Goal: Task Accomplishment & Management: Contribute content

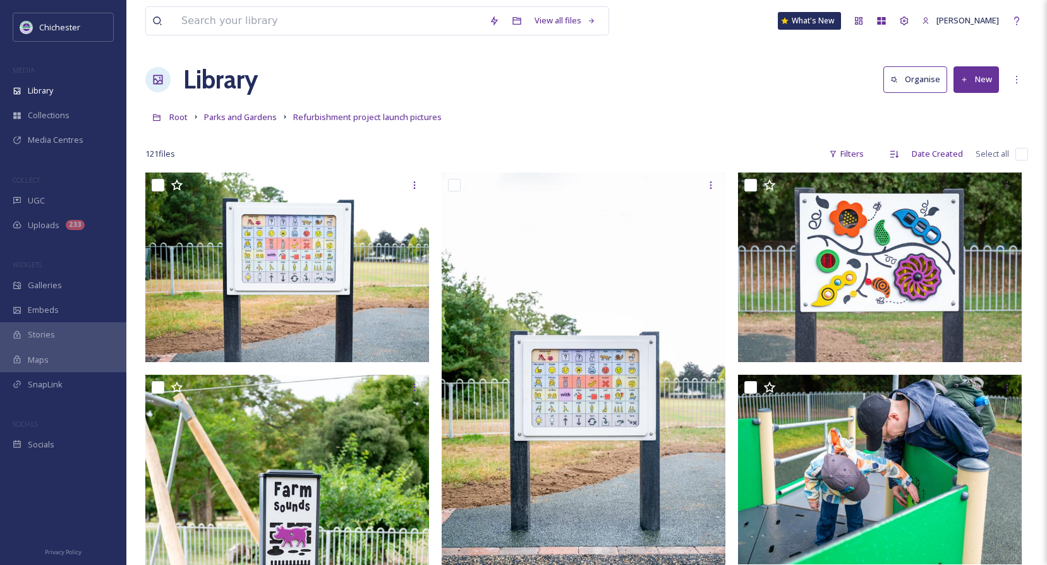
scroll to position [695, 0]
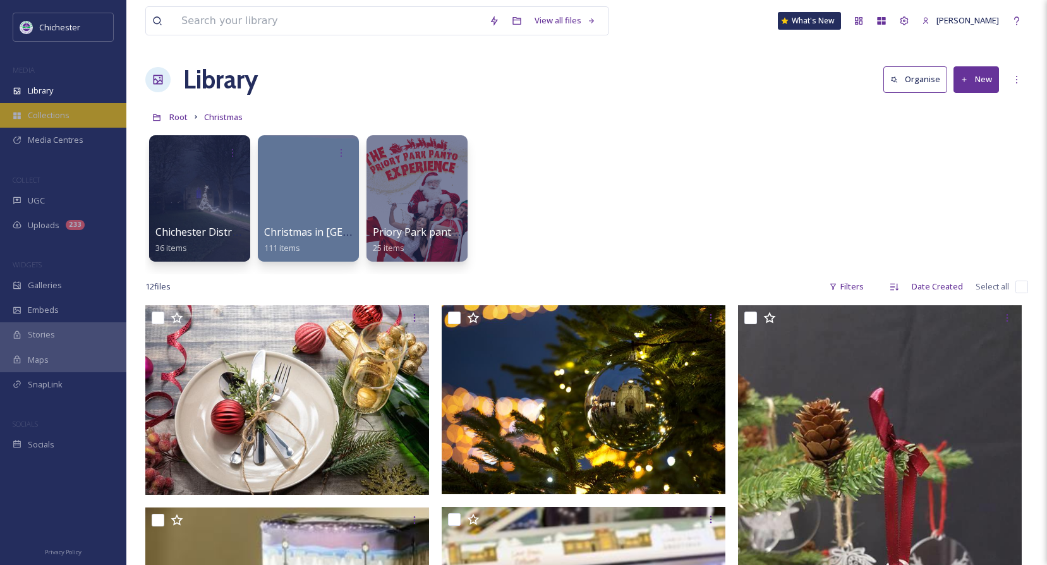
click at [46, 121] on span "Collections" at bounding box center [49, 115] width 42 height 12
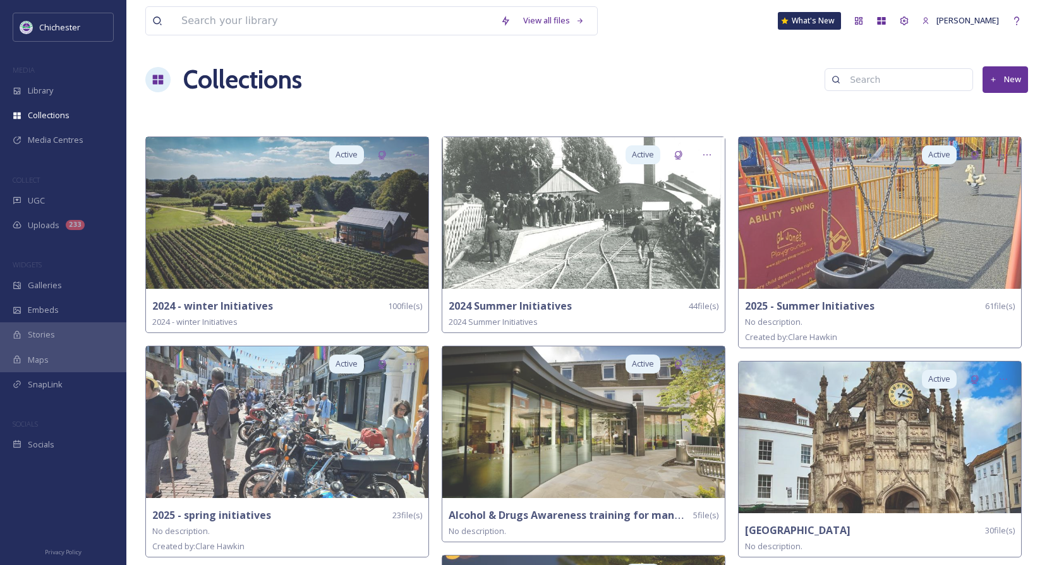
click at [997, 73] on button "New" at bounding box center [1004, 79] width 45 height 26
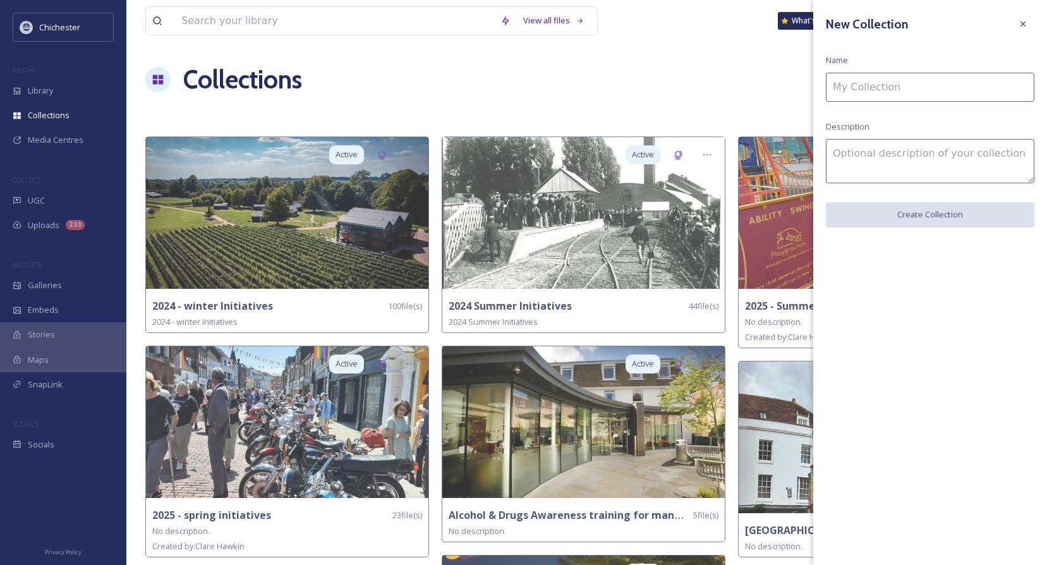
click at [878, 87] on input at bounding box center [930, 87] width 208 height 29
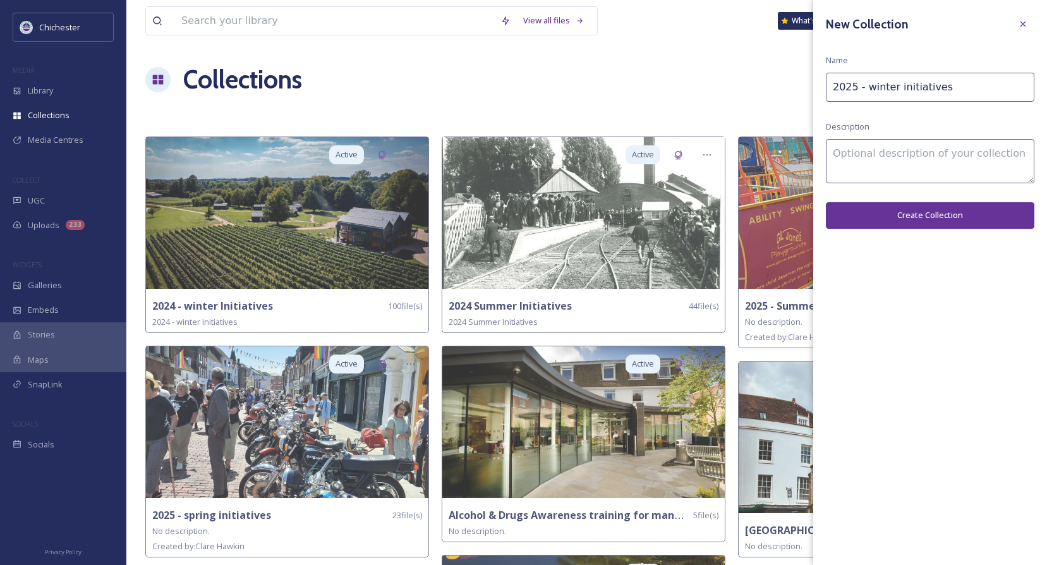
type input "2025 - winter initiatives"
click at [951, 212] on button "Create Collection" at bounding box center [930, 215] width 208 height 26
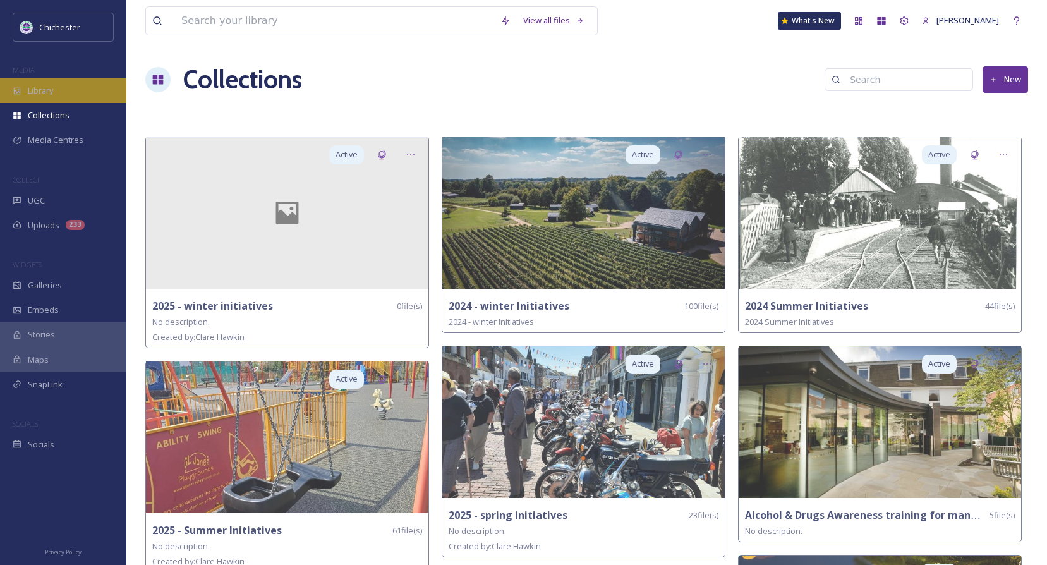
click at [24, 90] on div "Library" at bounding box center [63, 90] width 126 height 25
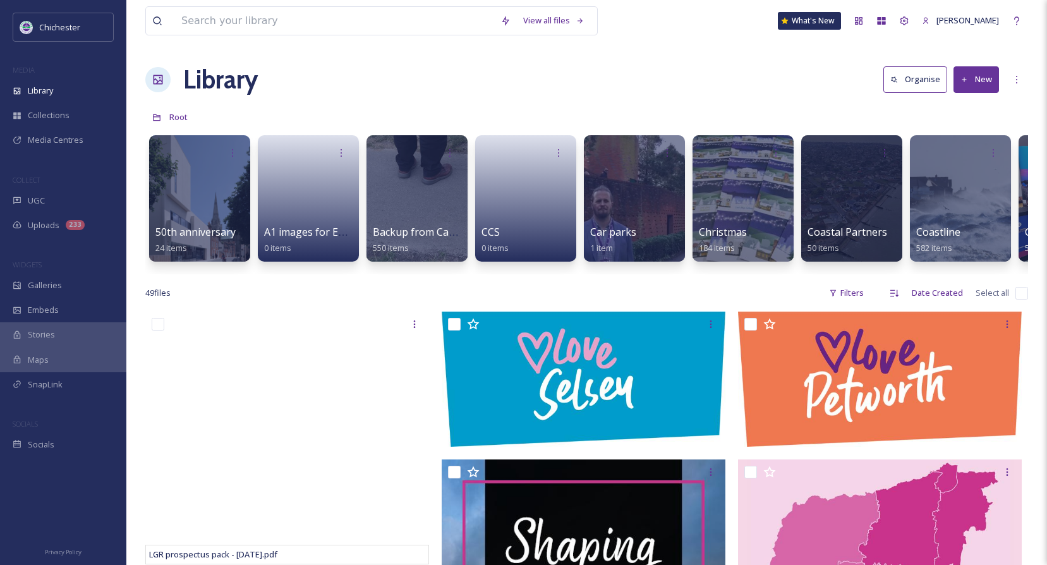
scroll to position [0, 14]
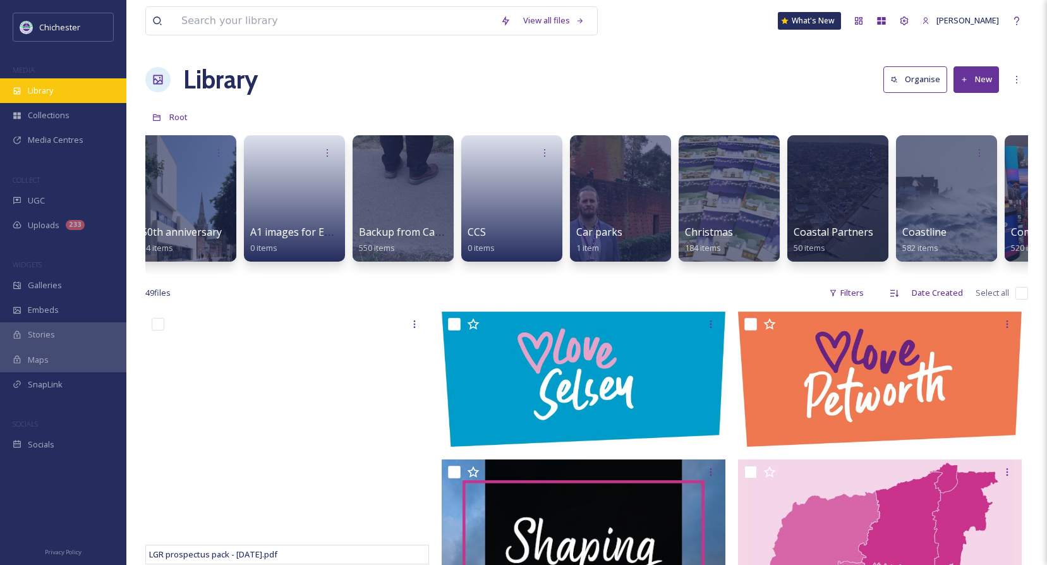
click at [27, 93] on div "Library" at bounding box center [63, 90] width 126 height 25
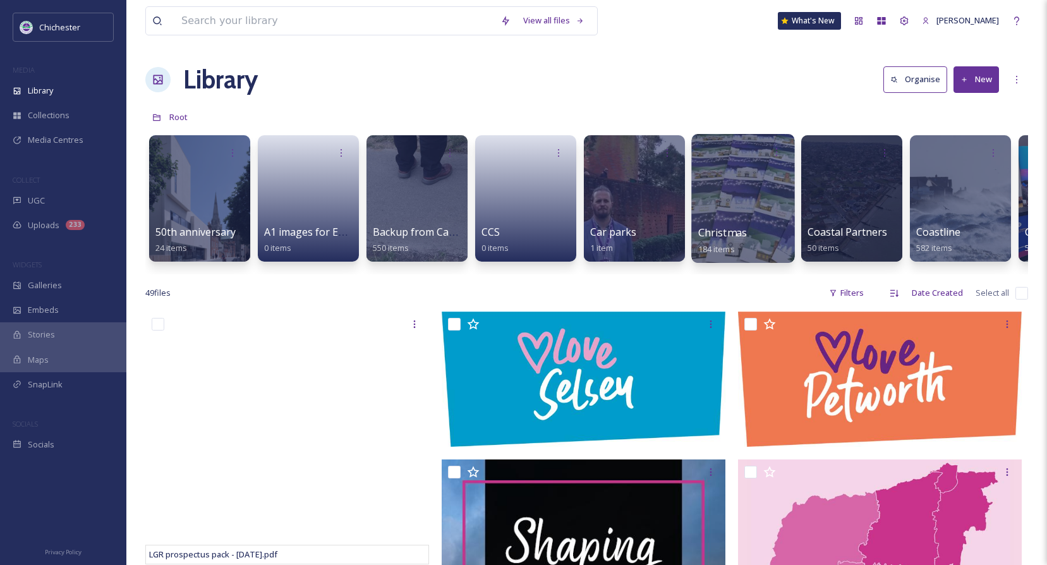
click at [750, 229] on div "Christmas 184 items" at bounding box center [743, 241] width 90 height 32
click at [740, 236] on span "Christmas" at bounding box center [722, 233] width 49 height 14
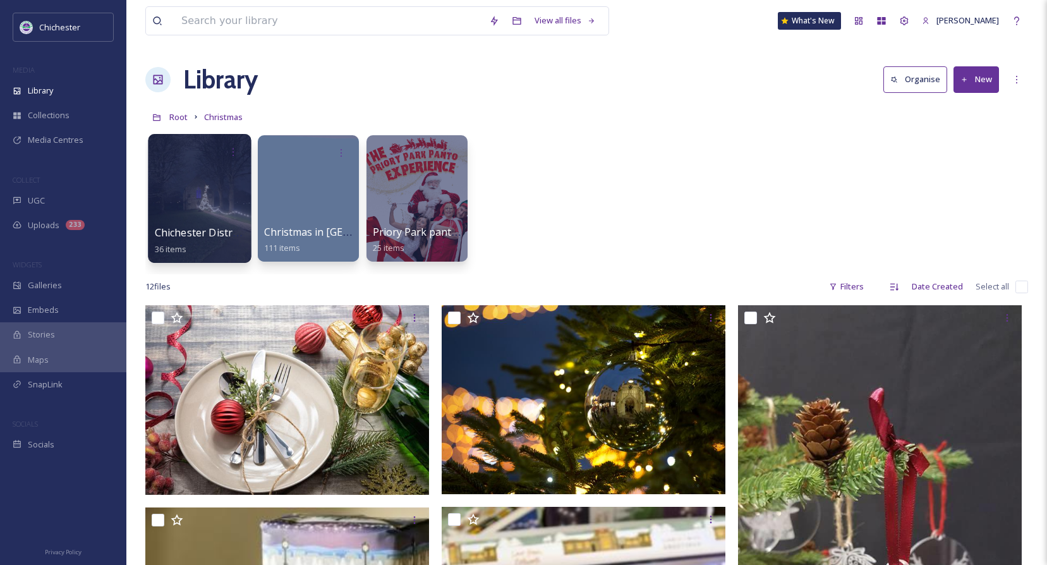
click at [202, 176] on div at bounding box center [199, 198] width 103 height 129
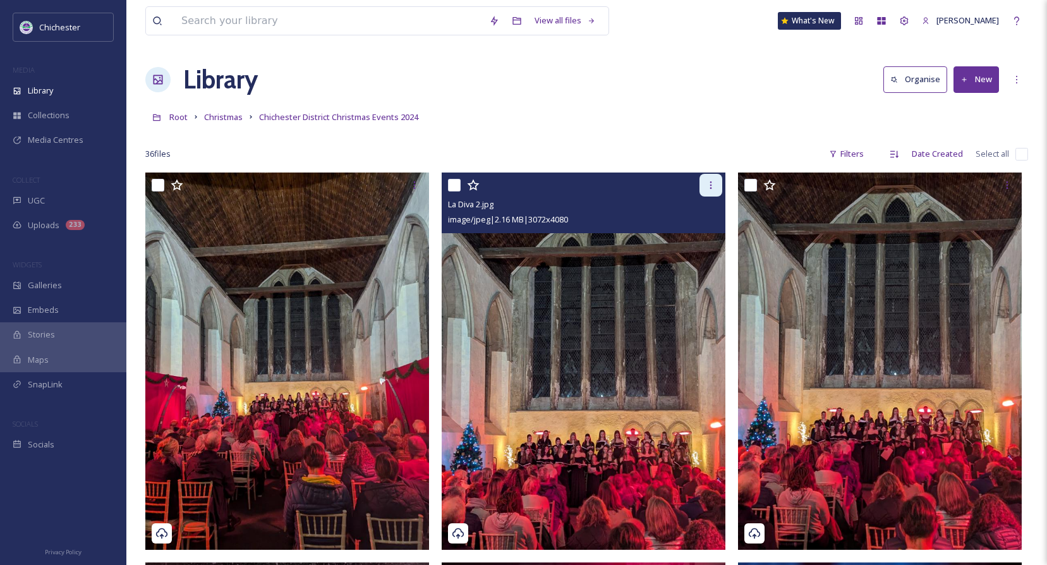
click at [708, 185] on icon at bounding box center [711, 185] width 10 height 10
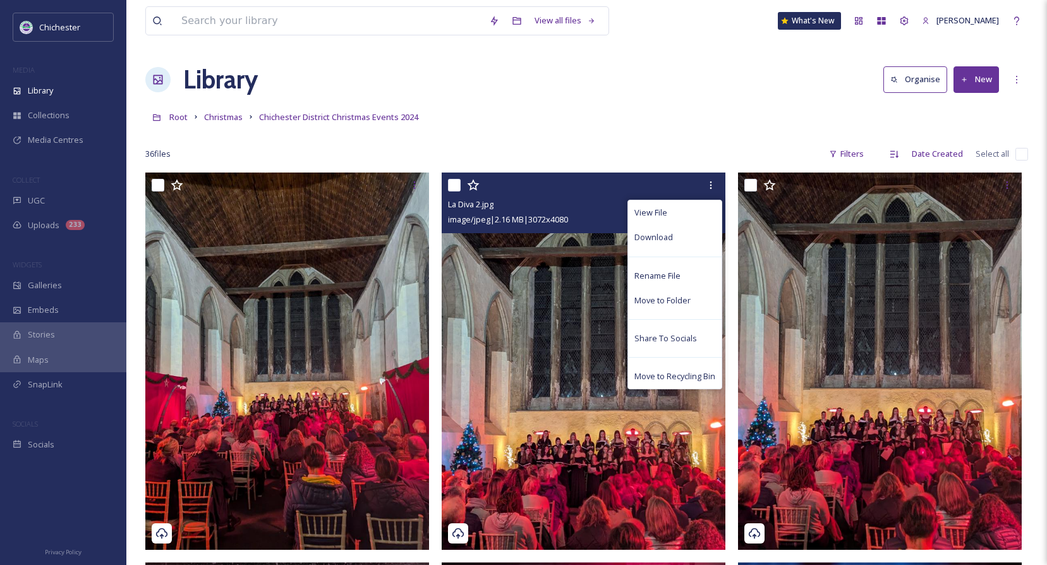
click at [563, 347] on img at bounding box center [584, 360] width 284 height 377
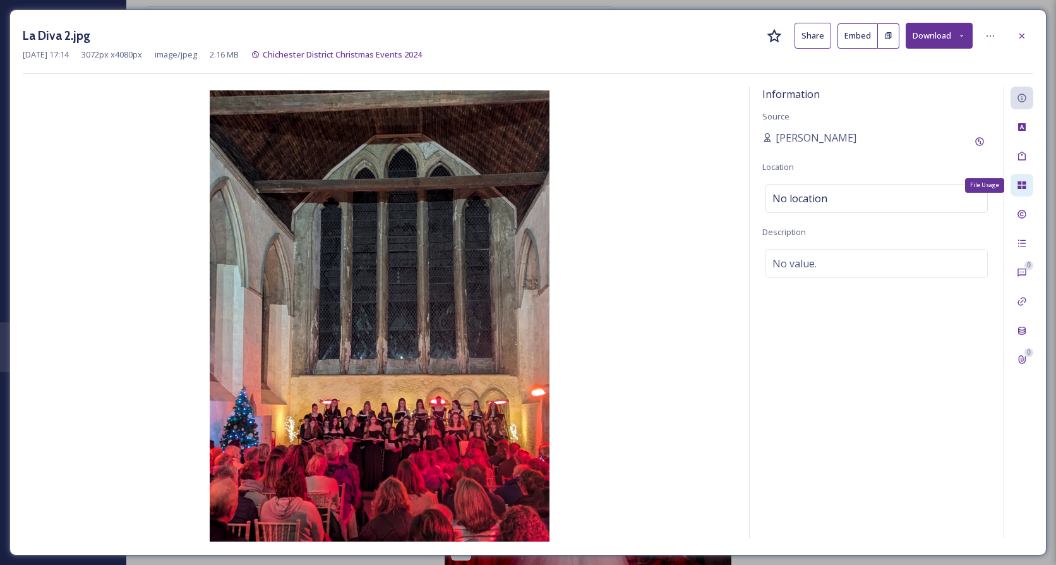
click at [1018, 190] on icon at bounding box center [1022, 185] width 10 height 10
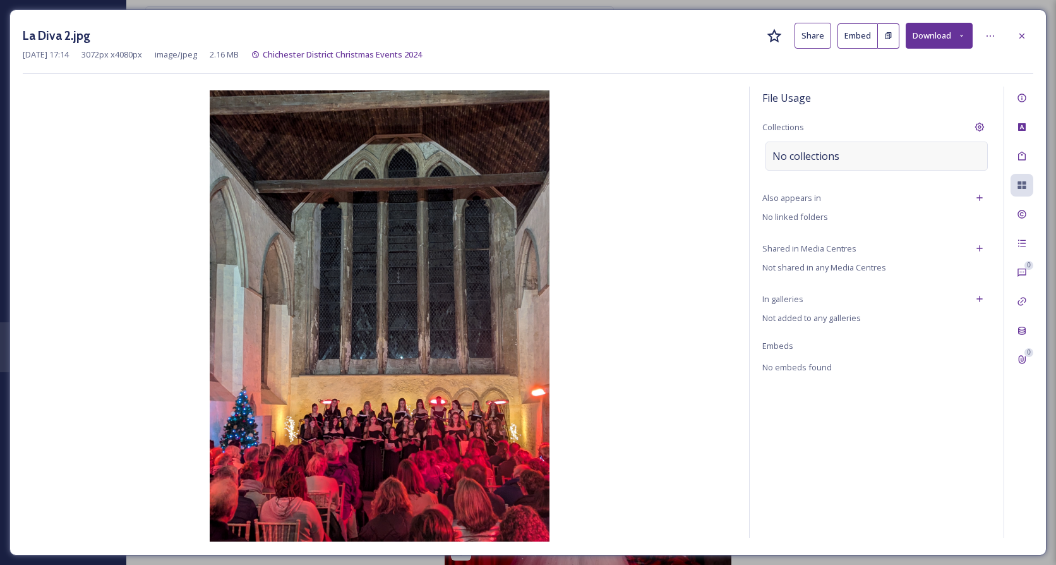
click at [876, 152] on div "No collections" at bounding box center [877, 156] width 222 height 29
click at [864, 156] on input at bounding box center [835, 156] width 139 height 28
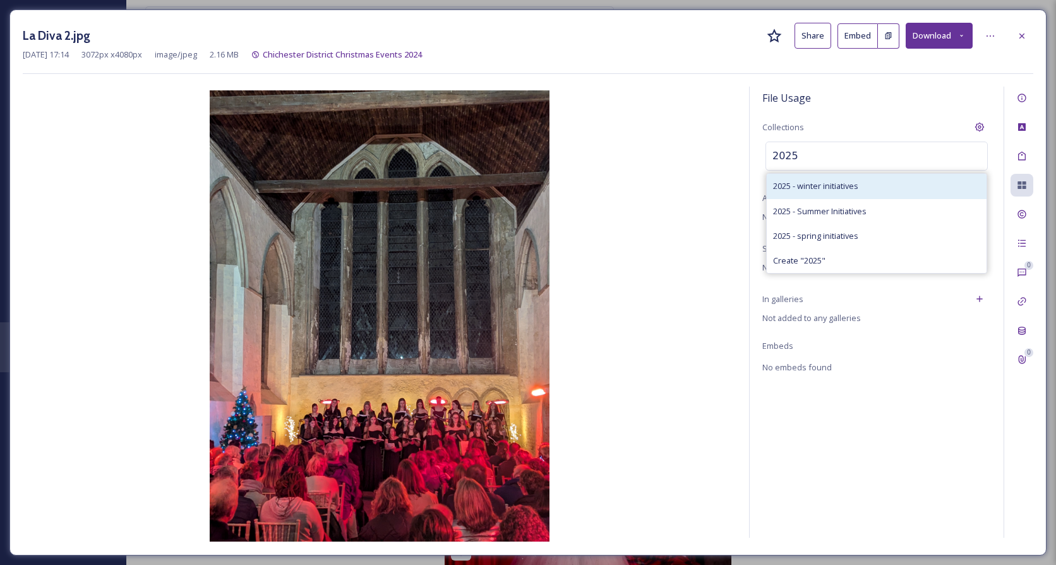
type input "2025"
click at [840, 187] on span "2025 - winter initiatives" at bounding box center [815, 186] width 85 height 12
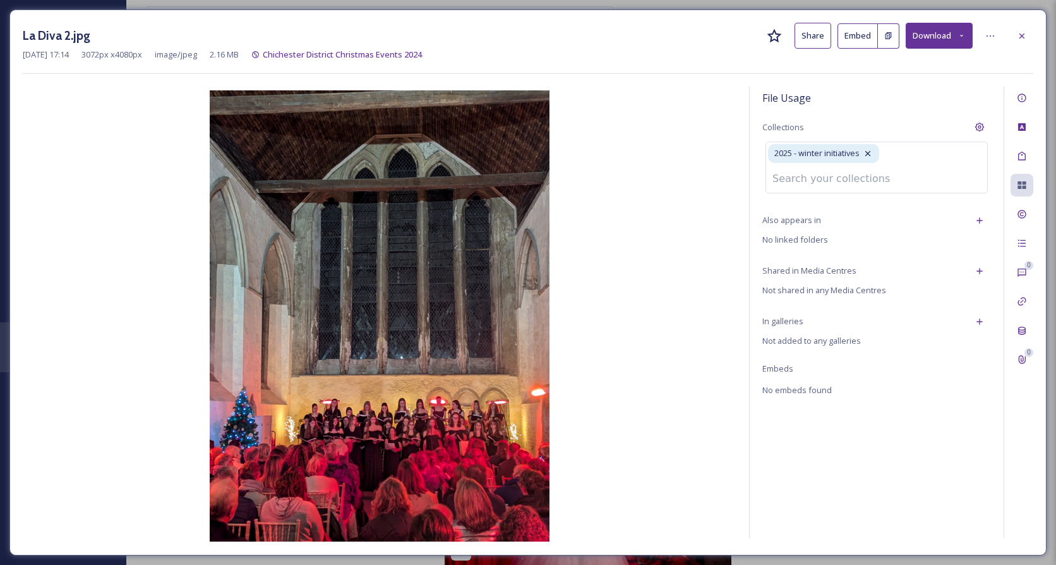
click at [685, 205] on img at bounding box center [380, 315] width 714 height 451
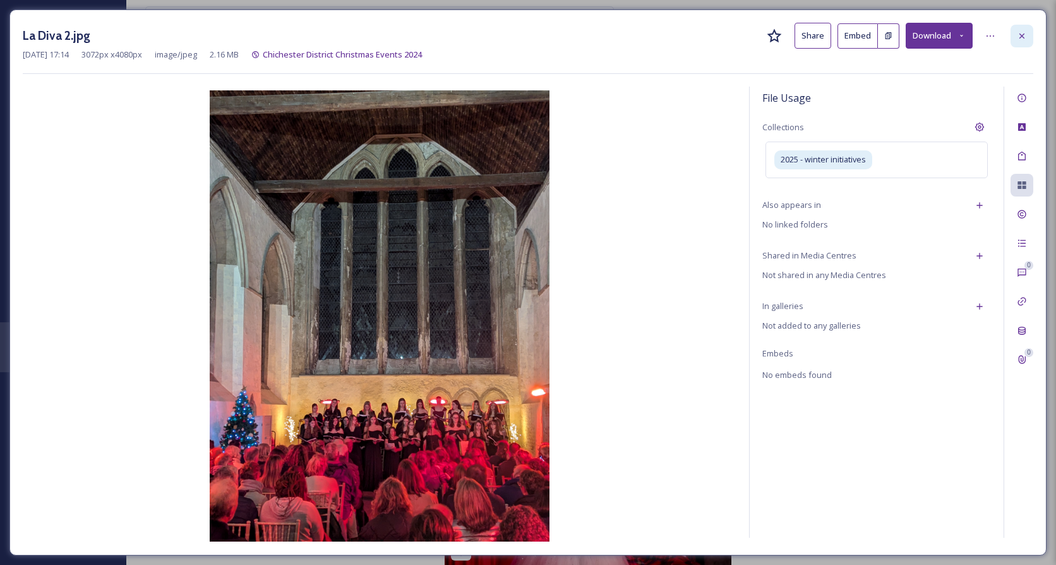
click at [1017, 39] on icon at bounding box center [1022, 36] width 10 height 10
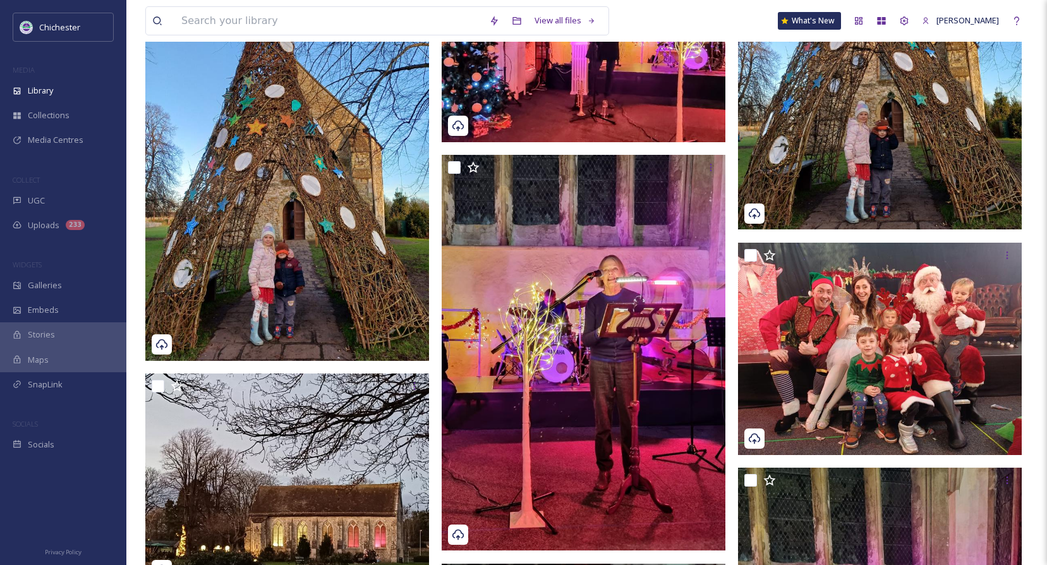
scroll to position [2590, 0]
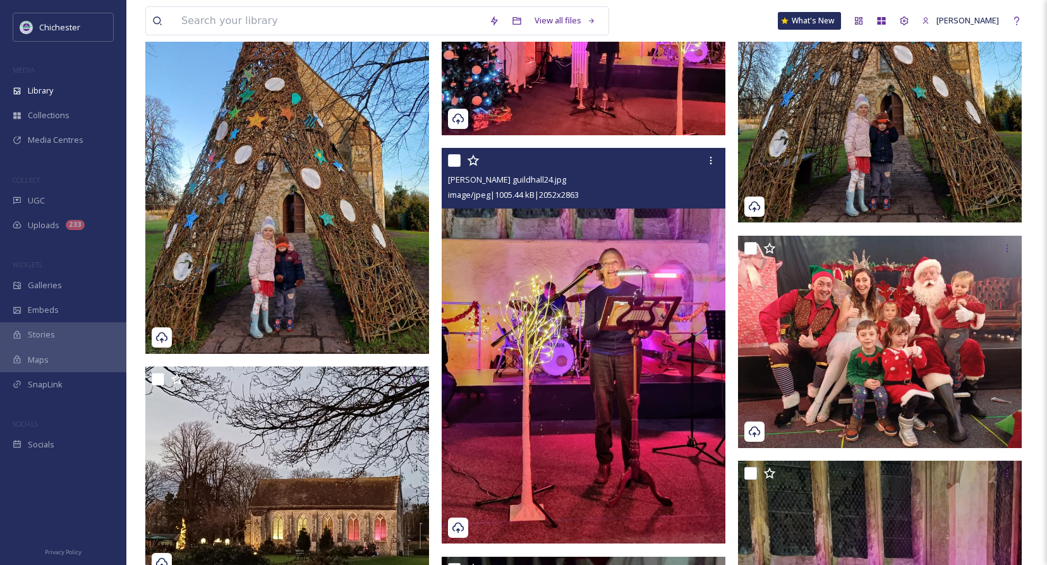
click at [637, 262] on img at bounding box center [584, 345] width 284 height 395
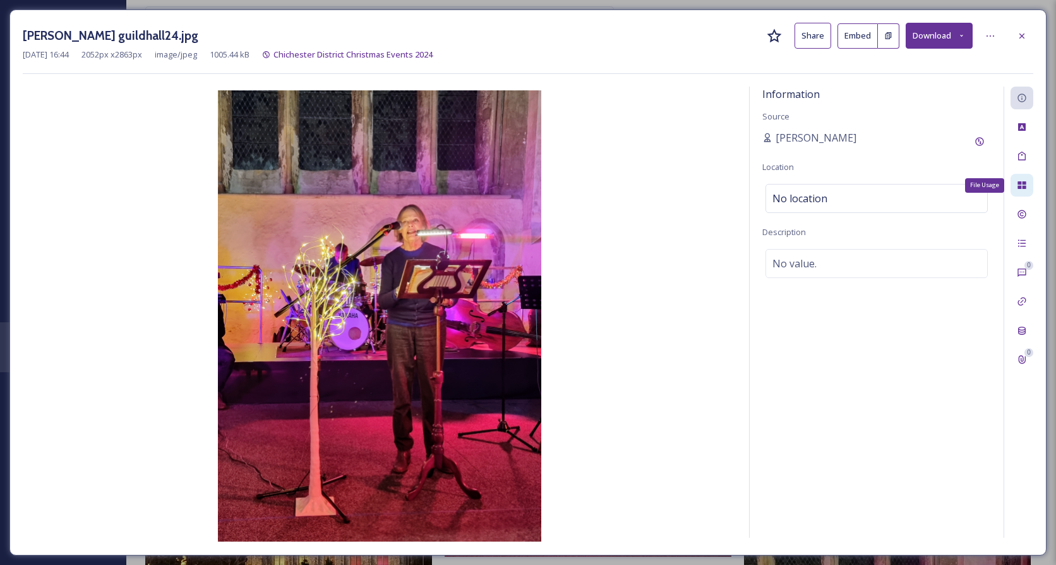
click at [1028, 183] on div "File Usage" at bounding box center [1022, 185] width 23 height 23
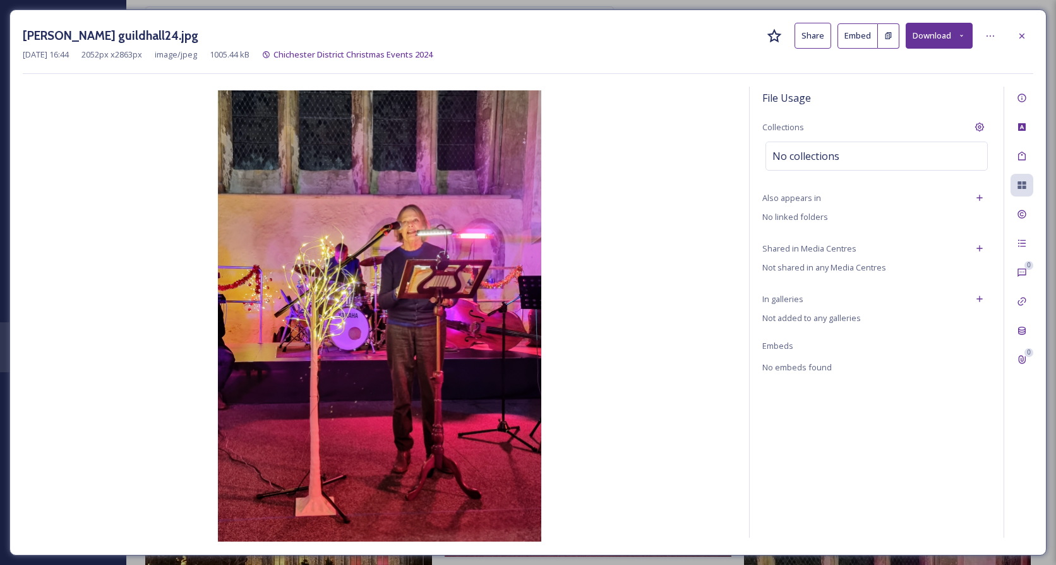
click at [850, 172] on div "File Usage Collections No collections Also appears in No linked folders Shared …" at bounding box center [877, 312] width 254 height 451
click at [855, 156] on div "No collections" at bounding box center [877, 156] width 222 height 29
click at [855, 156] on input at bounding box center [835, 156] width 139 height 28
type input "2025"
click at [834, 195] on div "2025 - winter initiatives" at bounding box center [877, 186] width 220 height 25
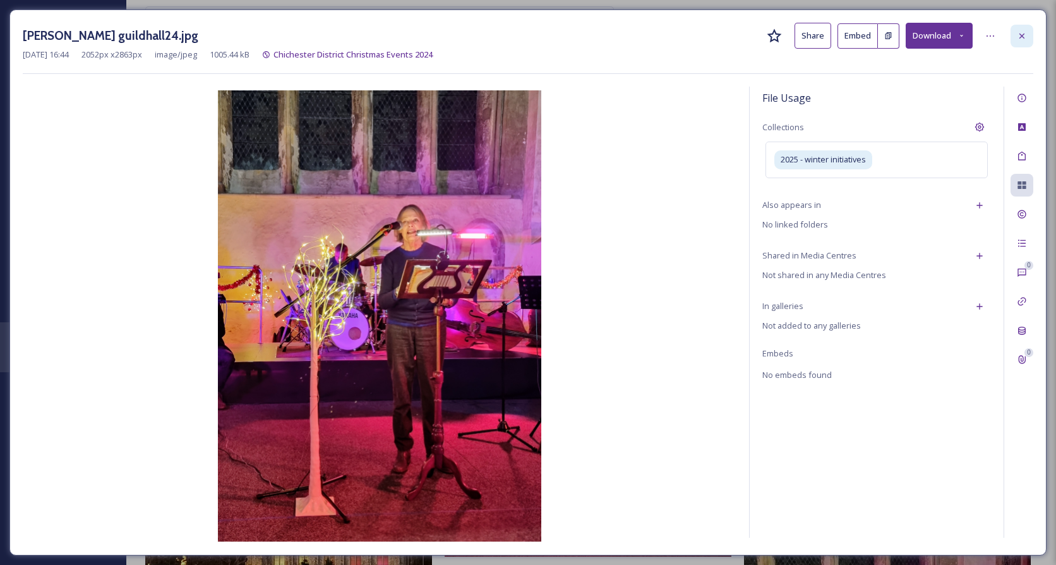
click at [1013, 40] on div at bounding box center [1022, 36] width 23 height 23
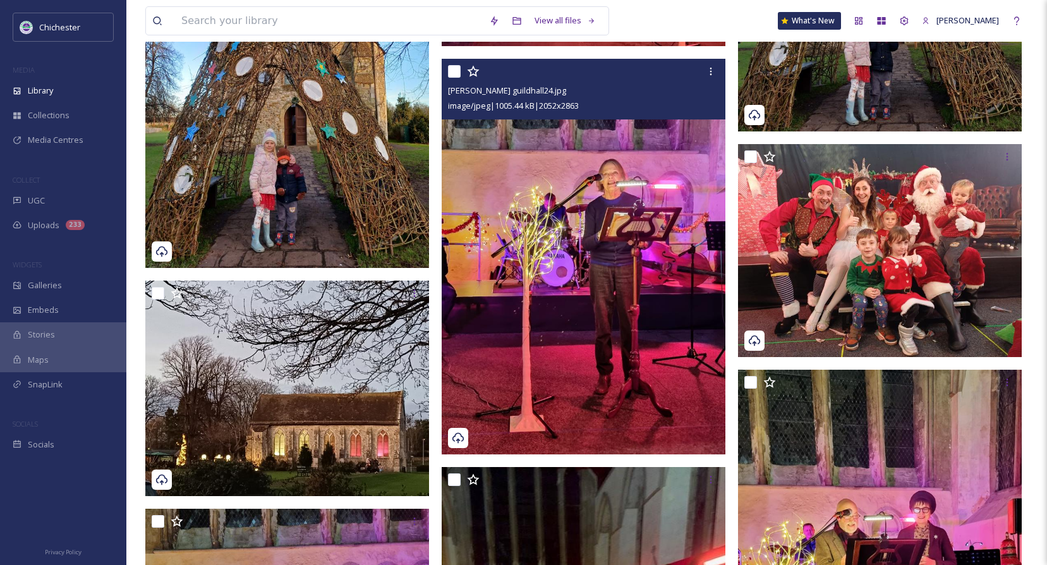
scroll to position [2716, 0]
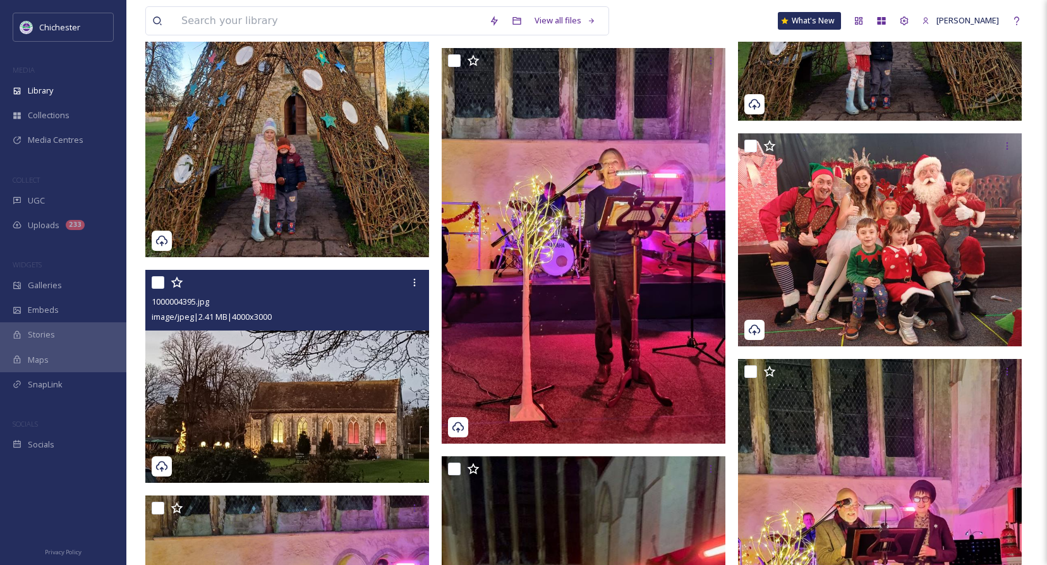
click at [342, 375] on img at bounding box center [287, 376] width 284 height 213
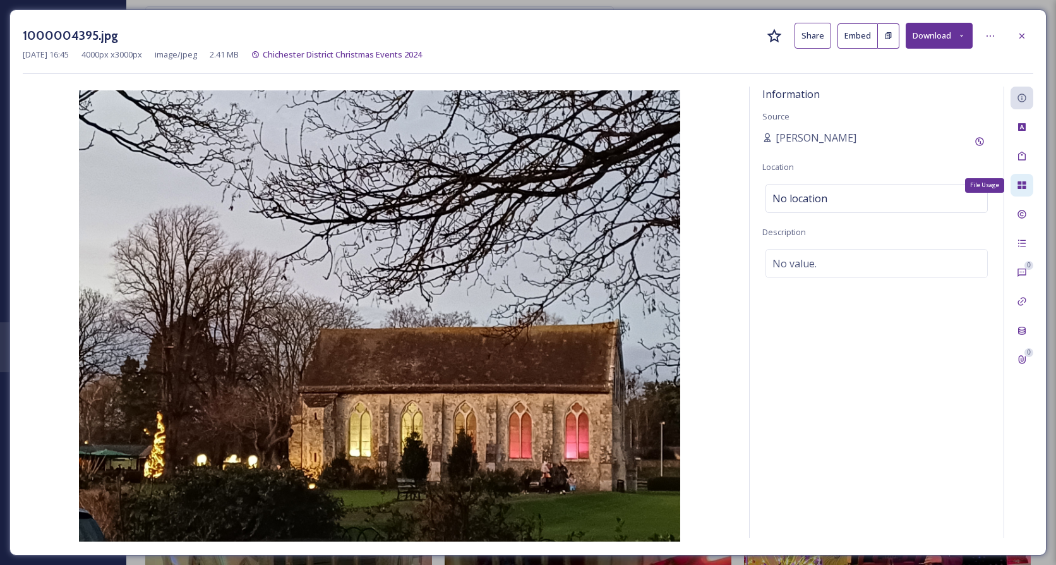
click at [1026, 184] on icon at bounding box center [1022, 185] width 8 height 8
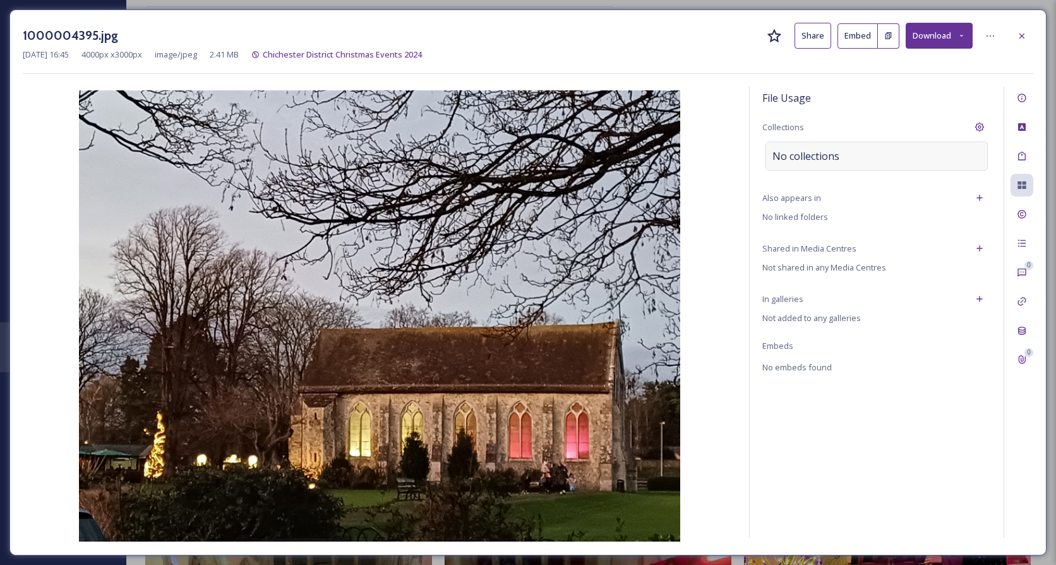
click at [812, 160] on span "No collections" at bounding box center [806, 155] width 67 height 15
click at [812, 160] on input at bounding box center [835, 156] width 139 height 28
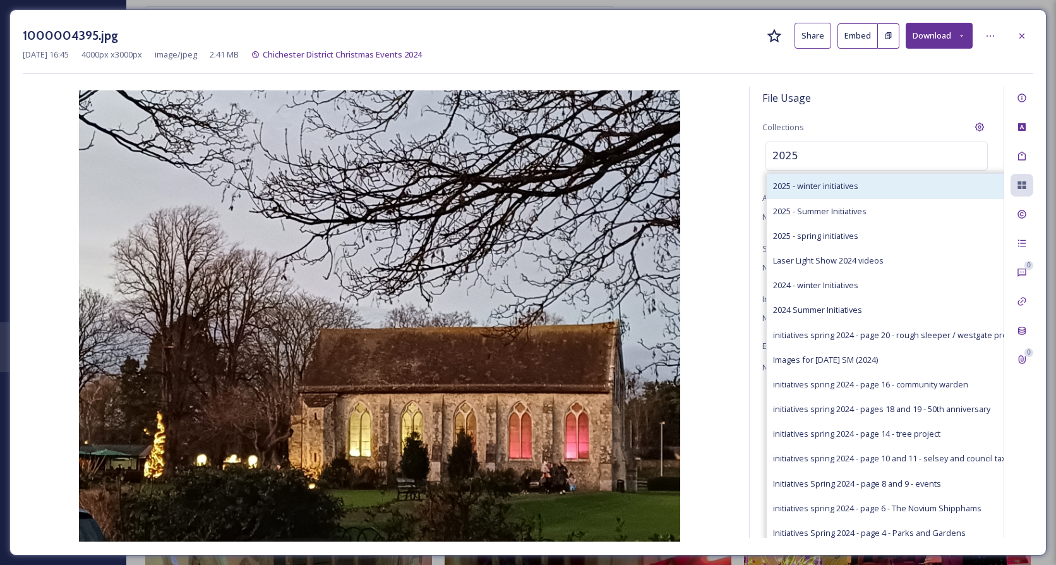
type input "2025"
click at [811, 194] on div "2025 - winter initiatives" at bounding box center [897, 186] width 260 height 25
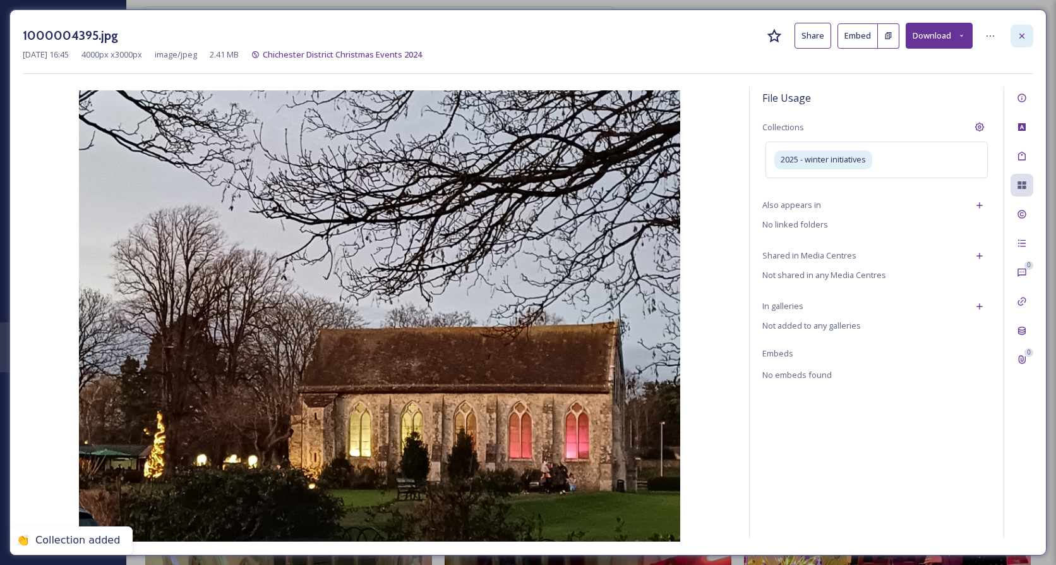
click at [1023, 35] on icon at bounding box center [1022, 35] width 5 height 5
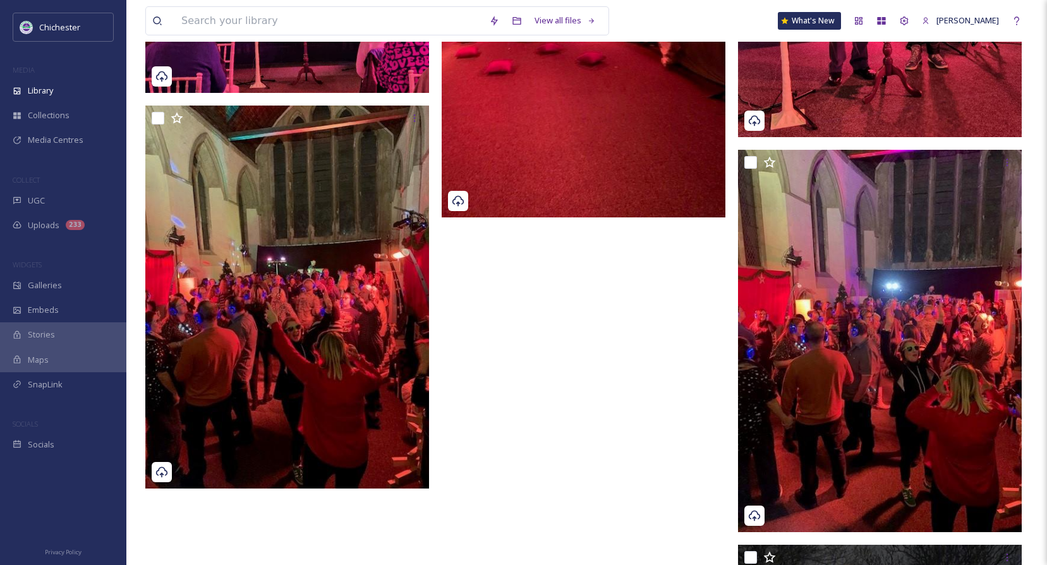
scroll to position [3348, 0]
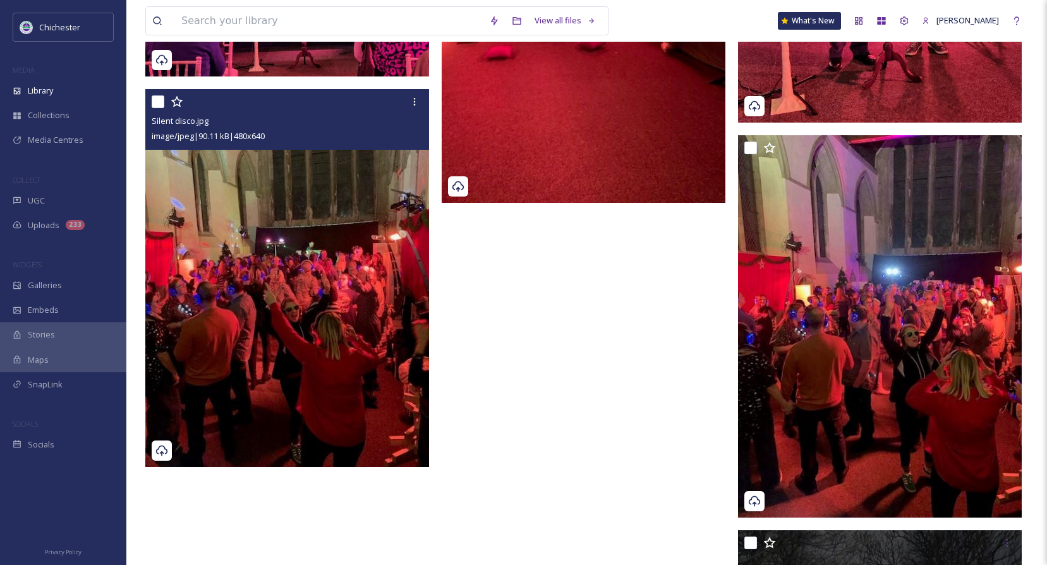
click at [353, 210] on img at bounding box center [287, 278] width 284 height 378
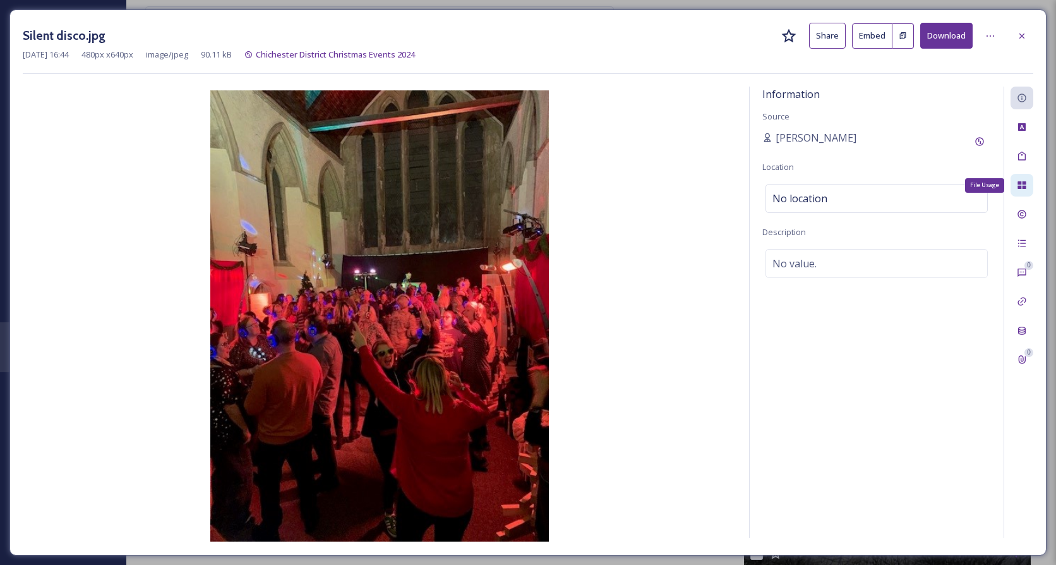
click at [1011, 186] on div "File Usage" at bounding box center [1022, 185] width 23 height 23
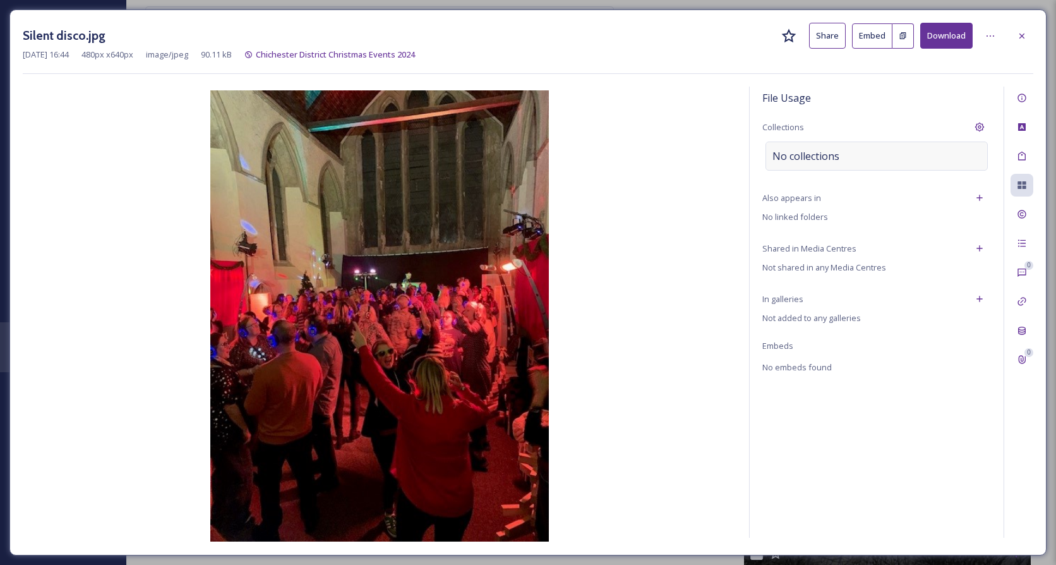
click at [834, 161] on span "No collections" at bounding box center [806, 155] width 67 height 15
click at [841, 154] on input at bounding box center [835, 156] width 139 height 28
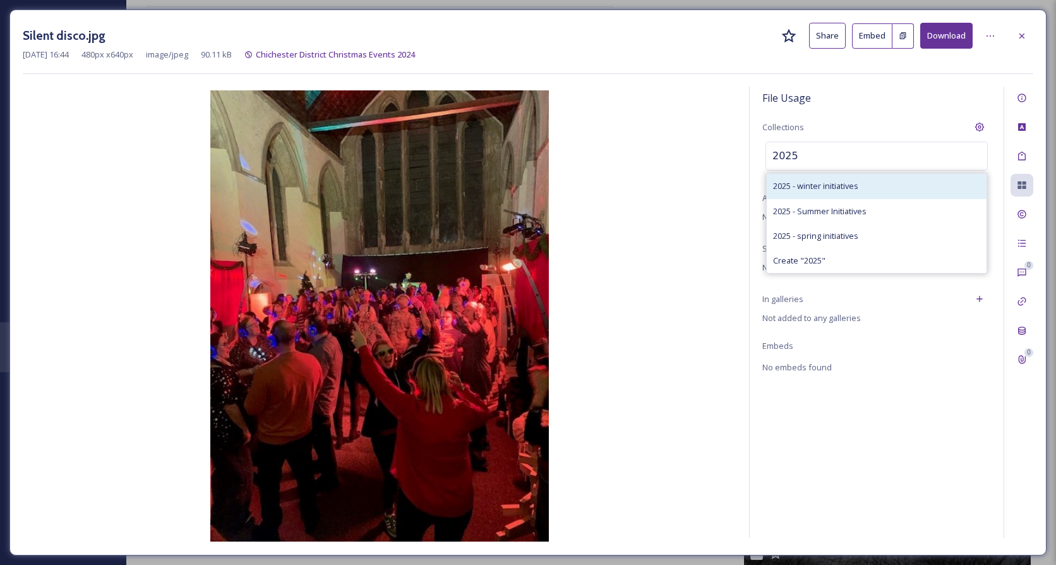
type input "2025"
click at [819, 182] on span "2025 - winter initiatives" at bounding box center [815, 186] width 85 height 12
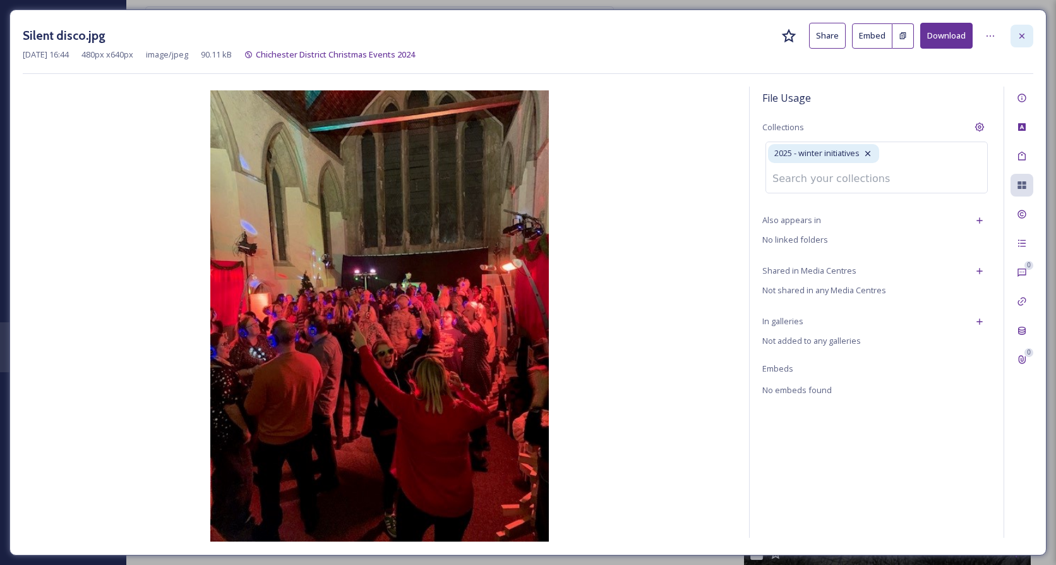
click at [1018, 39] on icon at bounding box center [1022, 36] width 10 height 10
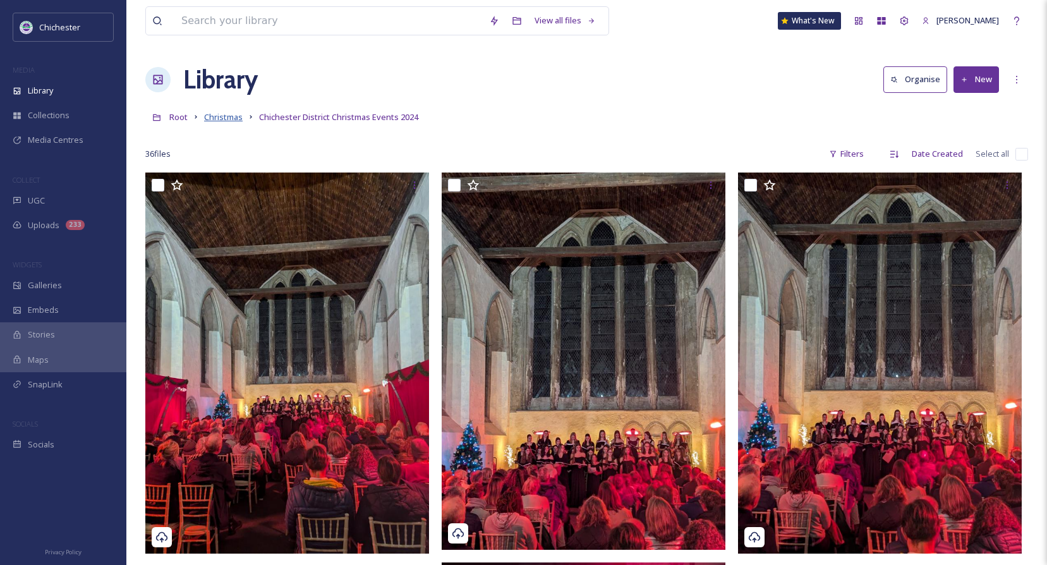
click at [228, 121] on span "Christmas" at bounding box center [223, 116] width 39 height 11
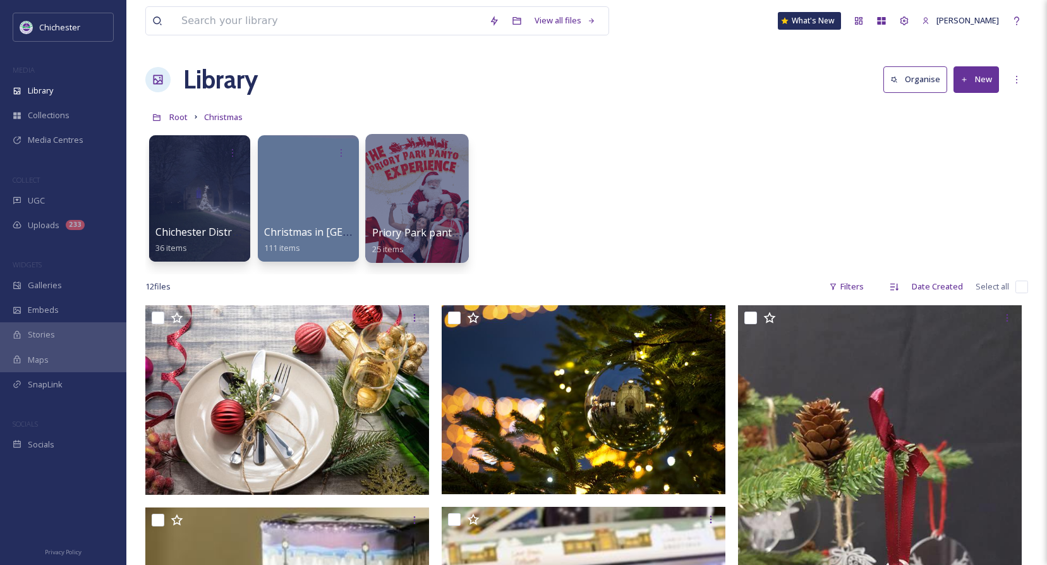
click at [433, 223] on div at bounding box center [416, 198] width 103 height 129
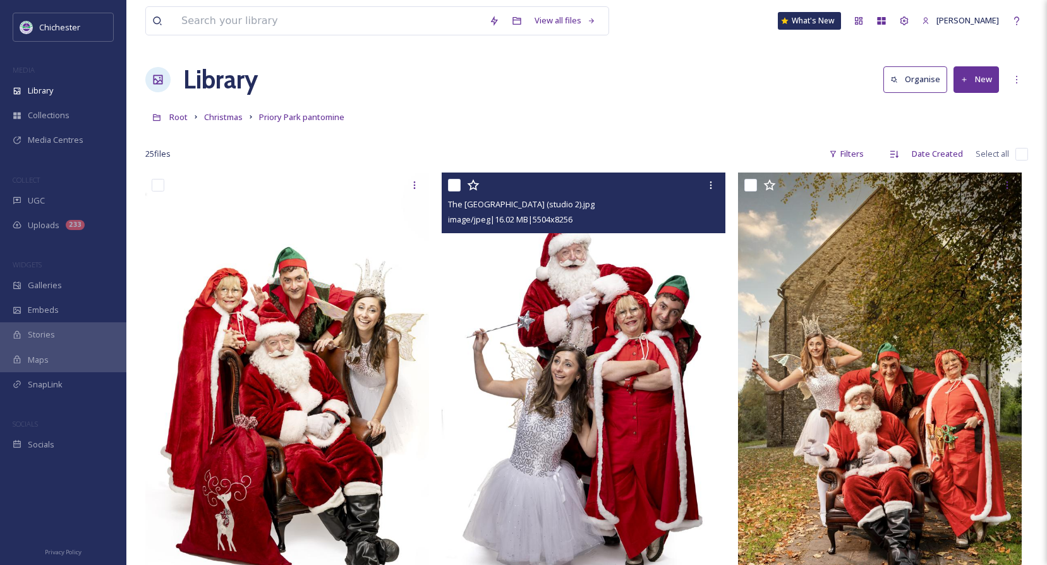
scroll to position [63, 0]
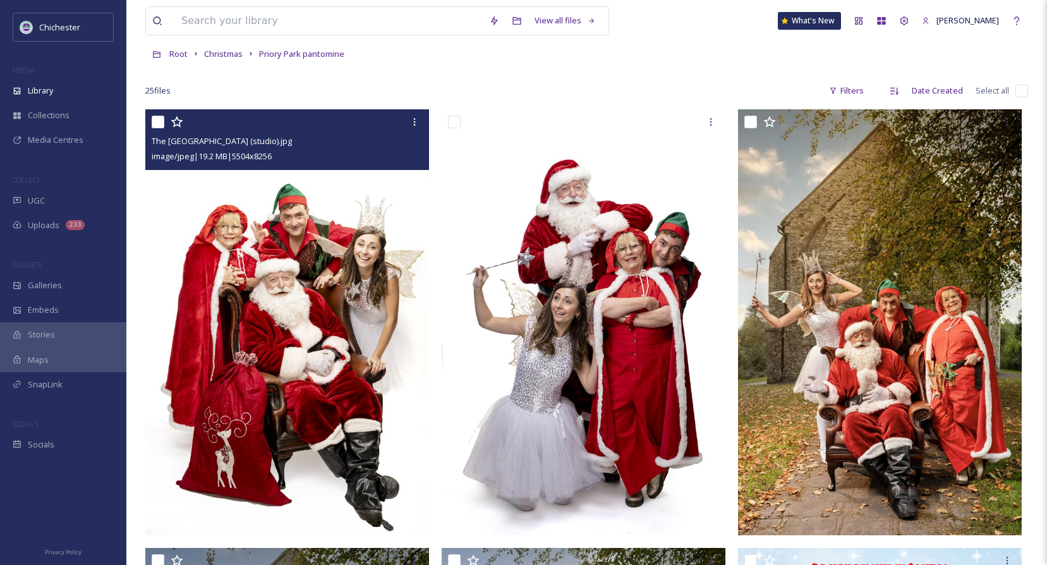
click at [330, 308] on img at bounding box center [287, 322] width 284 height 426
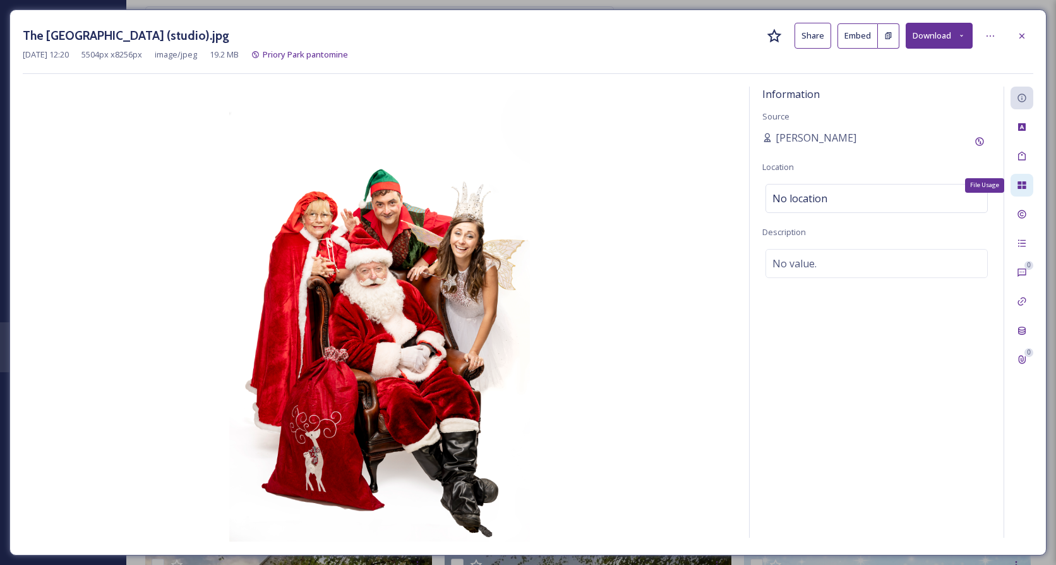
click at [1023, 190] on icon at bounding box center [1022, 185] width 10 height 10
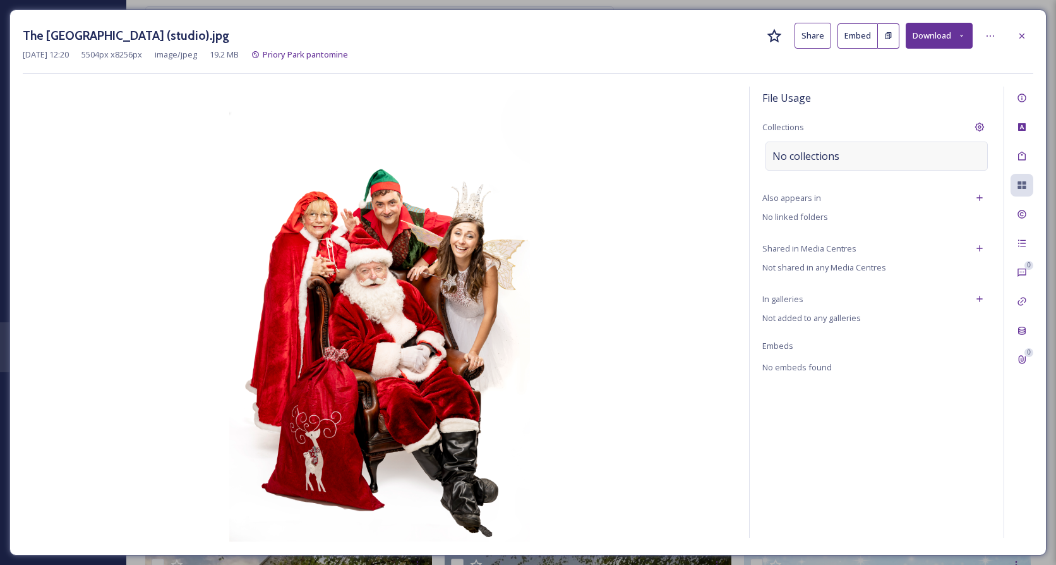
click at [868, 157] on div "No collections" at bounding box center [877, 156] width 222 height 29
click at [868, 157] on input at bounding box center [835, 156] width 139 height 28
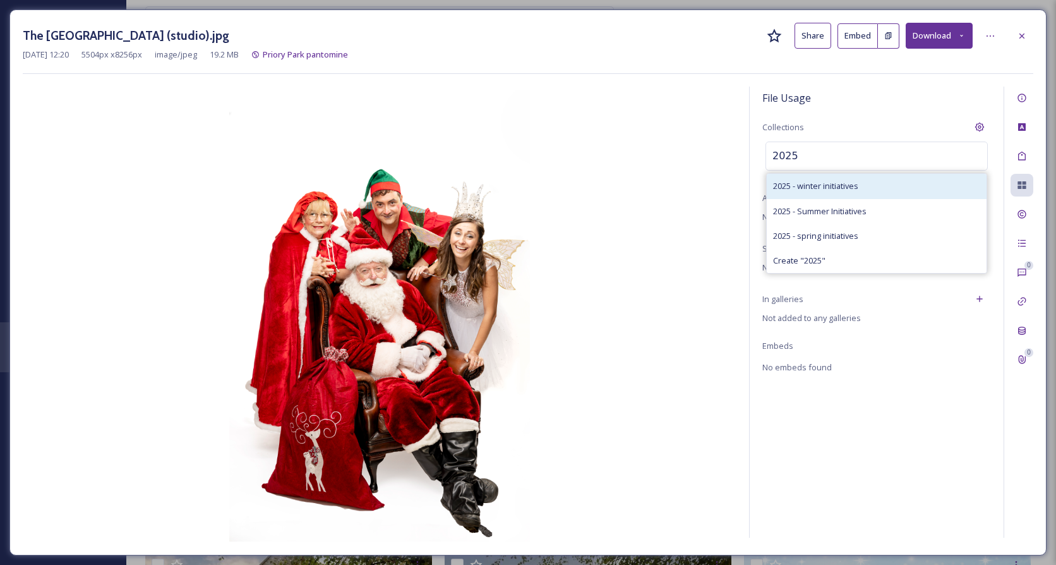
type input "2025"
click at [830, 189] on span "2025 - winter initiatives" at bounding box center [815, 186] width 85 height 12
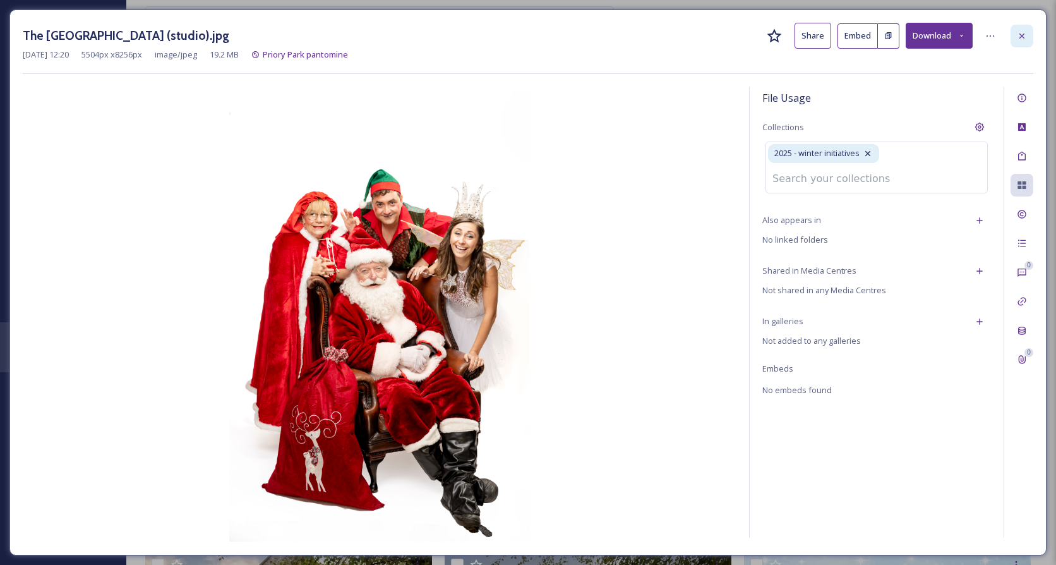
click at [1027, 38] on div at bounding box center [1022, 36] width 23 height 23
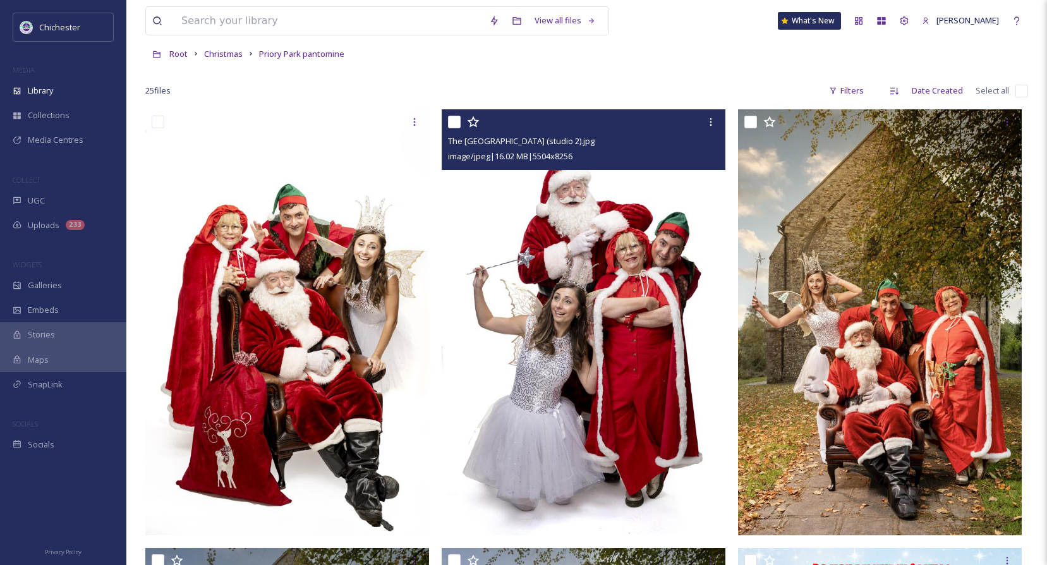
click at [612, 359] on img at bounding box center [584, 322] width 284 height 426
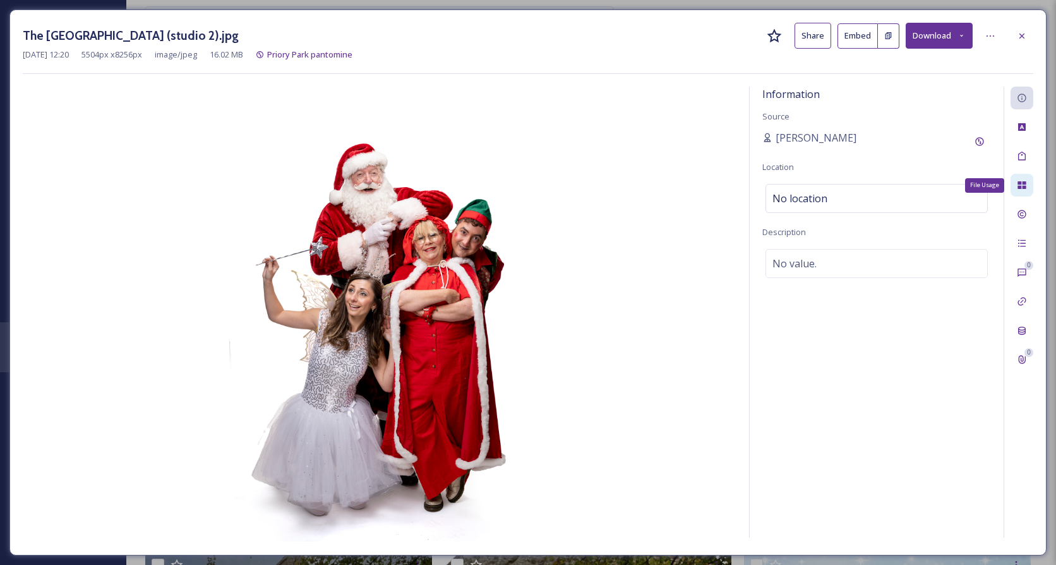
click at [1016, 186] on div "File Usage" at bounding box center [1022, 185] width 23 height 23
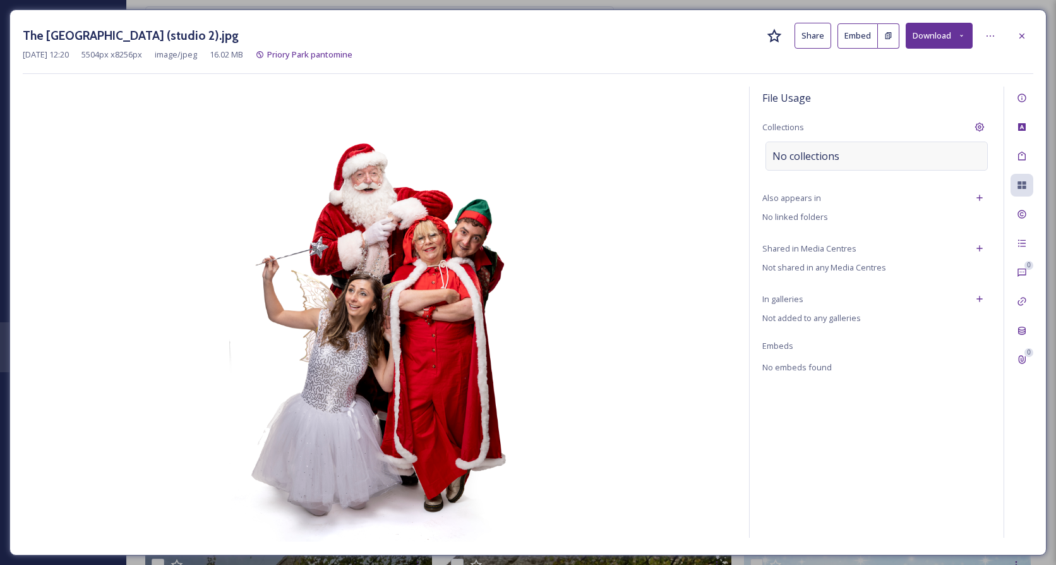
click at [804, 157] on span "No collections" at bounding box center [806, 155] width 67 height 15
click at [804, 157] on input at bounding box center [835, 156] width 139 height 28
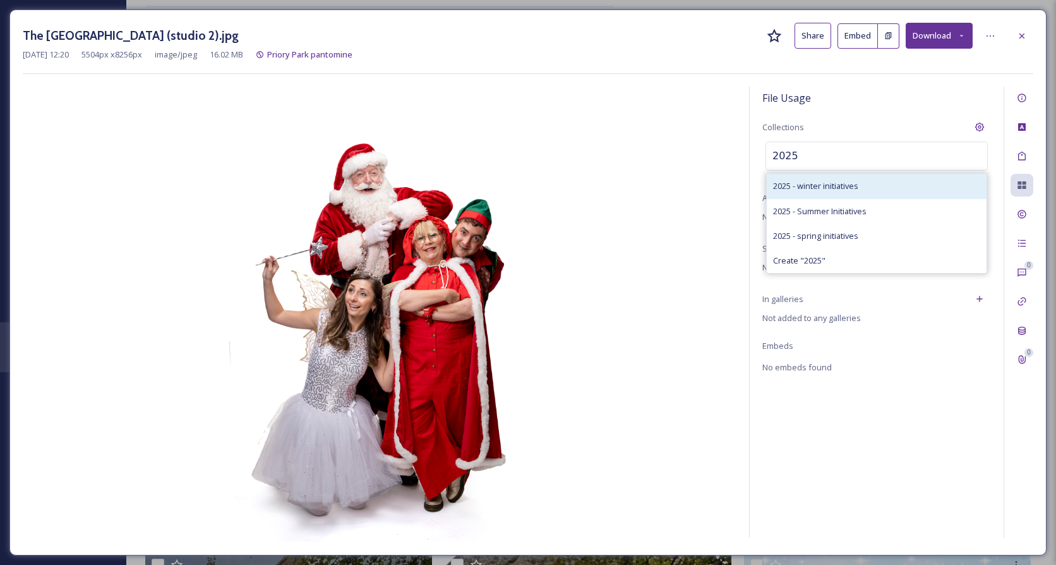
type input "2025"
click at [807, 189] on span "2025 - winter initiatives" at bounding box center [815, 186] width 85 height 12
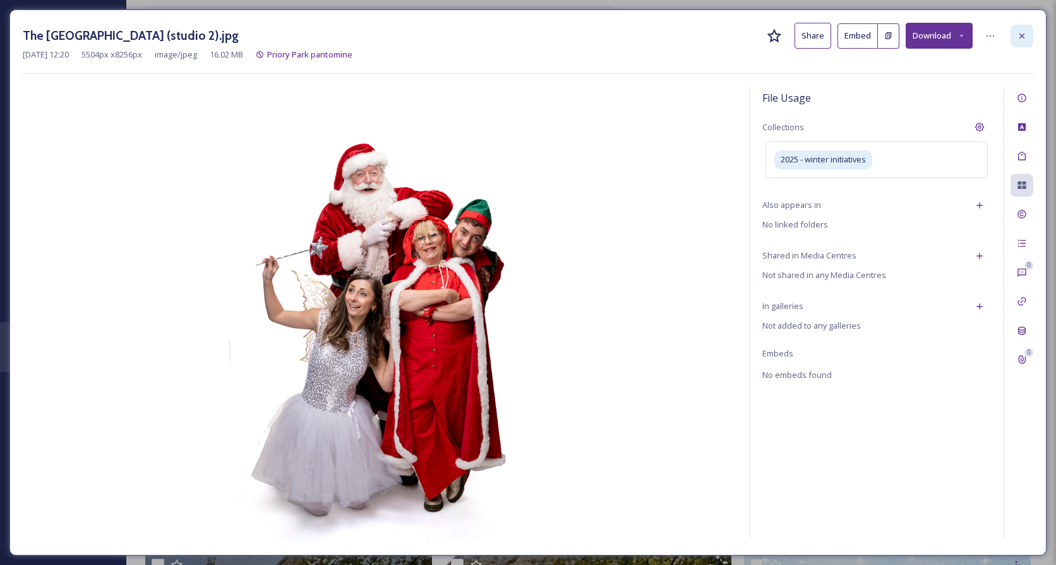
click at [1022, 31] on icon at bounding box center [1022, 36] width 10 height 10
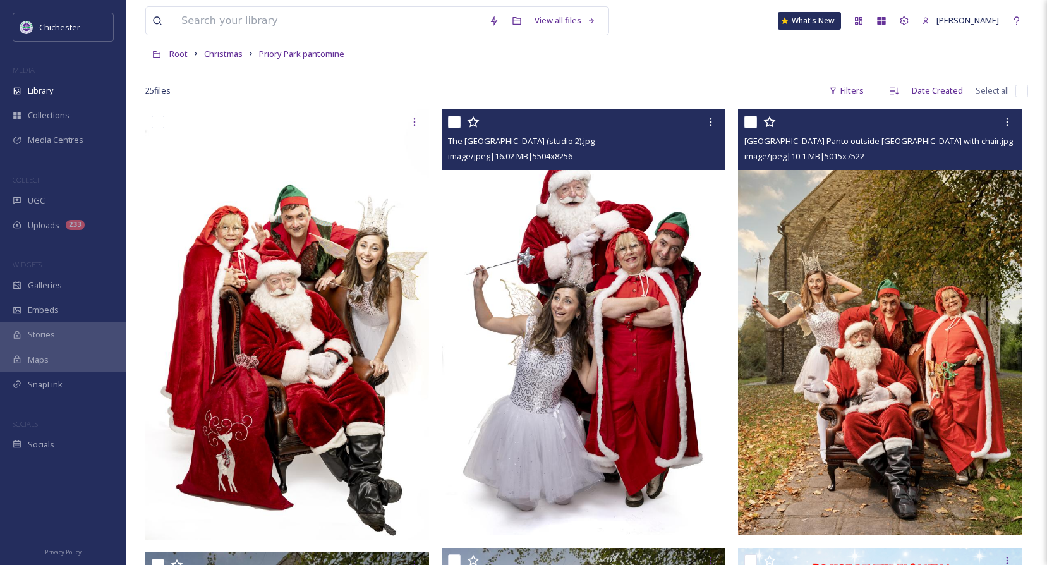
click at [871, 323] on img at bounding box center [880, 322] width 284 height 426
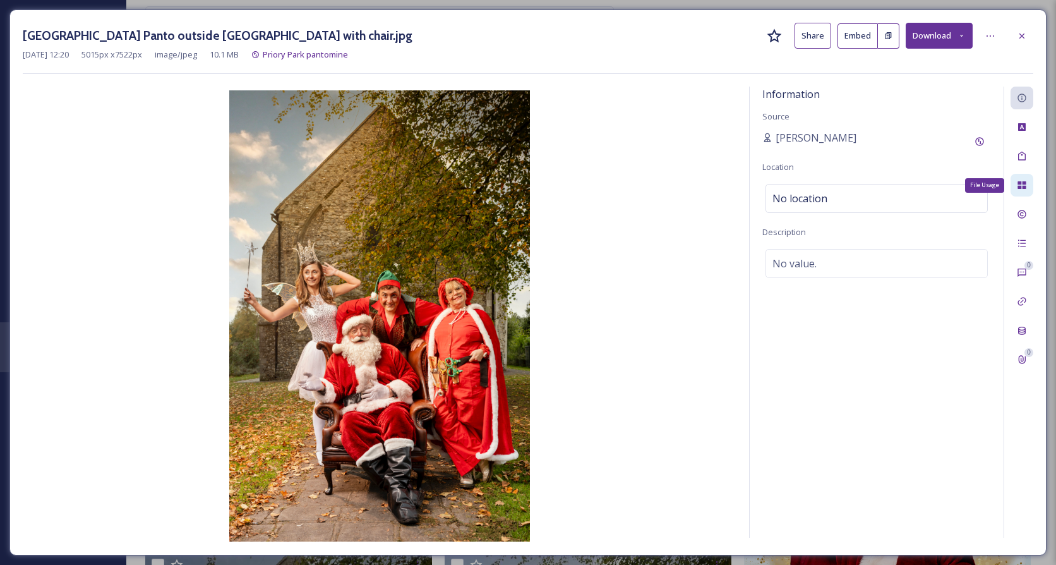
click at [1027, 183] on icon at bounding box center [1022, 185] width 10 height 10
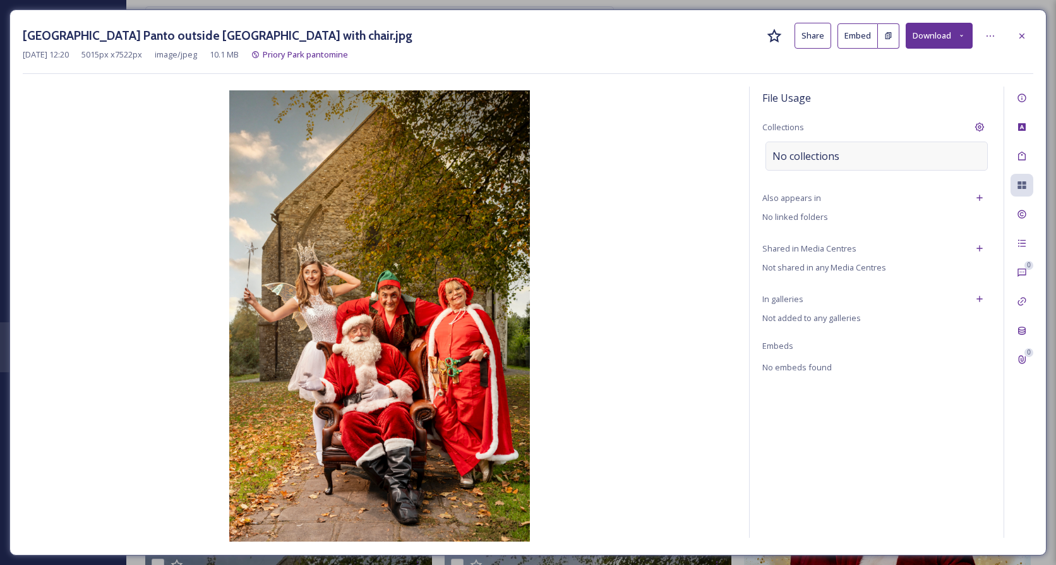
click at [881, 160] on div "No collections" at bounding box center [877, 156] width 222 height 29
click at [881, 160] on input at bounding box center [835, 156] width 139 height 28
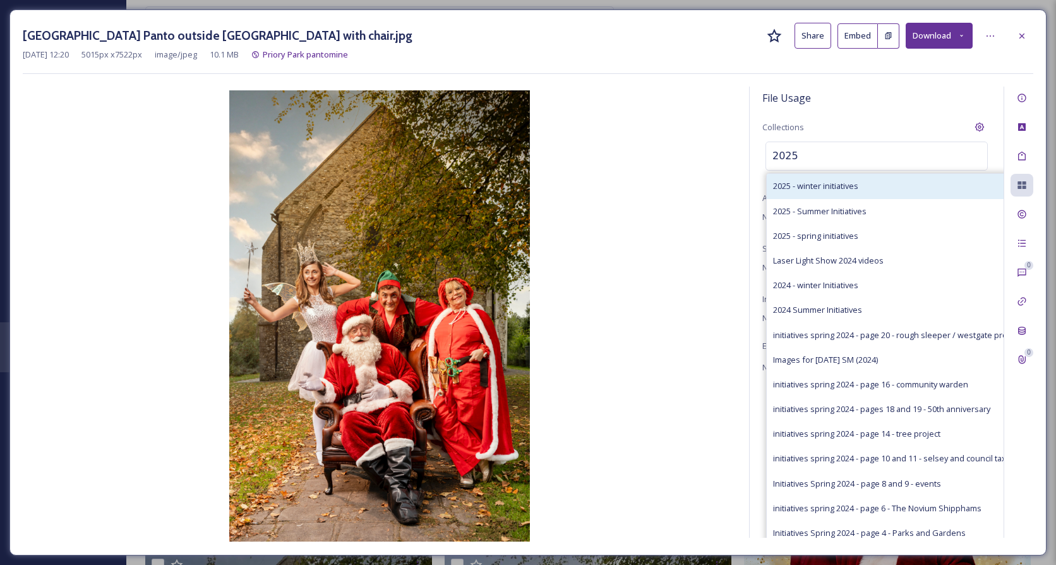
type input "2025"
click at [846, 193] on div "2025 - winter initiatives" at bounding box center [897, 186] width 260 height 25
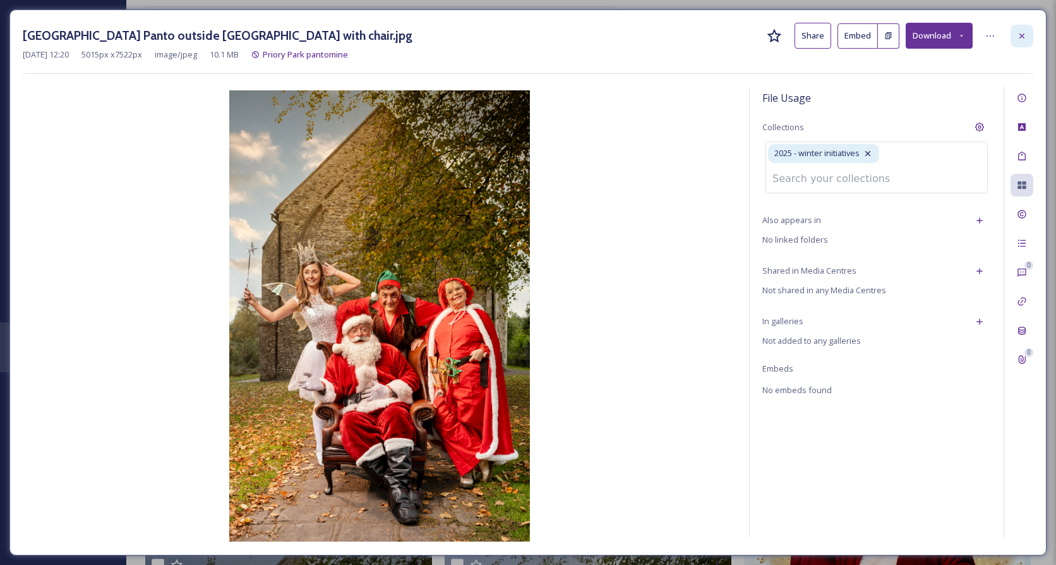
click at [1022, 37] on icon at bounding box center [1022, 36] width 10 height 10
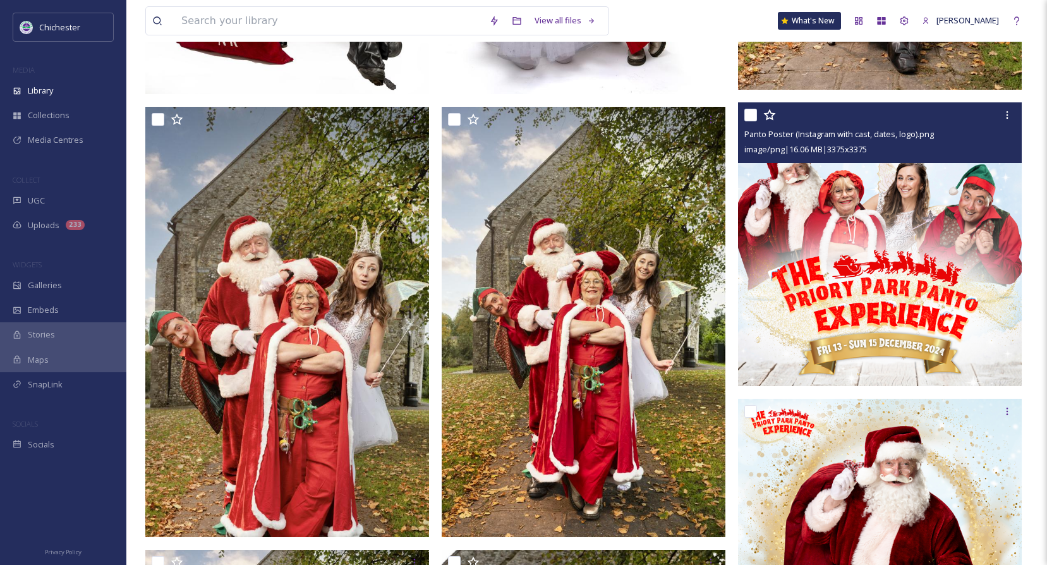
scroll to position [569, 0]
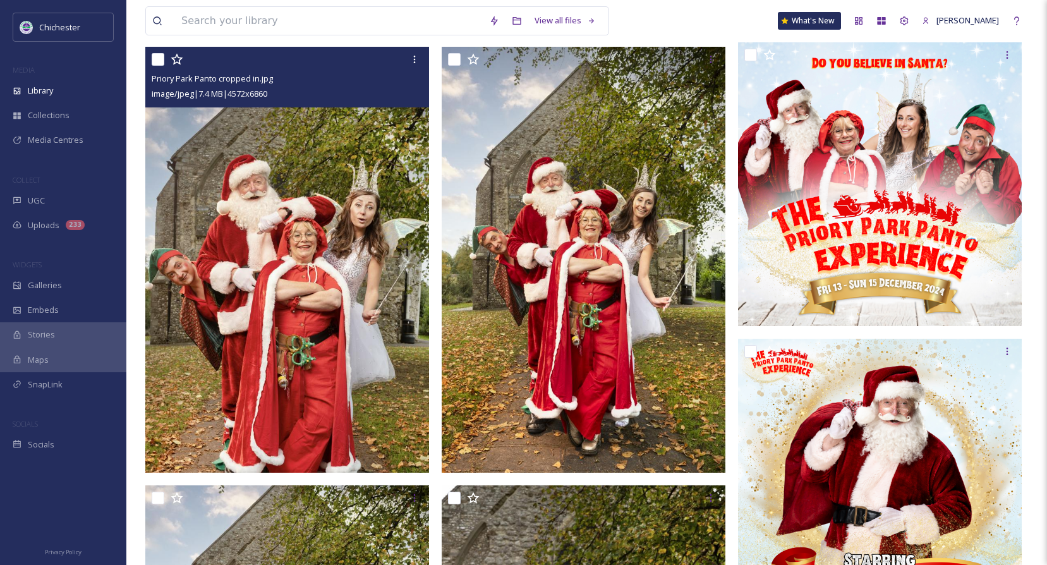
click at [316, 272] on img at bounding box center [287, 260] width 284 height 426
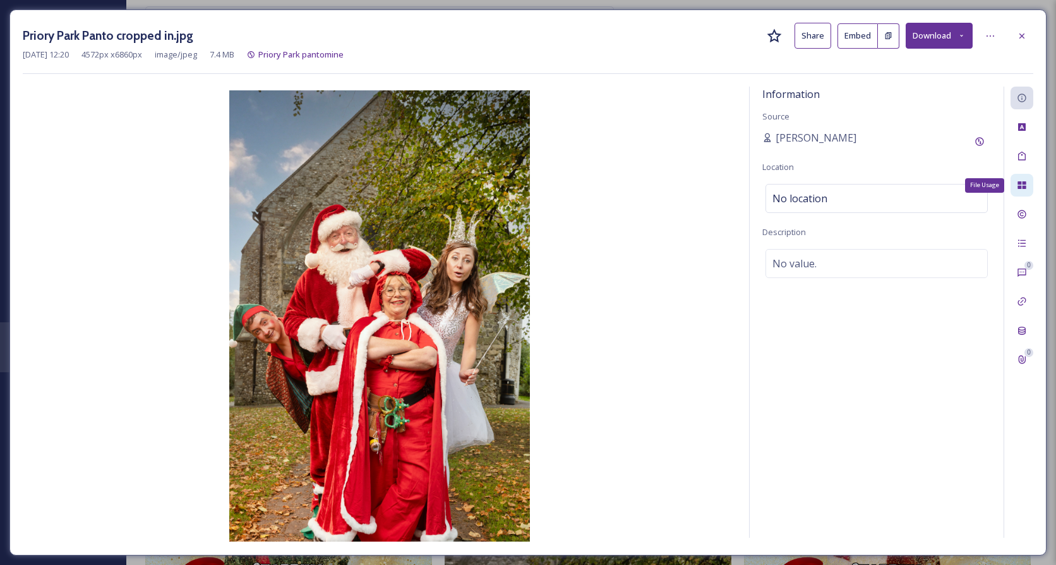
click at [1021, 184] on icon at bounding box center [1022, 185] width 8 height 8
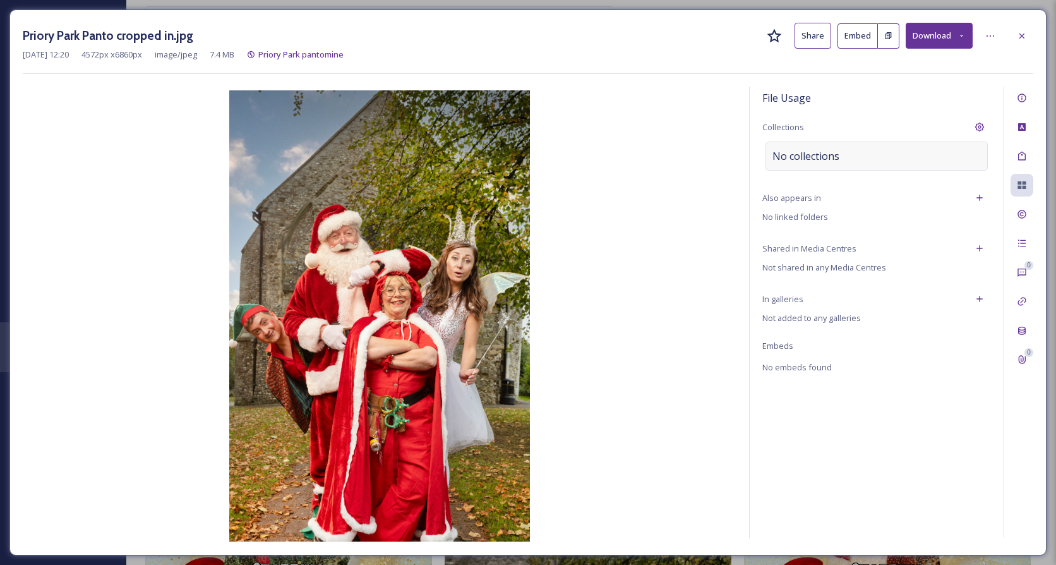
click at [829, 155] on span "No collections" at bounding box center [806, 155] width 67 height 15
click at [829, 155] on input at bounding box center [835, 156] width 139 height 28
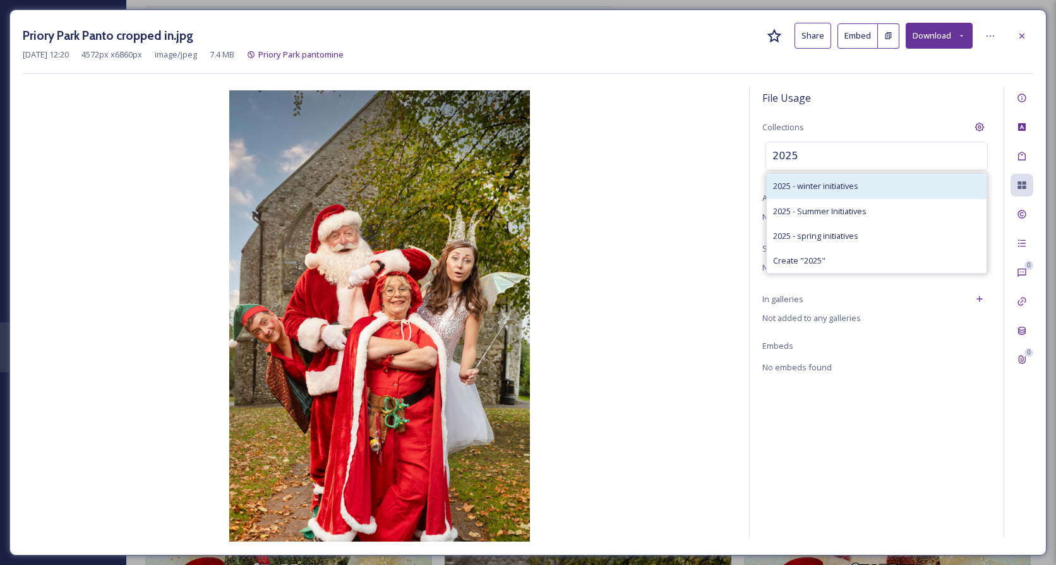
type input "2025"
click at [834, 187] on span "2025 - winter initiatives" at bounding box center [815, 186] width 85 height 12
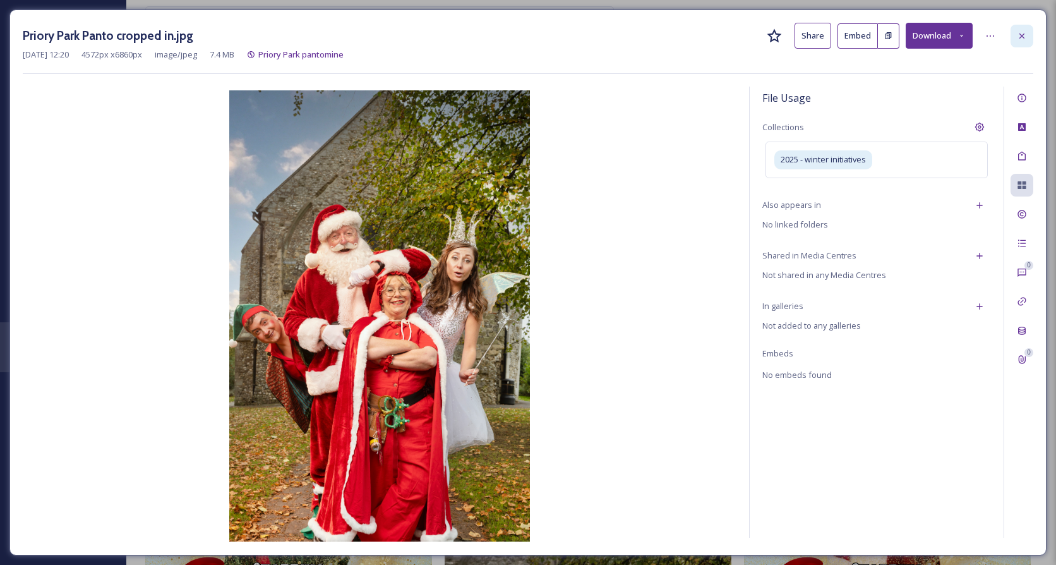
click at [1028, 38] on div at bounding box center [1022, 36] width 23 height 23
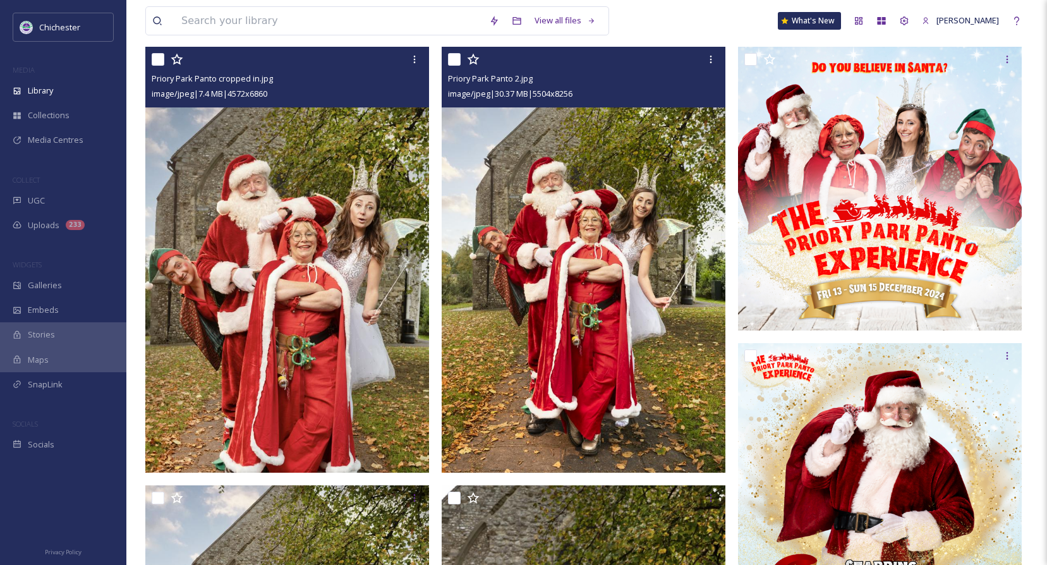
click at [564, 333] on img at bounding box center [584, 260] width 284 height 426
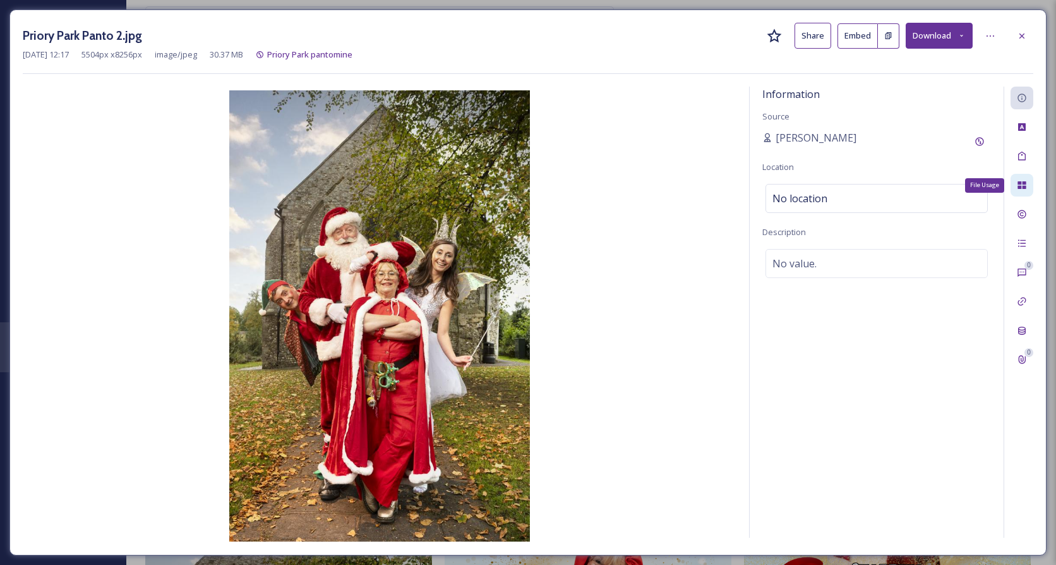
click at [1016, 190] on div "File Usage" at bounding box center [1022, 185] width 23 height 23
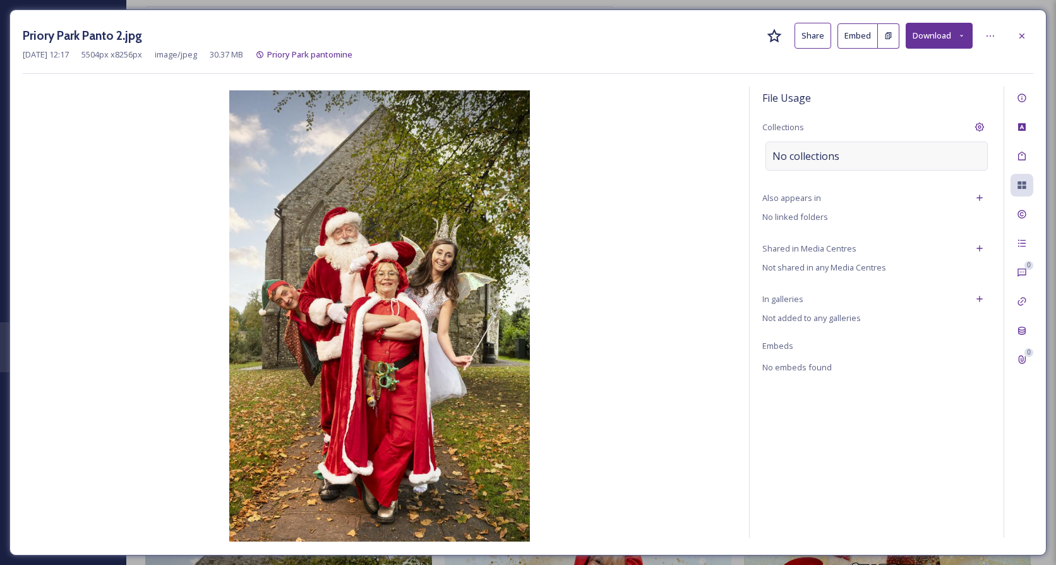
click at [840, 152] on div "No collections" at bounding box center [877, 156] width 222 height 29
click at [840, 152] on input at bounding box center [835, 156] width 139 height 28
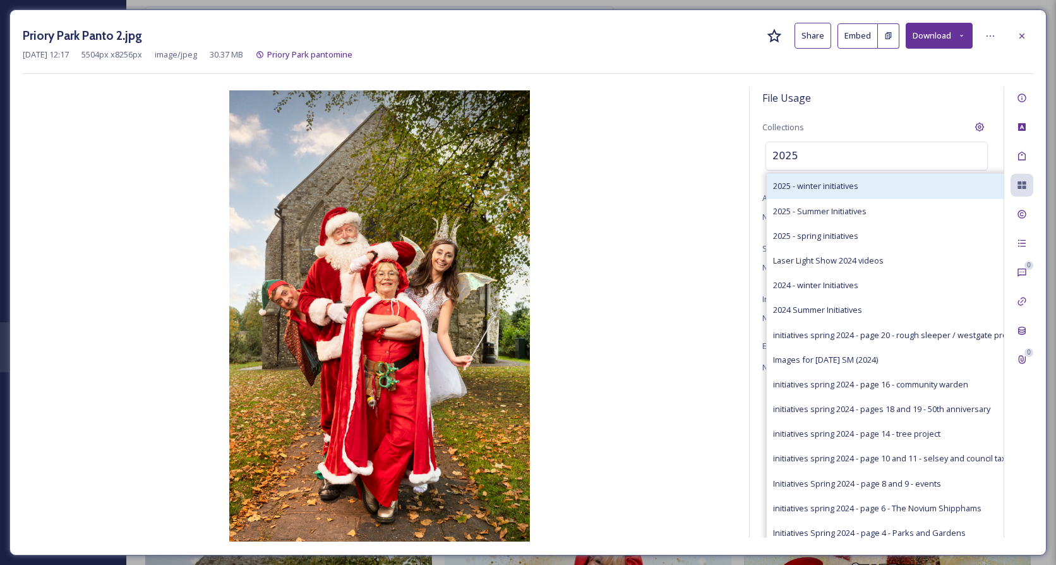
type input "2025"
click at [816, 185] on span "2025 - winter initiatives" at bounding box center [815, 186] width 85 height 12
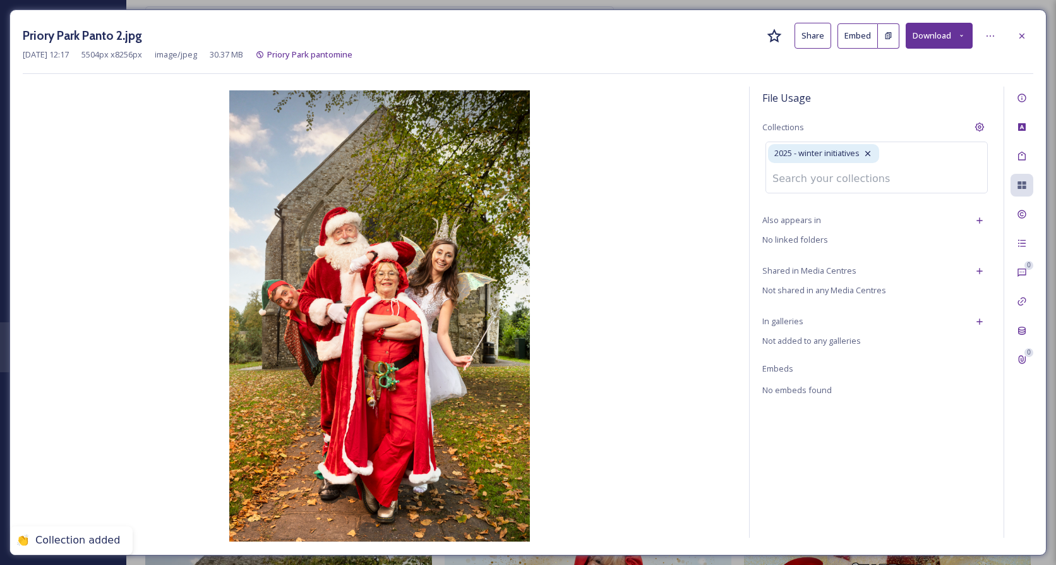
click at [678, 238] on img at bounding box center [380, 315] width 714 height 451
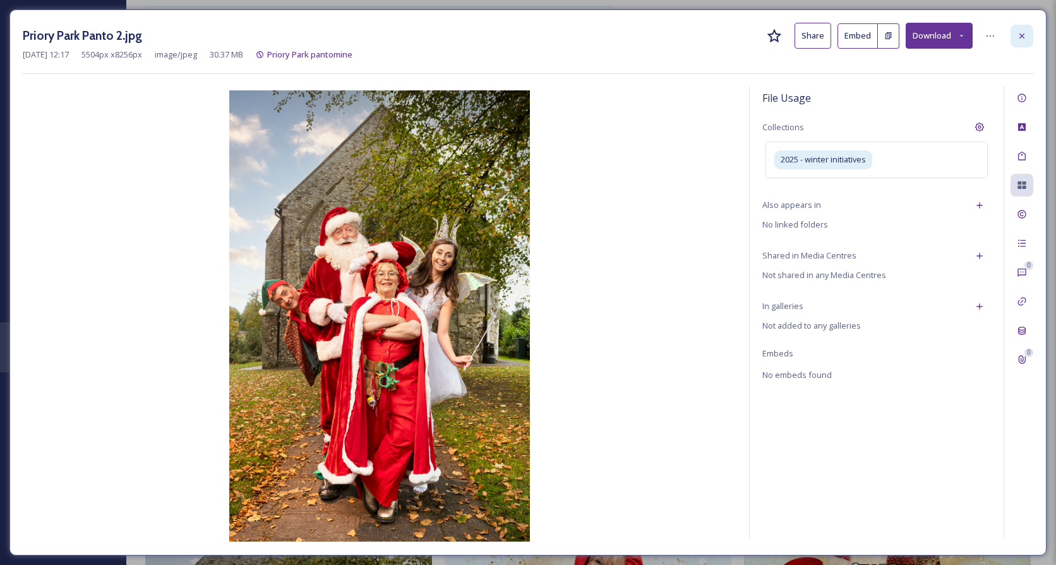
click at [1021, 37] on icon at bounding box center [1022, 35] width 5 height 5
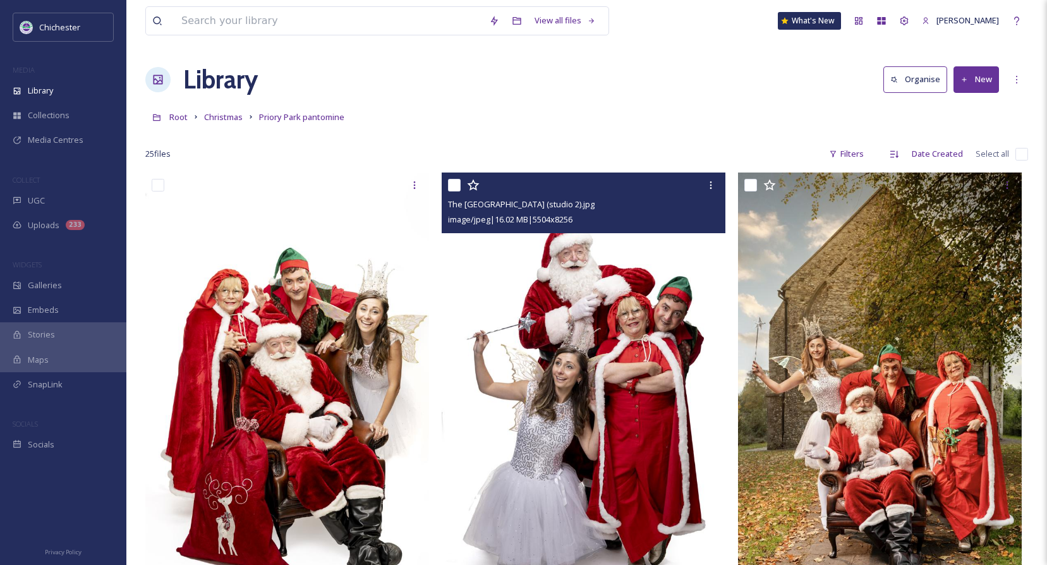
click at [664, 88] on div "Library Organise New" at bounding box center [586, 80] width 883 height 38
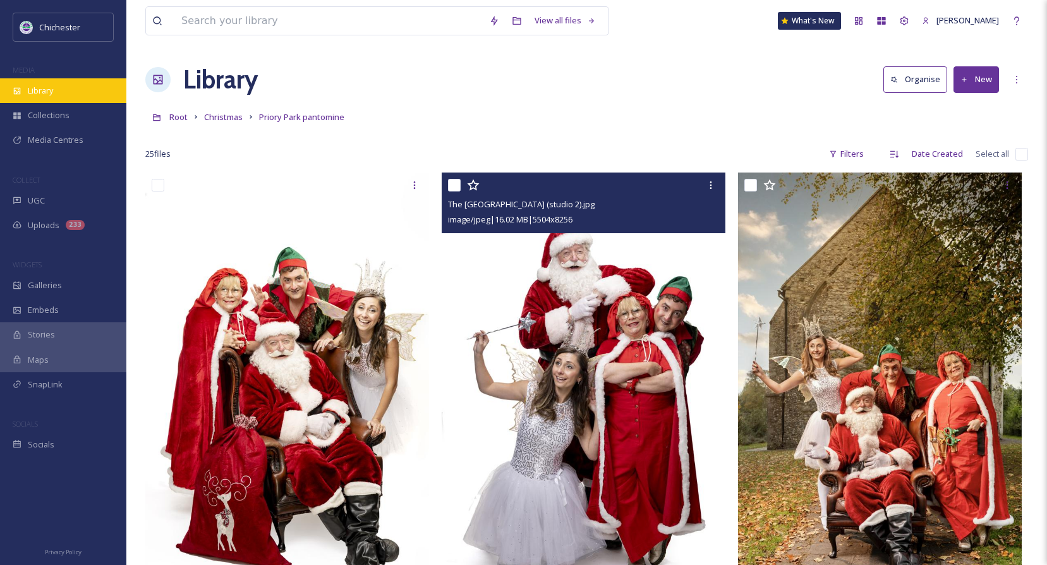
click at [56, 90] on div "Library" at bounding box center [63, 90] width 126 height 25
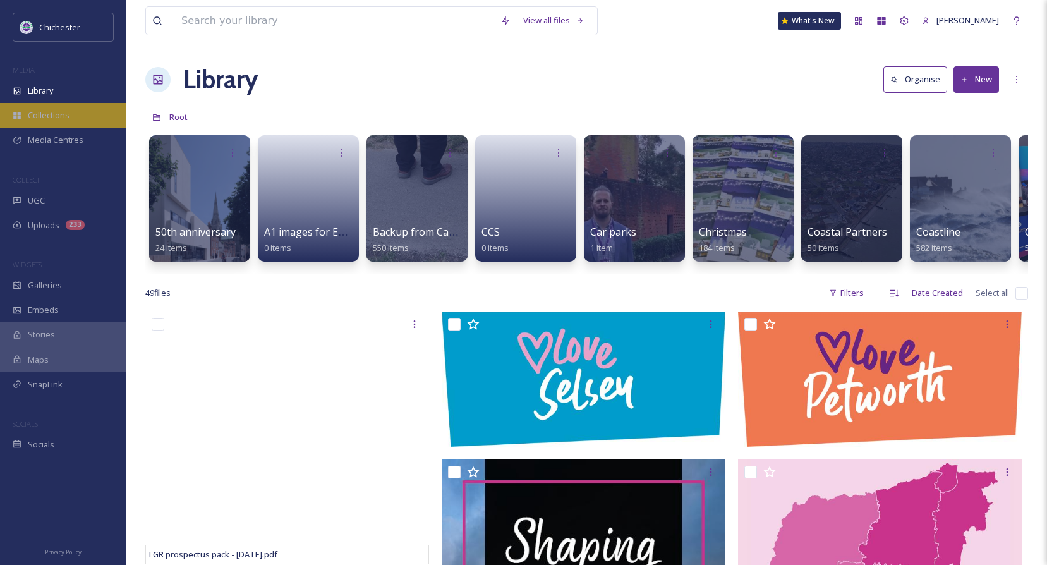
click at [45, 111] on span "Collections" at bounding box center [49, 115] width 42 height 12
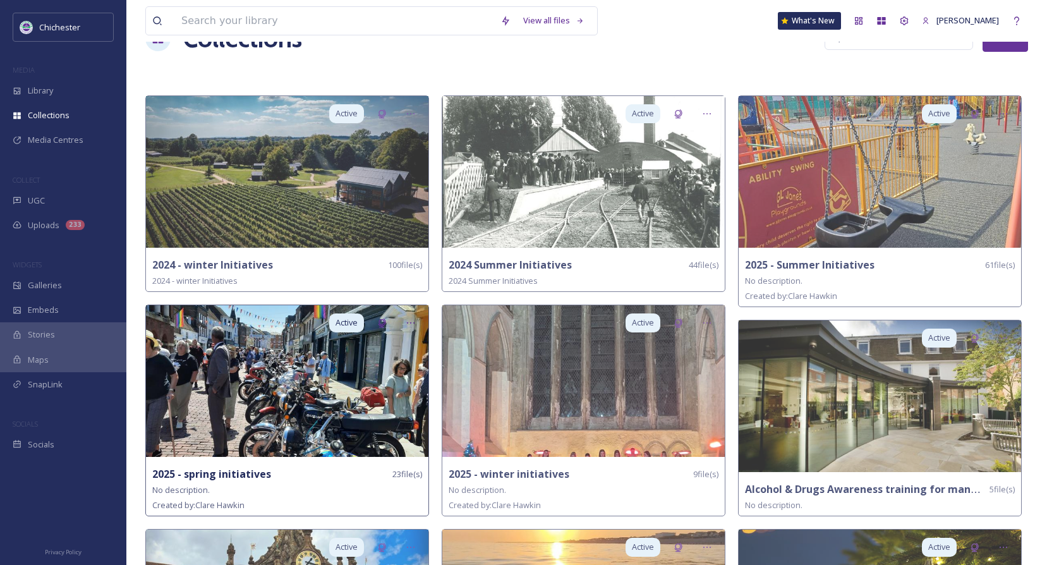
scroll to position [63, 0]
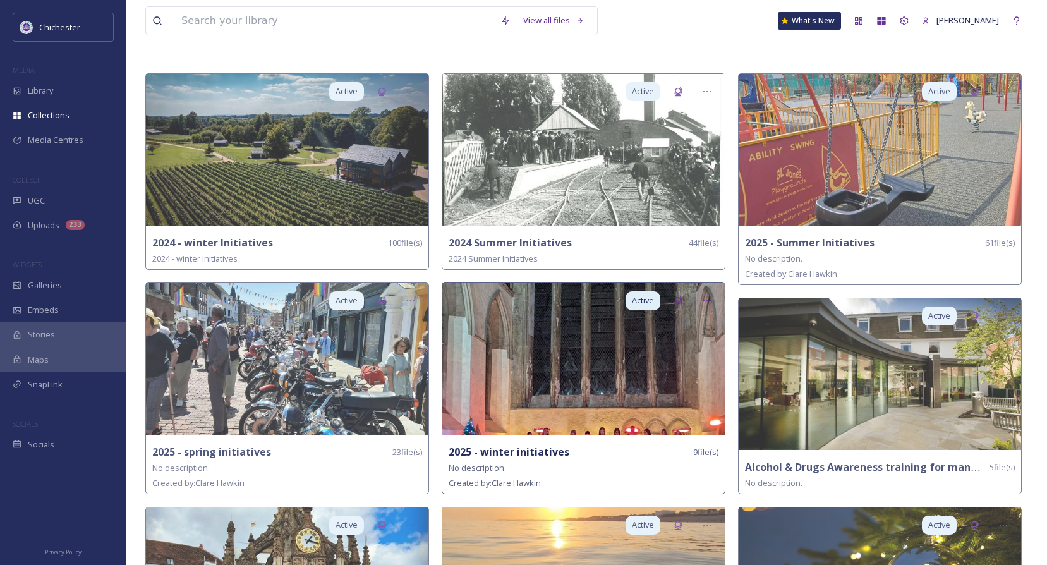
click at [607, 424] on img at bounding box center [583, 359] width 282 height 152
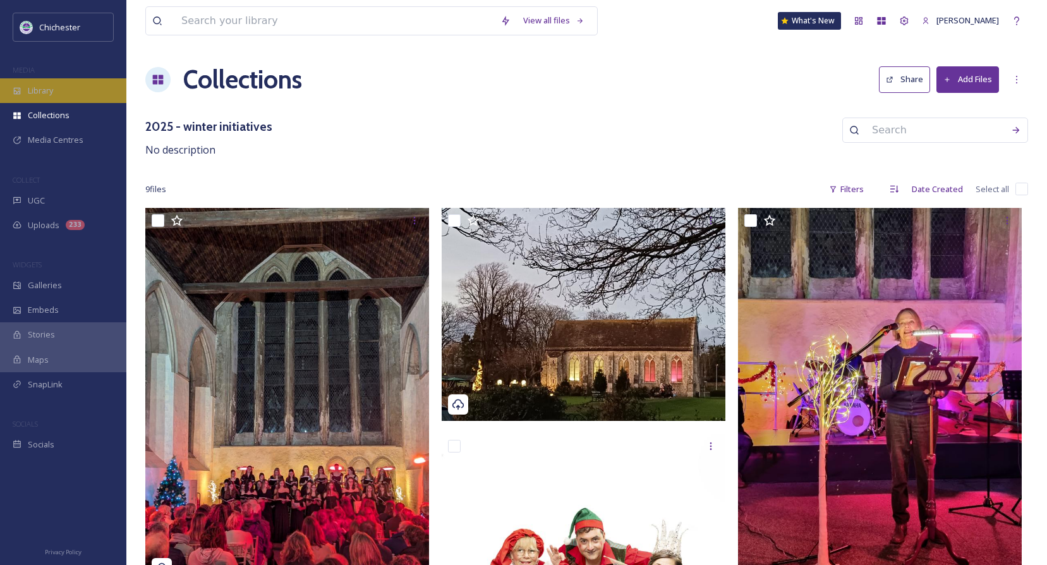
click at [35, 97] on span "Library" at bounding box center [40, 91] width 25 height 12
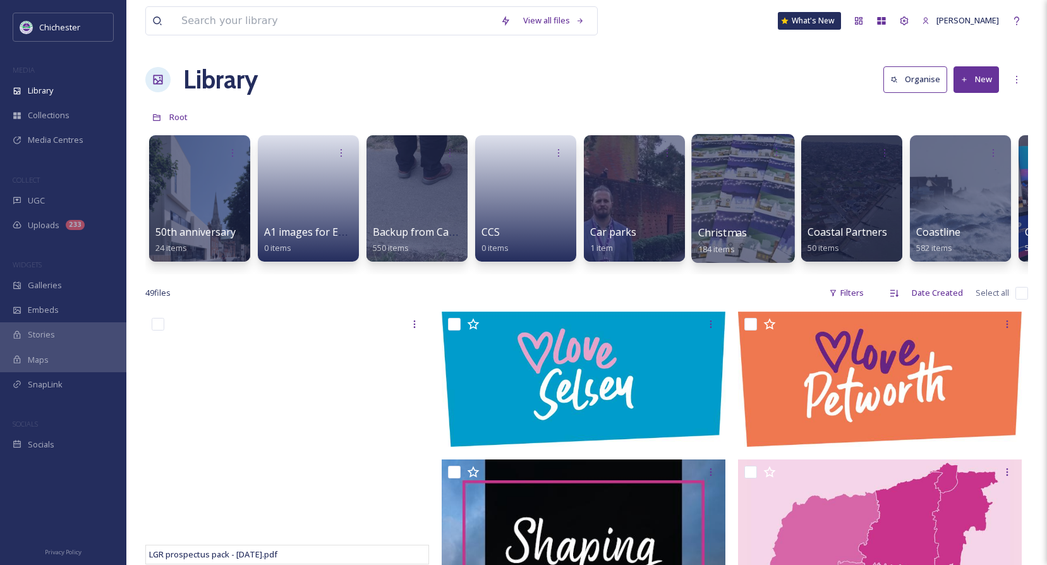
click at [745, 234] on span "Christmas" at bounding box center [722, 233] width 49 height 14
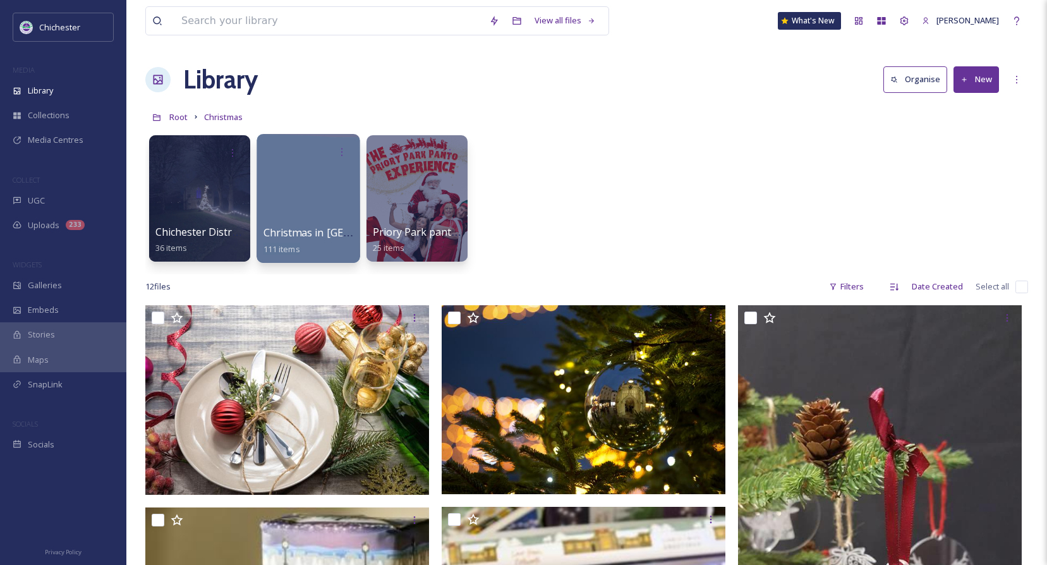
click at [323, 232] on span "Christmas in [GEOGRAPHIC_DATA] 2024" at bounding box center [359, 233] width 193 height 14
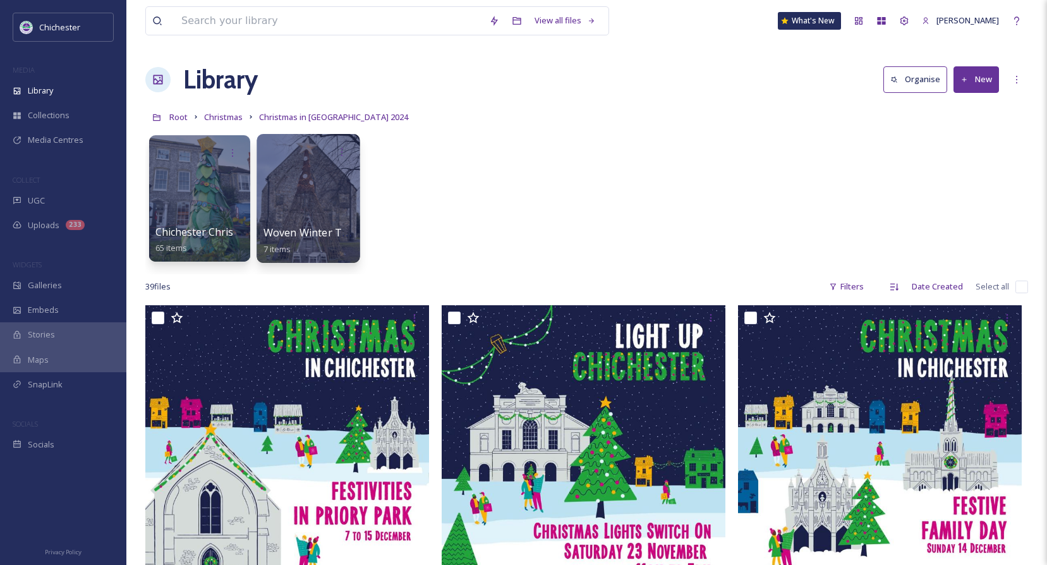
click at [326, 228] on span "Woven Winter Tree making" at bounding box center [329, 233] width 133 height 14
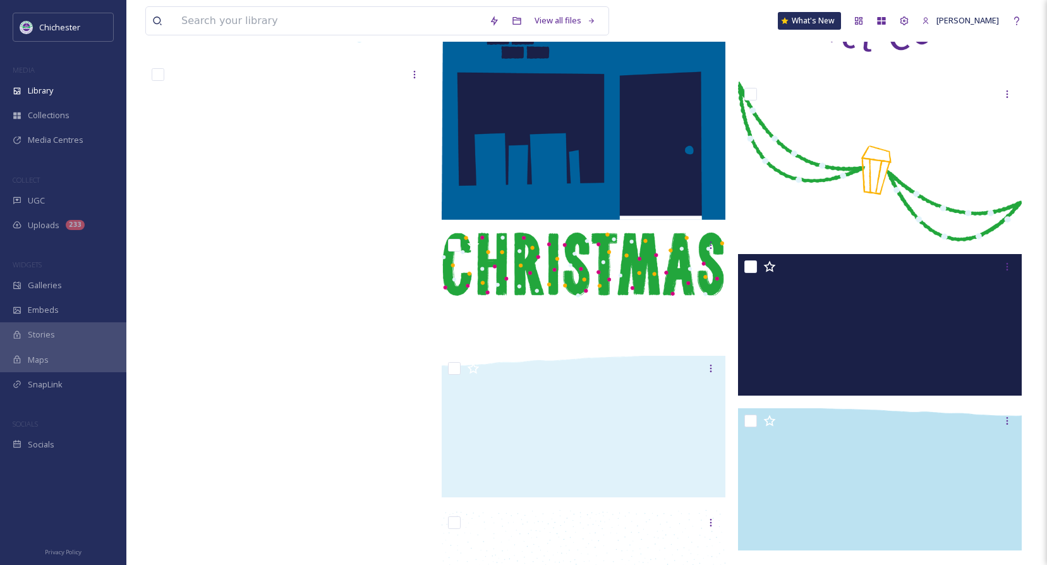
scroll to position [3938, 0]
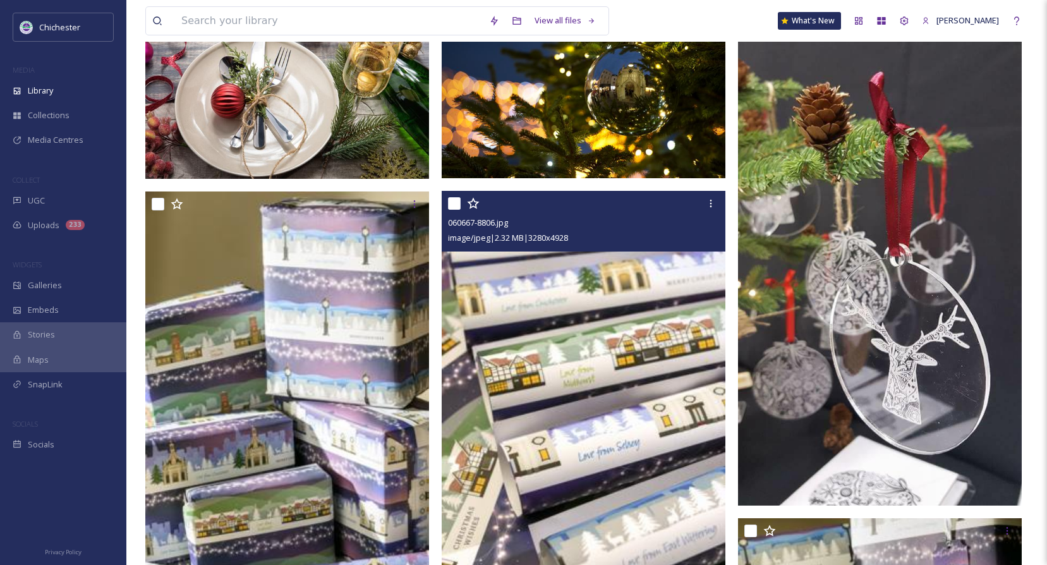
scroll to position [126, 0]
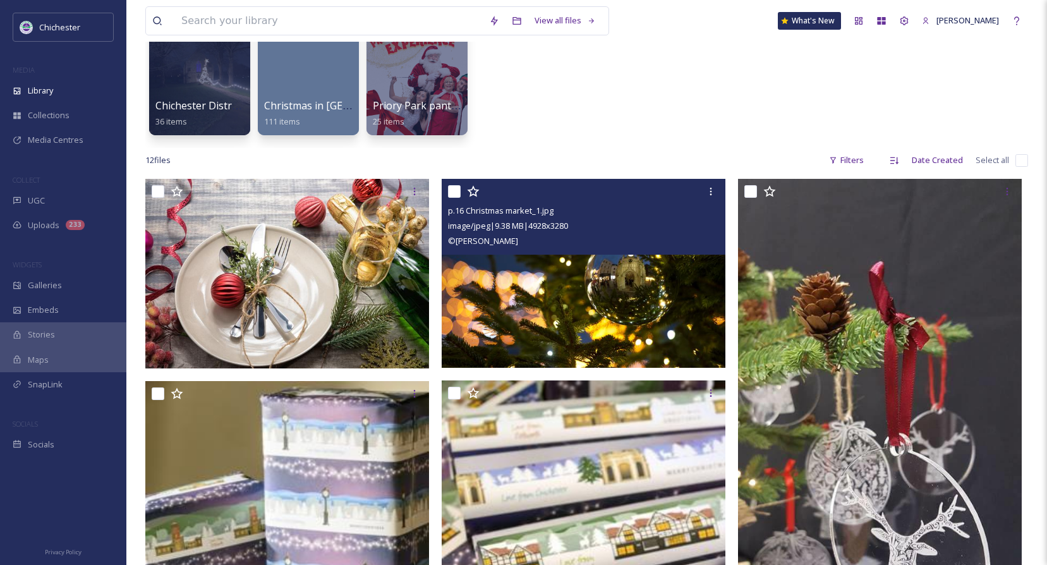
click at [663, 244] on div "© [PERSON_NAME]" at bounding box center [585, 240] width 274 height 15
click at [573, 308] on img at bounding box center [584, 273] width 284 height 189
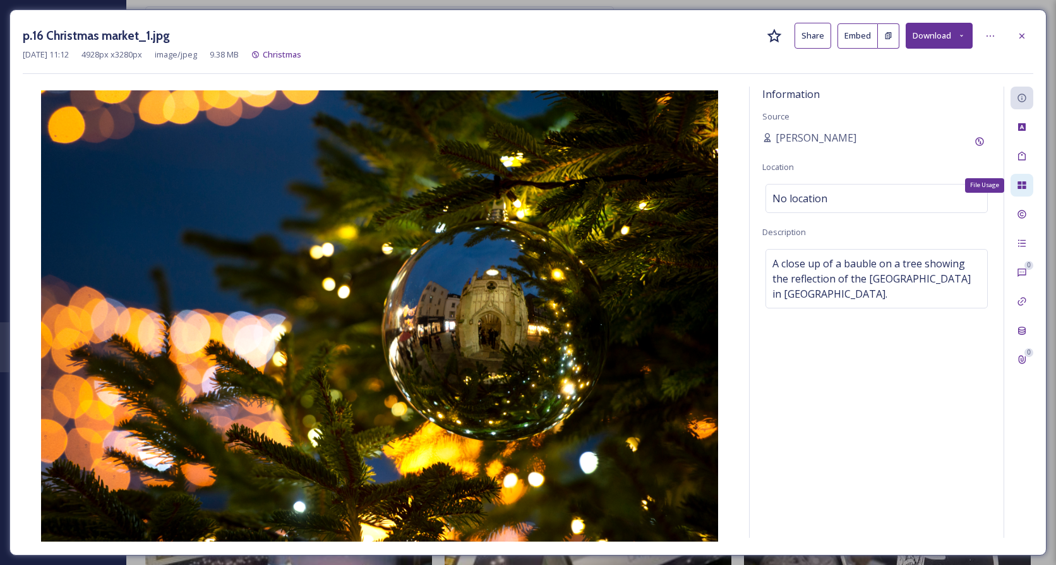
click at [1023, 182] on icon at bounding box center [1022, 185] width 8 height 8
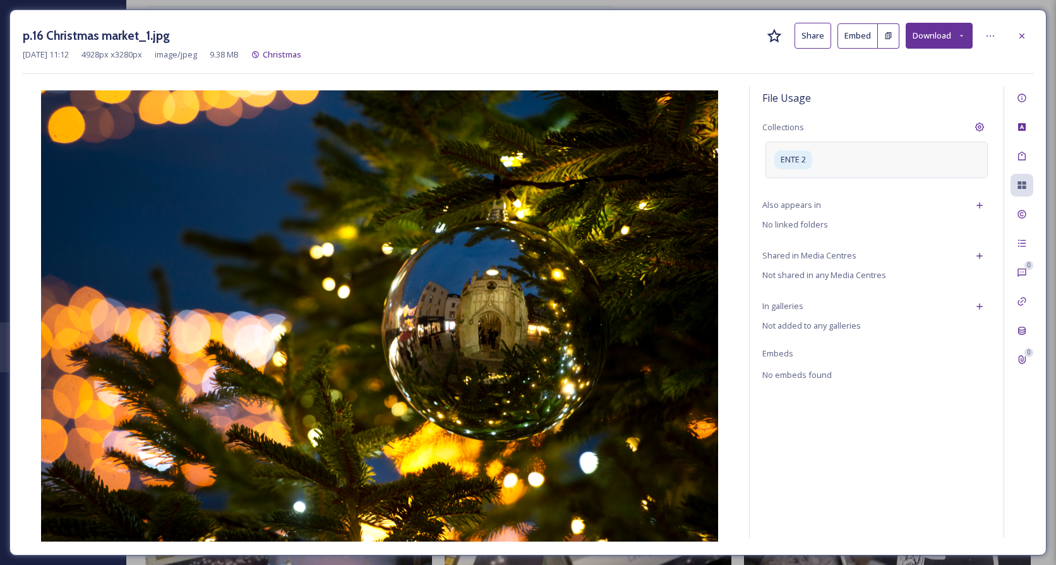
click at [831, 162] on div "ENTE 2" at bounding box center [877, 160] width 222 height 36
click at [877, 162] on input at bounding box center [890, 156] width 139 height 28
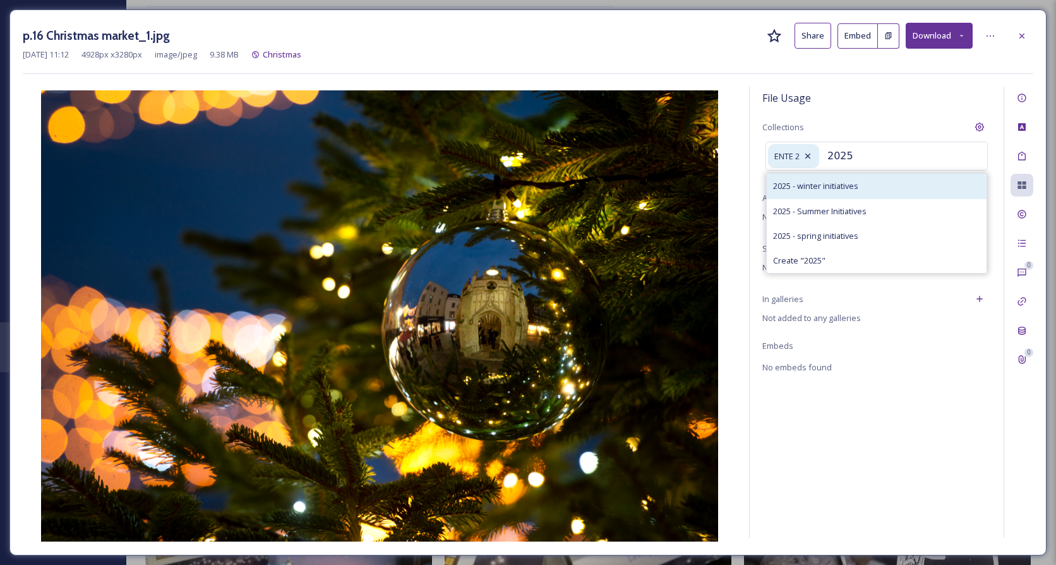
type input "2025"
click at [836, 188] on span "2025 - winter initiatives" at bounding box center [815, 186] width 85 height 12
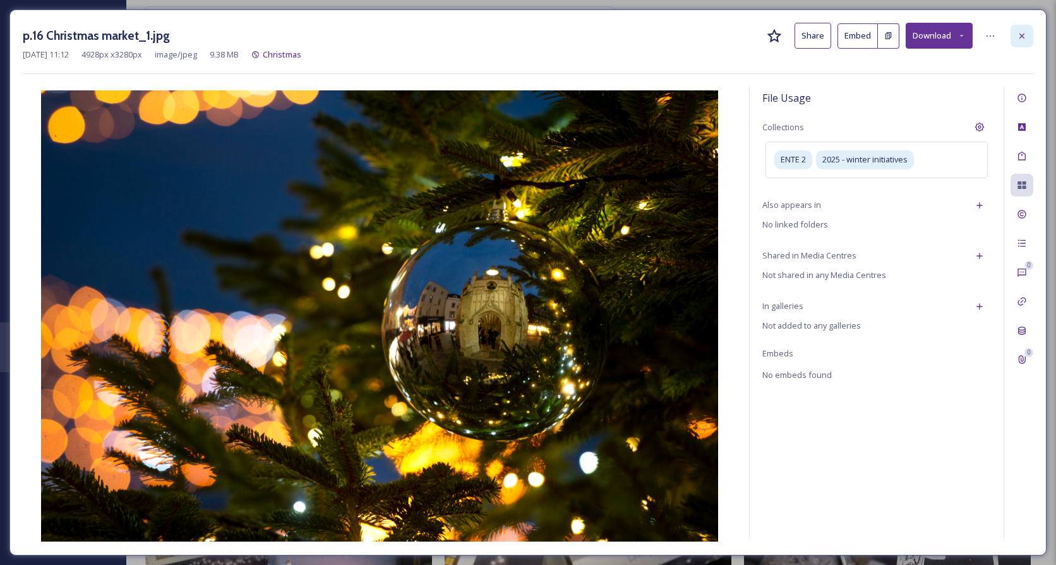
click at [1020, 39] on icon at bounding box center [1022, 36] width 10 height 10
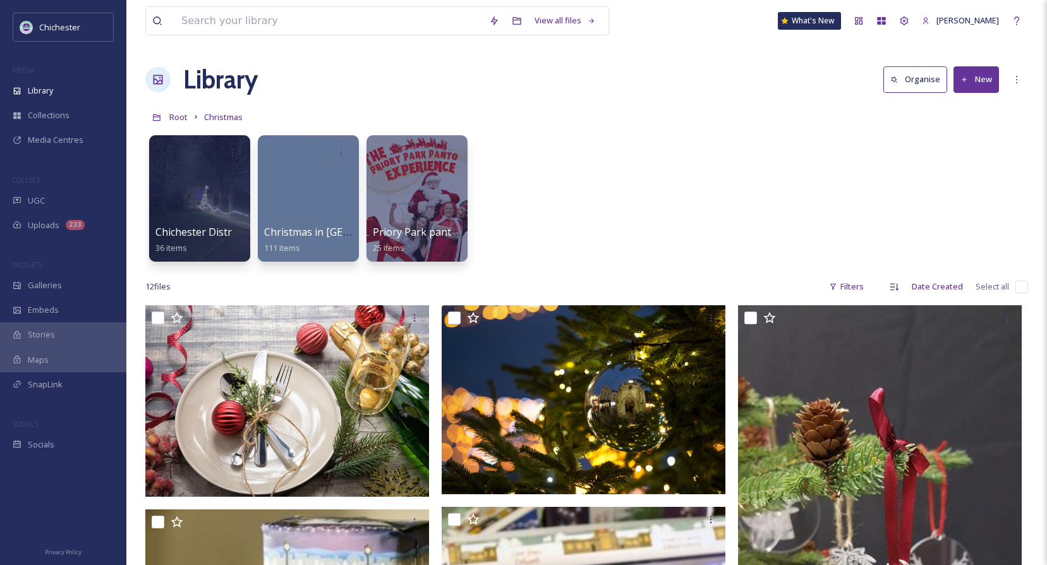
click at [599, 197] on div "Chichester District Christmas Events 2024 36 items Christmas in [GEOGRAPHIC_DAT…" at bounding box center [586, 201] width 883 height 145
click at [173, 231] on span "Chichester District Christmas Events 2024" at bounding box center [255, 233] width 201 height 14
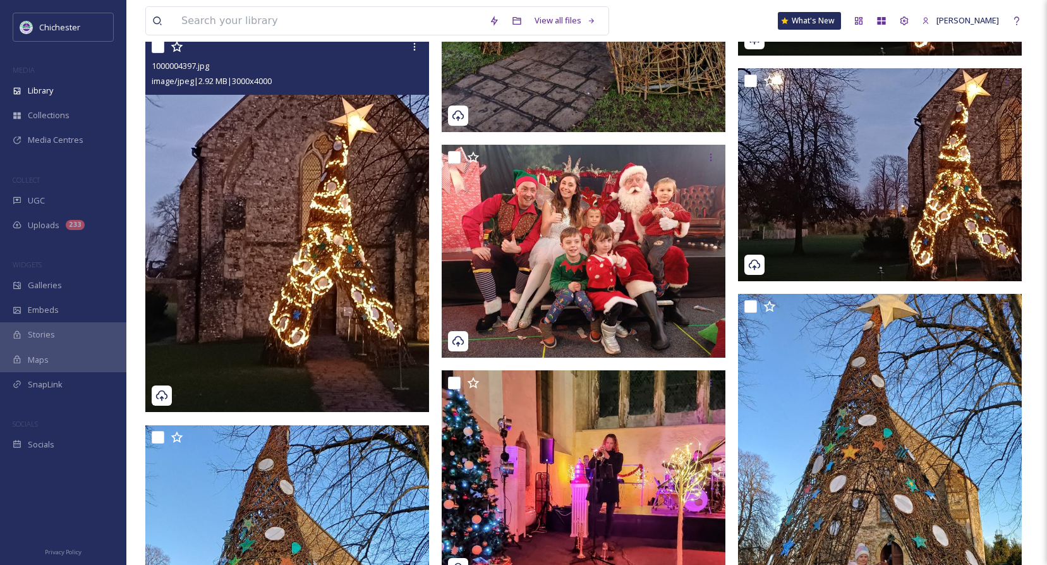
scroll to position [2239, 0]
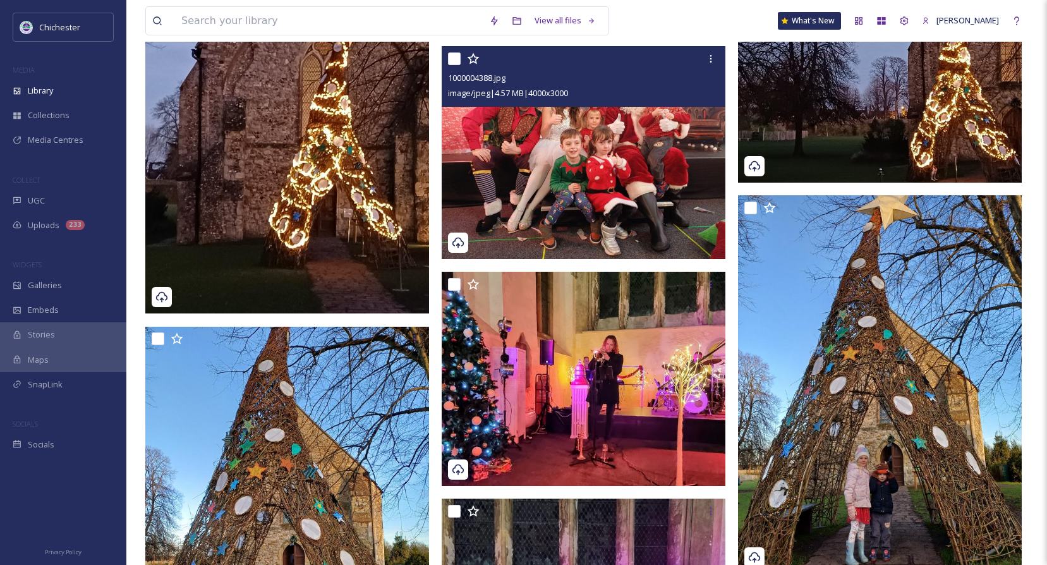
click at [641, 169] on img at bounding box center [584, 152] width 284 height 213
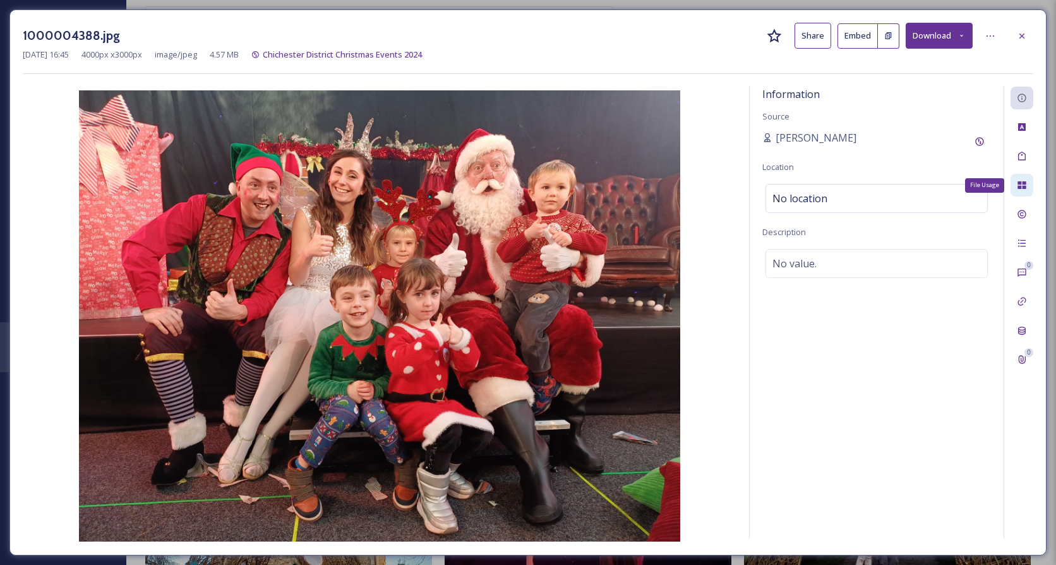
click at [1027, 191] on div "File Usage" at bounding box center [1022, 185] width 23 height 23
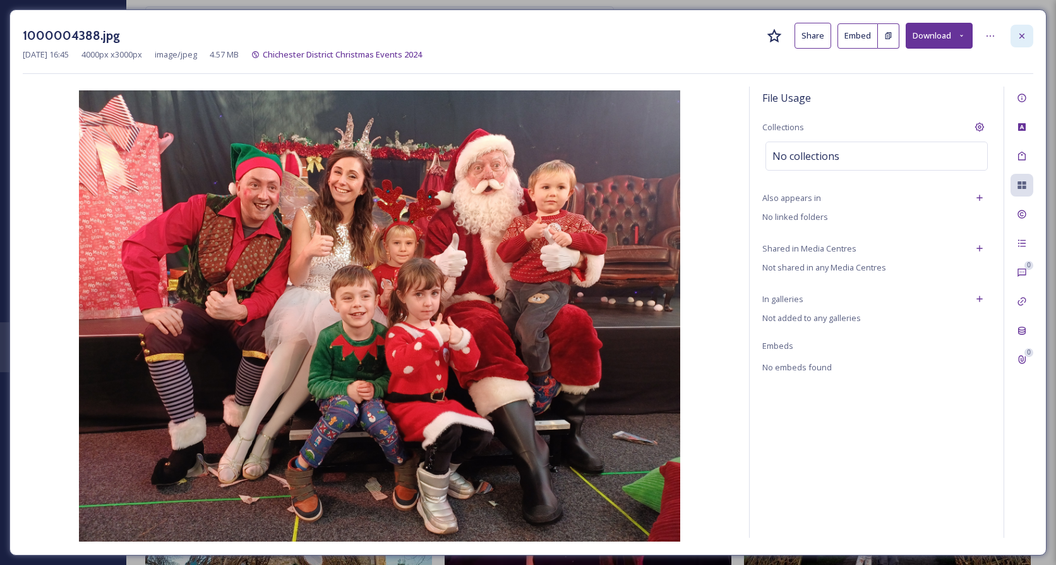
click at [1027, 40] on icon at bounding box center [1022, 36] width 10 height 10
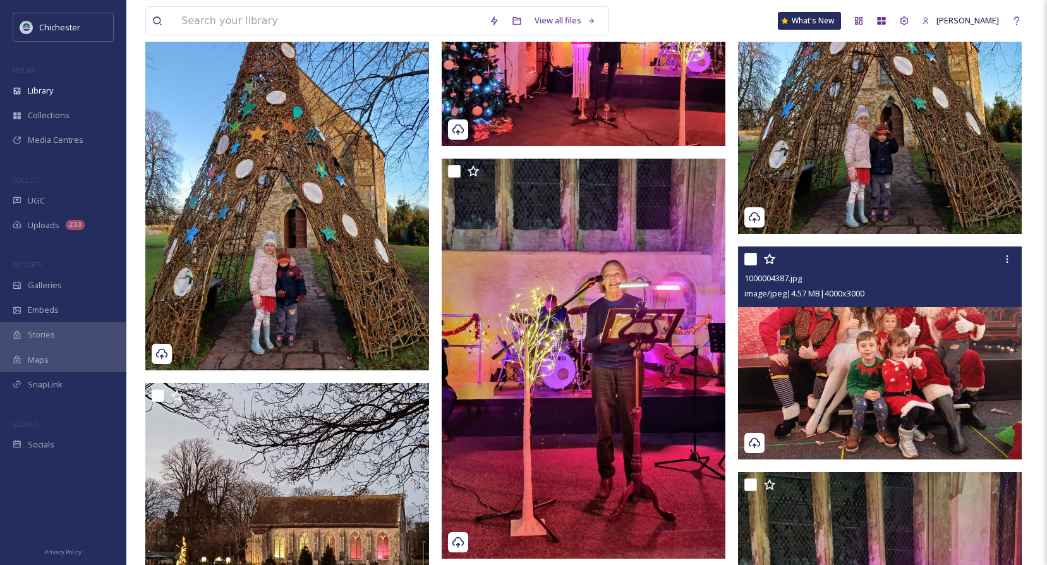
scroll to position [2618, 0]
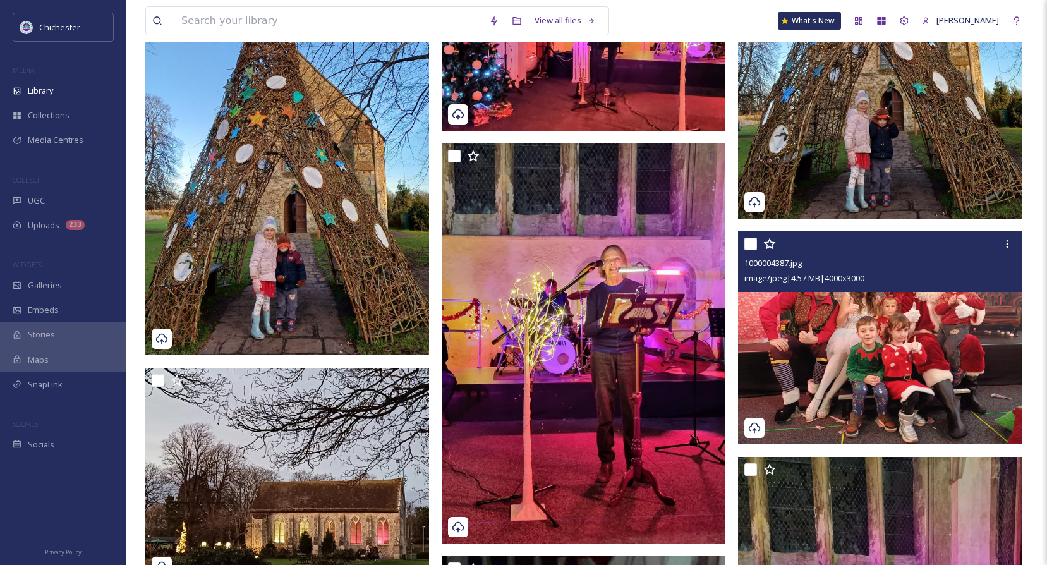
click at [896, 375] on img at bounding box center [880, 337] width 284 height 213
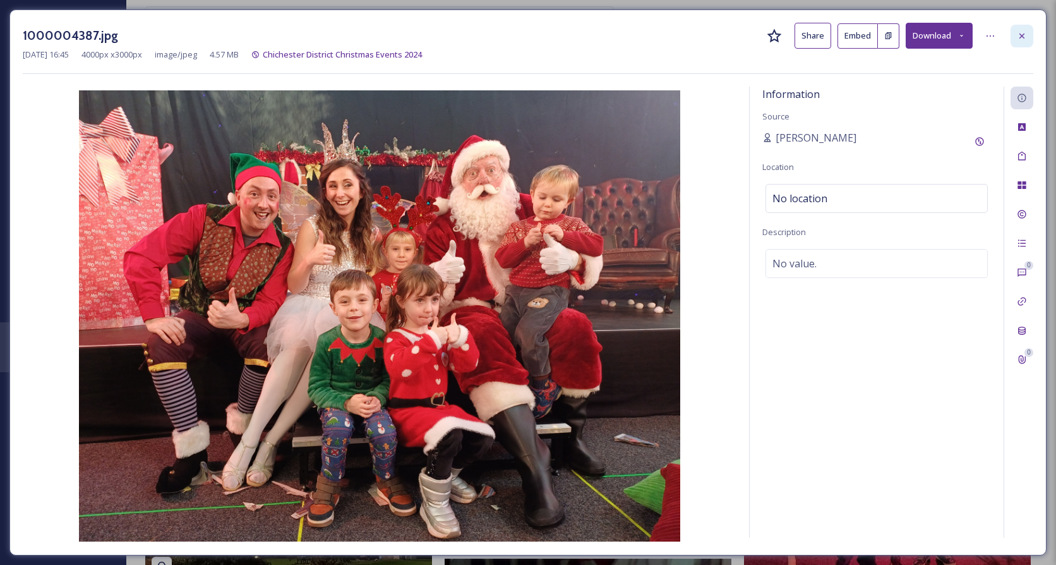
click at [1032, 38] on div at bounding box center [1022, 36] width 23 height 23
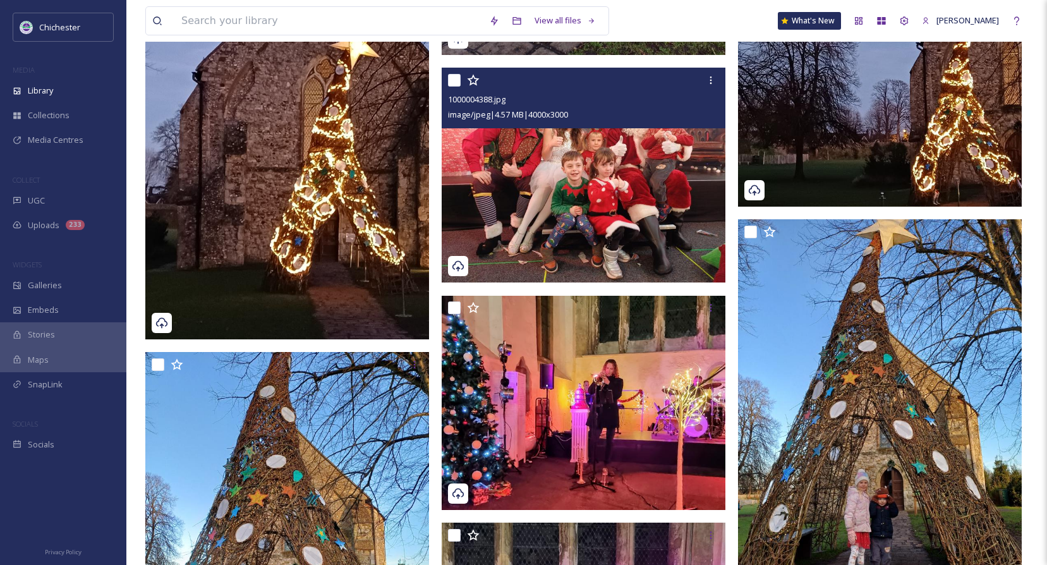
scroll to position [2176, 0]
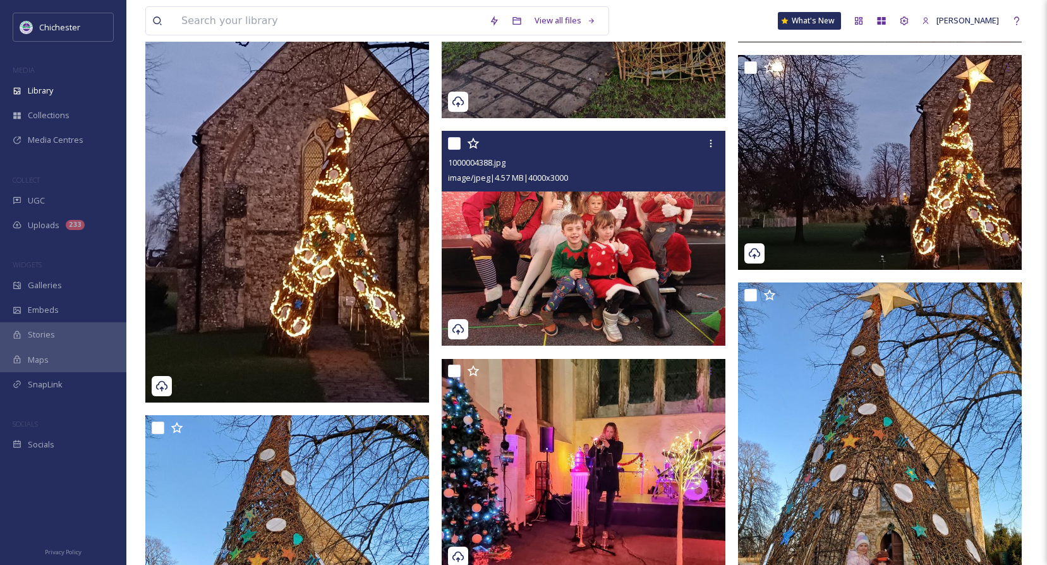
click at [651, 255] on img at bounding box center [585, 238] width 287 height 215
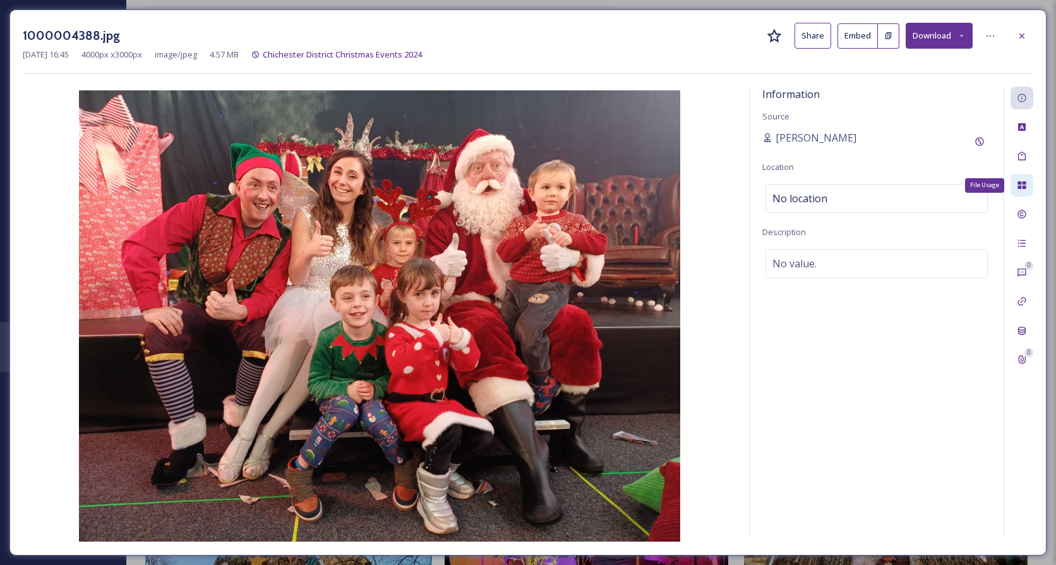
click at [1021, 185] on icon at bounding box center [1022, 185] width 10 height 10
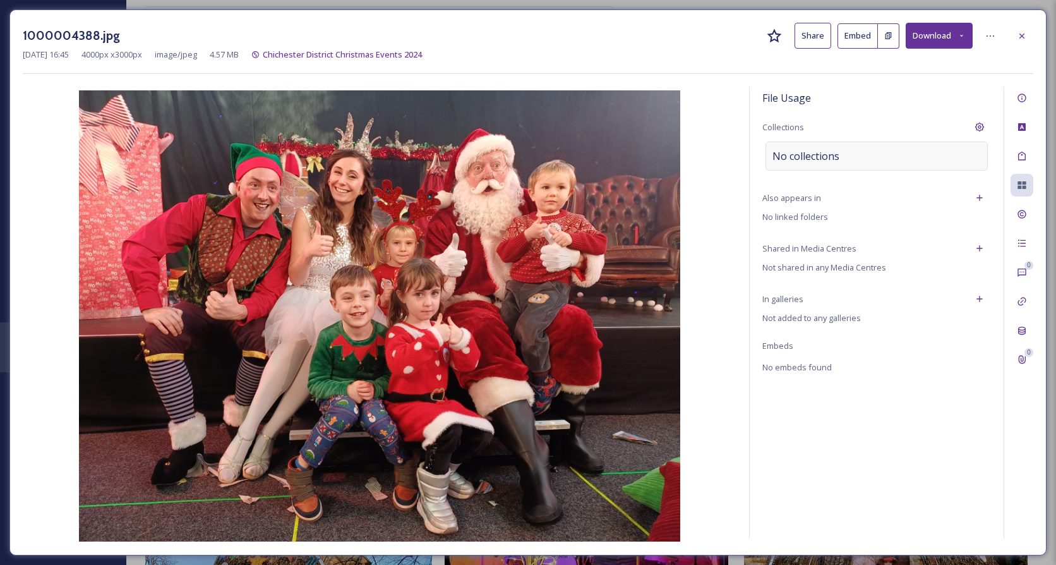
click at [838, 157] on span "No collections" at bounding box center [806, 155] width 67 height 15
click at [838, 157] on input at bounding box center [835, 156] width 139 height 28
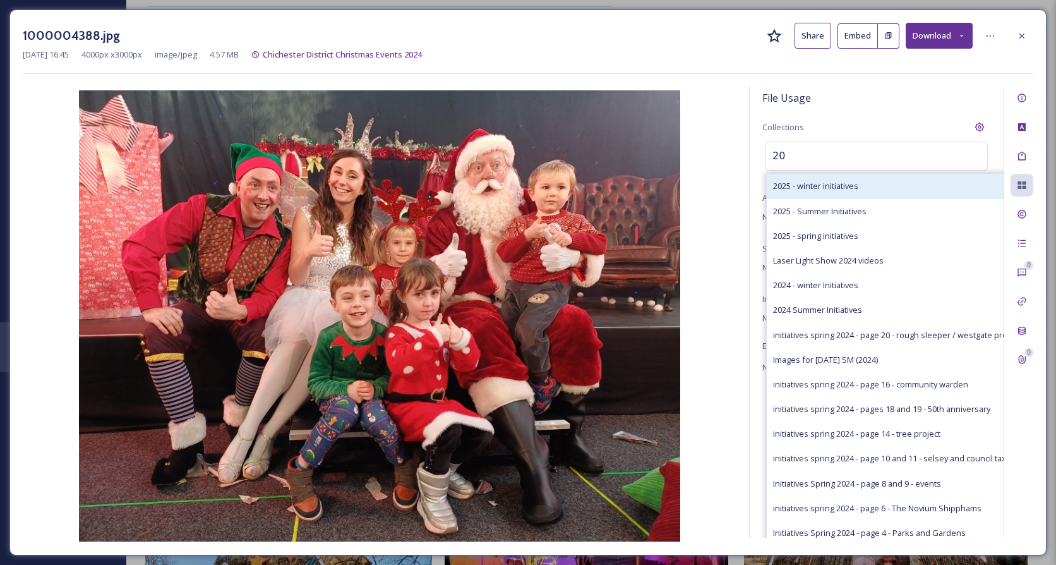
type input "20"
click at [836, 188] on span "2025 - winter initiatives" at bounding box center [815, 186] width 85 height 12
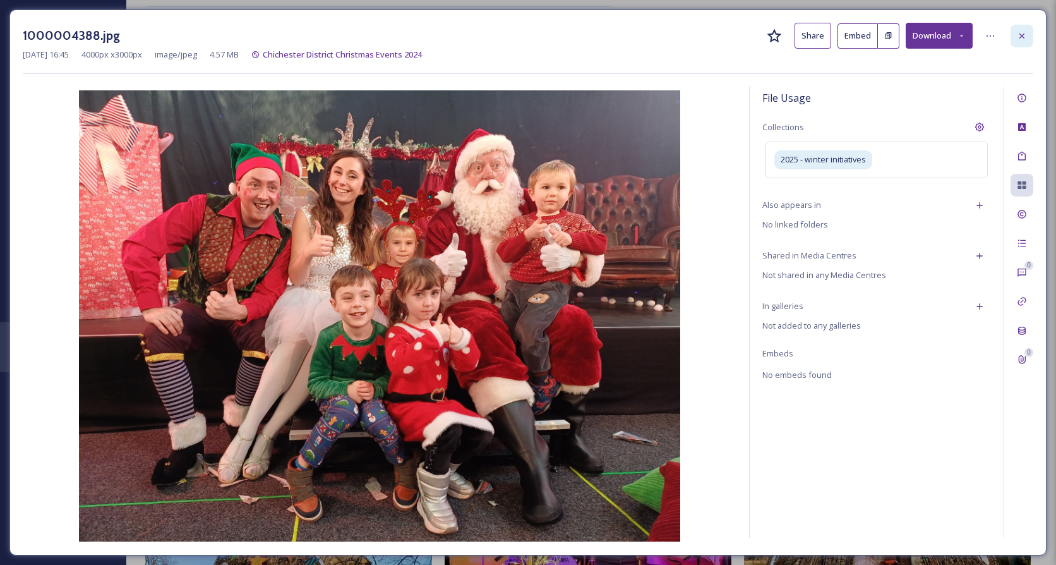
click at [1023, 39] on icon at bounding box center [1022, 36] width 10 height 10
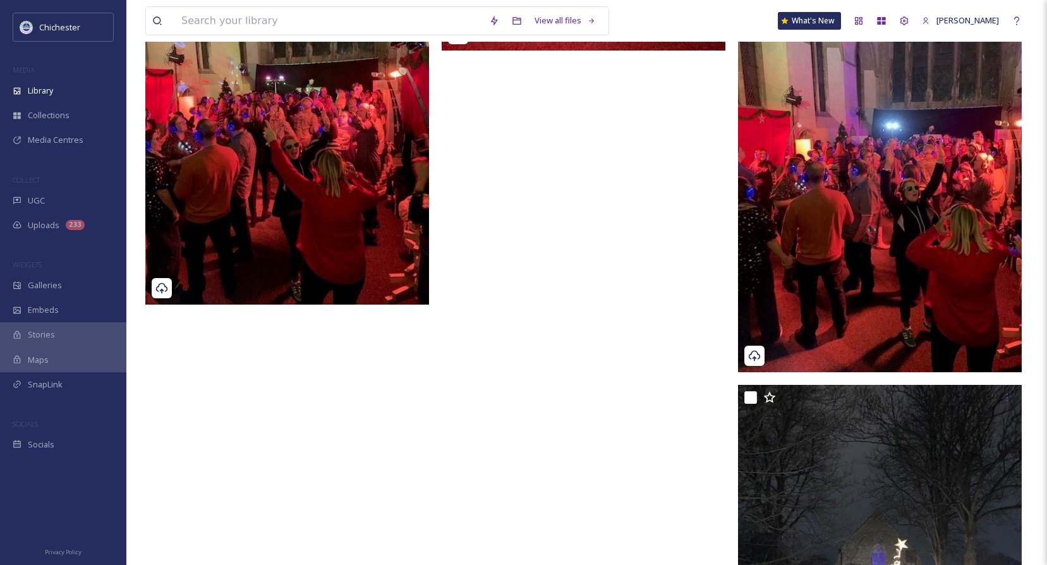
scroll to position [3503, 0]
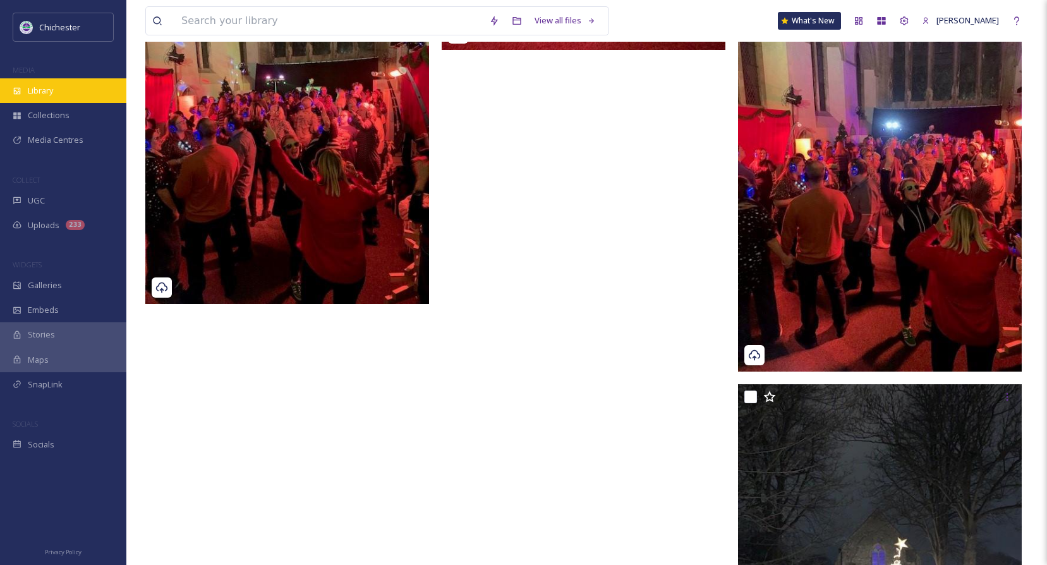
click at [51, 87] on span "Library" at bounding box center [40, 91] width 25 height 12
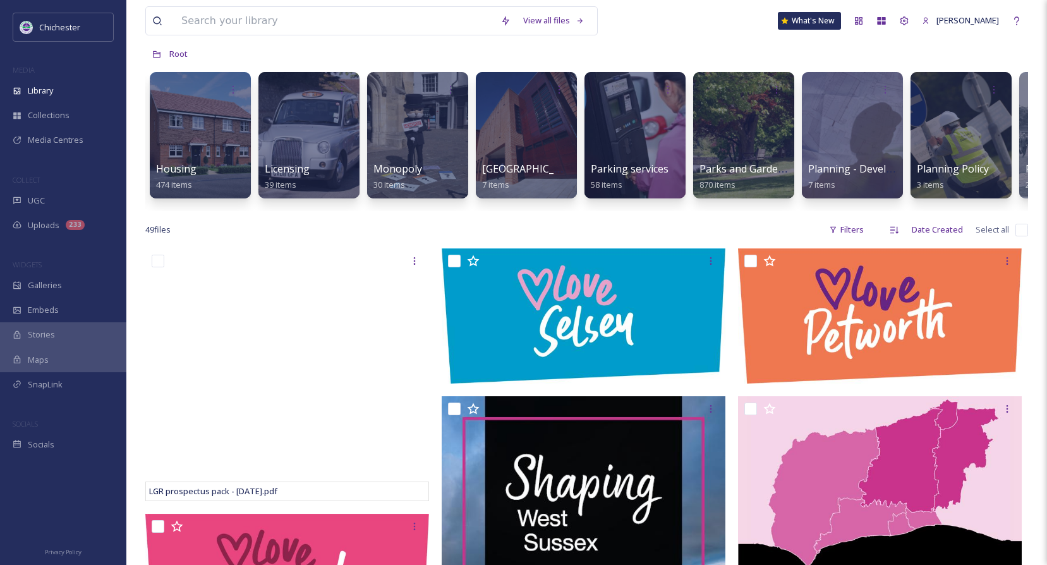
scroll to position [0, 3591]
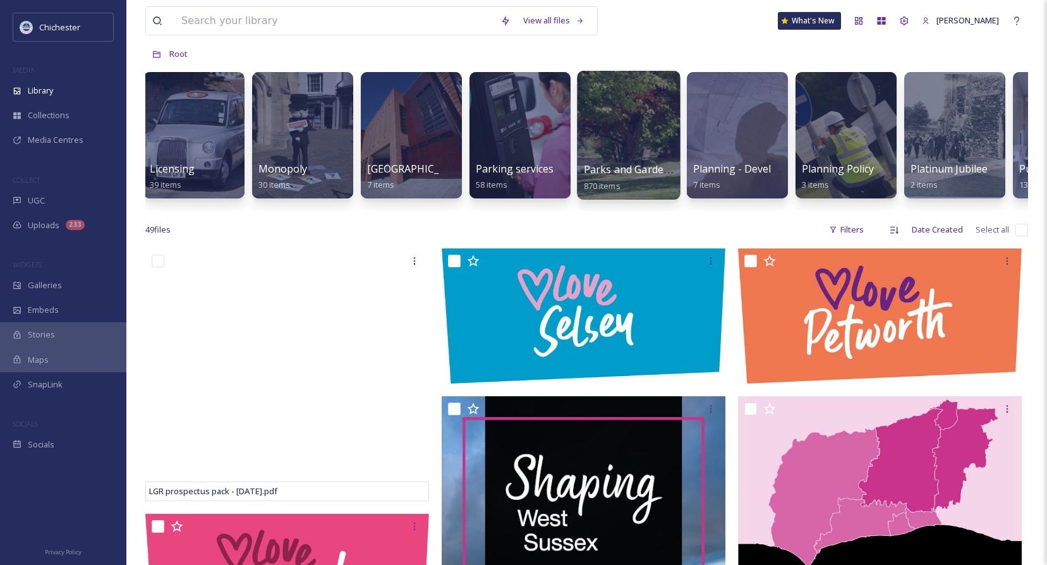
click at [627, 133] on div at bounding box center [628, 135] width 103 height 129
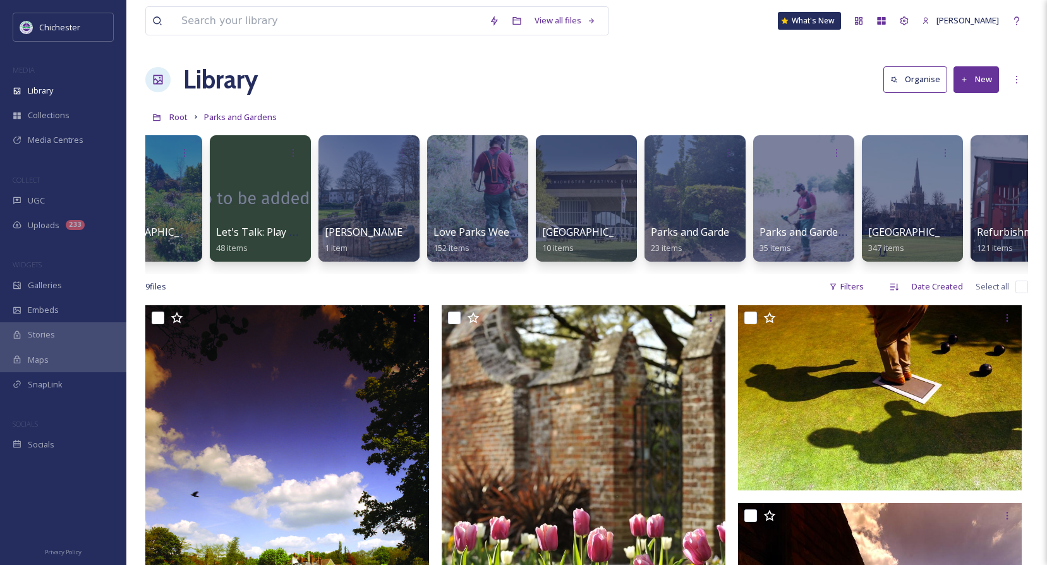
scroll to position [0, 421]
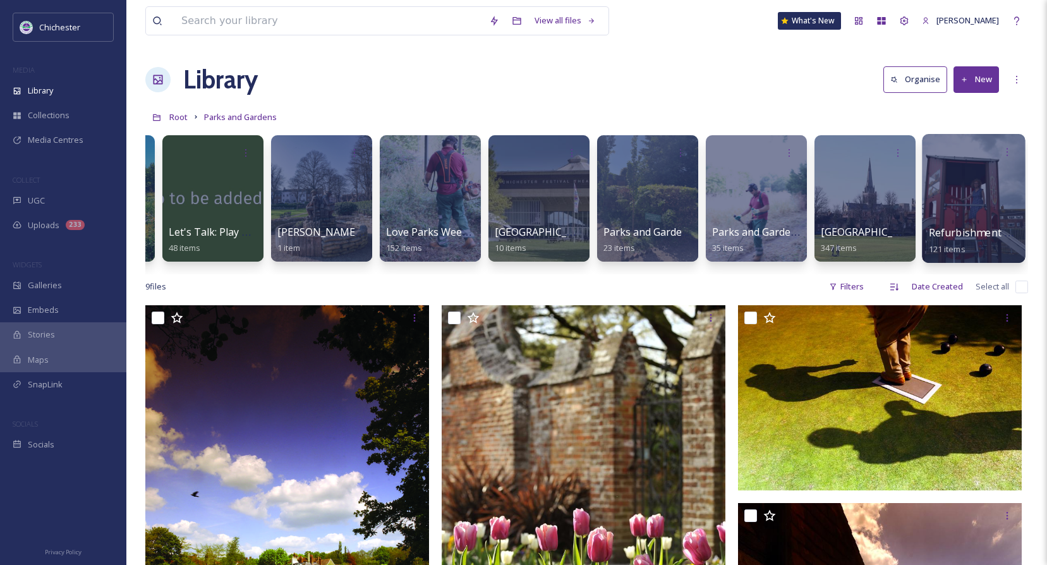
click at [981, 190] on div at bounding box center [973, 198] width 103 height 129
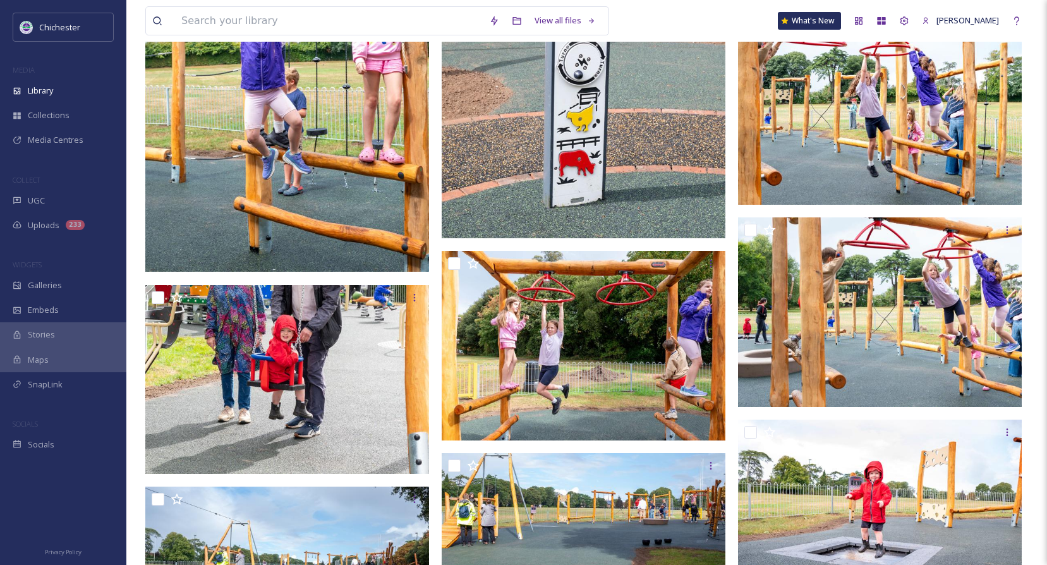
scroll to position [2211, 0]
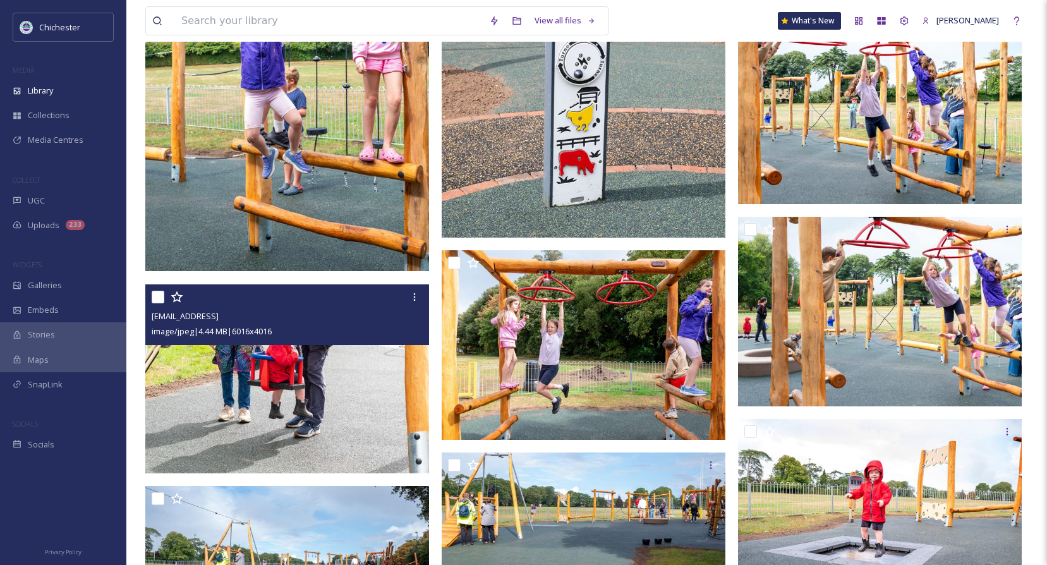
click at [279, 413] on img at bounding box center [287, 379] width 284 height 190
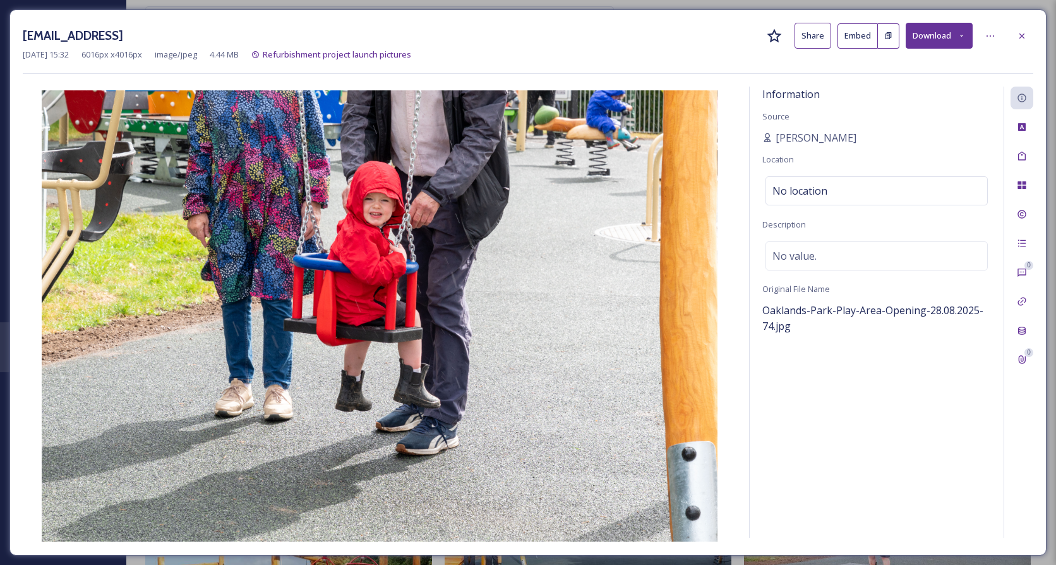
click at [1020, 34] on icon at bounding box center [1022, 36] width 10 height 10
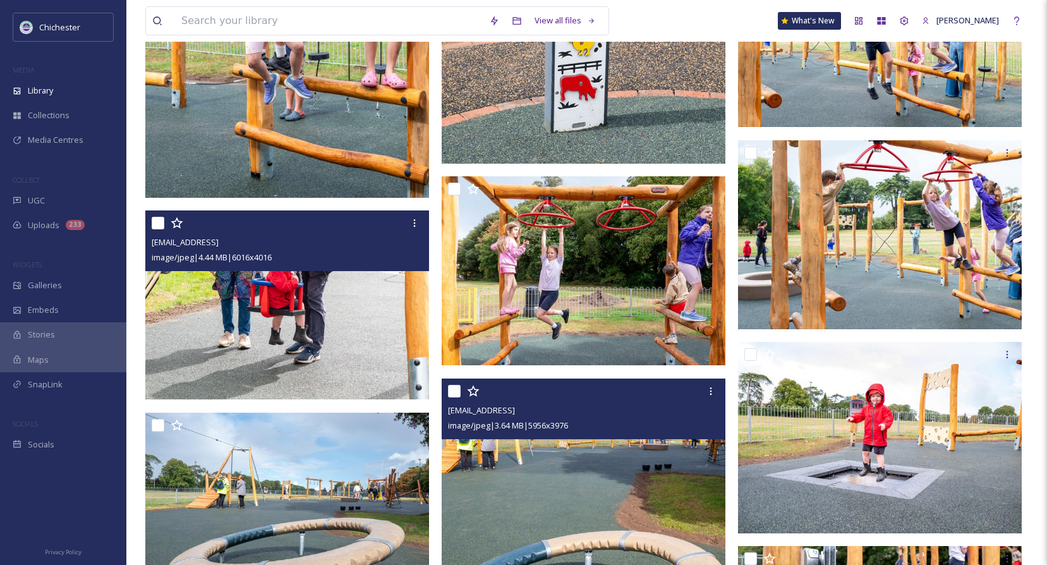
scroll to position [2464, 0]
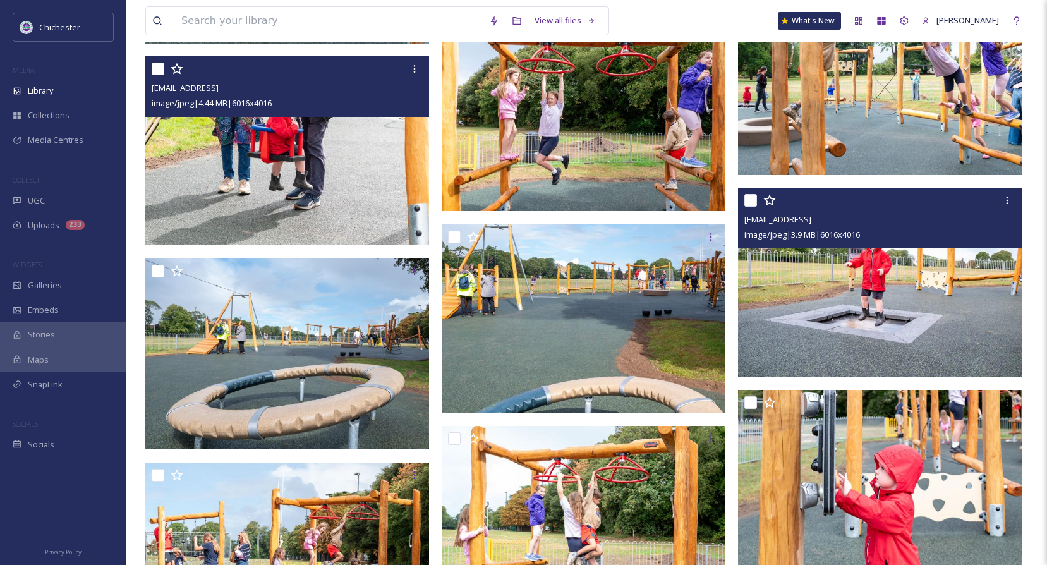
click at [848, 298] on img at bounding box center [880, 283] width 284 height 190
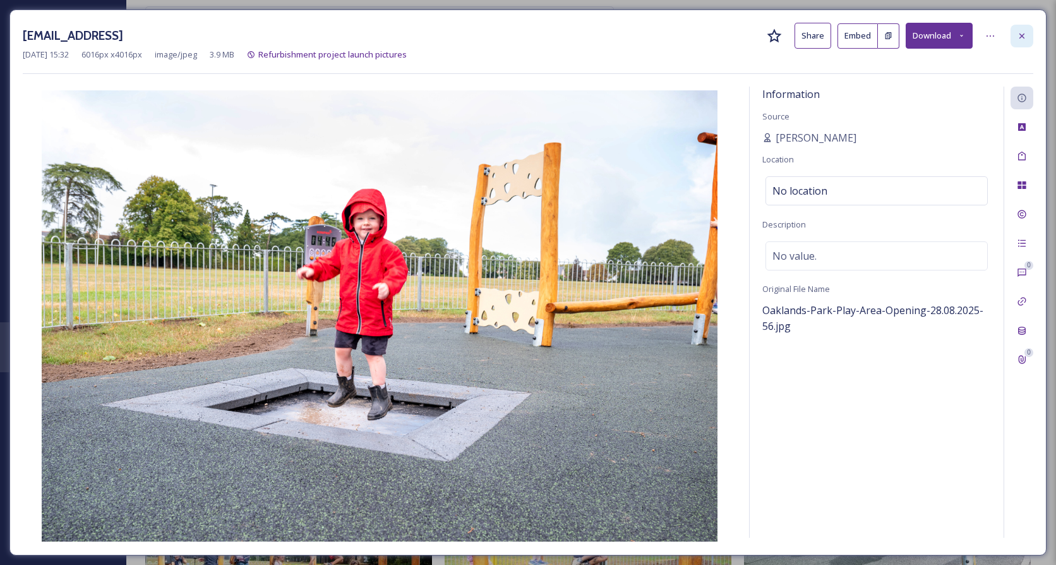
click at [1017, 29] on div at bounding box center [1022, 36] width 23 height 23
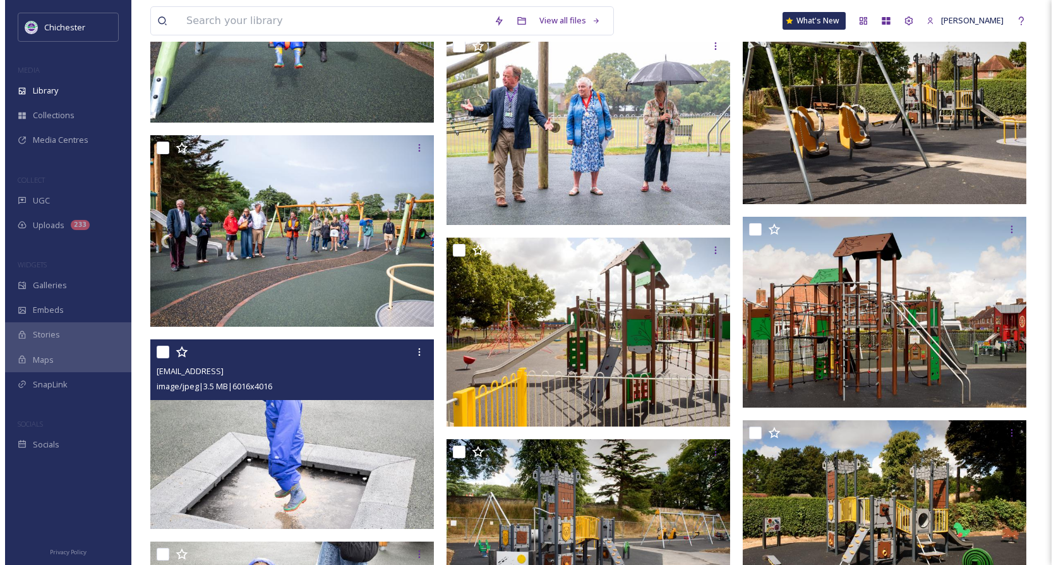
scroll to position [6064, 0]
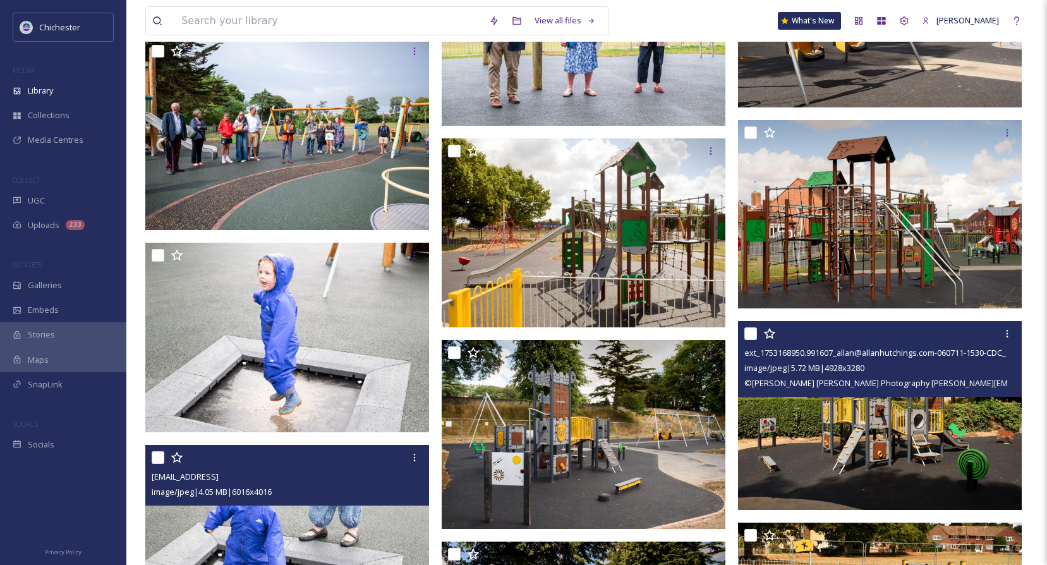
click at [883, 457] on img at bounding box center [880, 415] width 284 height 189
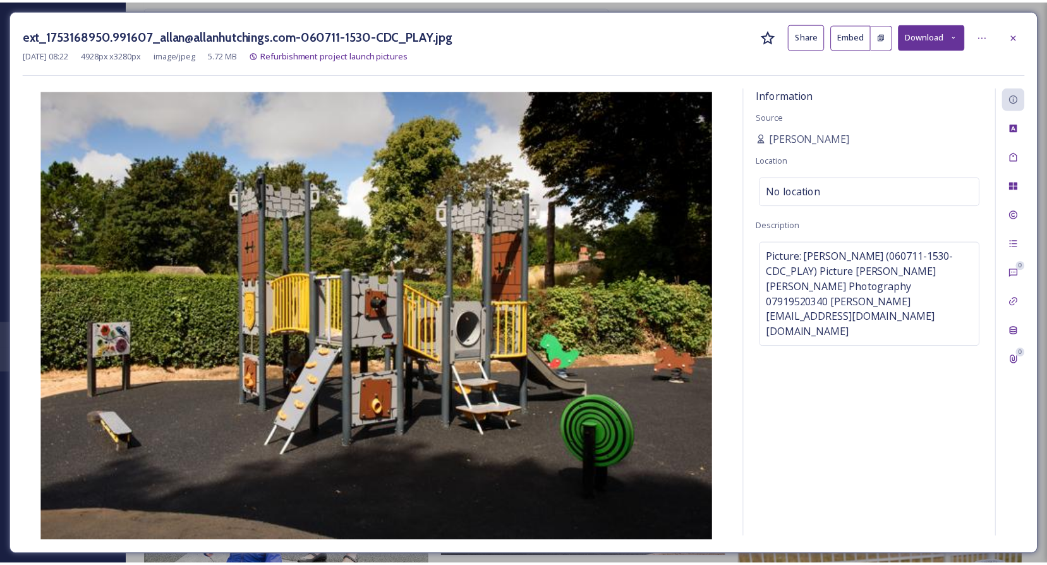
scroll to position [6087, 0]
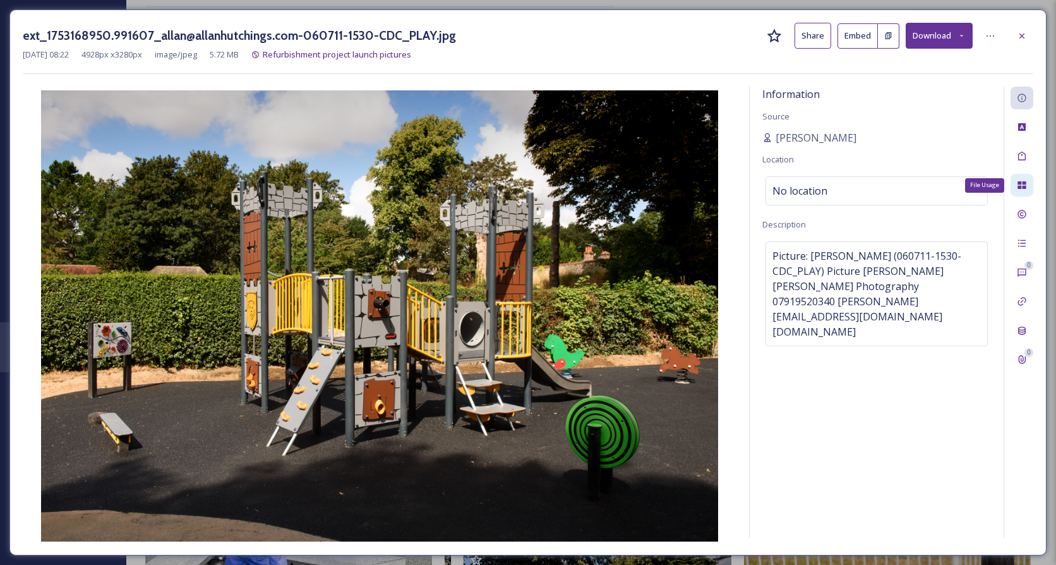
click at [1027, 186] on icon at bounding box center [1022, 185] width 10 height 10
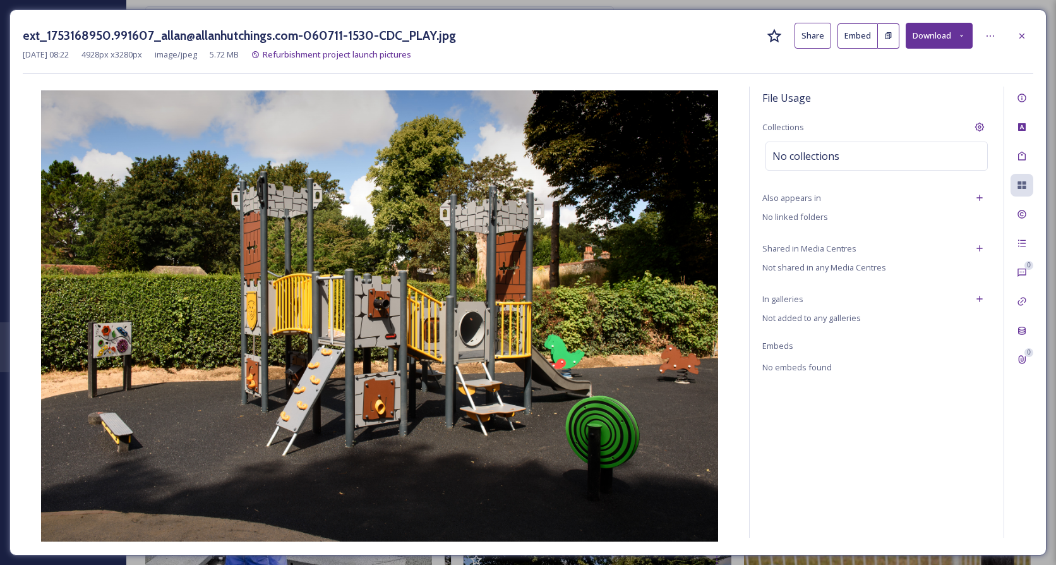
click at [874, 173] on div "File Usage Collections No collections Also appears in No linked folders Shared …" at bounding box center [877, 312] width 254 height 451
click at [876, 164] on div "No collections" at bounding box center [877, 156] width 222 height 29
click at [889, 148] on input at bounding box center [835, 156] width 139 height 28
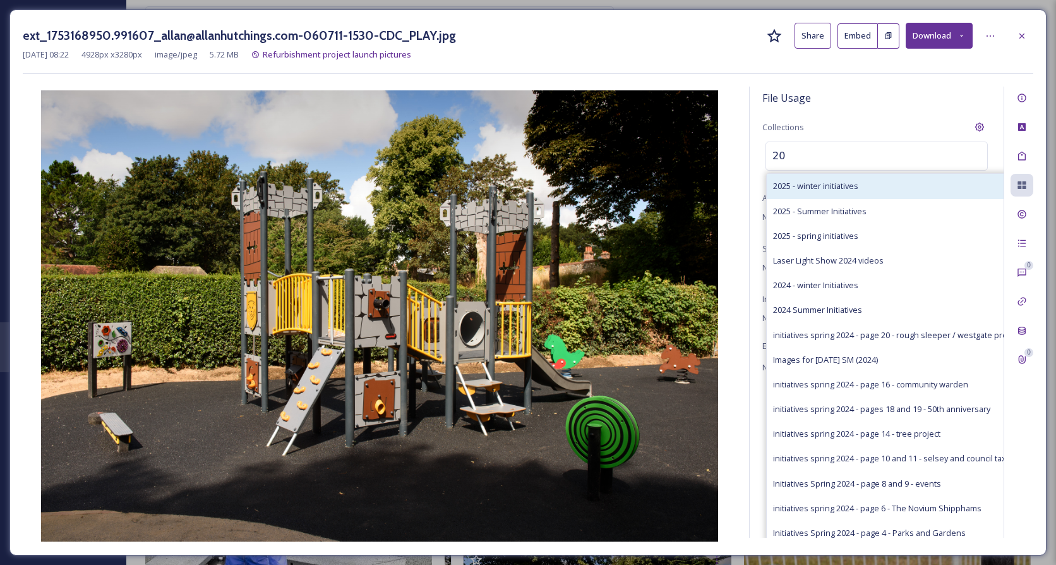
type input "20"
click at [847, 182] on span "2025 - winter initiatives" at bounding box center [815, 186] width 85 height 12
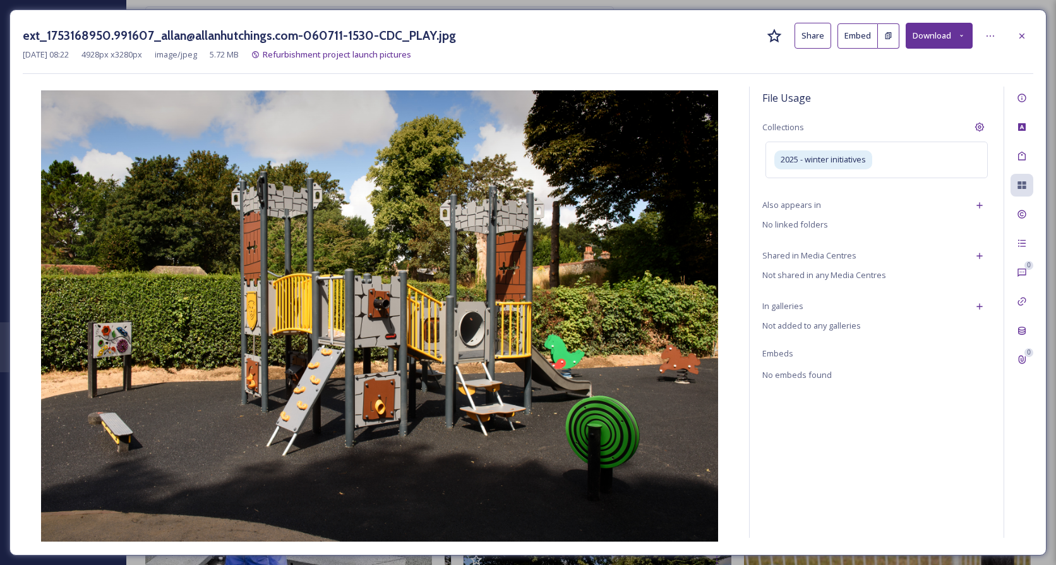
click at [1020, 39] on icon at bounding box center [1022, 36] width 10 height 10
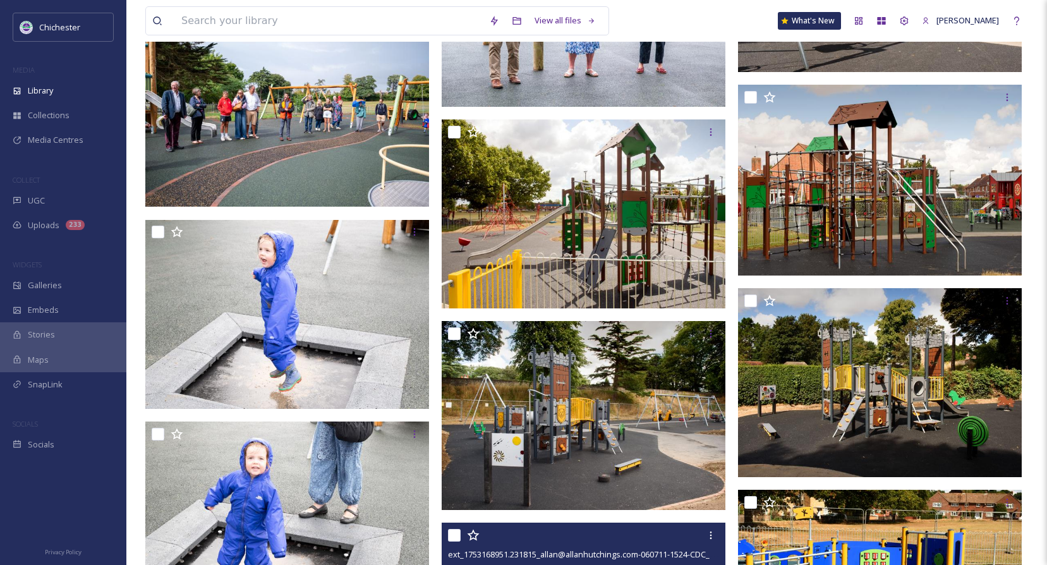
scroll to position [6087, 0]
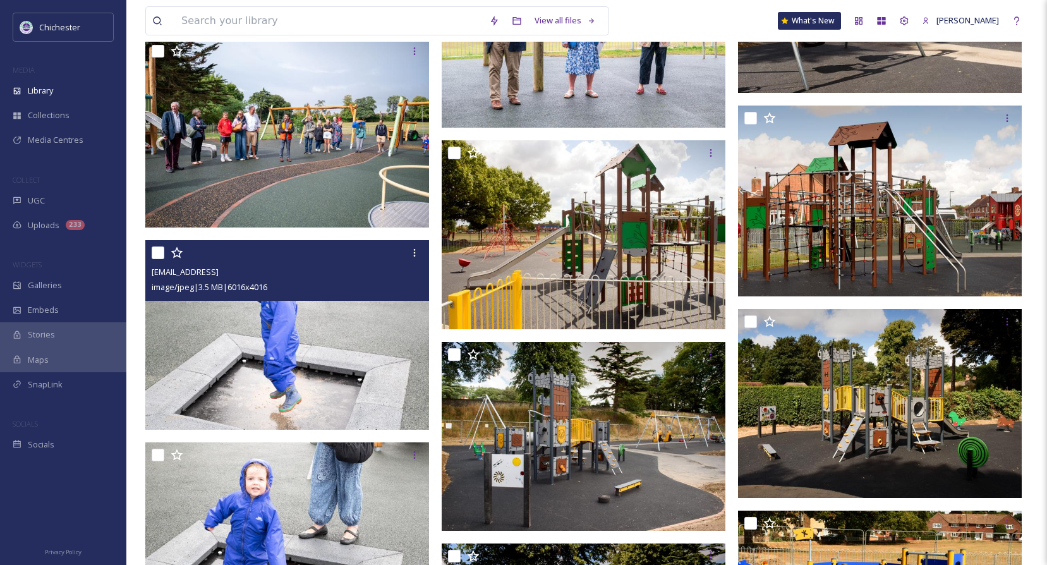
click at [332, 330] on img at bounding box center [287, 336] width 284 height 190
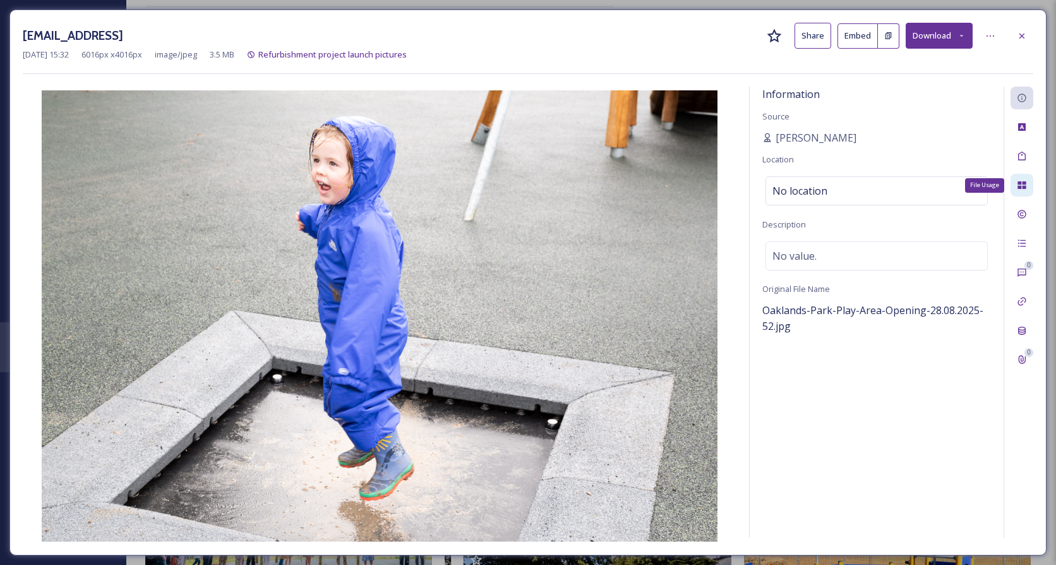
click at [1023, 189] on icon at bounding box center [1022, 185] width 8 height 8
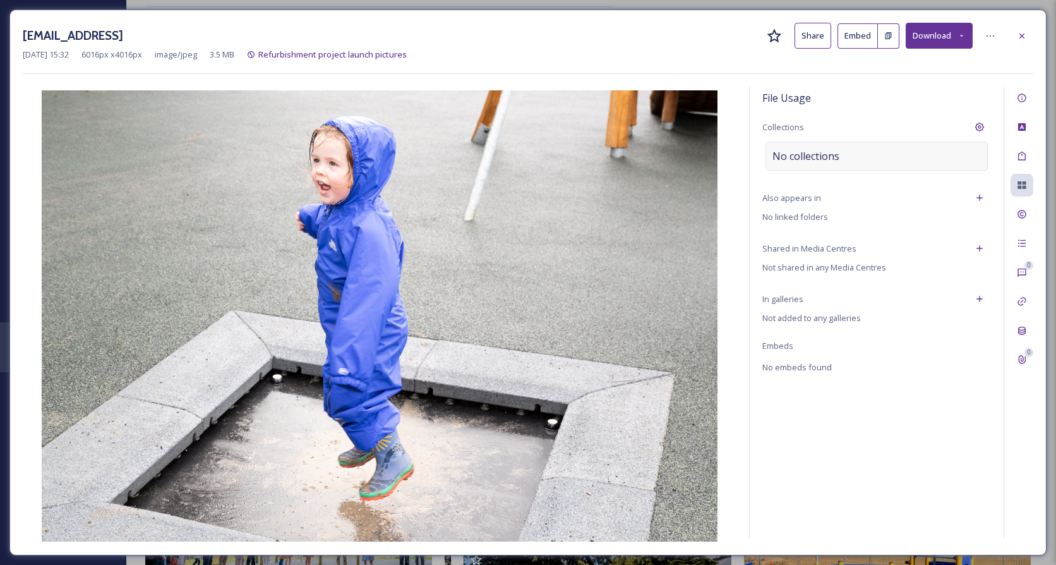
click at [826, 160] on span "No collections" at bounding box center [806, 155] width 67 height 15
click at [826, 160] on input at bounding box center [835, 156] width 139 height 28
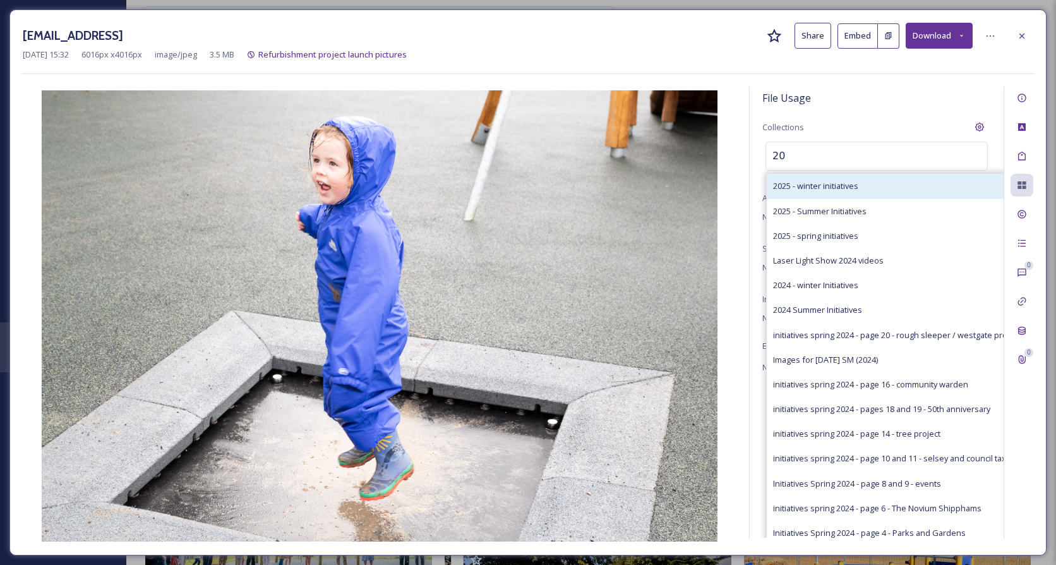
type input "20"
click at [805, 178] on div "2025 - winter initiatives" at bounding box center [897, 186] width 260 height 25
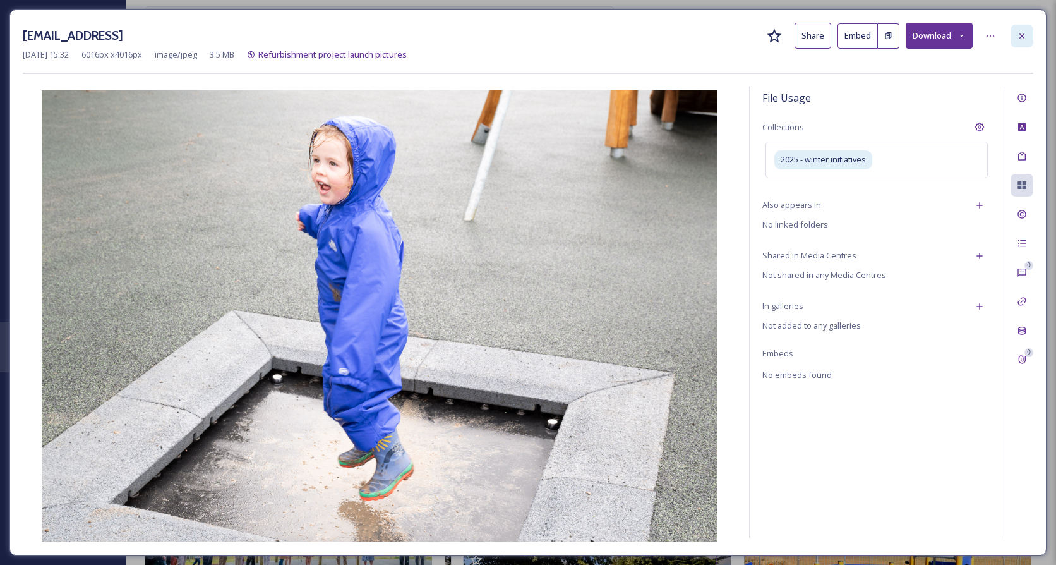
click at [1012, 40] on div at bounding box center [1022, 36] width 23 height 23
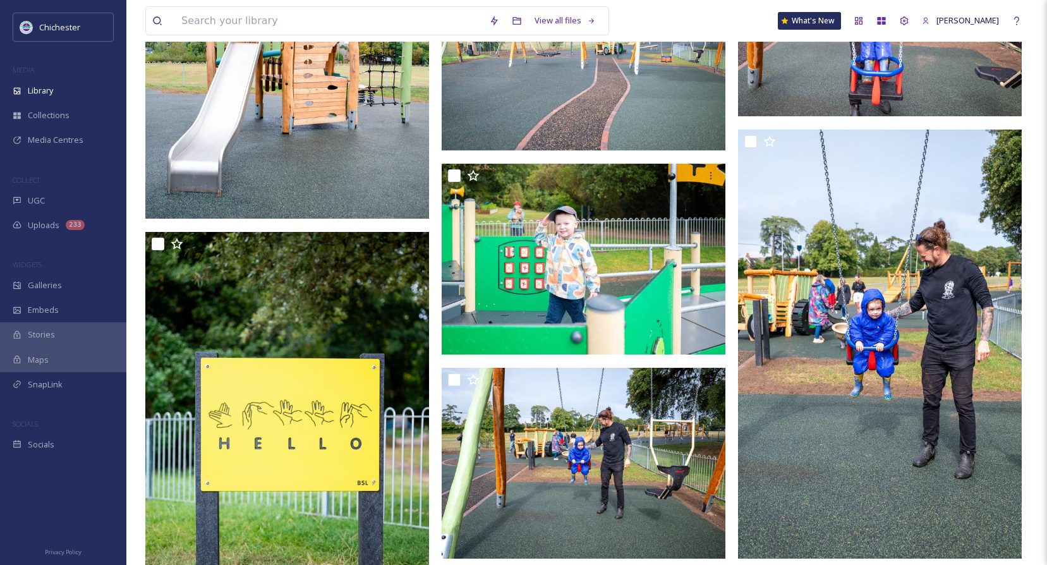
scroll to position [4382, 0]
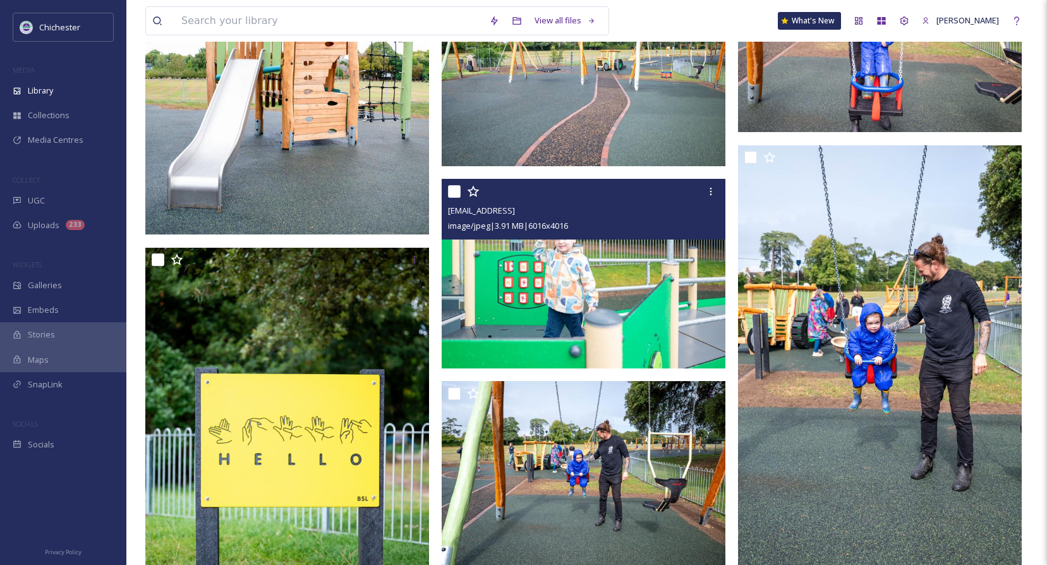
click at [561, 286] on img at bounding box center [584, 274] width 284 height 190
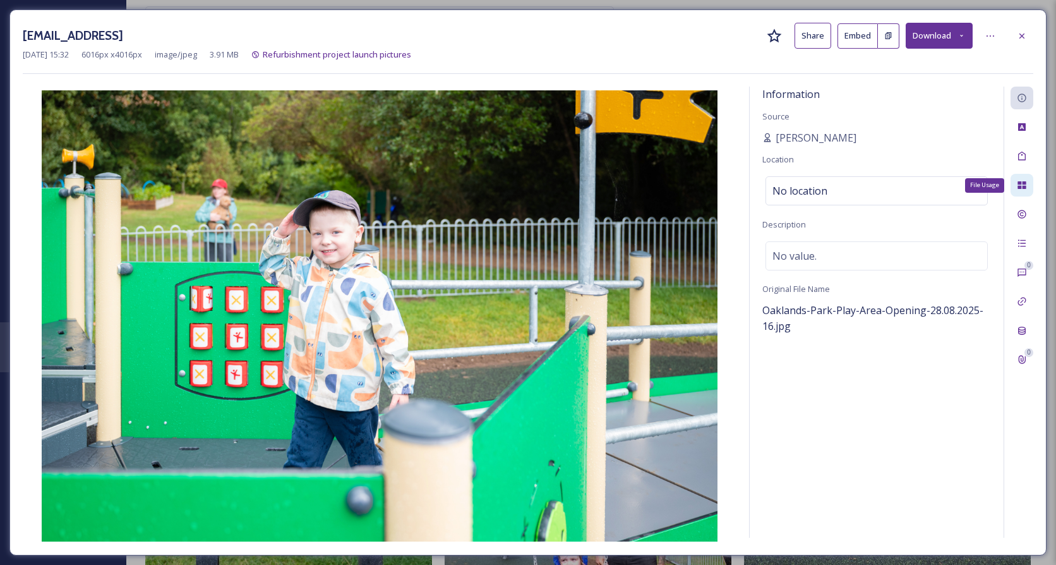
click at [1016, 190] on div "File Usage" at bounding box center [1022, 185] width 23 height 23
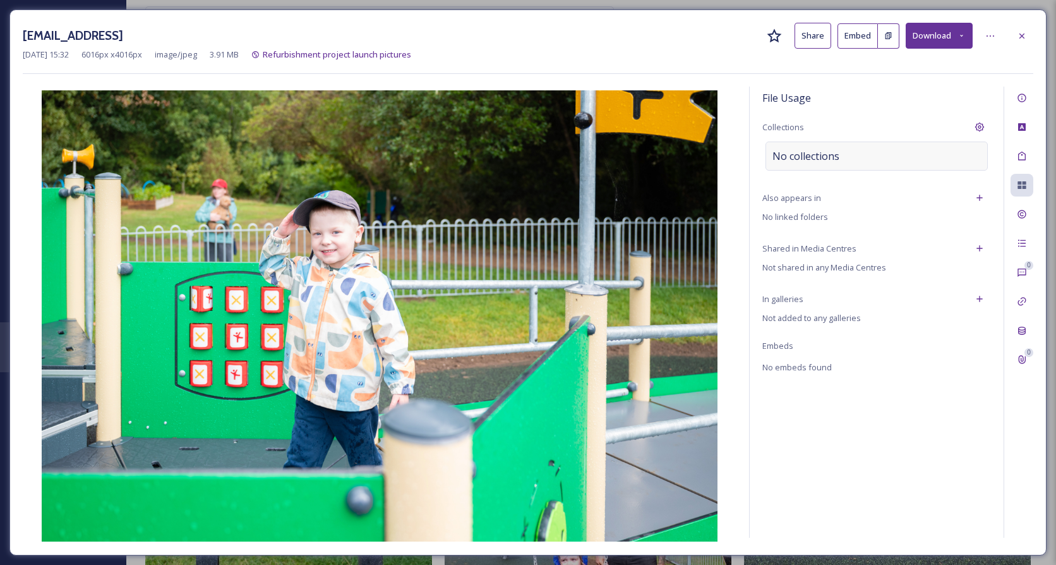
click at [830, 152] on span "No collections" at bounding box center [806, 155] width 67 height 15
click at [817, 153] on input at bounding box center [835, 156] width 139 height 28
click at [818, 153] on input at bounding box center [835, 156] width 139 height 28
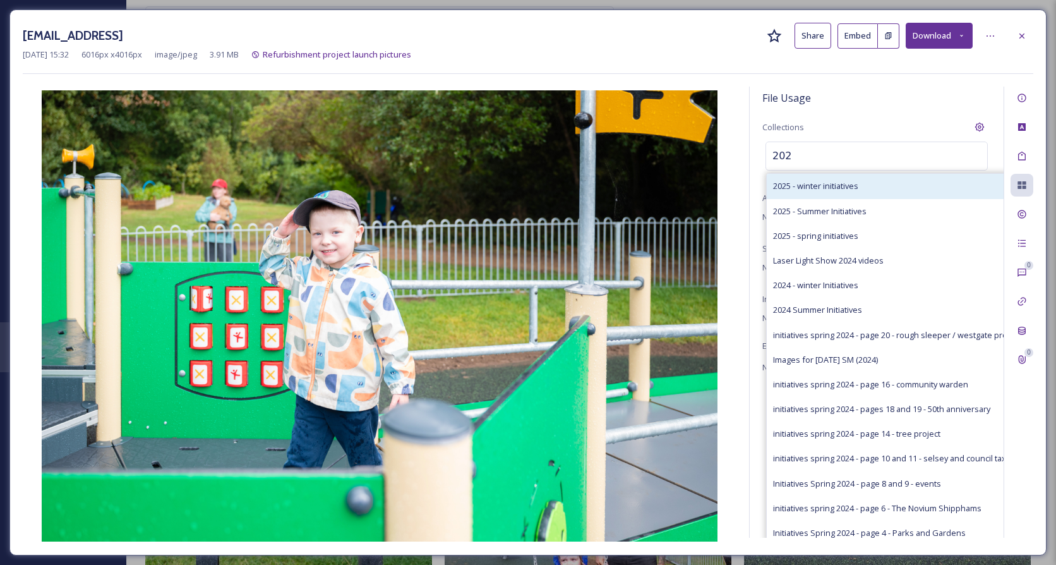
type input "202"
click at [801, 190] on span "2025 - winter initiatives" at bounding box center [815, 186] width 85 height 12
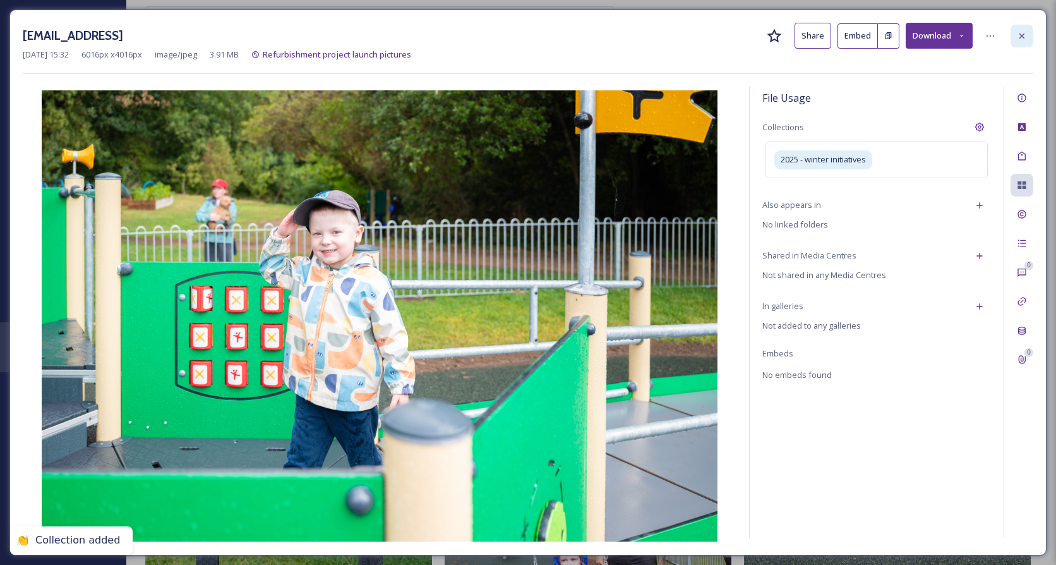
click at [1022, 27] on div at bounding box center [1022, 36] width 23 height 23
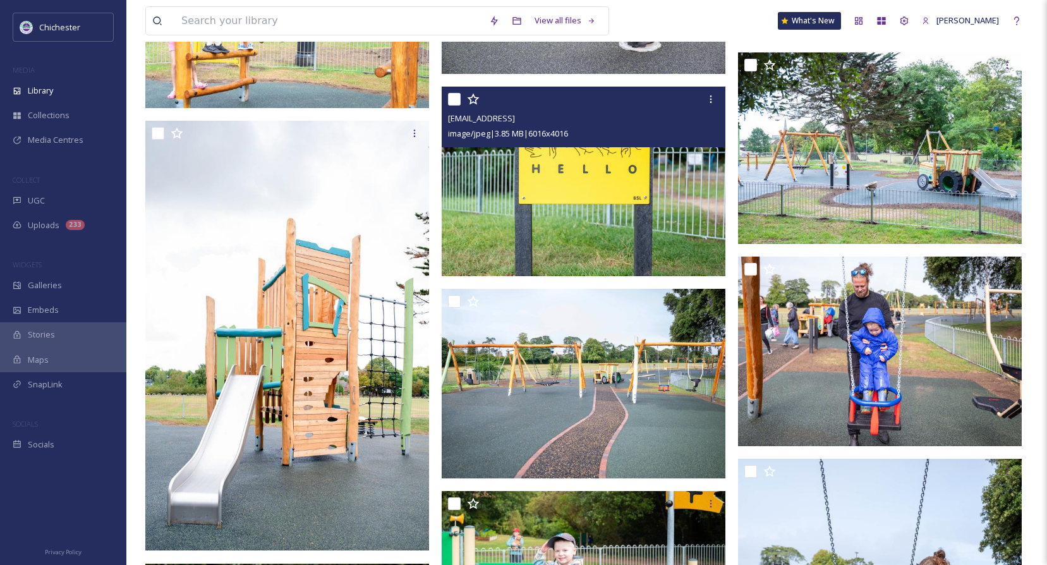
scroll to position [4003, 0]
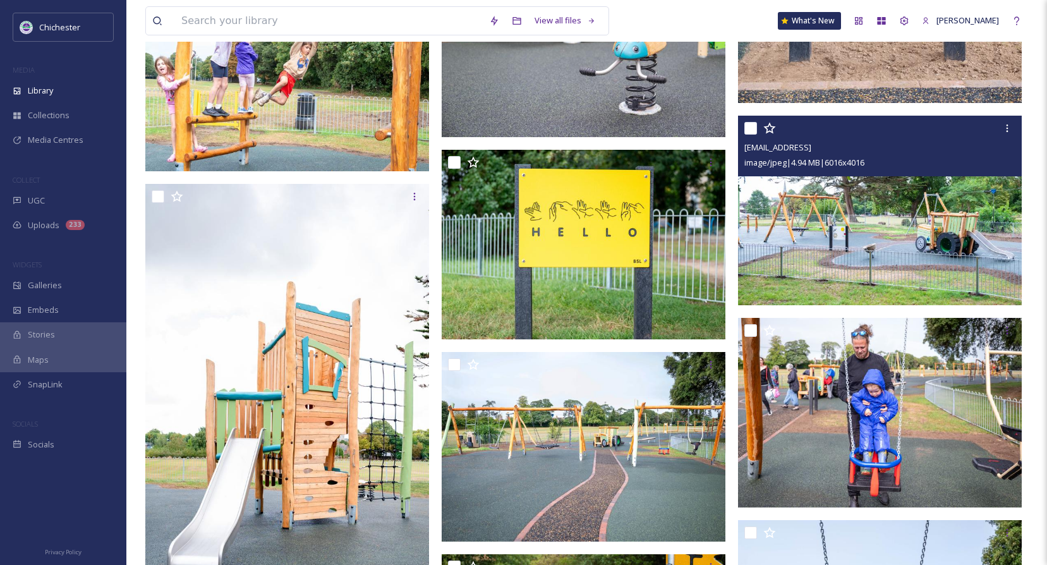
click at [873, 255] on img at bounding box center [880, 211] width 284 height 190
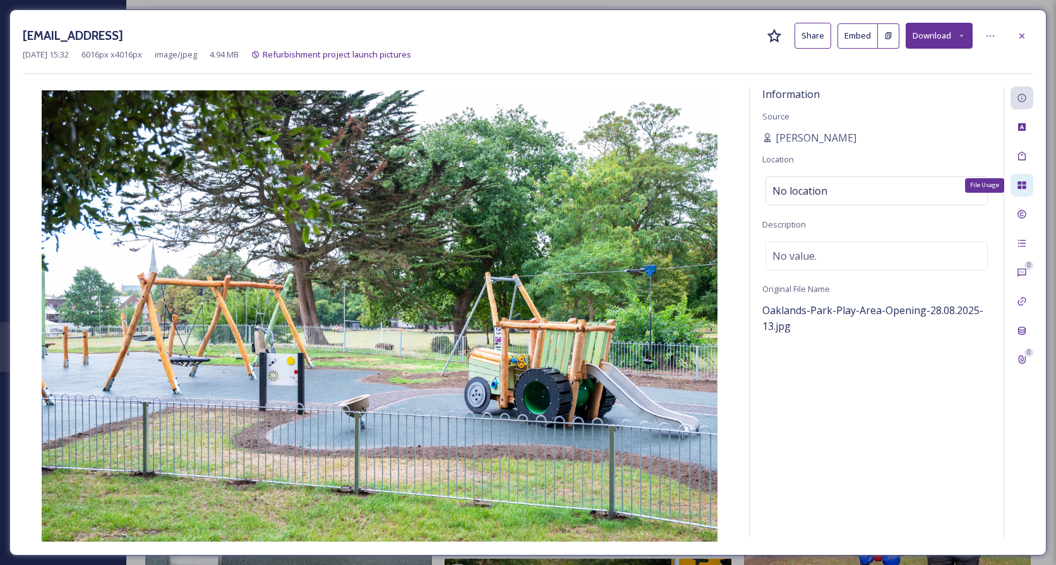
click at [1024, 183] on icon at bounding box center [1022, 185] width 8 height 8
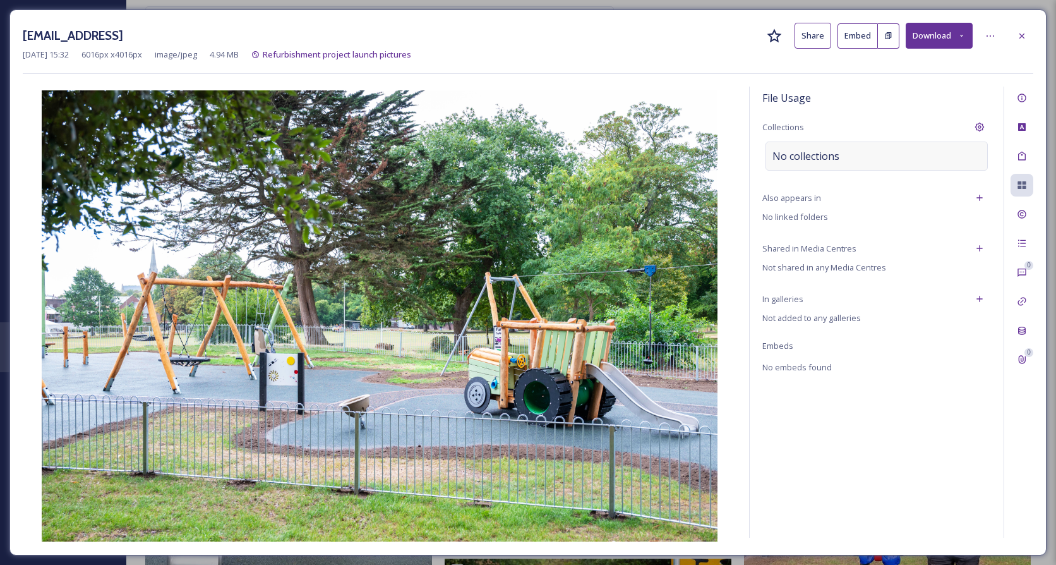
click at [849, 151] on div "No collections" at bounding box center [877, 156] width 222 height 29
click at [849, 151] on input at bounding box center [835, 156] width 139 height 28
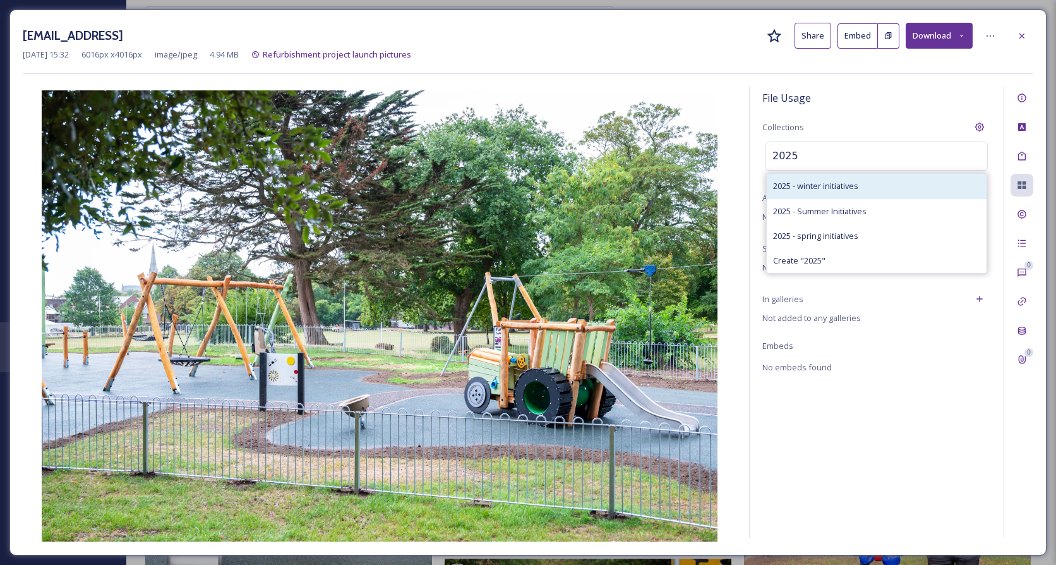
type input "2025"
click at [807, 192] on span "2025 - winter initiatives" at bounding box center [815, 186] width 85 height 12
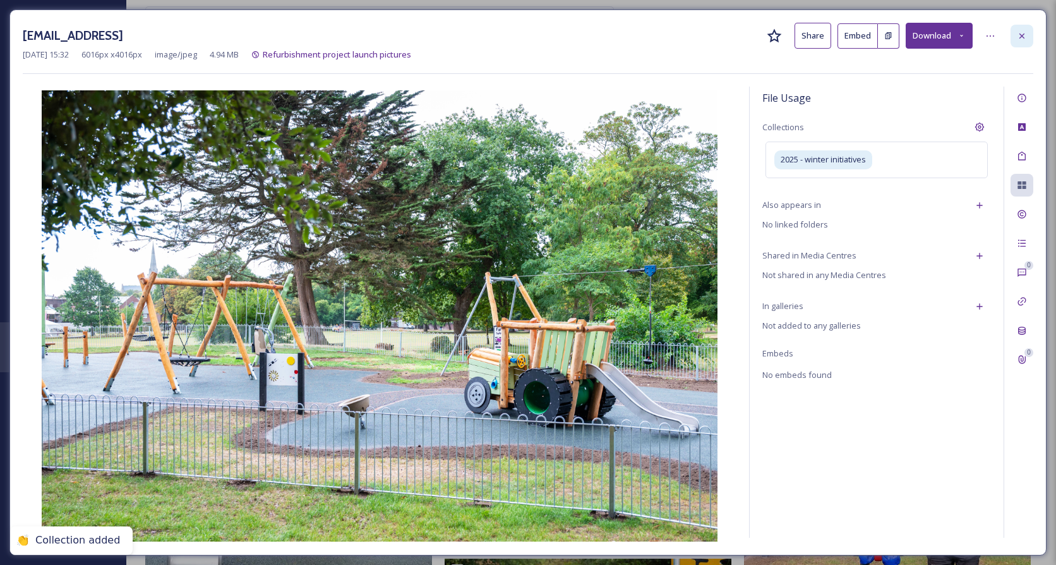
click at [1020, 35] on icon at bounding box center [1022, 36] width 10 height 10
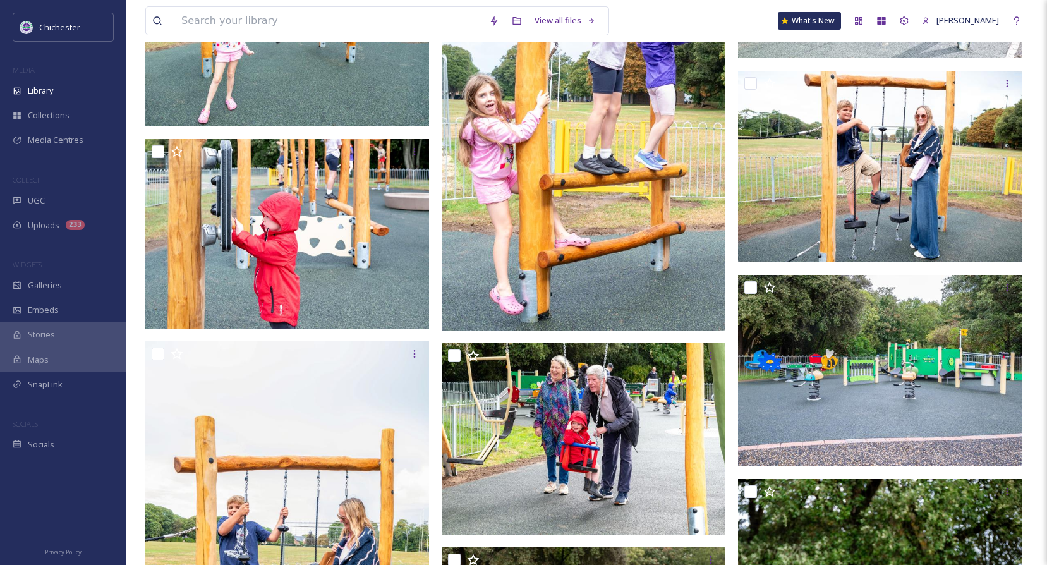
scroll to position [3181, 0]
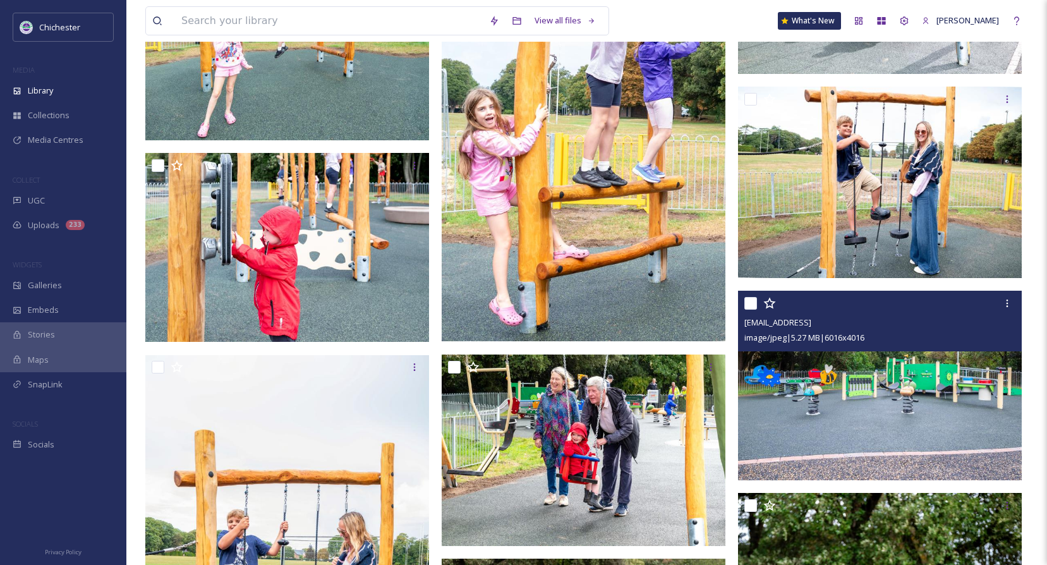
click at [901, 400] on img at bounding box center [880, 386] width 284 height 190
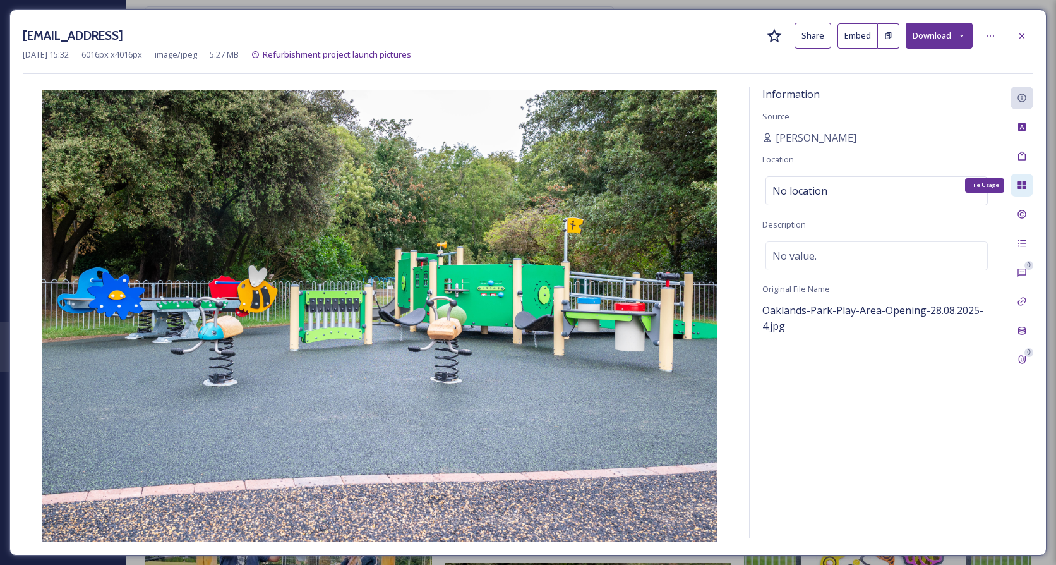
click at [1023, 190] on icon at bounding box center [1022, 185] width 10 height 10
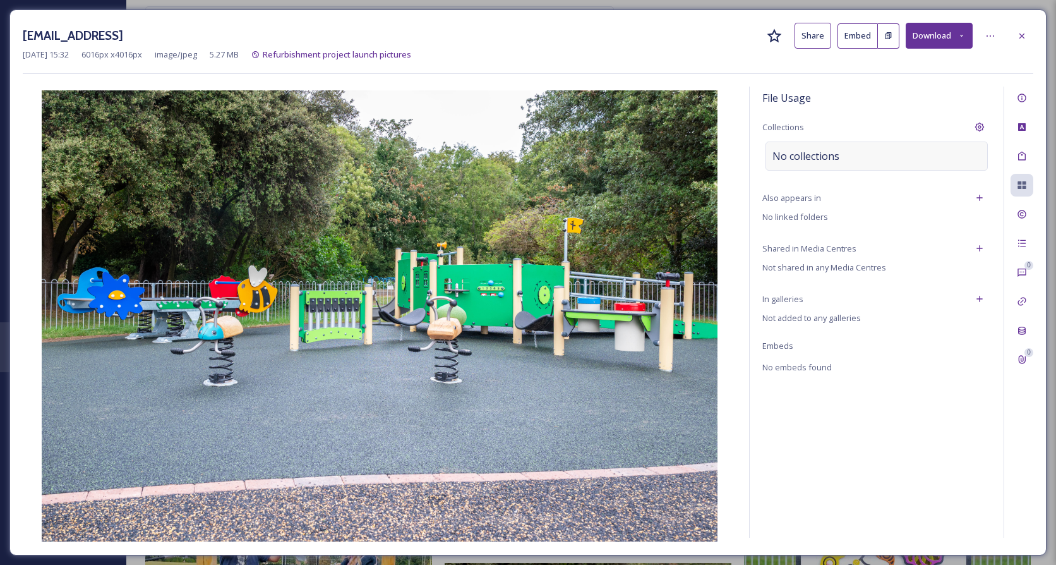
click at [905, 155] on div "No collections" at bounding box center [877, 156] width 222 height 29
click at [912, 155] on div at bounding box center [877, 156] width 222 height 29
click at [876, 153] on input at bounding box center [835, 156] width 139 height 28
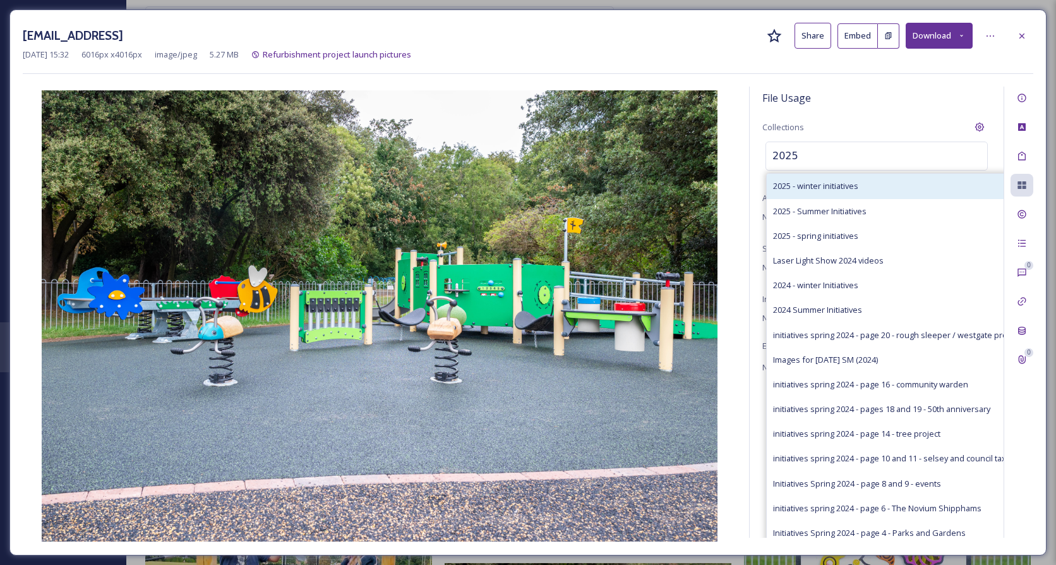
type input "2025"
click at [856, 186] on span "2025 - winter initiatives" at bounding box center [815, 186] width 85 height 12
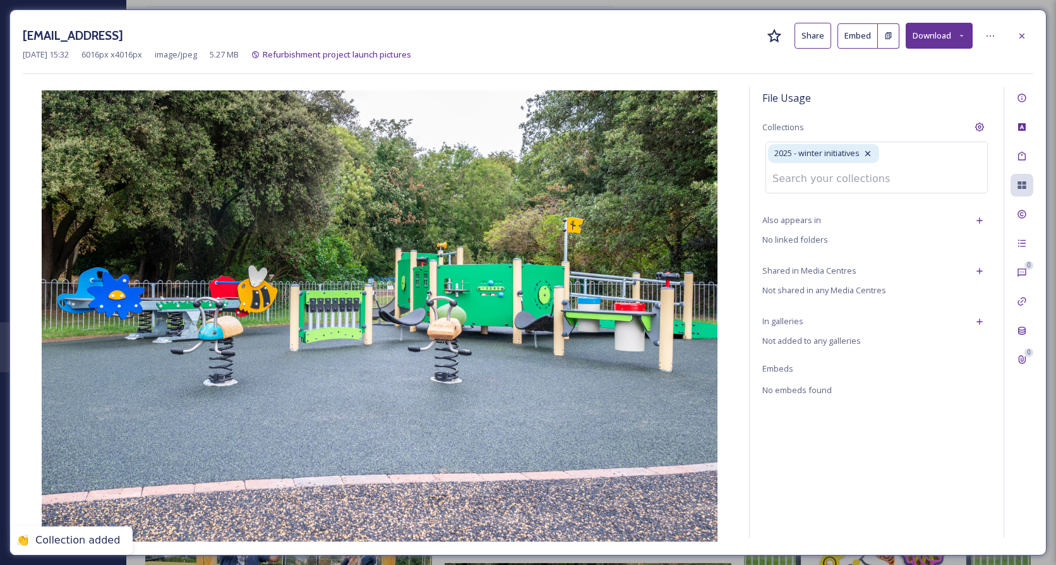
drag, startPoint x: 1027, startPoint y: 41, endPoint x: 1022, endPoint y: 47, distance: 7.6
click at [1027, 41] on div at bounding box center [1022, 36] width 23 height 23
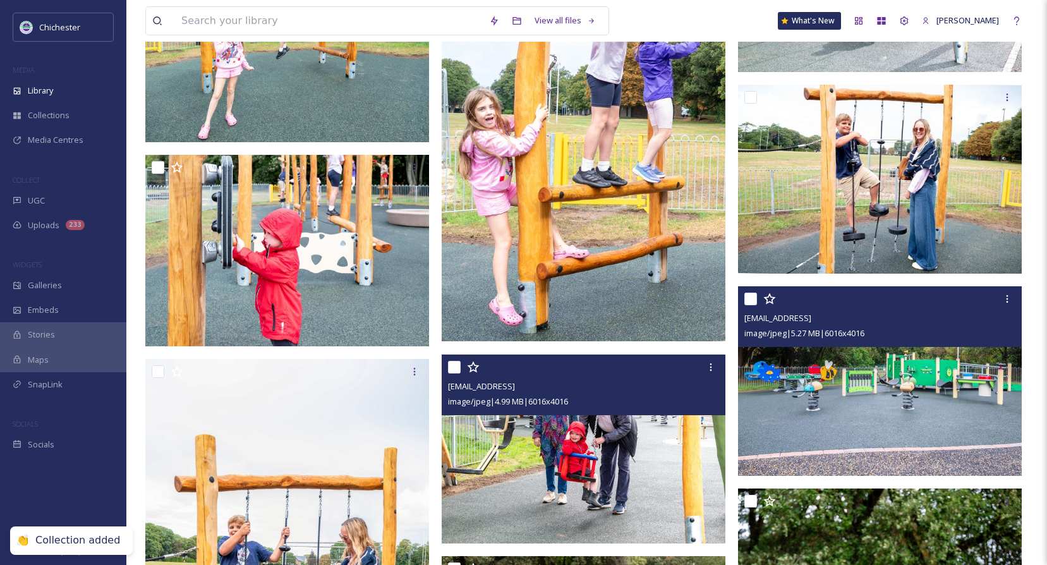
scroll to position [2992, 0]
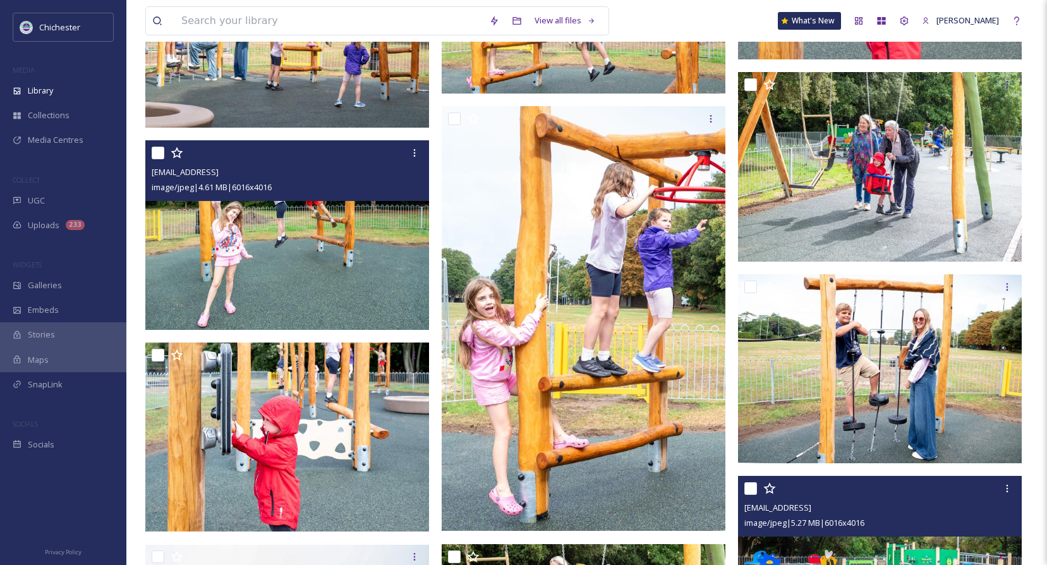
click at [248, 267] on img at bounding box center [287, 235] width 284 height 190
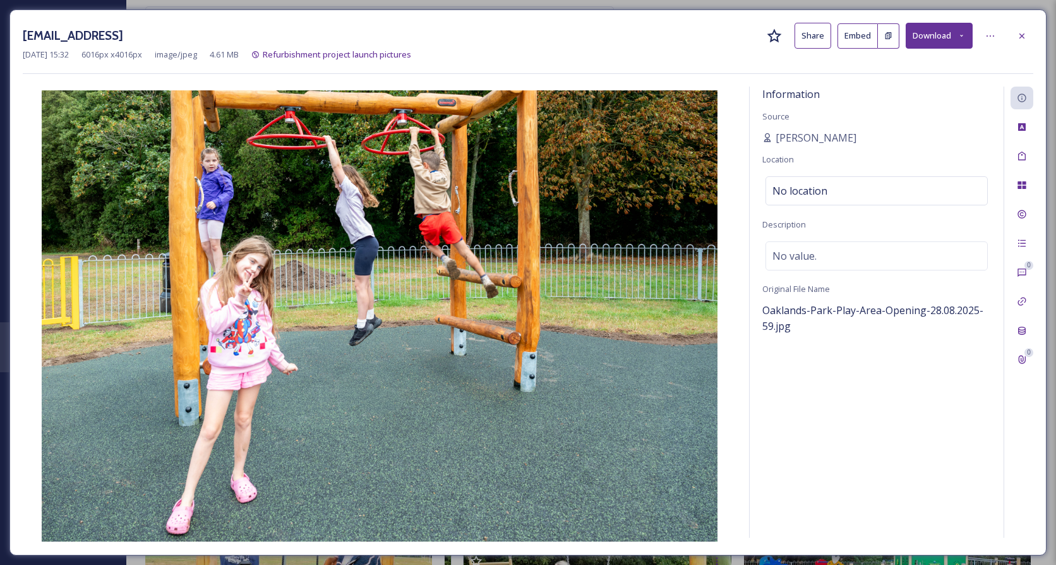
click at [1034, 42] on div "[EMAIL_ADDRESS] Share Embed Download [DATE] 15:32 6016 px x 4016 px image/jpeg …" at bounding box center [527, 282] width 1037 height 546
click at [1027, 39] on icon at bounding box center [1022, 36] width 10 height 10
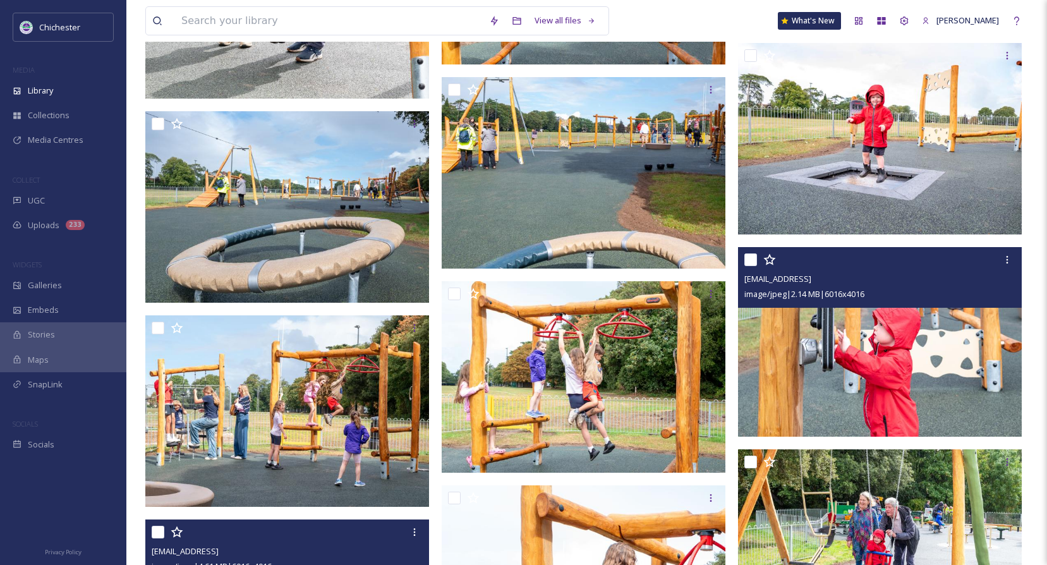
scroll to position [2550, 0]
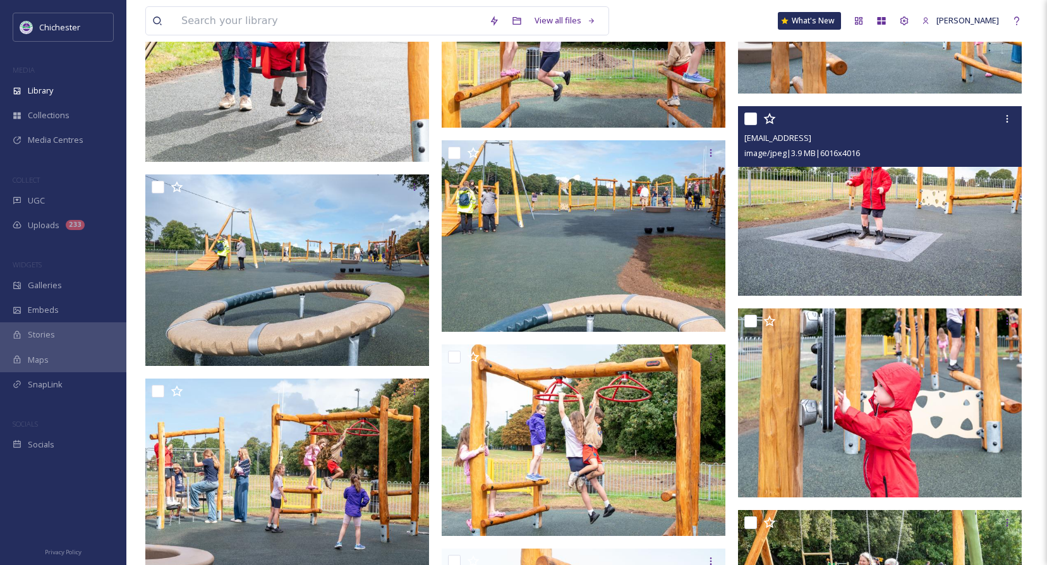
click at [890, 206] on img at bounding box center [880, 201] width 284 height 190
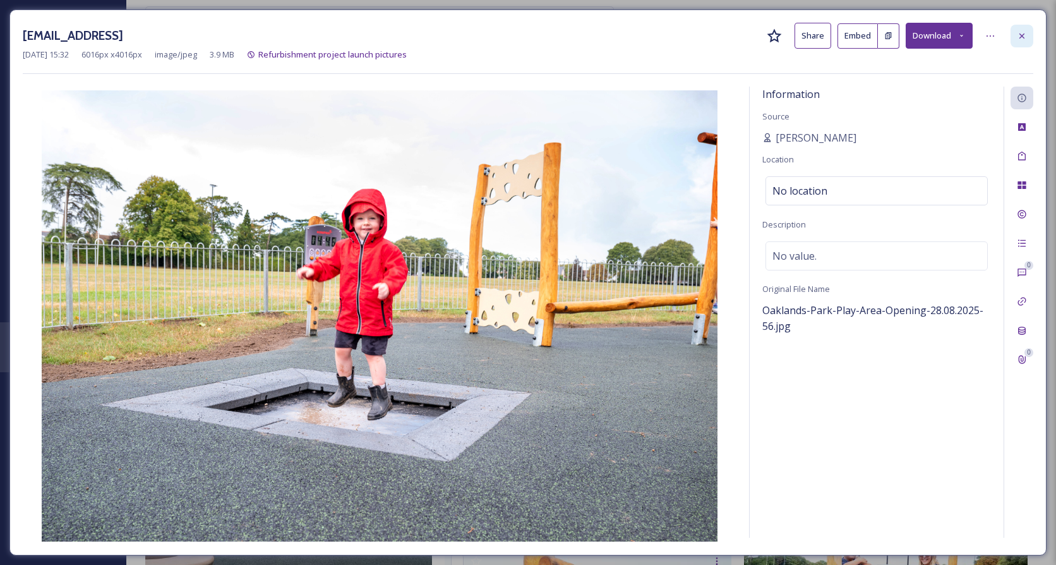
click at [1026, 42] on div at bounding box center [1022, 36] width 23 height 23
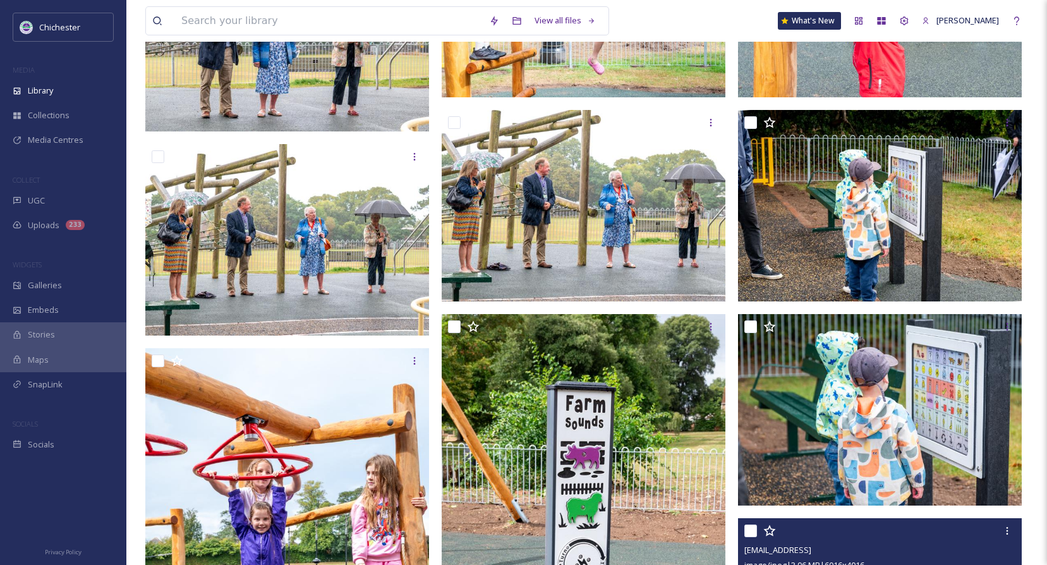
scroll to position [1728, 0]
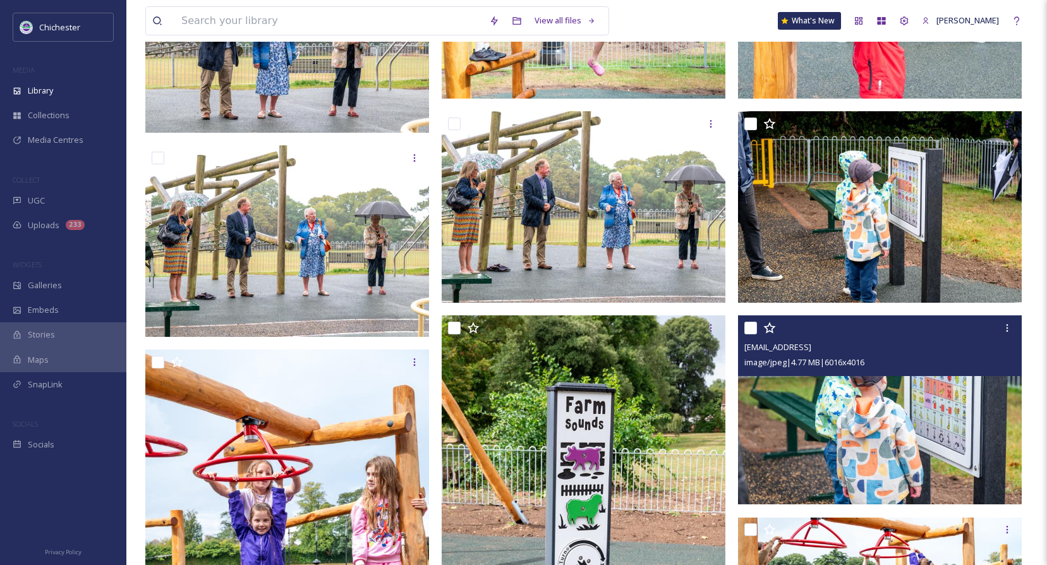
click at [881, 450] on img at bounding box center [880, 410] width 284 height 190
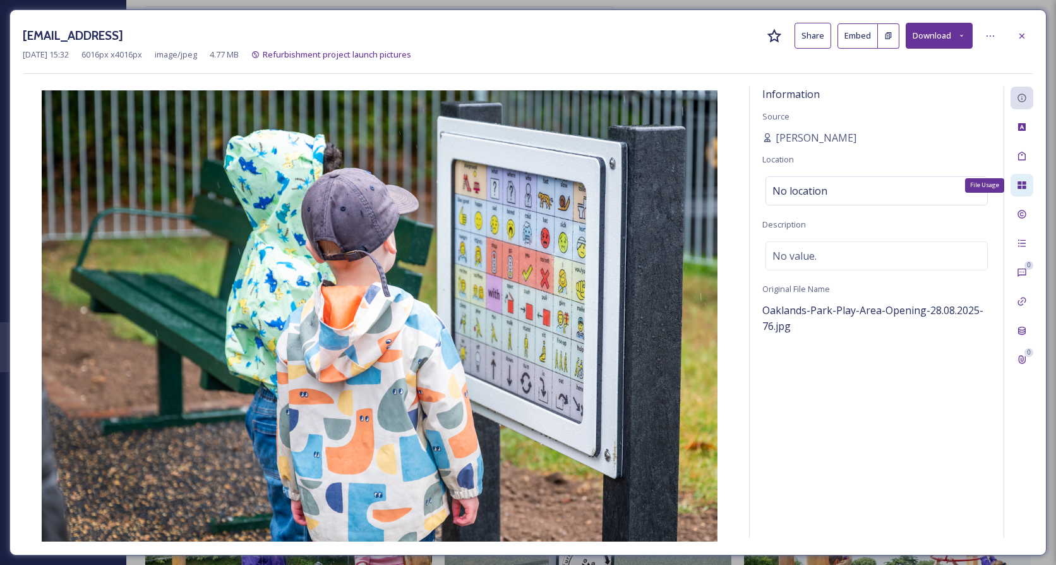
click at [1018, 181] on icon at bounding box center [1022, 185] width 10 height 10
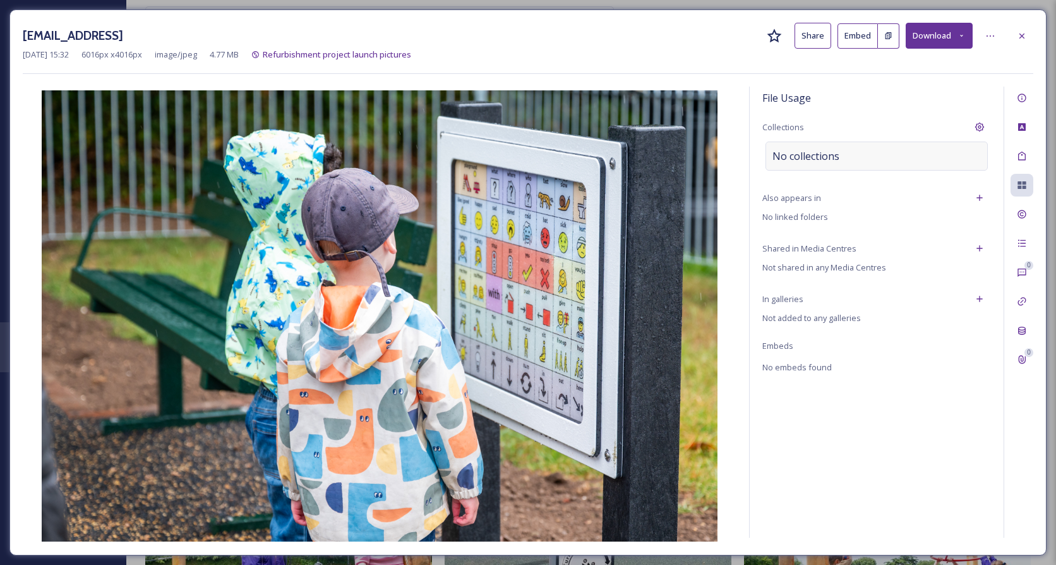
click at [828, 160] on span "No collections" at bounding box center [806, 155] width 67 height 15
click at [823, 154] on input at bounding box center [835, 156] width 139 height 28
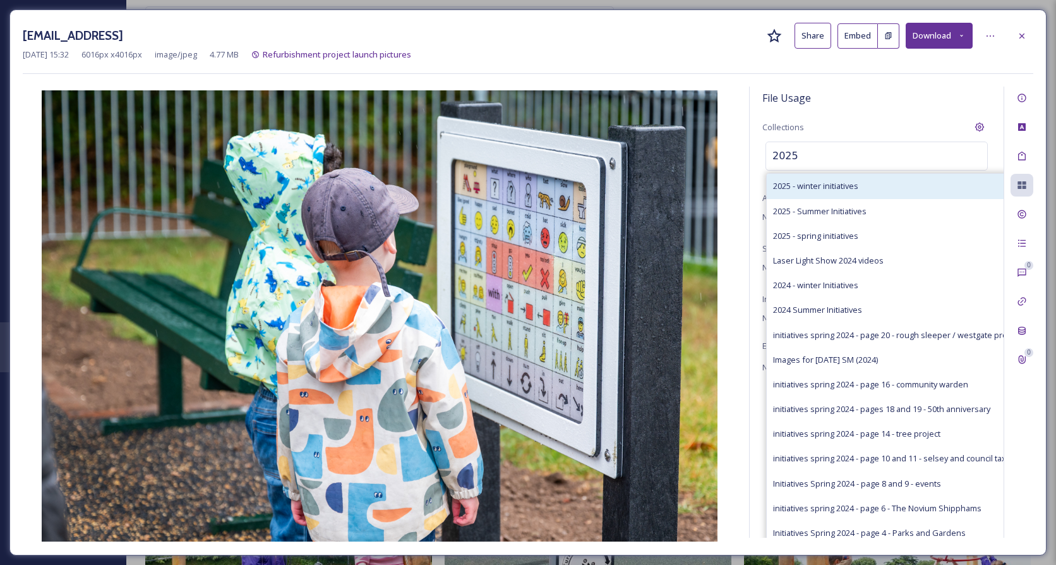
type input "2025"
drag, startPoint x: 859, startPoint y: 182, endPoint x: 898, endPoint y: 180, distance: 39.8
click at [859, 183] on span "2025 - winter initiatives" at bounding box center [815, 186] width 85 height 12
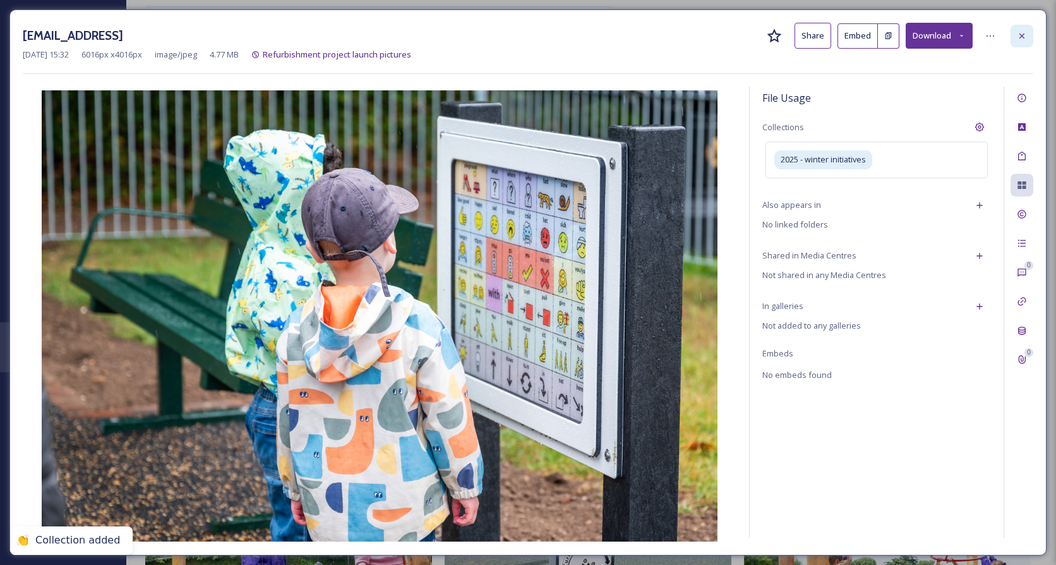
click at [1019, 47] on div at bounding box center [1022, 36] width 23 height 23
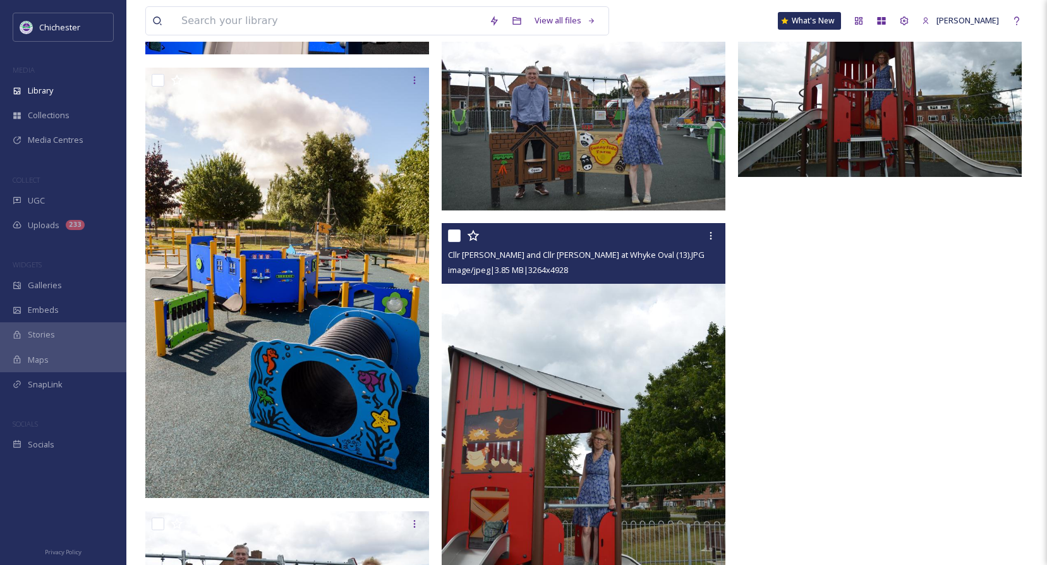
scroll to position [10262, 0]
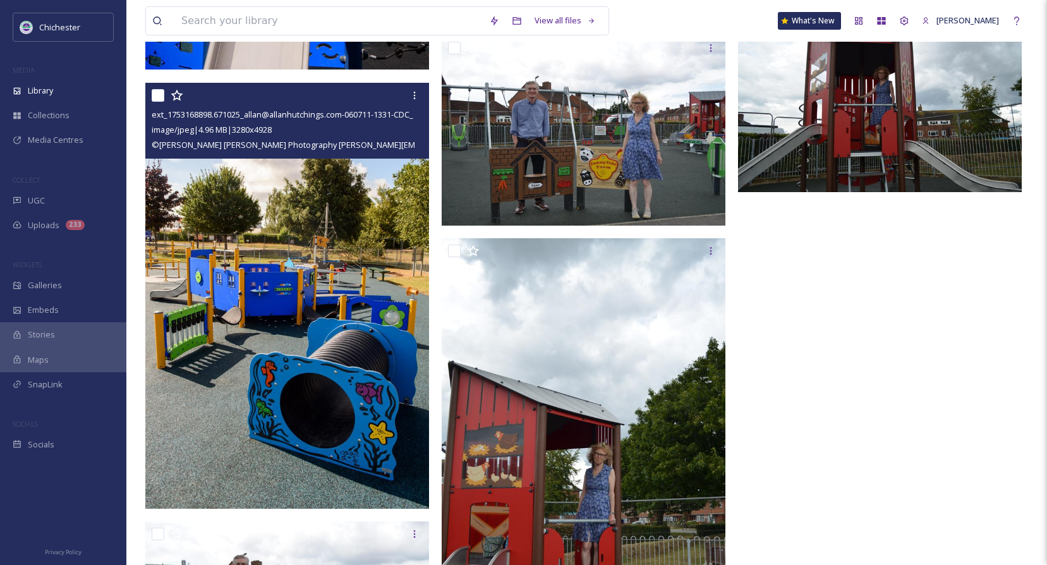
click at [313, 313] on img at bounding box center [287, 296] width 284 height 426
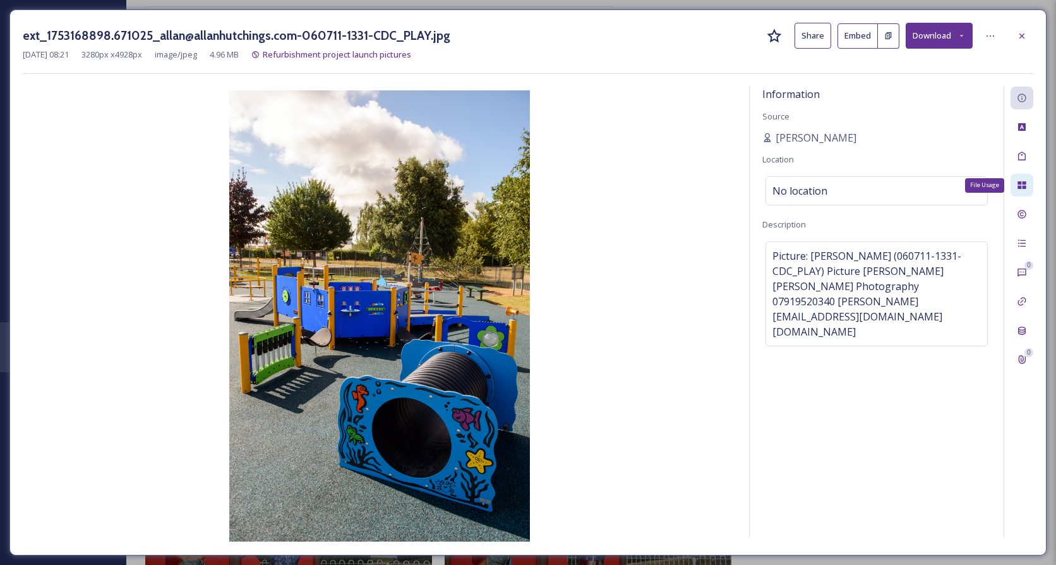
click at [1025, 196] on div "File Usage" at bounding box center [1022, 185] width 23 height 23
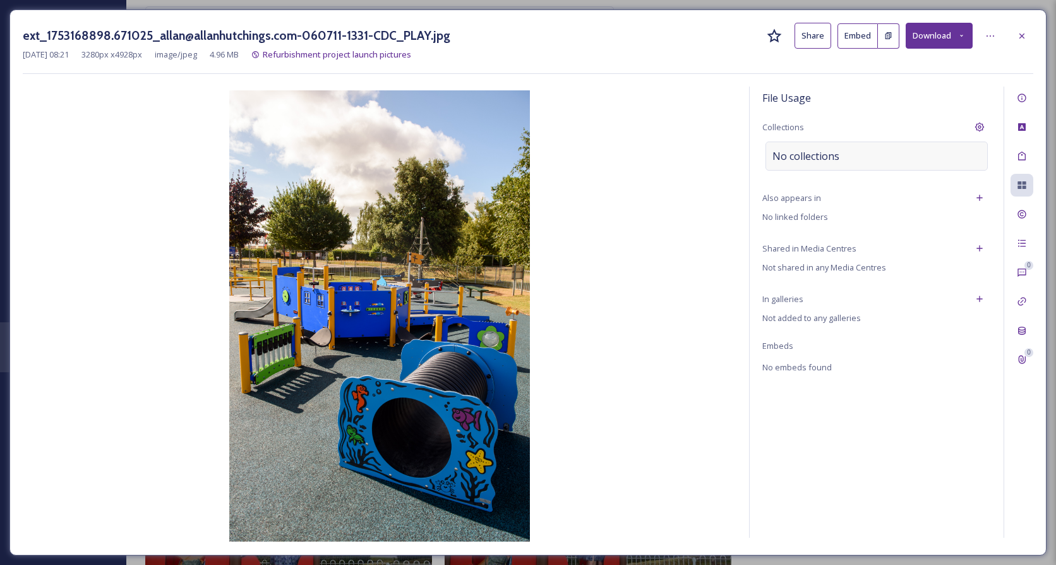
click at [857, 162] on div "No collections" at bounding box center [877, 156] width 222 height 29
click at [857, 163] on input at bounding box center [835, 156] width 139 height 28
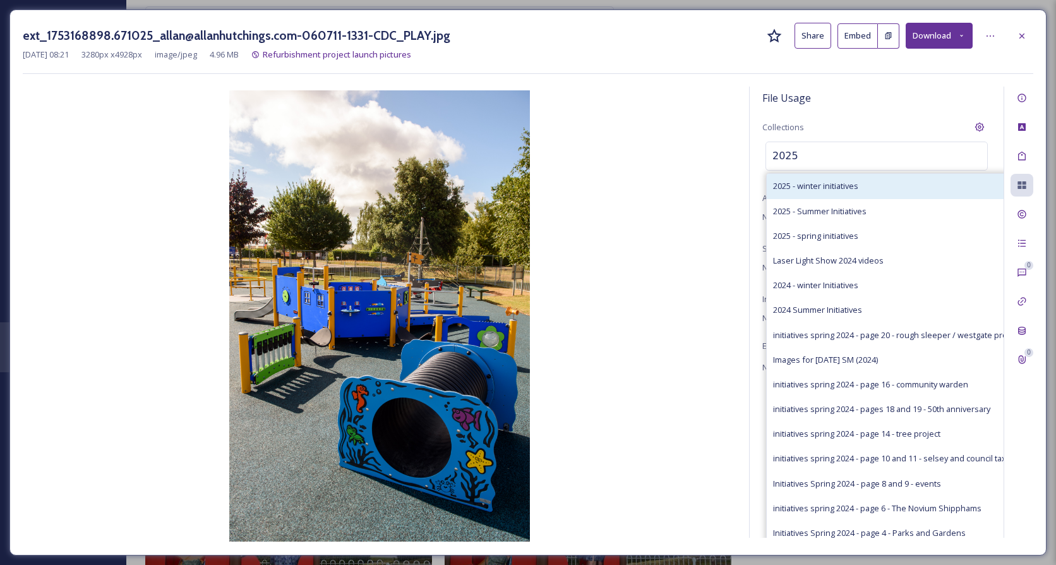
type input "2025"
click at [884, 185] on div "2025 - winter initiatives" at bounding box center [897, 186] width 260 height 25
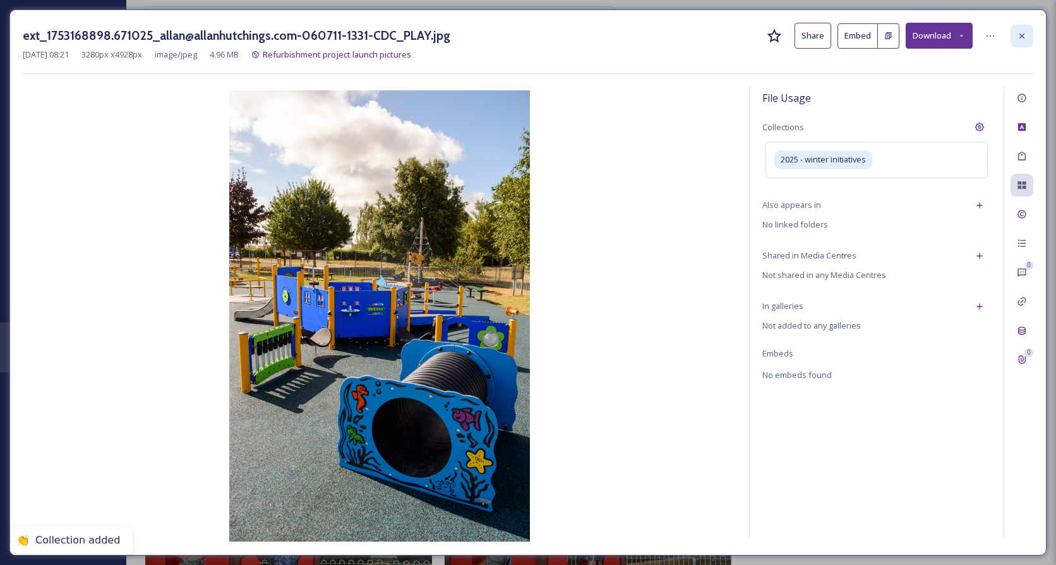
click at [1018, 27] on div at bounding box center [1022, 36] width 23 height 23
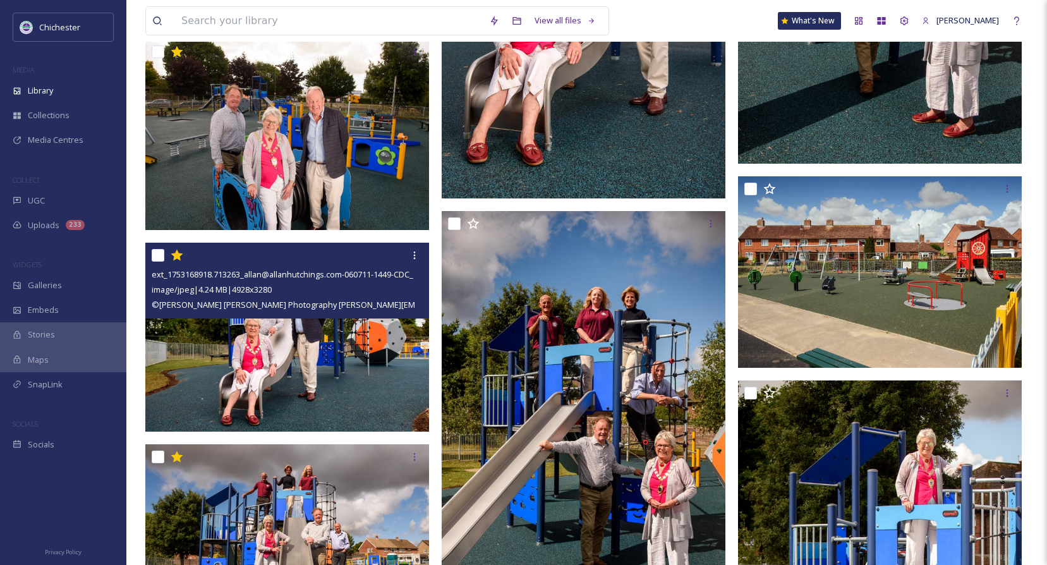
scroll to position [9125, 0]
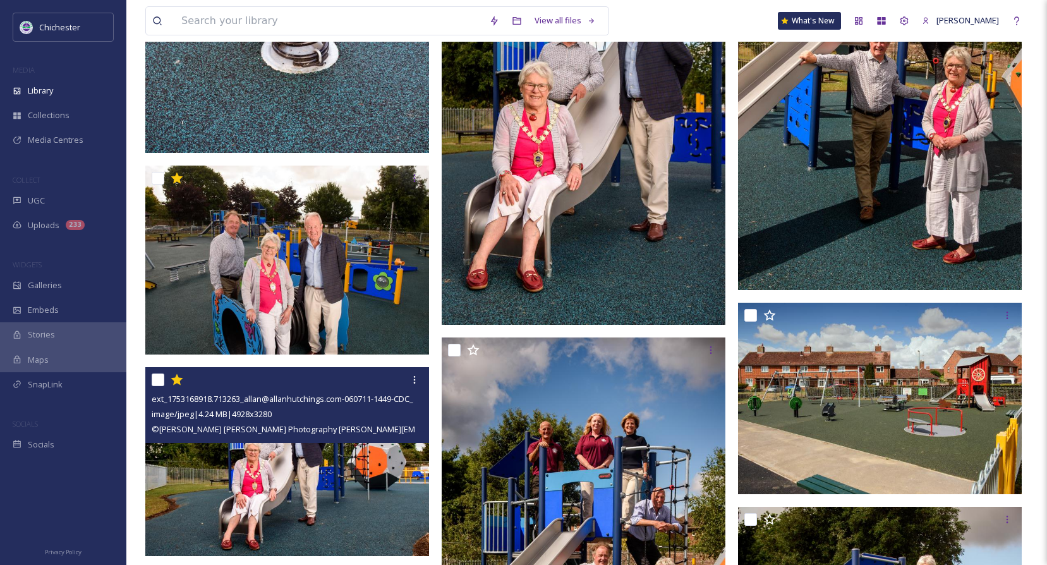
click at [336, 478] on img at bounding box center [287, 461] width 284 height 189
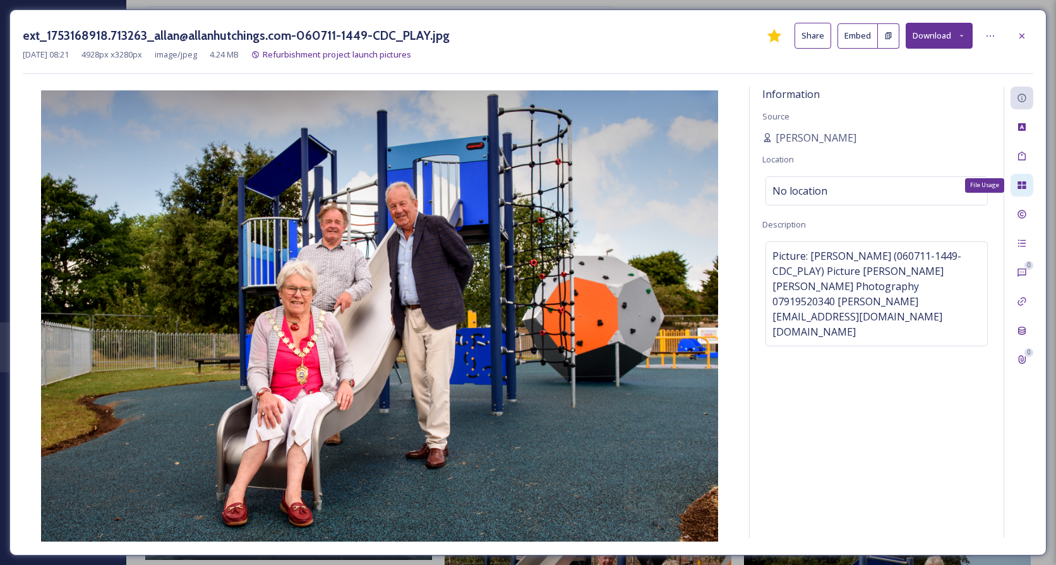
click at [1027, 188] on icon at bounding box center [1022, 185] width 10 height 10
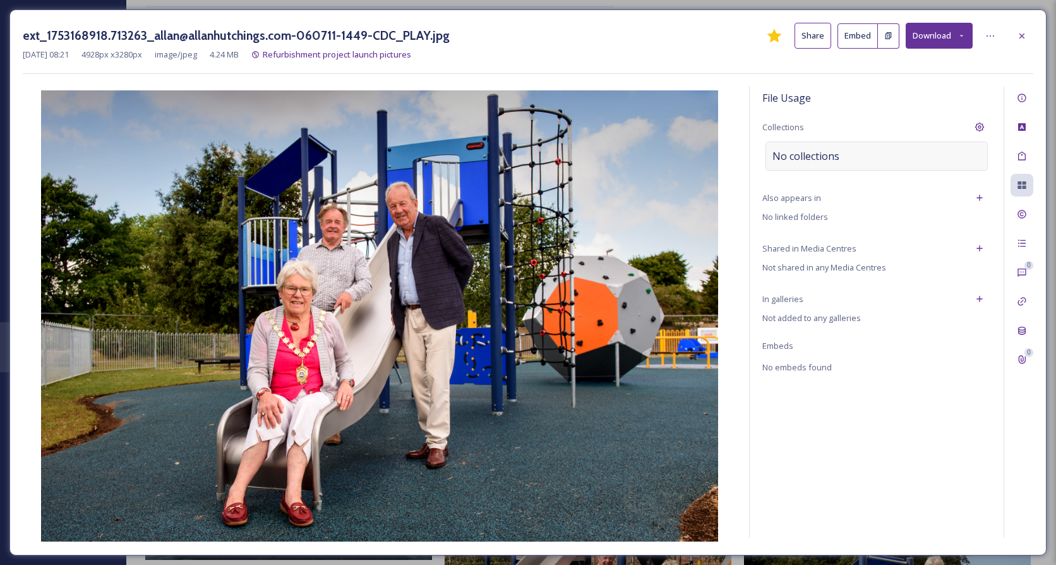
click at [867, 152] on div "No collections" at bounding box center [877, 156] width 222 height 29
click at [867, 152] on input at bounding box center [835, 156] width 139 height 28
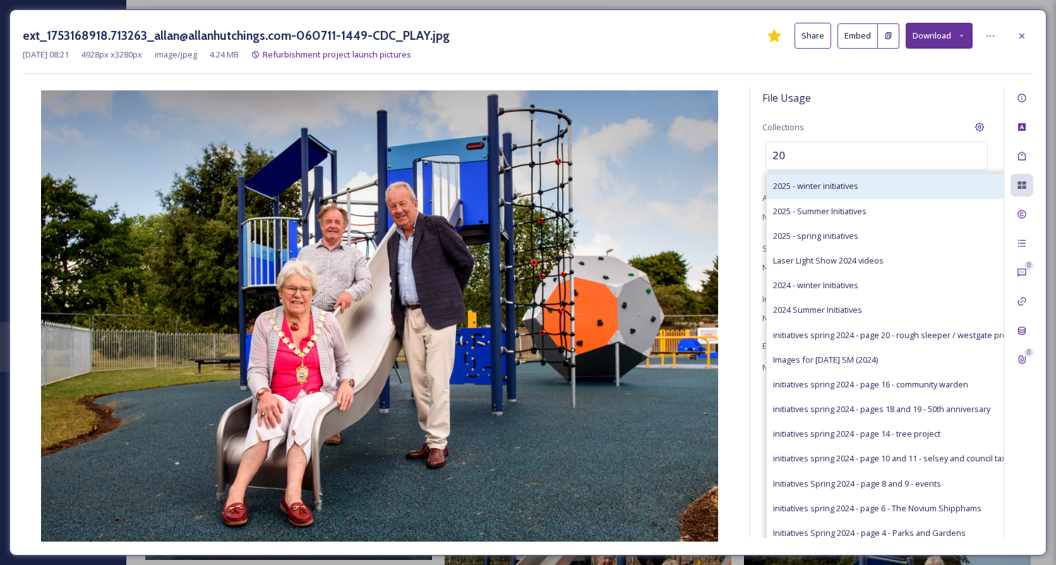
type input "20"
click at [835, 176] on div "2025 - winter initiatives" at bounding box center [897, 186] width 260 height 25
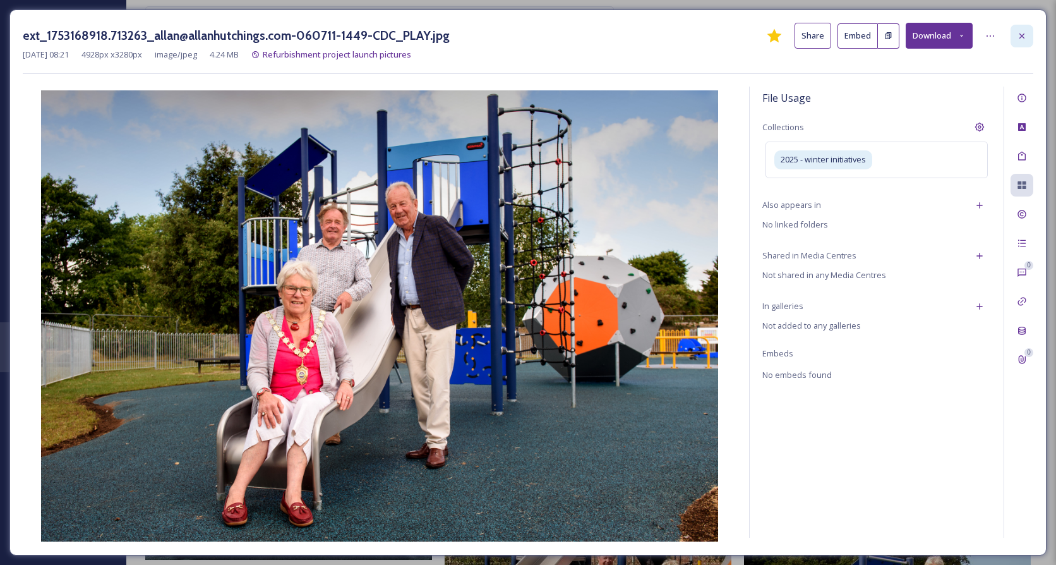
click at [1030, 40] on div at bounding box center [1022, 36] width 23 height 23
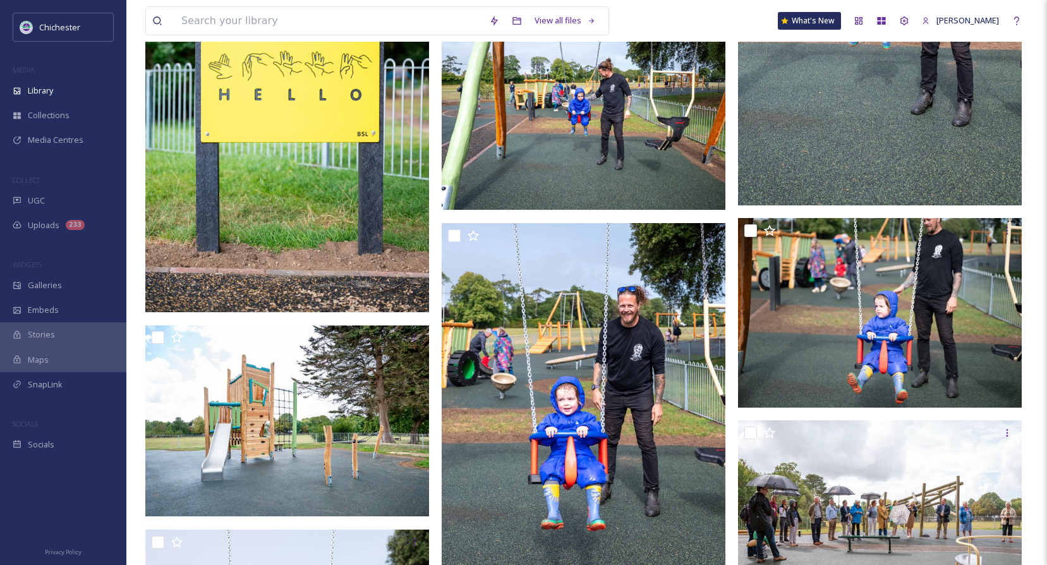
scroll to position [4829, 0]
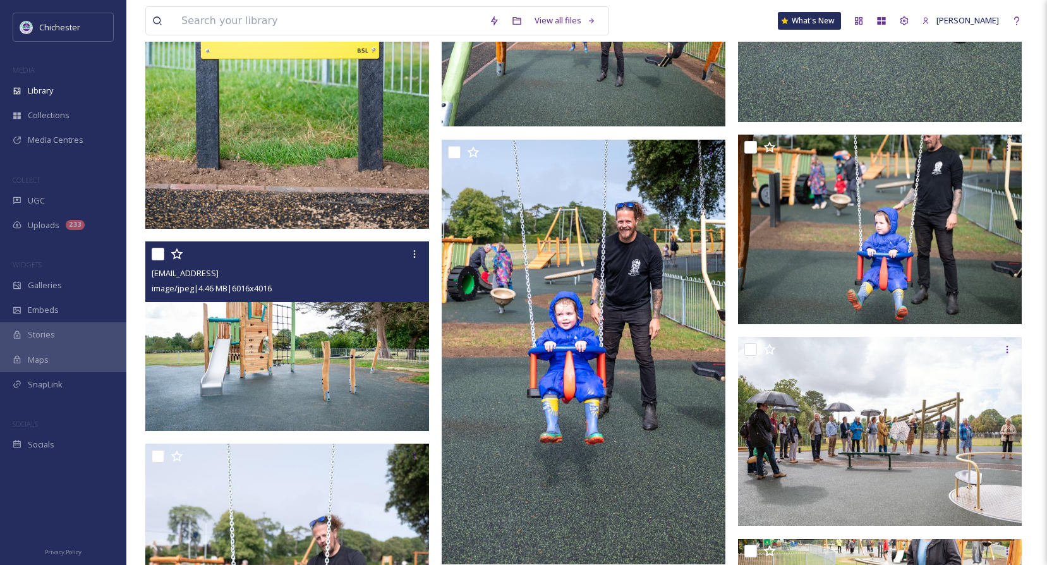
click at [255, 309] on img at bounding box center [287, 337] width 284 height 190
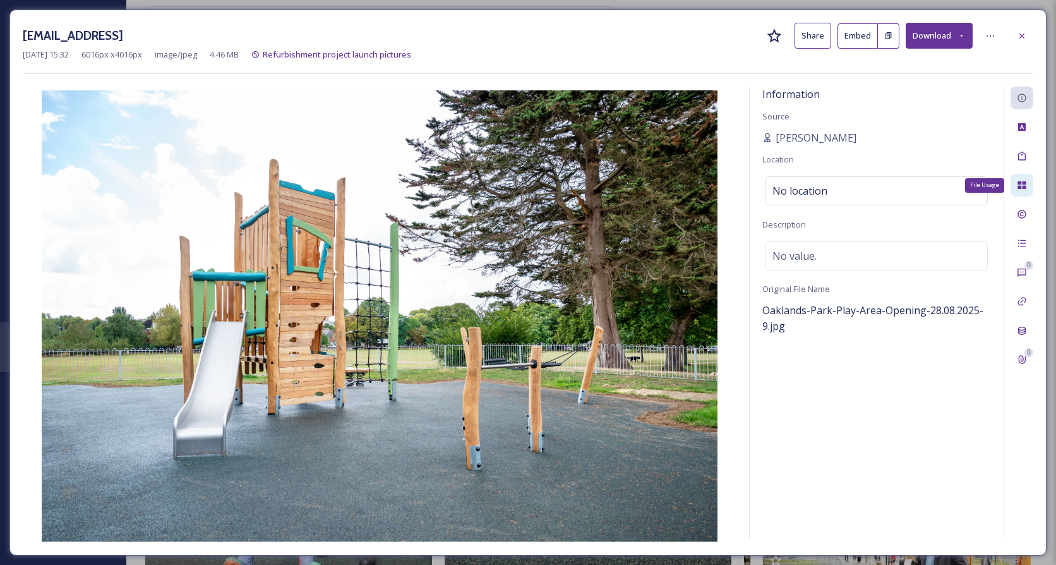
click at [1022, 184] on icon at bounding box center [1022, 185] width 10 height 10
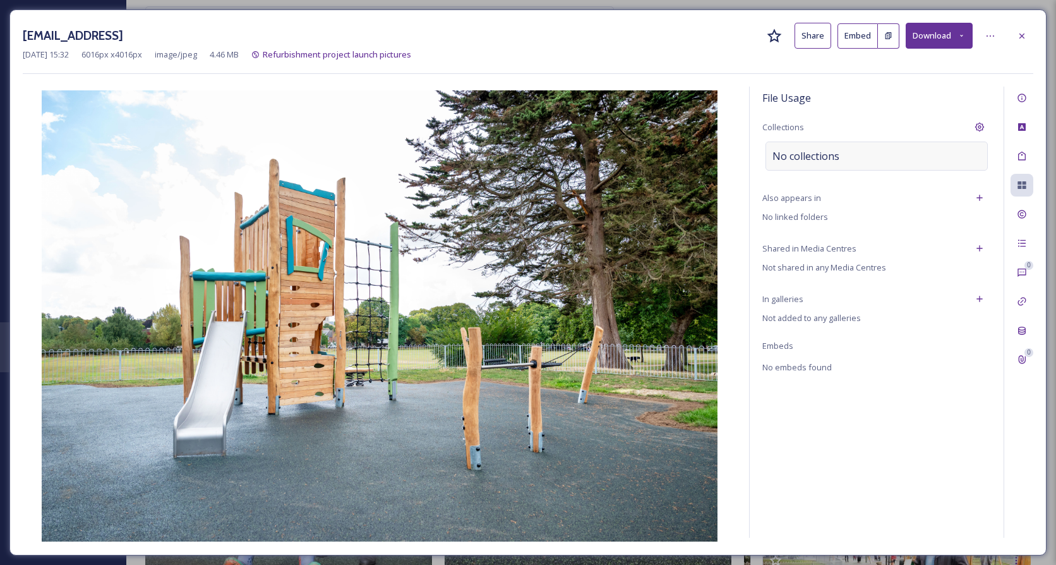
click at [836, 162] on span "No collections" at bounding box center [806, 155] width 67 height 15
click at [836, 162] on input at bounding box center [835, 156] width 139 height 28
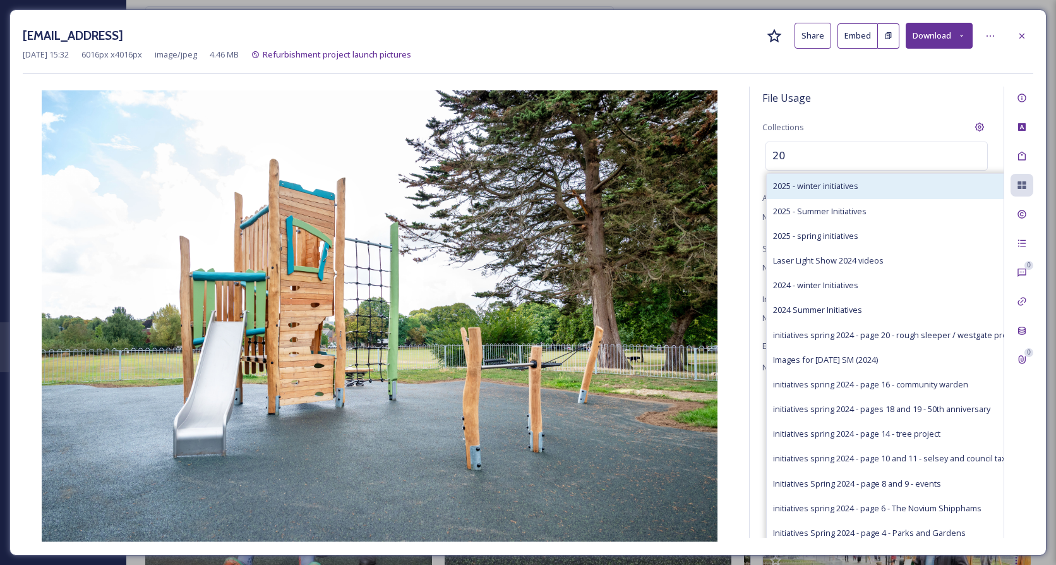
type input "20"
click at [828, 184] on span "2025 - winter initiatives" at bounding box center [815, 186] width 85 height 12
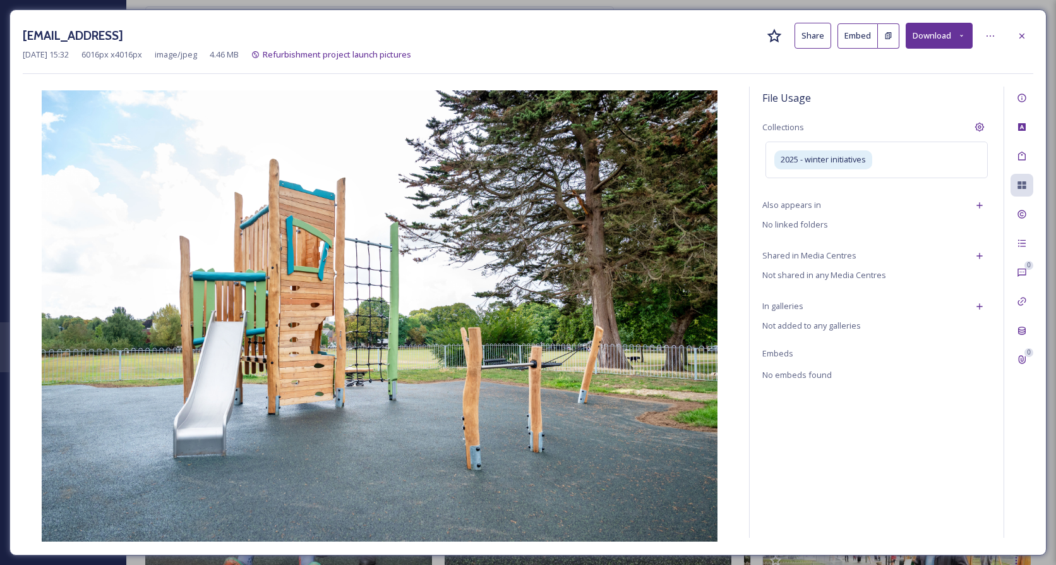
drag, startPoint x: 1020, startPoint y: 42, endPoint x: 1028, endPoint y: 44, distance: 8.0
click at [1023, 42] on div at bounding box center [1022, 36] width 23 height 23
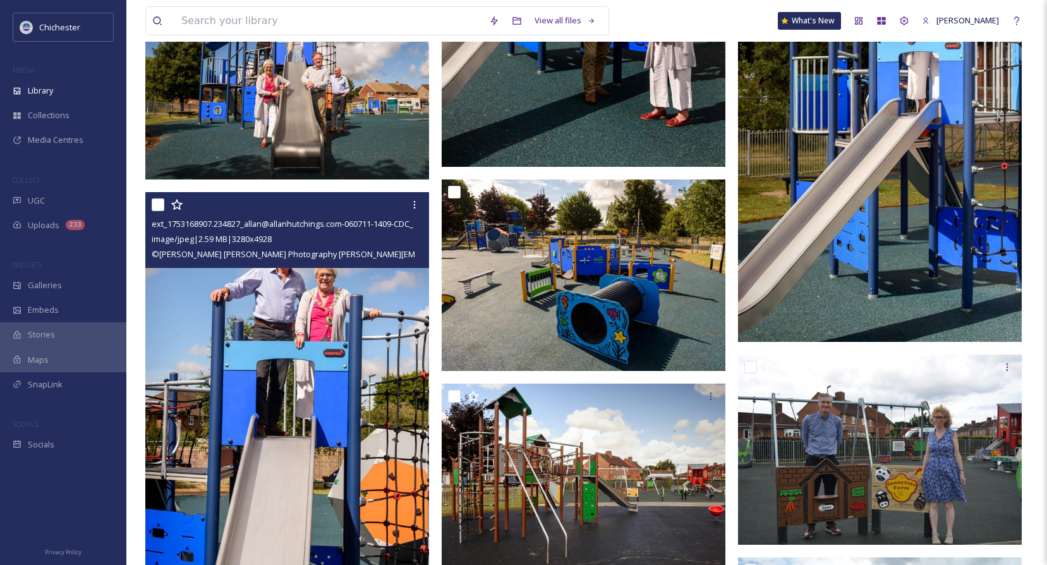
scroll to position [9684, 0]
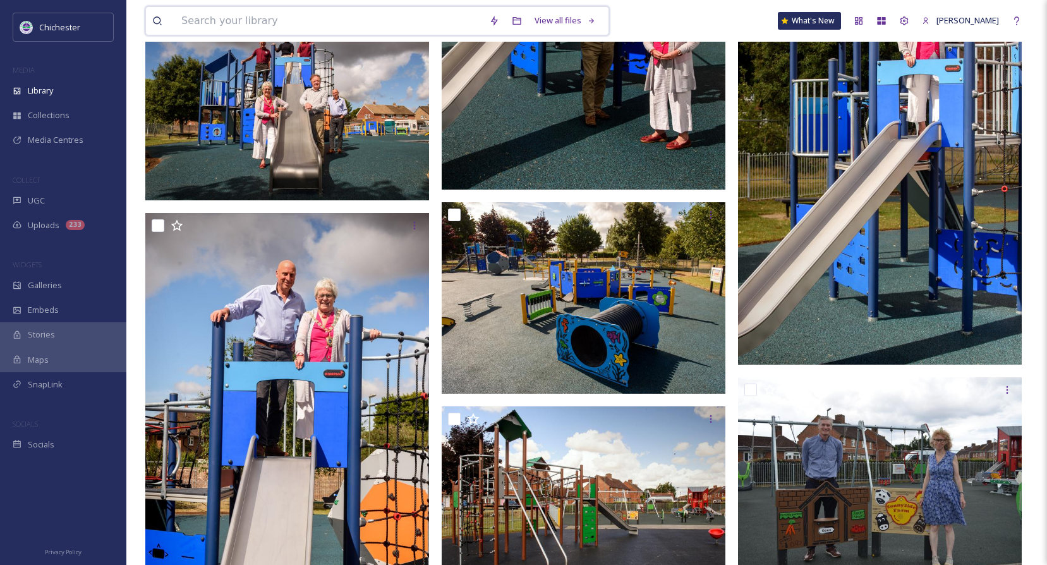
click at [233, 20] on input at bounding box center [329, 21] width 308 height 28
type input "whyke oval"
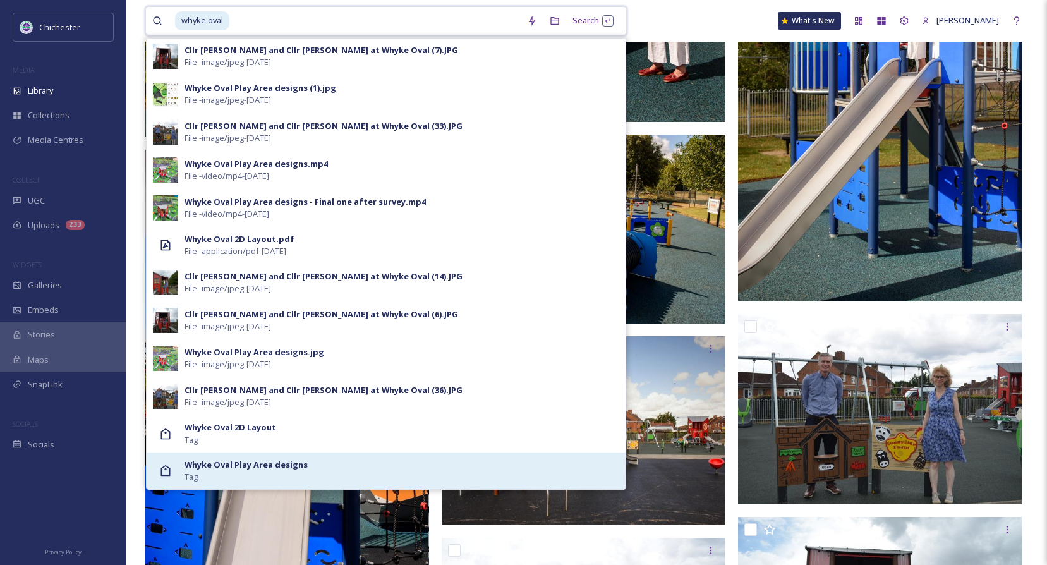
scroll to position [10063, 0]
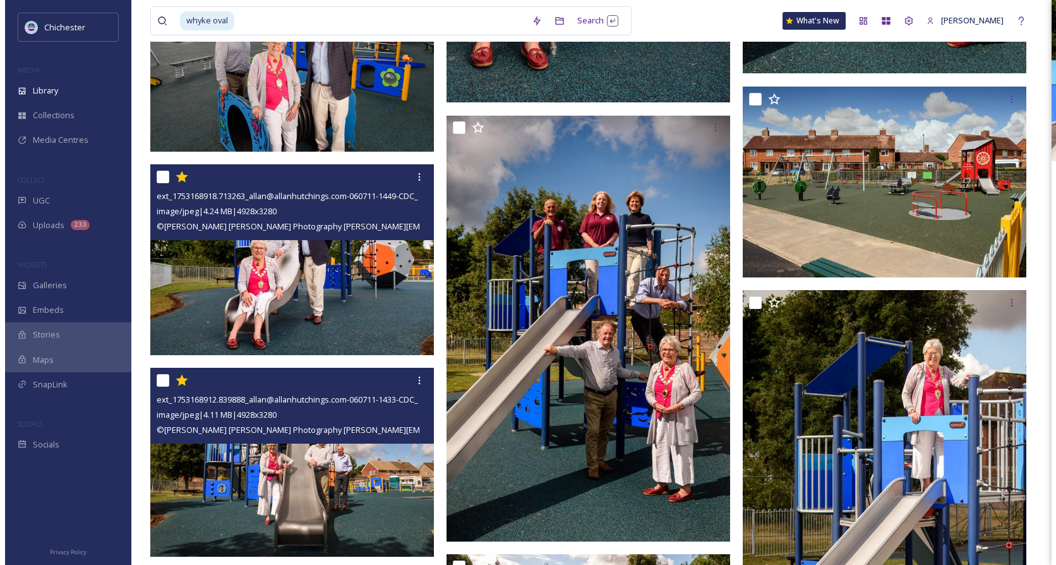
scroll to position [9242, 0]
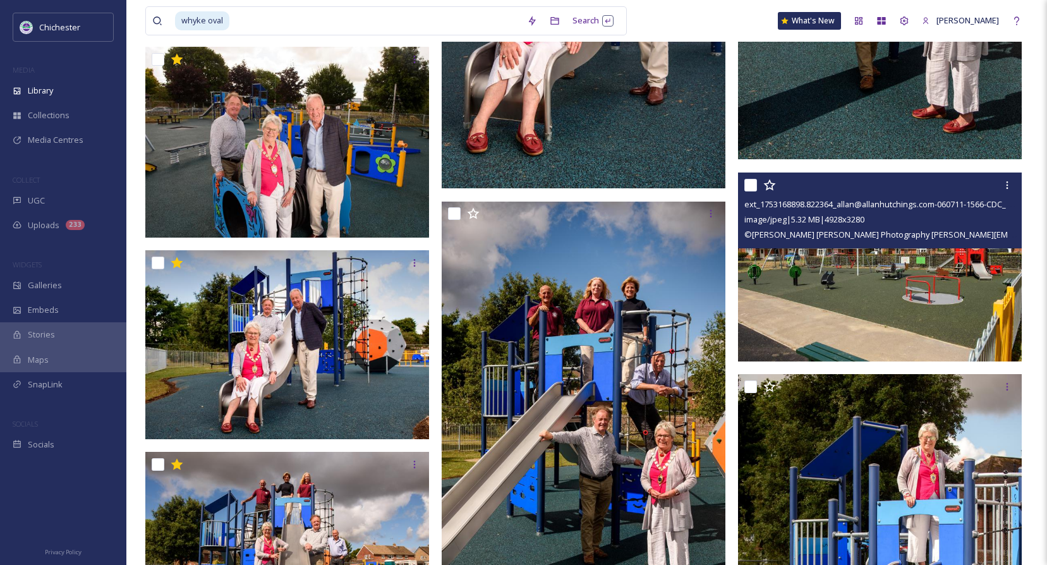
click at [852, 303] on img at bounding box center [880, 266] width 284 height 189
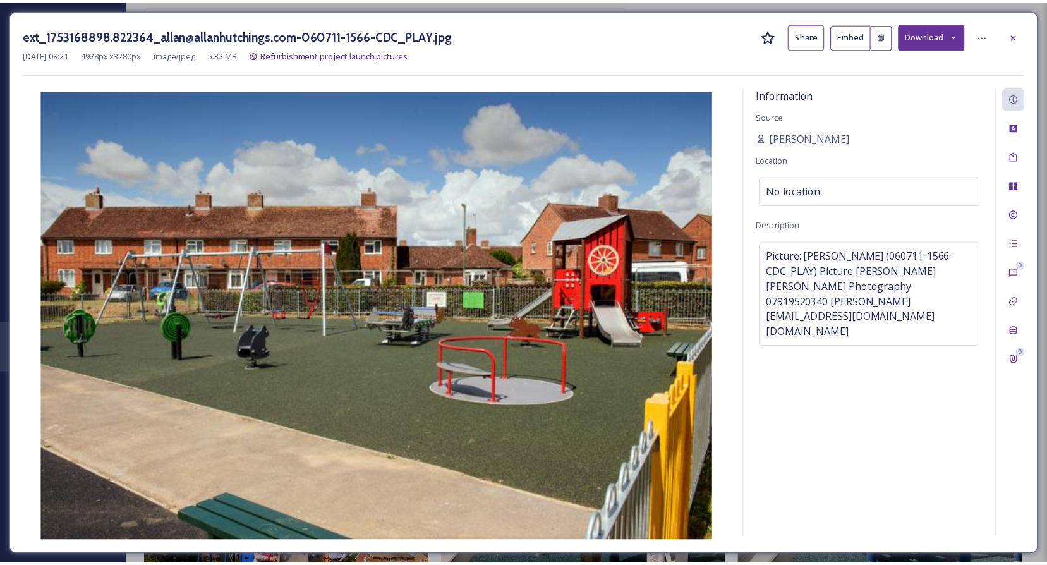
scroll to position [9244, 0]
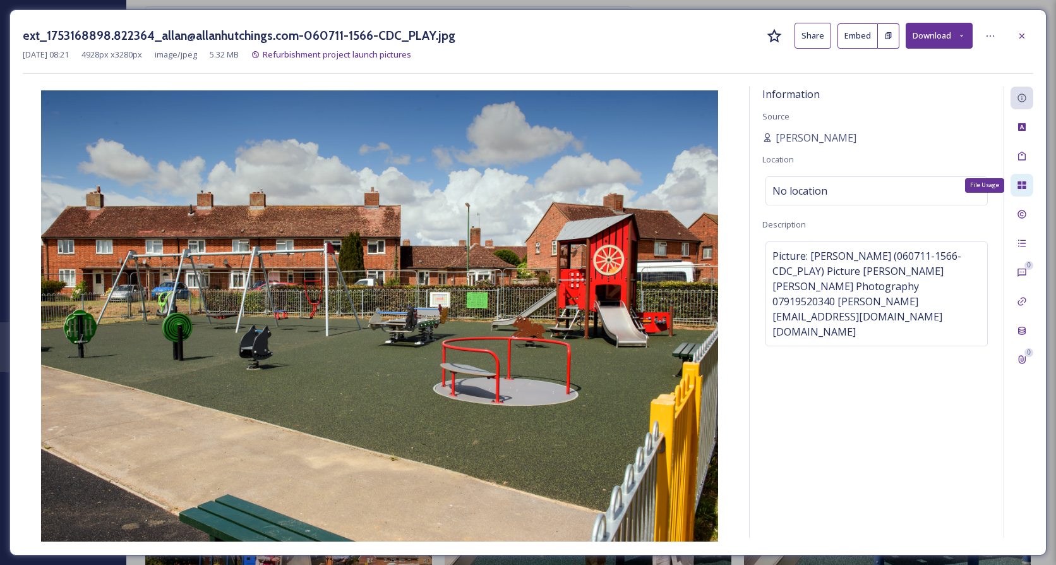
click at [1022, 188] on icon at bounding box center [1022, 185] width 10 height 10
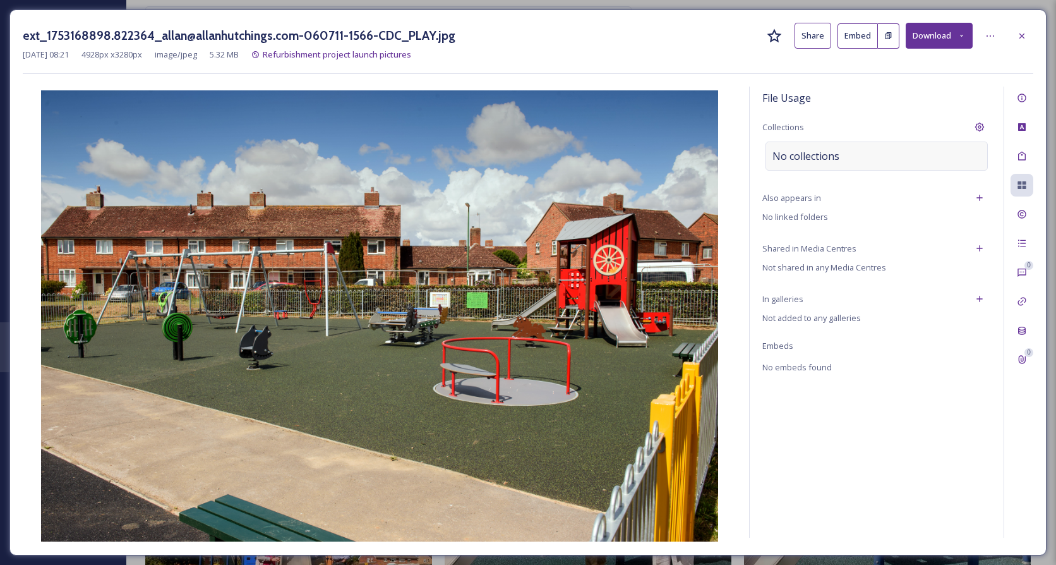
click at [865, 151] on div "No collections" at bounding box center [877, 156] width 222 height 29
click at [864, 154] on input at bounding box center [835, 156] width 139 height 28
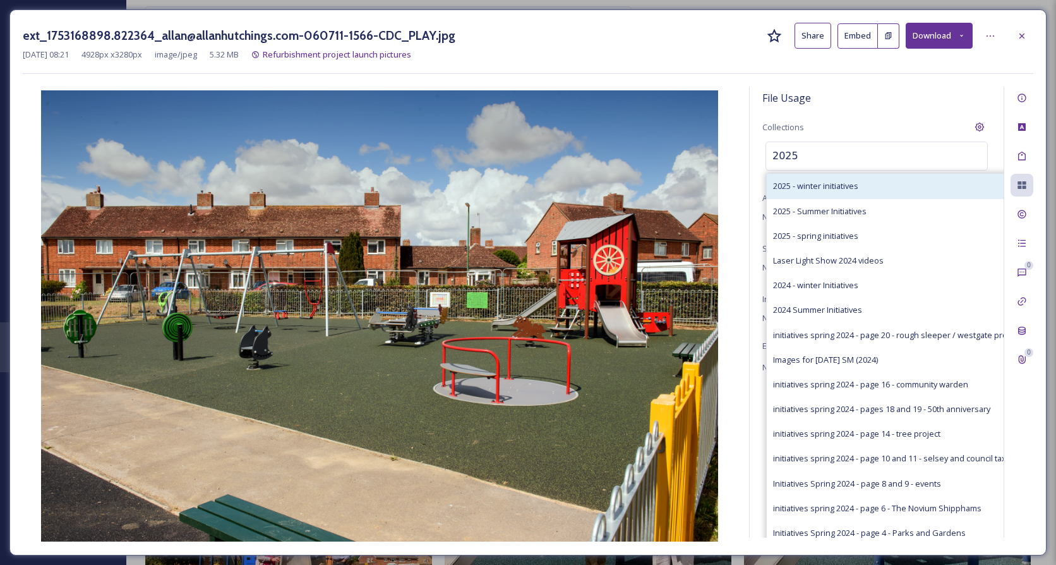
type input "2025"
click at [850, 195] on div "2025 - winter initiatives" at bounding box center [897, 186] width 260 height 25
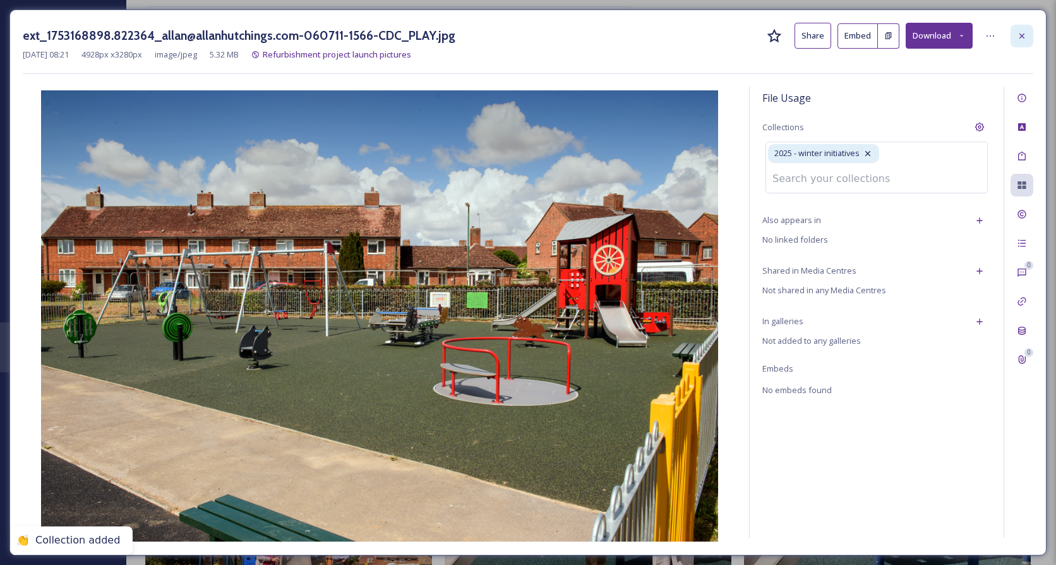
click at [1017, 39] on icon at bounding box center [1022, 36] width 10 height 10
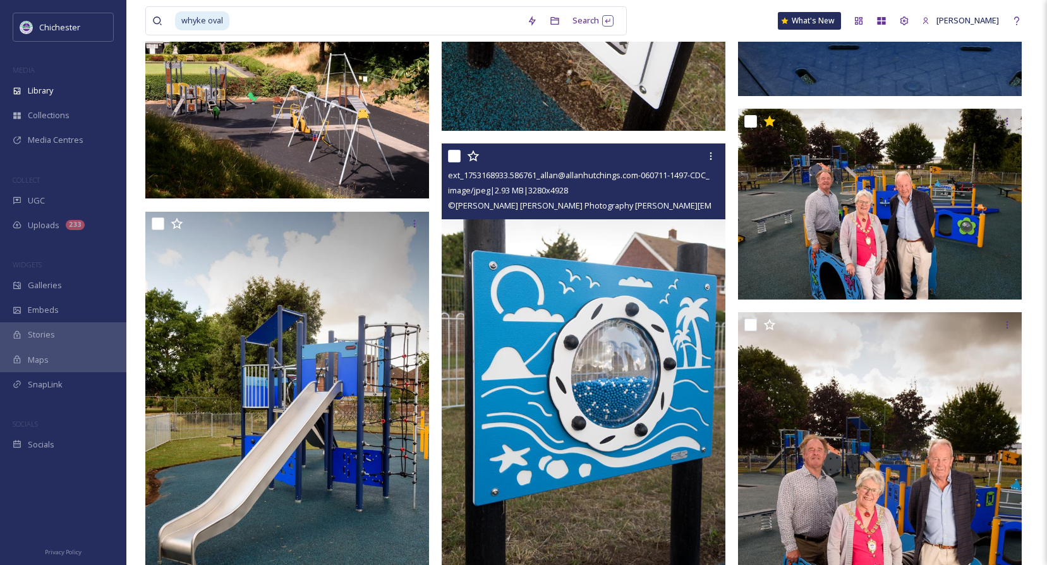
scroll to position [7791, 0]
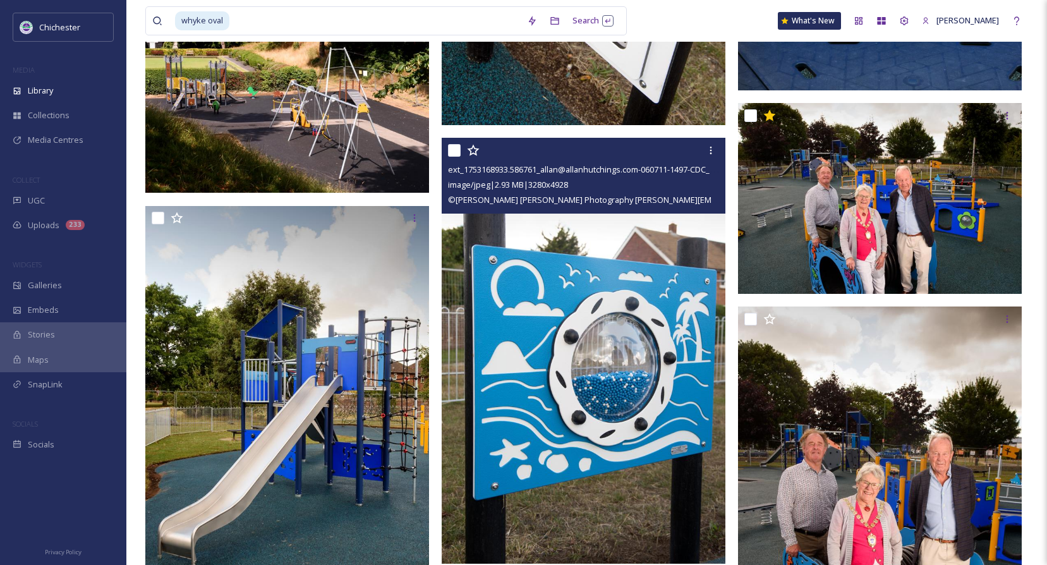
click at [672, 399] on img at bounding box center [584, 351] width 284 height 426
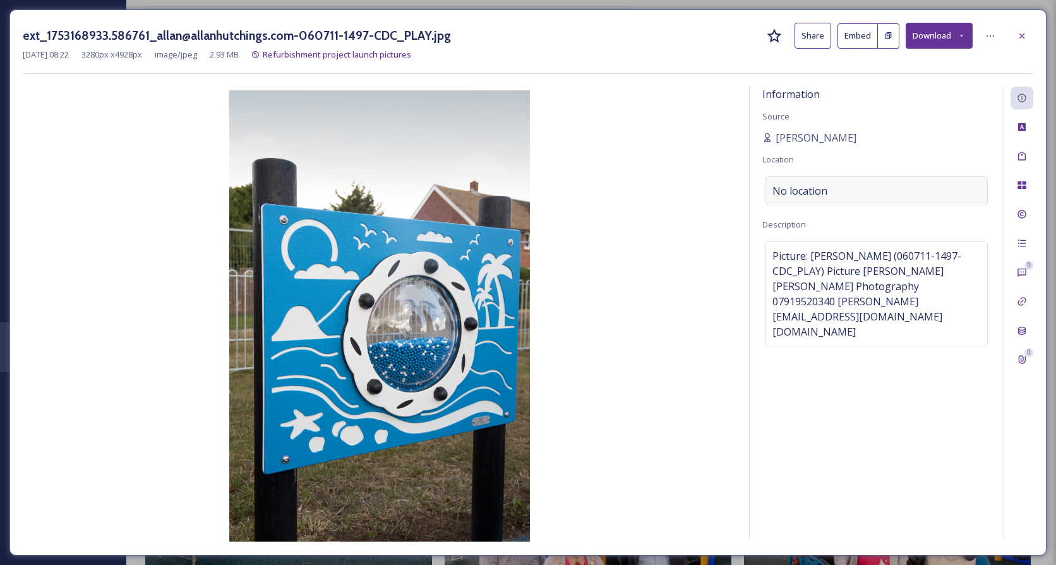
click at [890, 195] on div "No location" at bounding box center [877, 190] width 222 height 29
click at [1018, 185] on icon at bounding box center [1022, 185] width 10 height 10
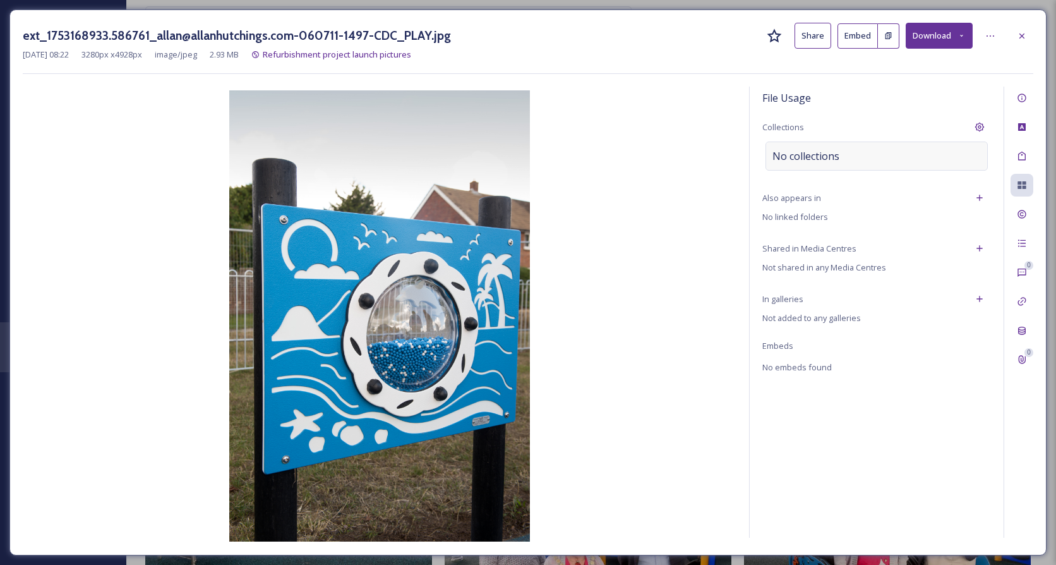
click at [857, 167] on div "No collections" at bounding box center [877, 156] width 222 height 29
click at [856, 164] on input at bounding box center [835, 156] width 139 height 28
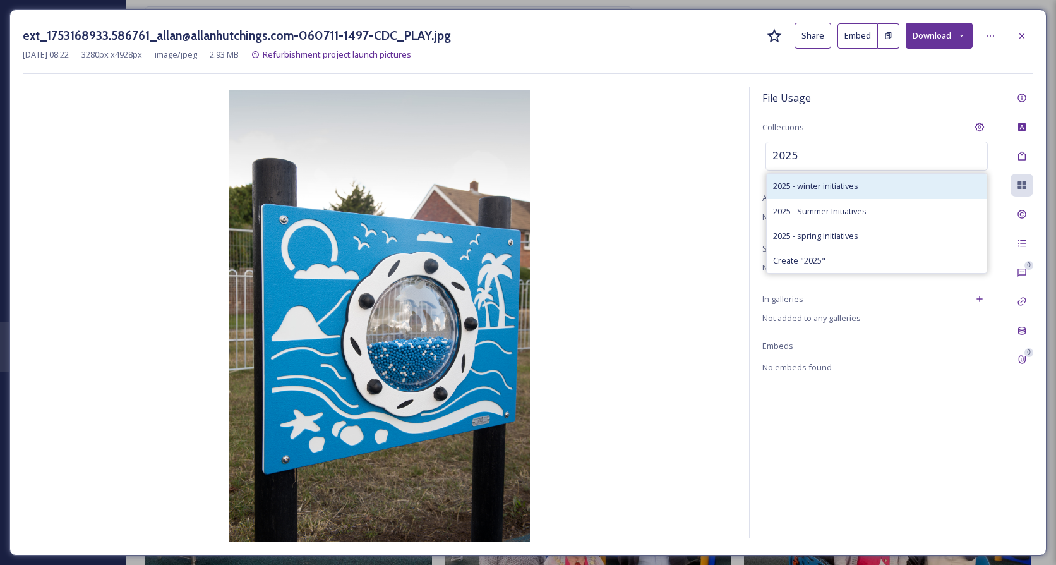
type input "2025"
click at [843, 178] on div "2025 - winter initiatives" at bounding box center [877, 186] width 220 height 25
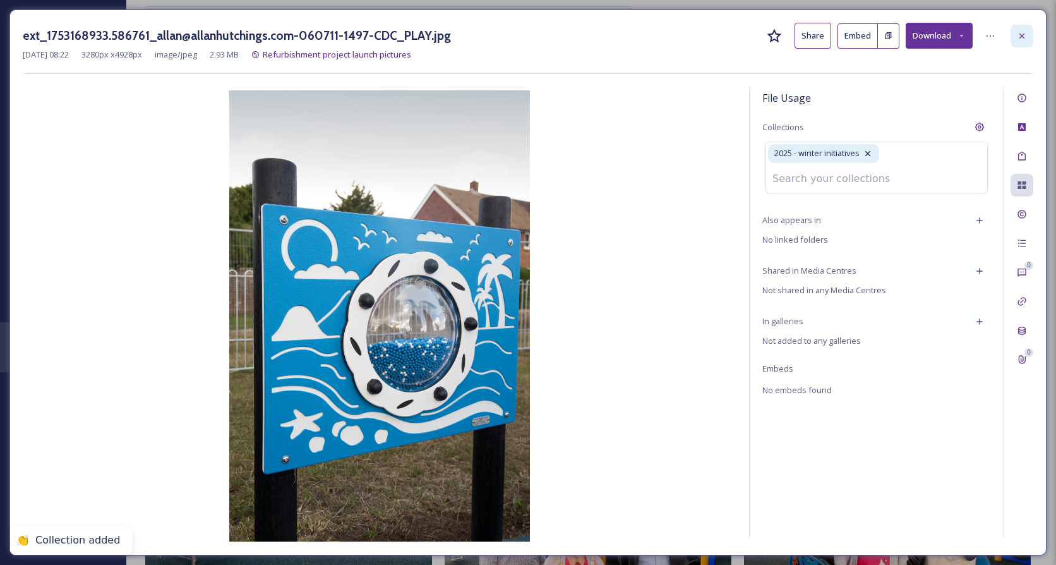
click at [1016, 37] on div at bounding box center [1022, 36] width 23 height 23
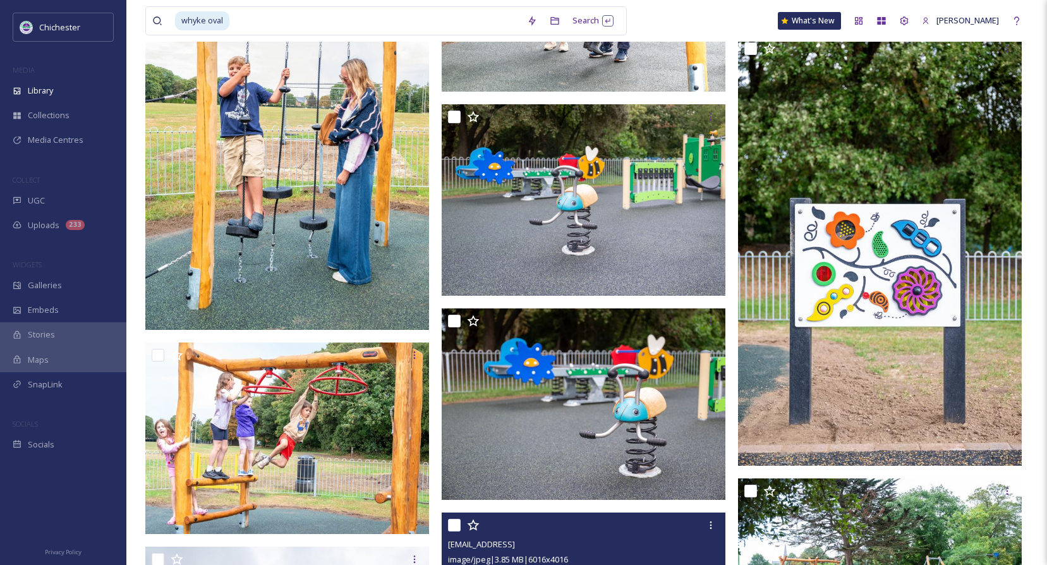
scroll to position [3622, 0]
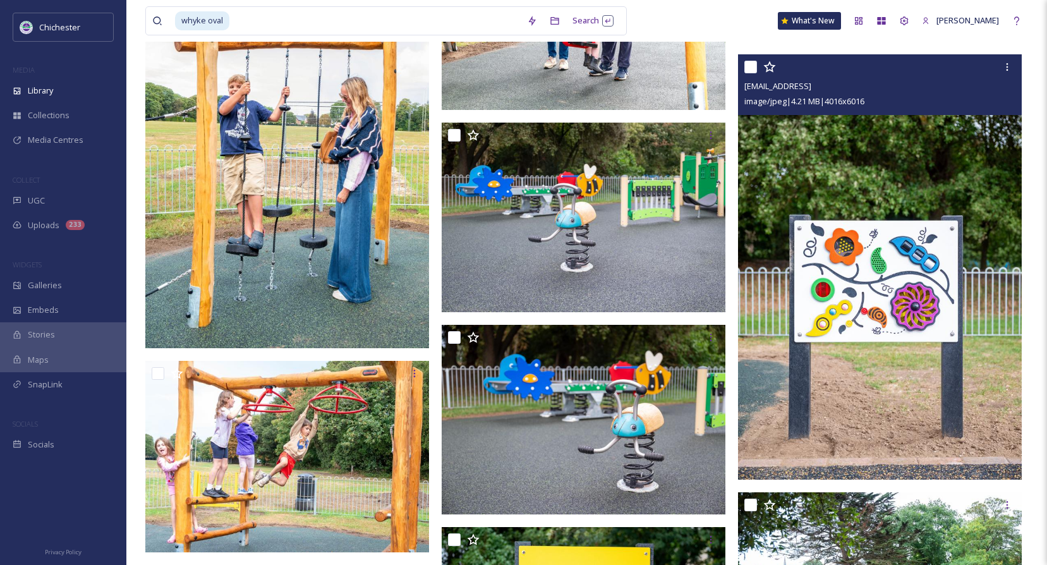
click at [869, 354] on img at bounding box center [880, 266] width 284 height 425
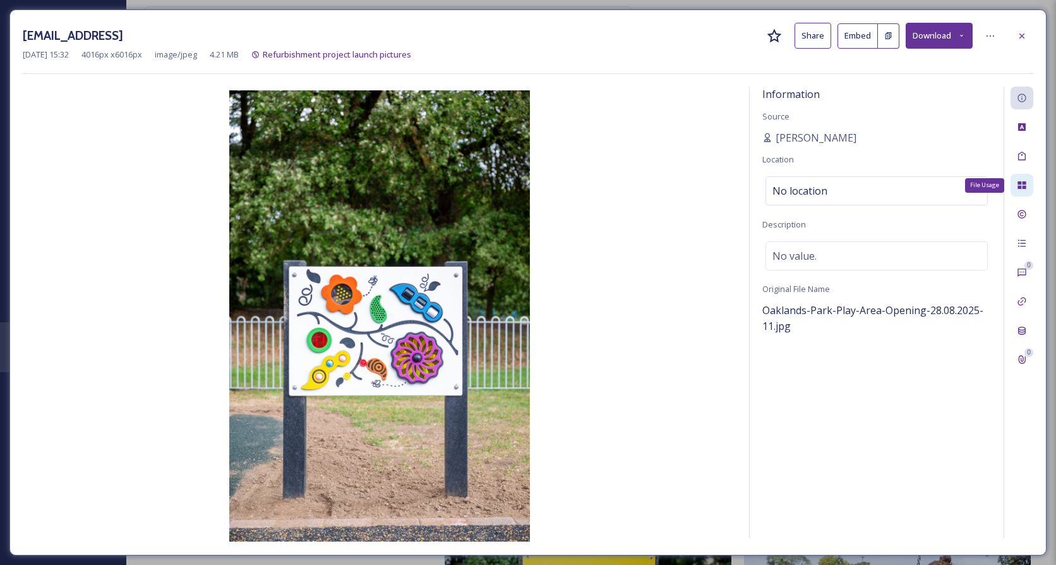
click at [1025, 186] on icon at bounding box center [1022, 185] width 8 height 8
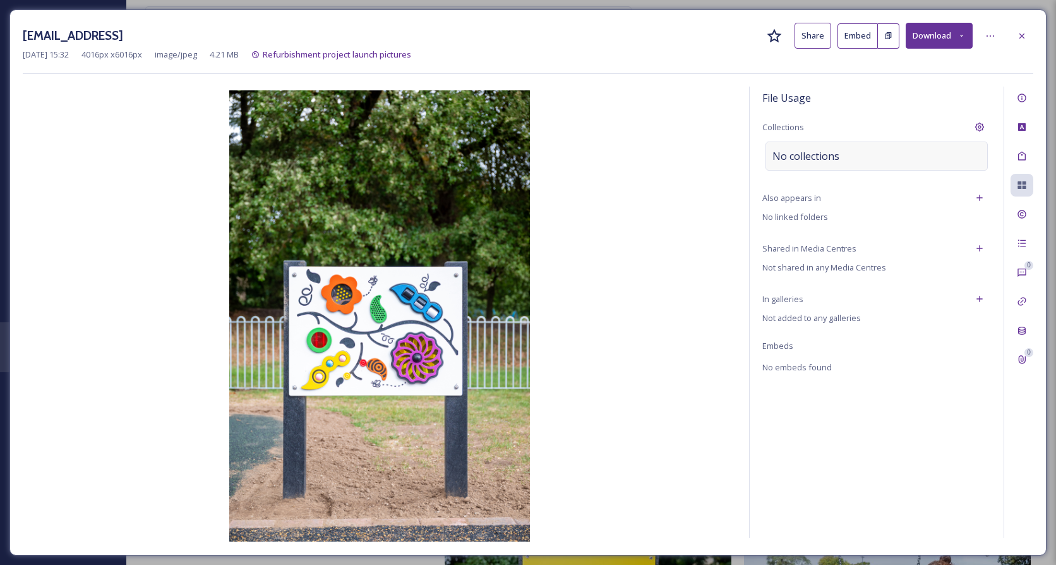
click at [898, 152] on div "No collections" at bounding box center [877, 156] width 222 height 29
click at [891, 156] on input at bounding box center [835, 156] width 139 height 28
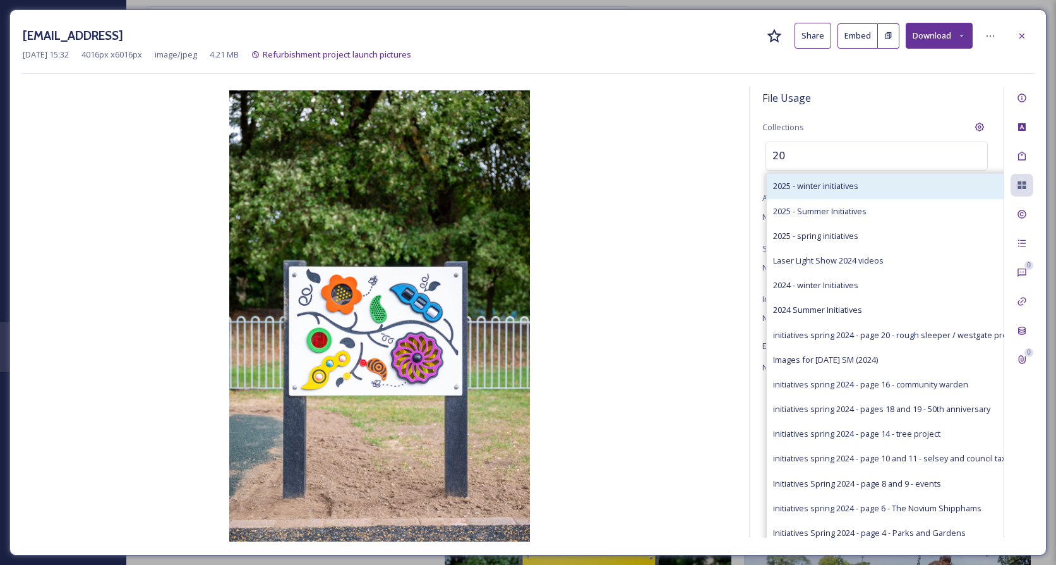
type input "20"
click at [840, 185] on span "2025 - winter initiatives" at bounding box center [815, 186] width 85 height 12
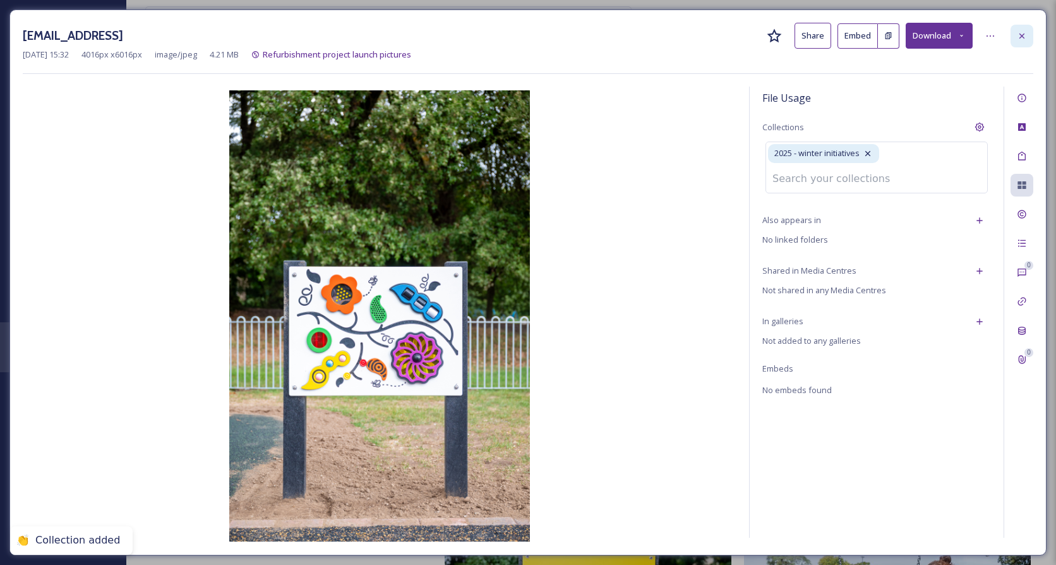
click at [1027, 41] on div at bounding box center [1022, 36] width 23 height 23
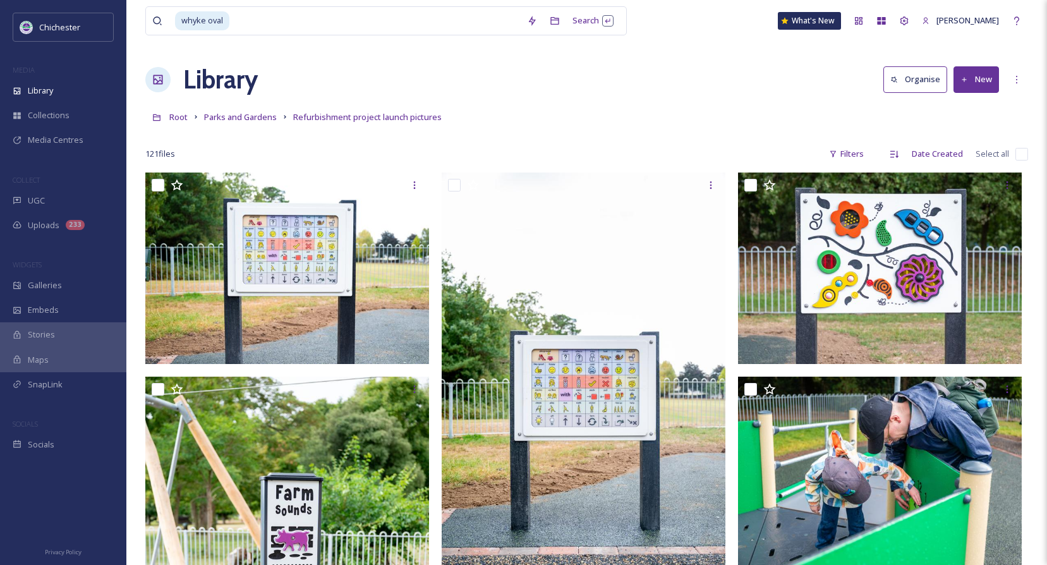
click at [570, 108] on div "Root Parks and Gardens Refurbishment project launch pictures" at bounding box center [586, 117] width 883 height 24
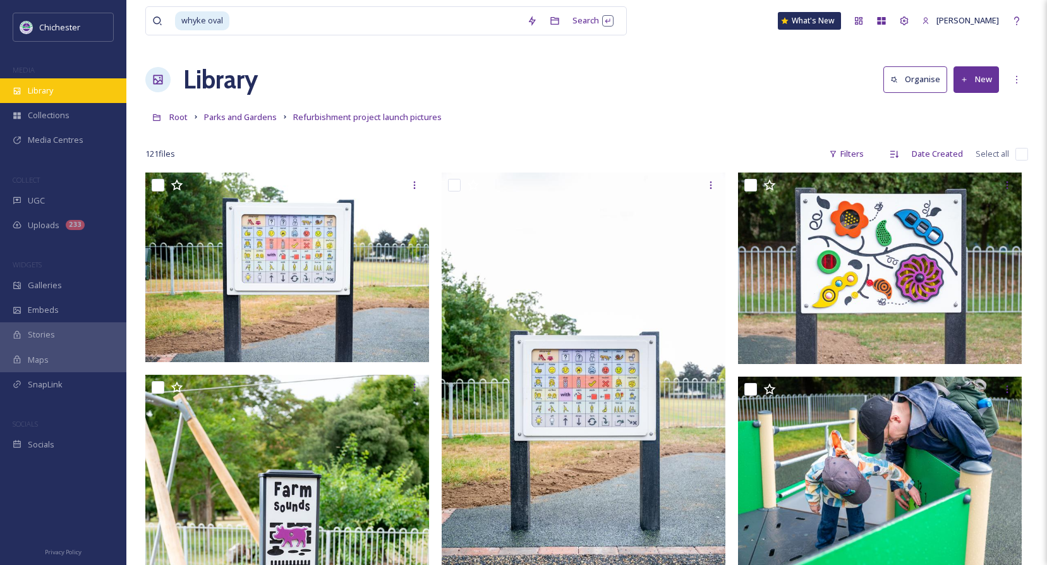
click at [43, 98] on div "Library" at bounding box center [63, 90] width 126 height 25
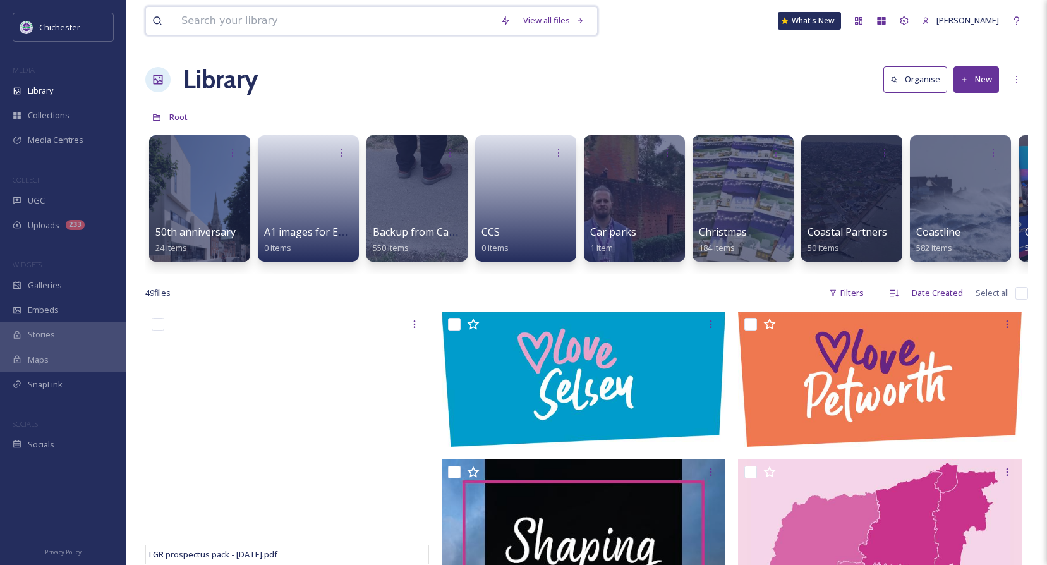
click at [214, 15] on input at bounding box center [334, 21] width 319 height 28
type input "climate"
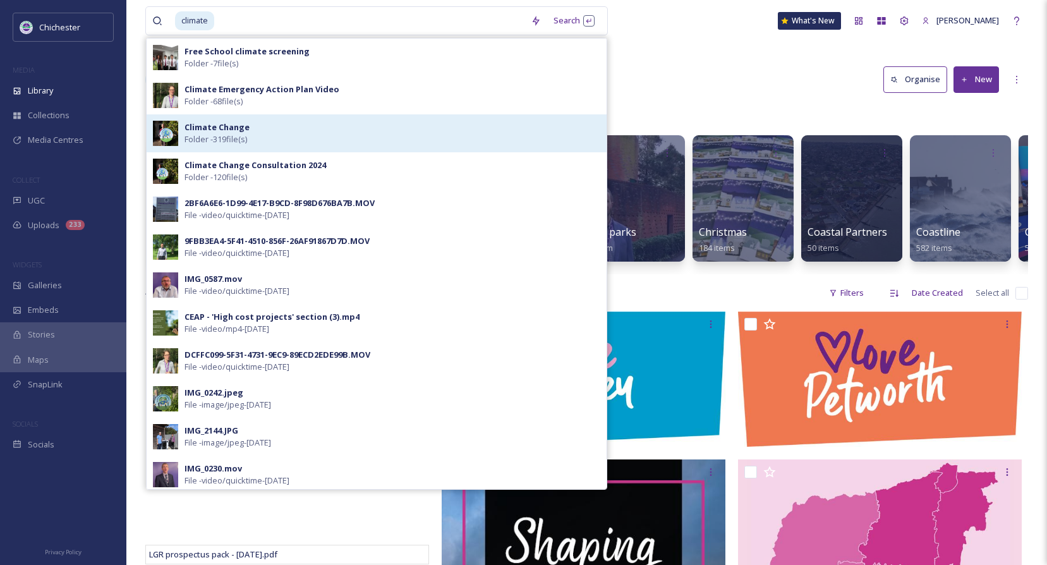
click at [172, 136] on img at bounding box center [165, 133] width 25 height 25
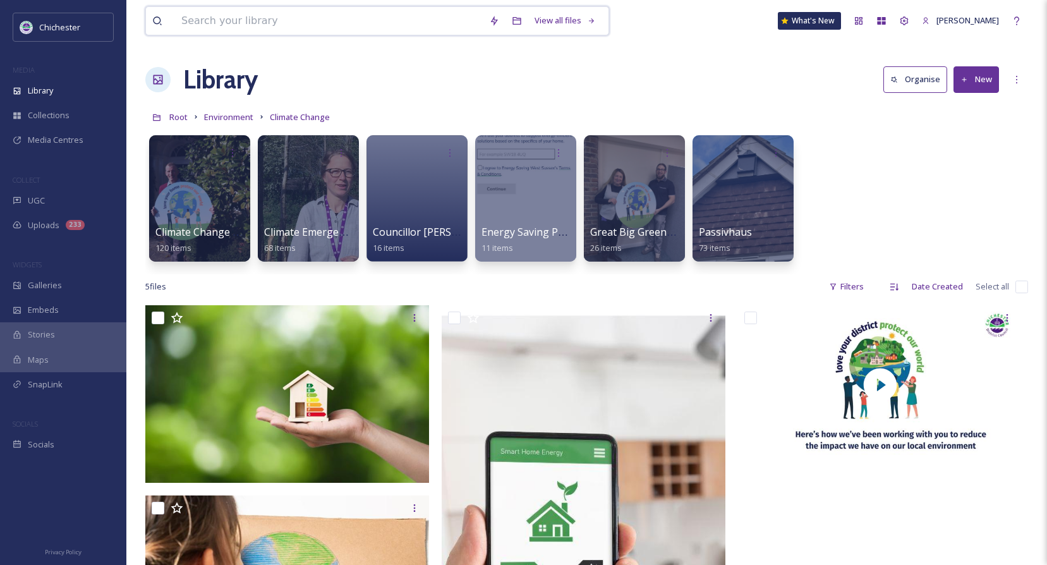
click at [255, 13] on input at bounding box center [329, 21] width 308 height 28
type input "LGR"
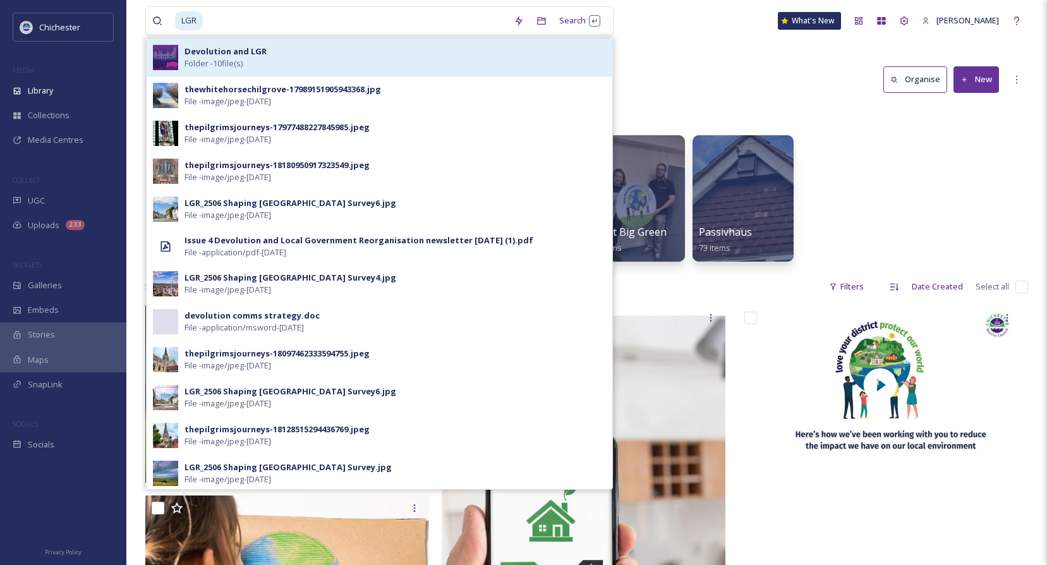
click at [181, 55] on div "Devolution and LGR Folder - 10 file(s)" at bounding box center [380, 58] width 466 height 38
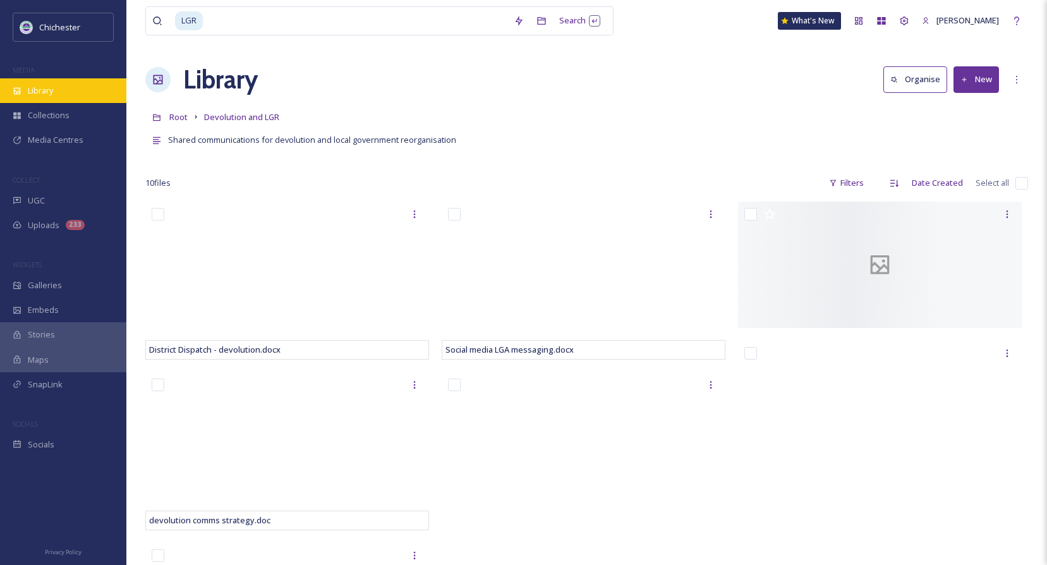
click at [45, 87] on span "Library" at bounding box center [40, 91] width 25 height 12
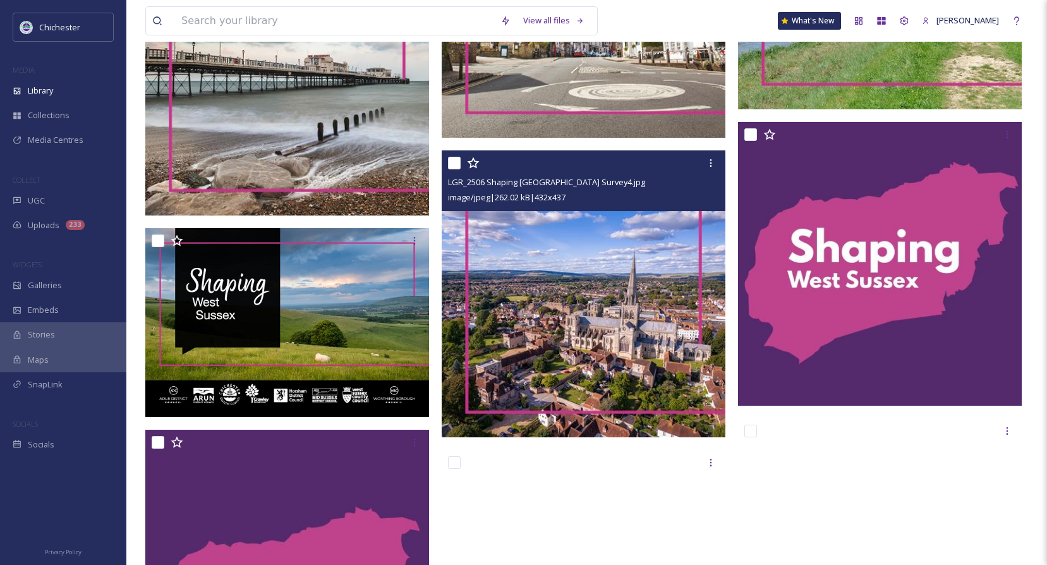
scroll to position [2906, 0]
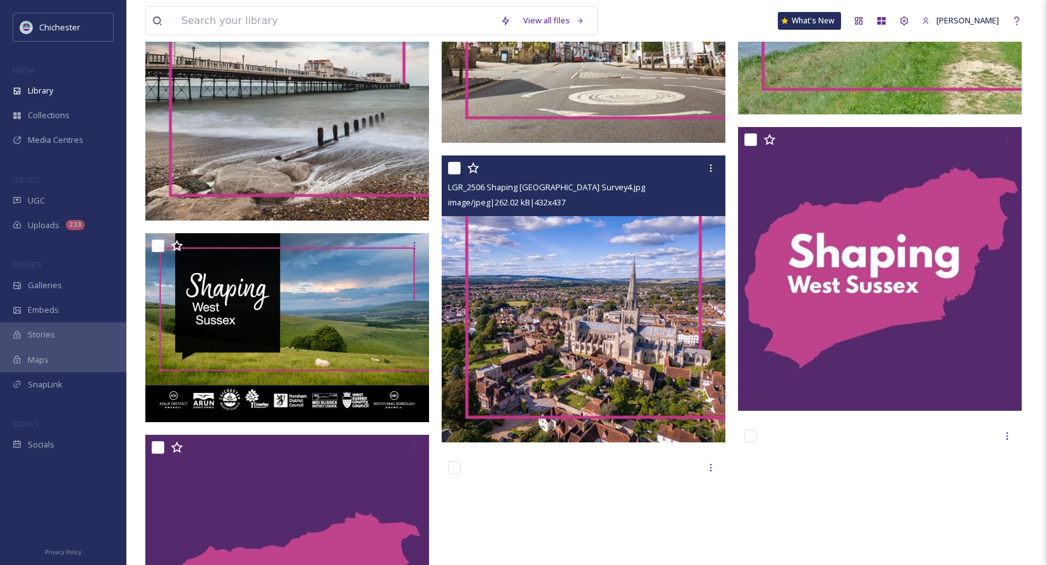
click at [649, 279] on img at bounding box center [584, 298] width 284 height 287
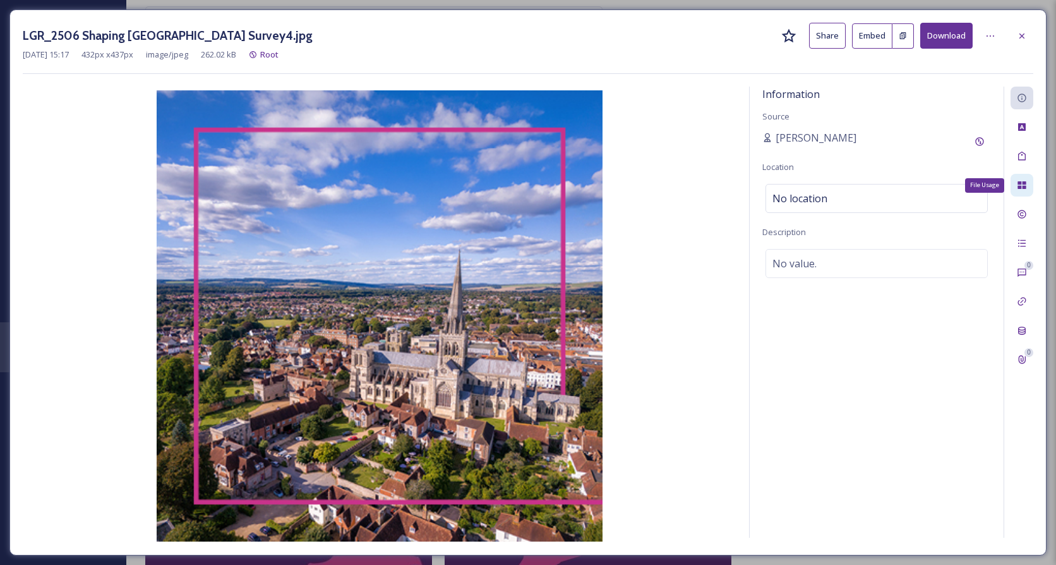
click at [1020, 193] on div "File Usage" at bounding box center [1022, 185] width 23 height 23
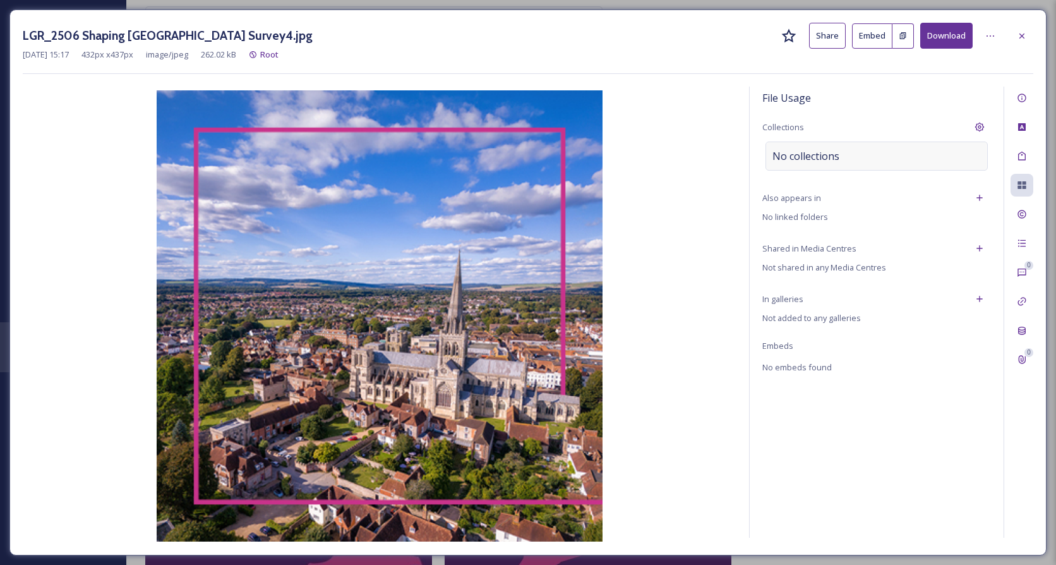
click at [888, 160] on div "No collections" at bounding box center [877, 156] width 222 height 29
click at [847, 154] on input at bounding box center [835, 156] width 139 height 28
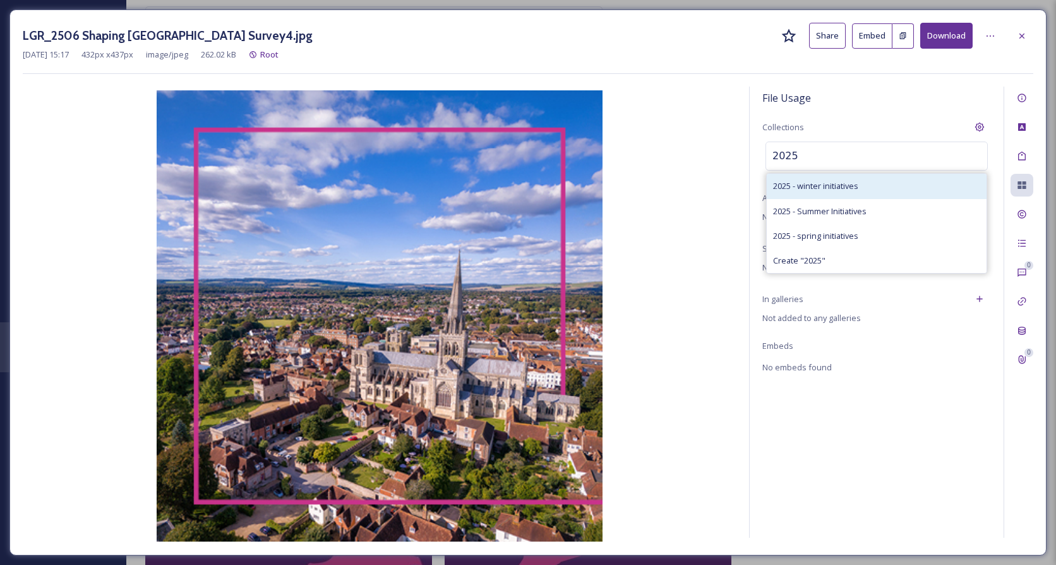
type input "2025"
click at [815, 184] on span "2025 - winter initiatives" at bounding box center [815, 186] width 85 height 12
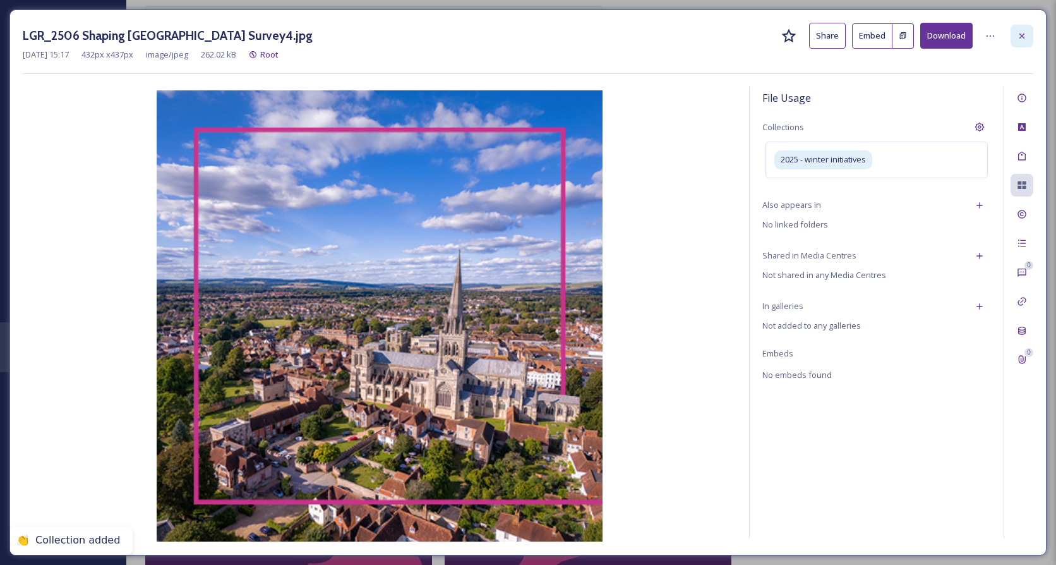
click at [1020, 40] on icon at bounding box center [1022, 36] width 10 height 10
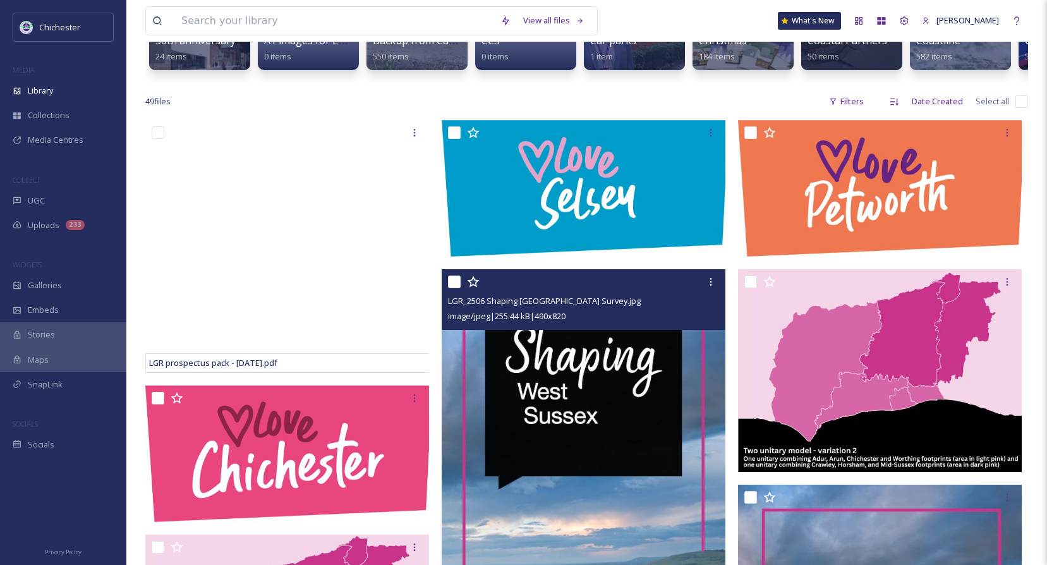
scroll to position [316, 0]
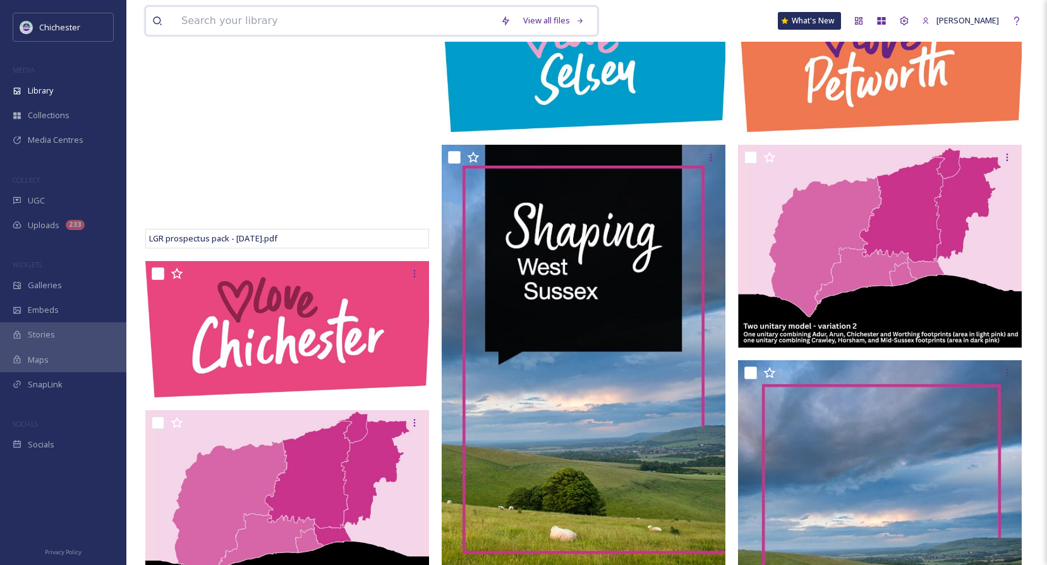
click at [309, 28] on input at bounding box center [334, 21] width 319 height 28
type input "shaping"
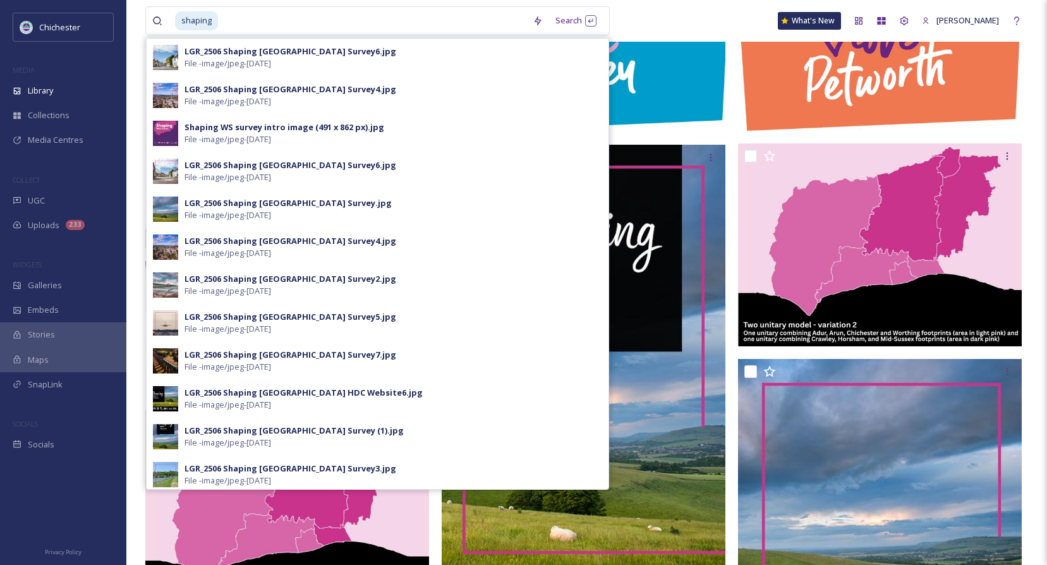
click at [677, 4] on div "shaping Search LGR_2506 Shaping [GEOGRAPHIC_DATA] Survey6.jpg File - image/jpeg…" at bounding box center [586, 21] width 883 height 42
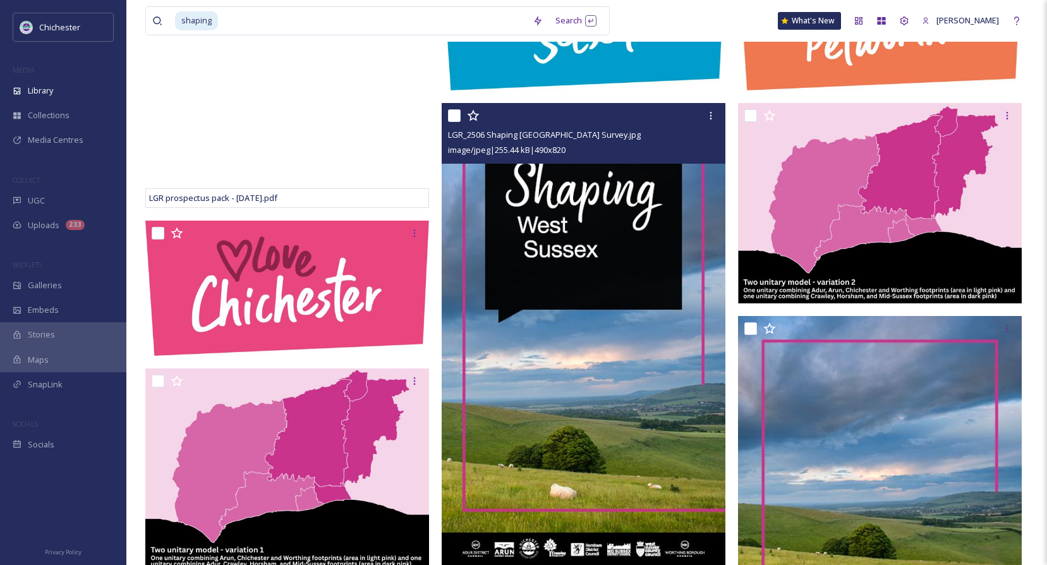
scroll to position [379, 0]
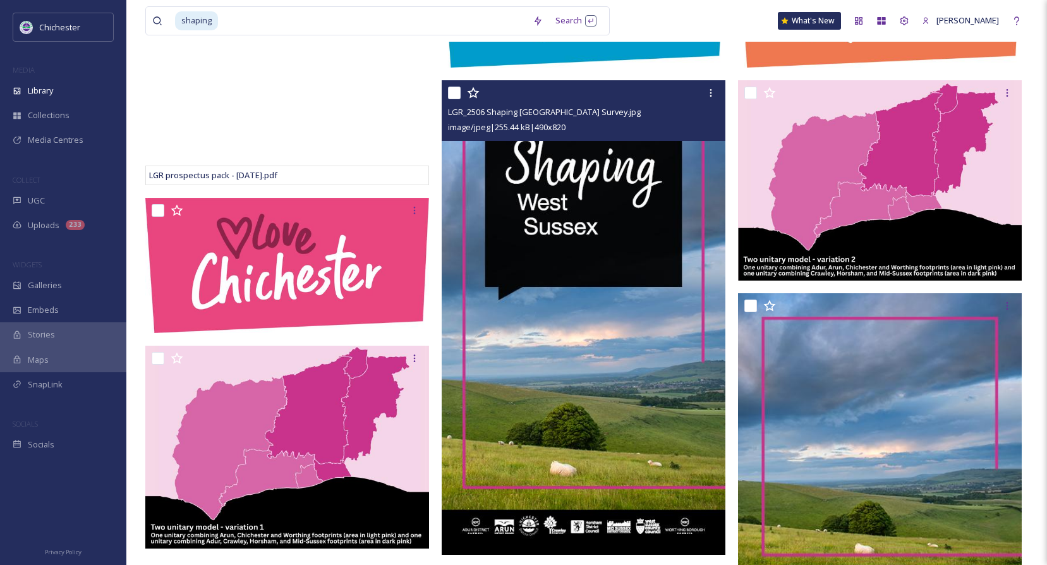
click at [674, 280] on img at bounding box center [584, 317] width 284 height 474
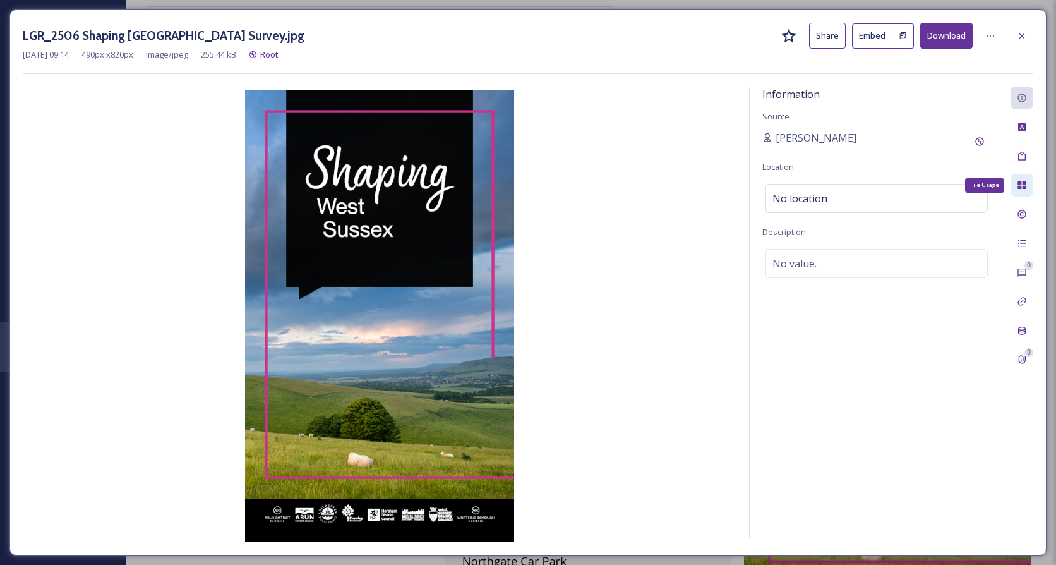
click at [1022, 188] on icon at bounding box center [1022, 185] width 10 height 10
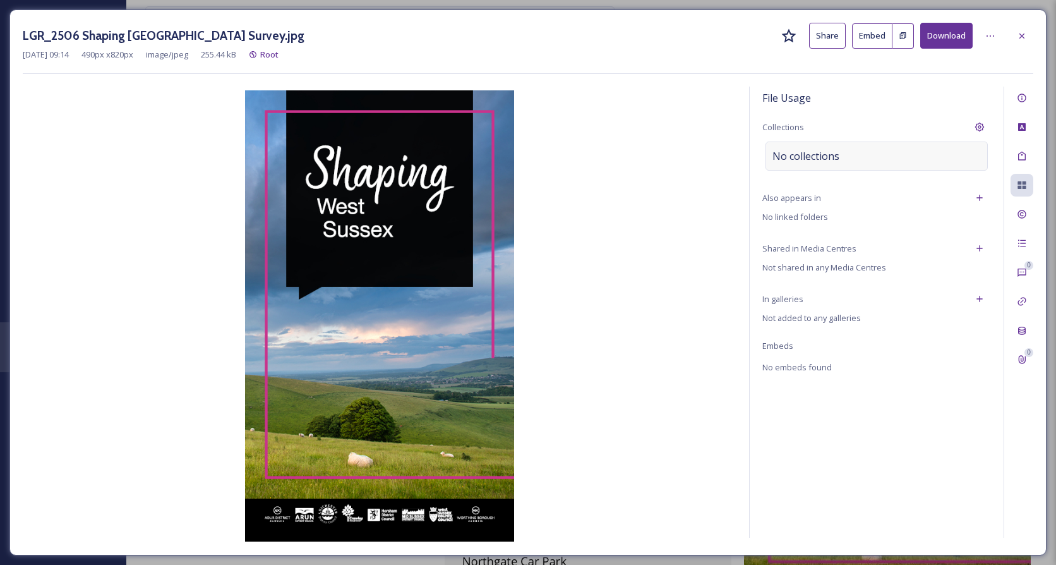
click at [903, 159] on div "No collections" at bounding box center [877, 156] width 222 height 29
click at [903, 159] on div at bounding box center [877, 156] width 222 height 29
click at [853, 162] on input at bounding box center [835, 156] width 139 height 28
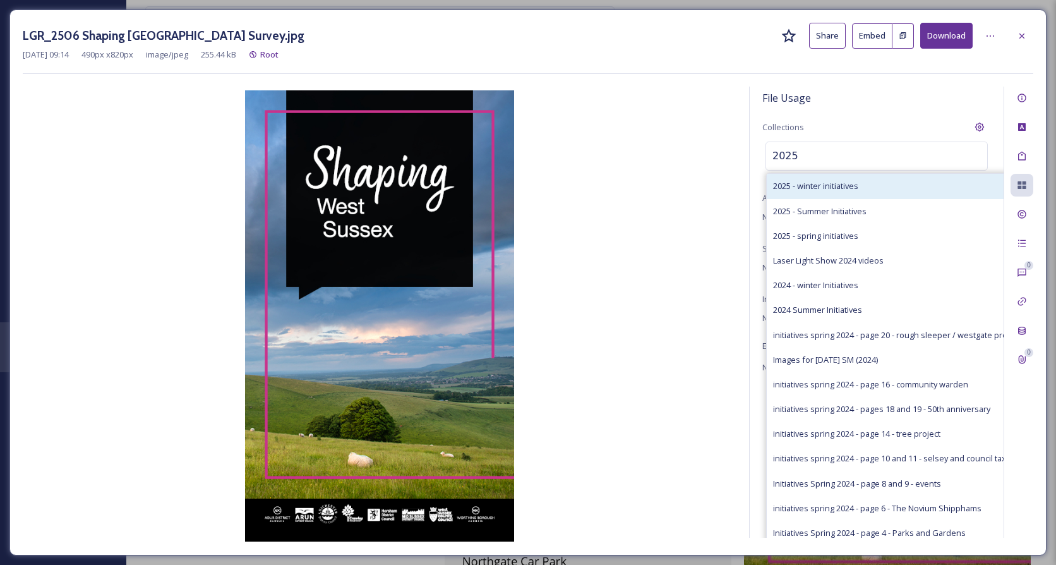
type input "2025"
click at [841, 191] on span "2025 - winter initiatives" at bounding box center [815, 186] width 85 height 12
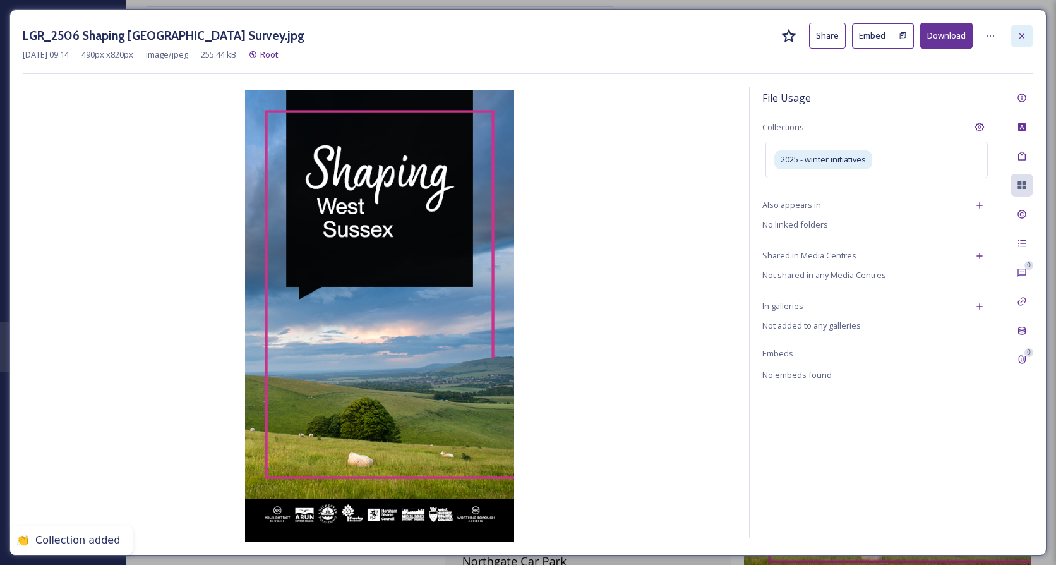
click at [1022, 42] on div at bounding box center [1022, 36] width 23 height 23
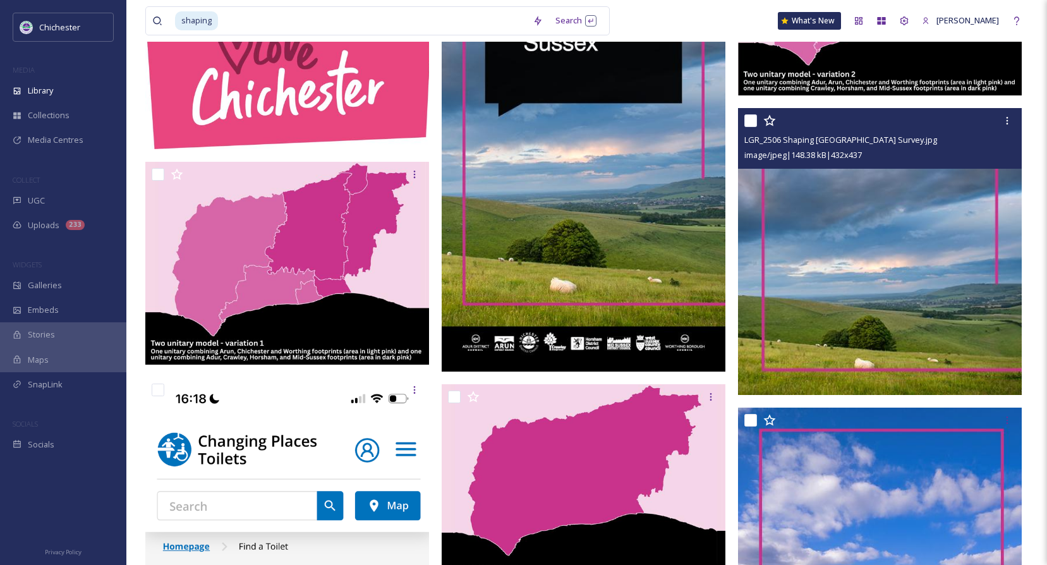
scroll to position [569, 0]
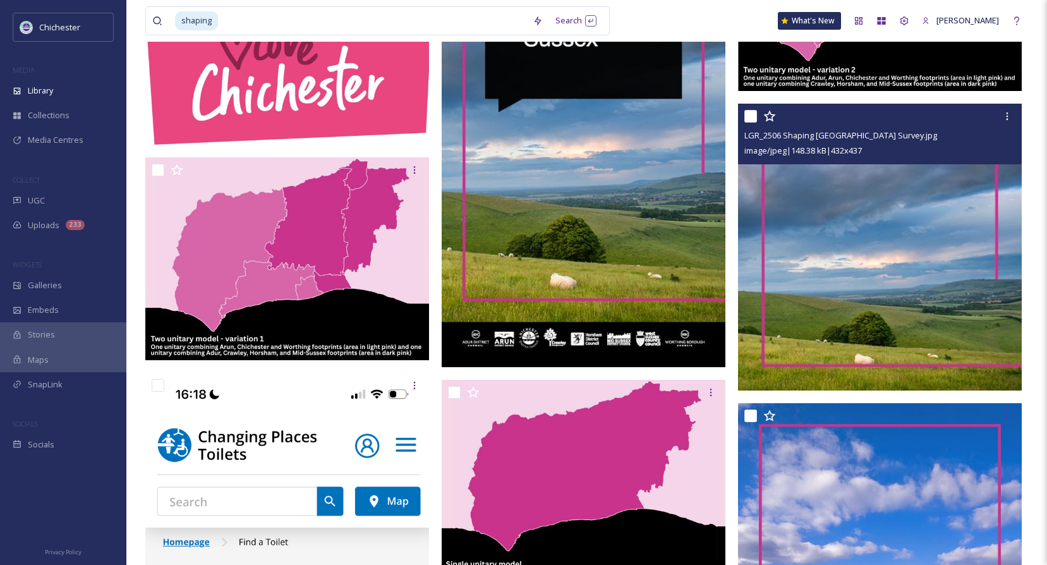
click at [825, 279] on img at bounding box center [880, 247] width 284 height 287
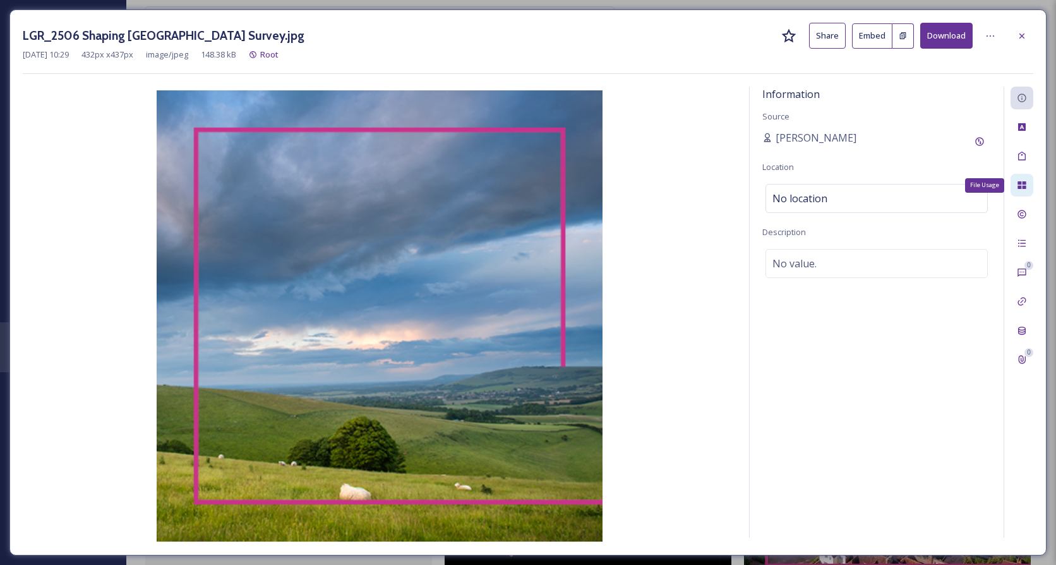
click at [1024, 181] on icon at bounding box center [1022, 185] width 10 height 10
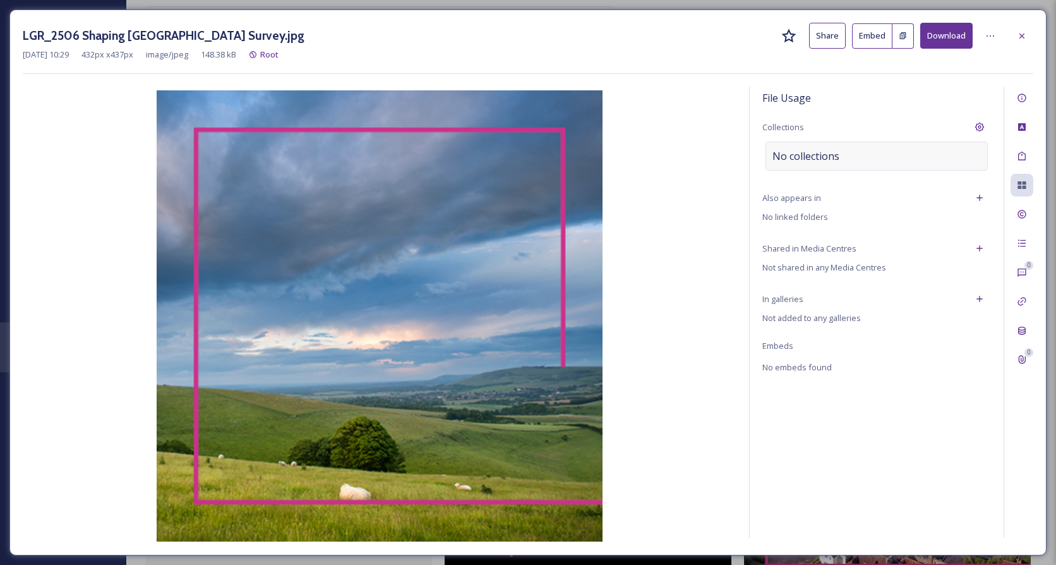
click at [856, 150] on div "No collections" at bounding box center [877, 156] width 222 height 29
click at [853, 154] on input at bounding box center [835, 156] width 139 height 28
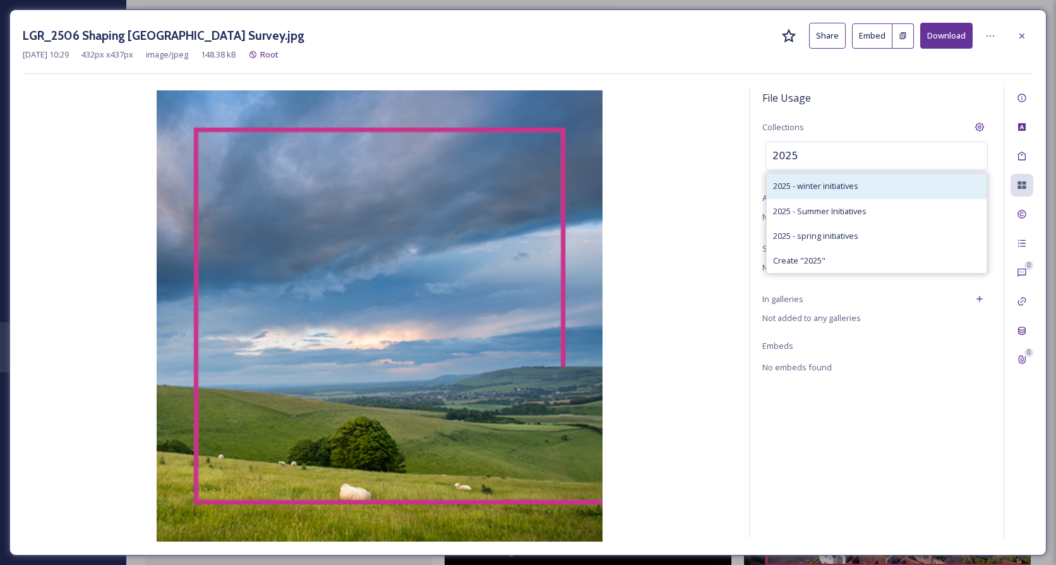
type input "2025"
click at [859, 187] on span "2025 - winter initiatives" at bounding box center [815, 186] width 85 height 12
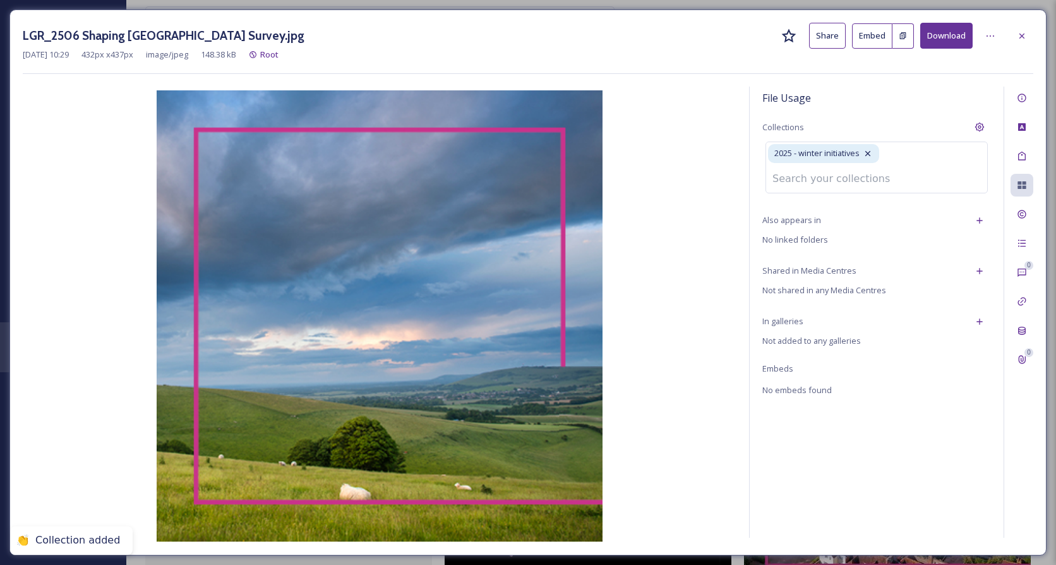
click at [1020, 39] on icon at bounding box center [1022, 36] width 10 height 10
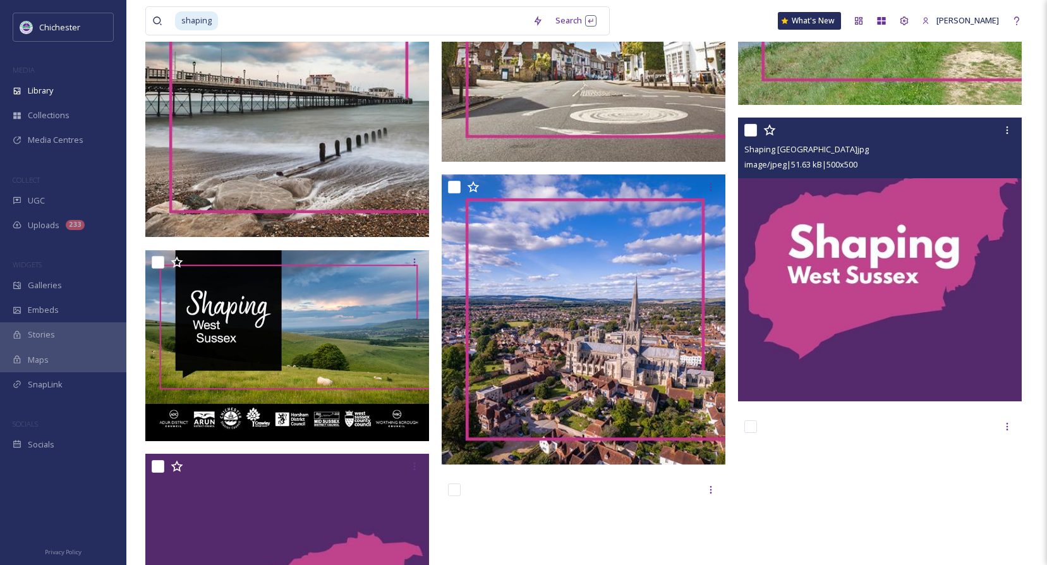
scroll to position [3032, 0]
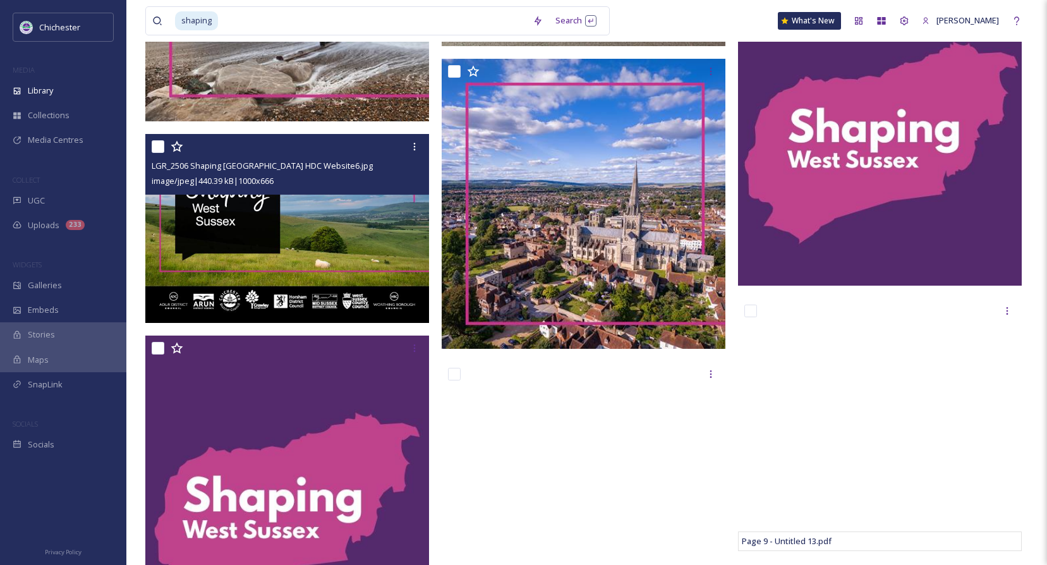
click at [339, 246] on img at bounding box center [287, 229] width 284 height 189
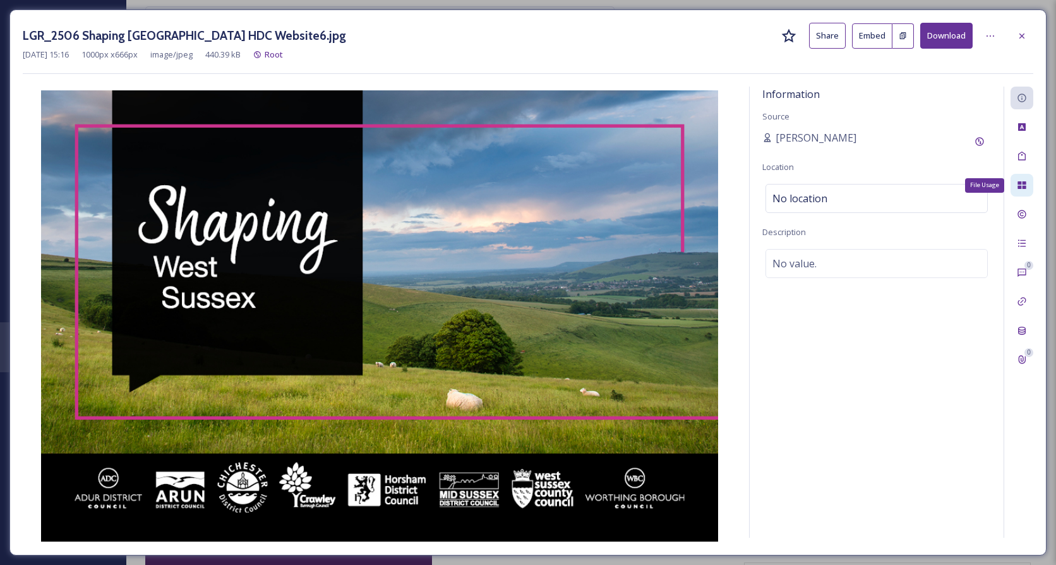
click at [1023, 187] on icon at bounding box center [1022, 185] width 8 height 8
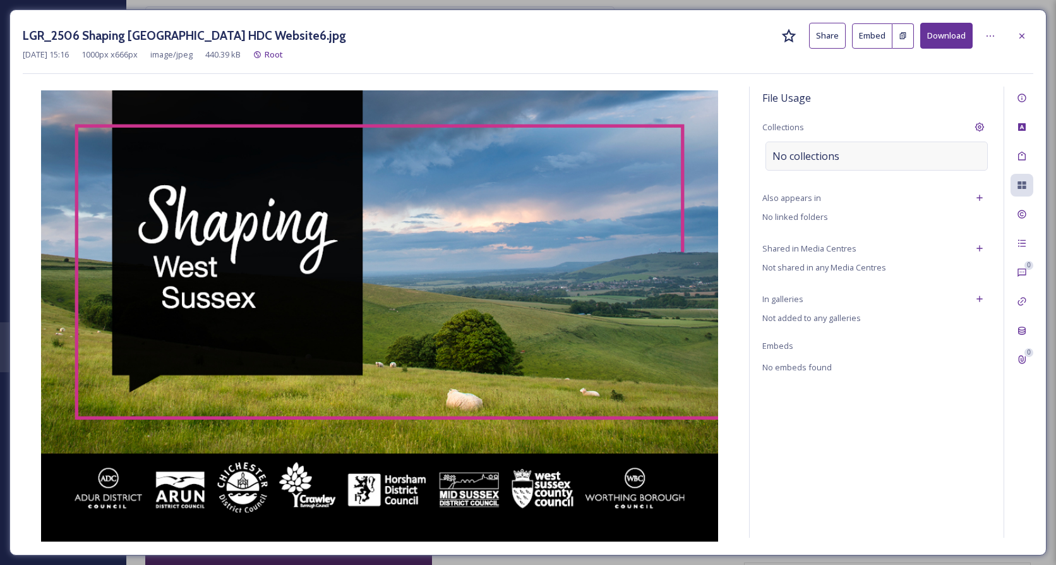
click at [910, 166] on div "No collections" at bounding box center [877, 156] width 222 height 29
click at [910, 158] on div at bounding box center [877, 156] width 222 height 29
click at [907, 161] on div at bounding box center [877, 156] width 222 height 29
click at [850, 153] on input at bounding box center [835, 156] width 139 height 28
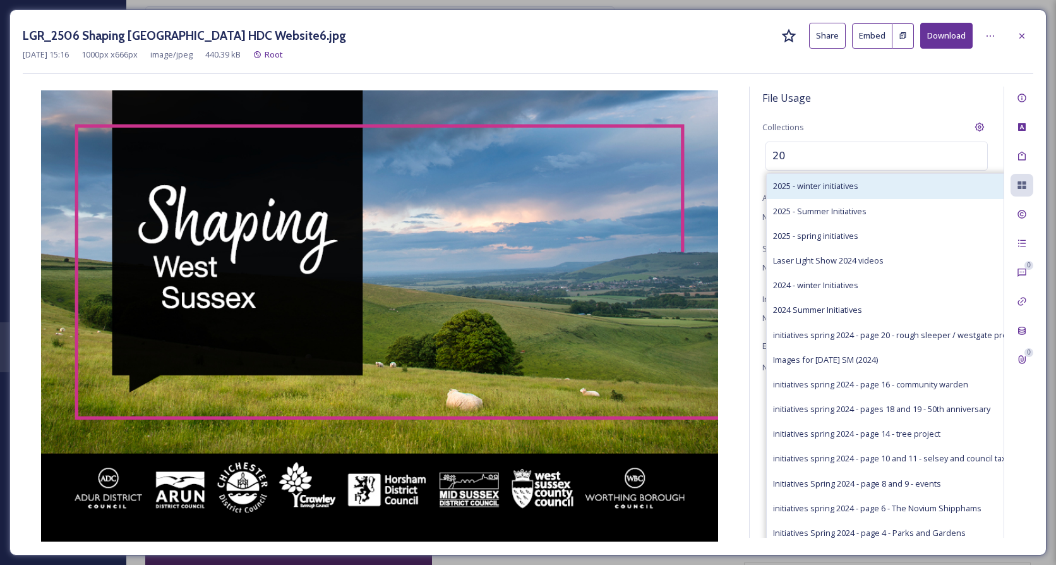
type input "20"
click at [830, 174] on div "2025 - winter initiatives" at bounding box center [897, 186] width 260 height 25
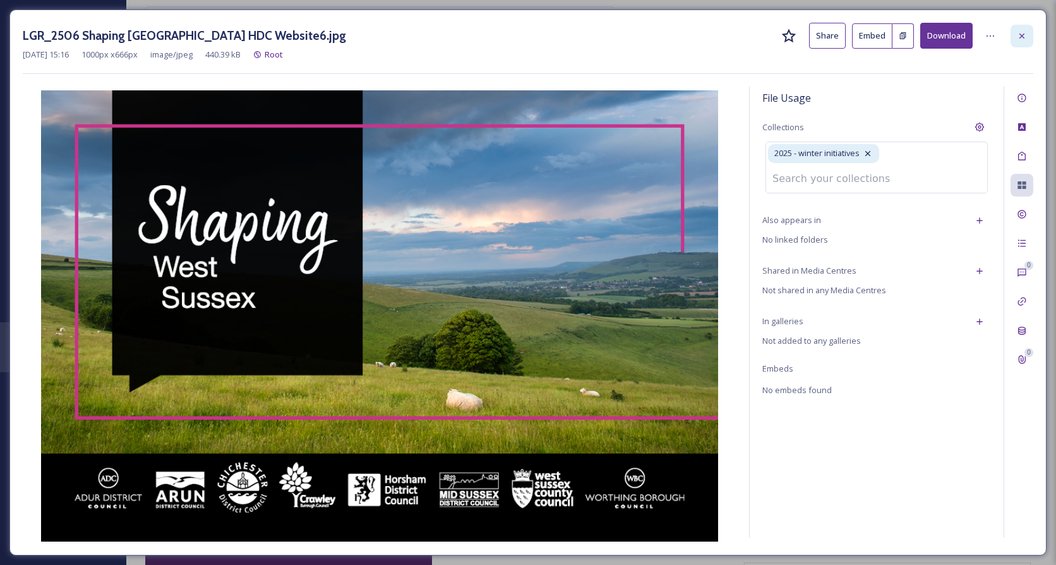
click at [1027, 37] on icon at bounding box center [1022, 36] width 10 height 10
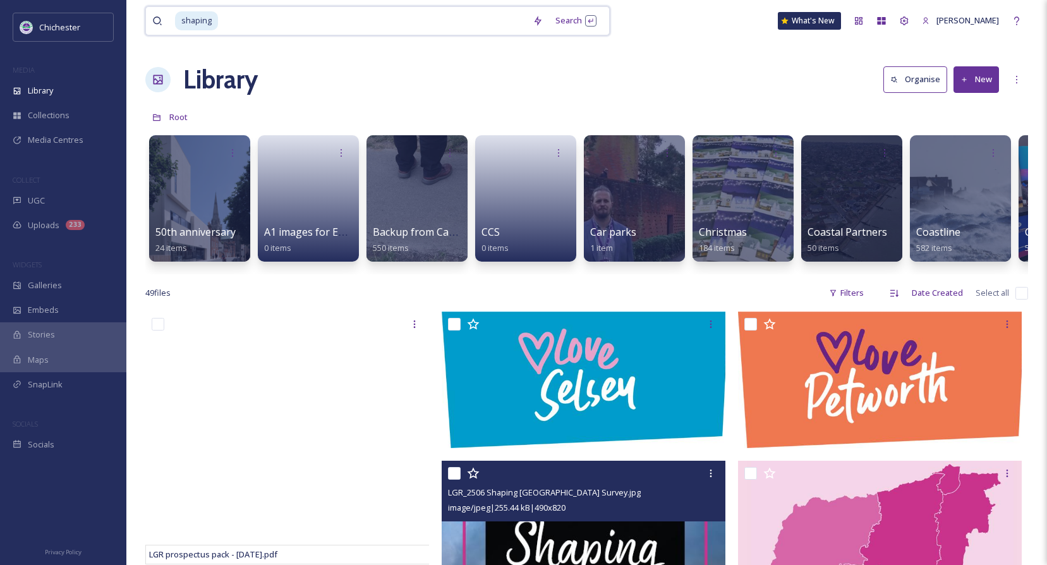
click at [458, 27] on input at bounding box center [372, 21] width 307 height 28
type input "s"
type input "local plan"
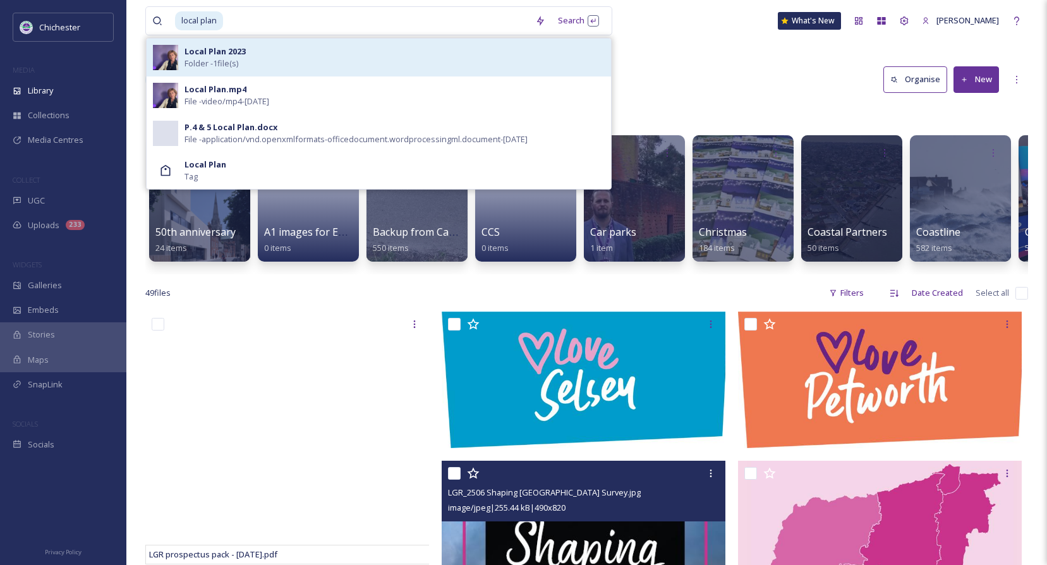
click at [219, 62] on span "Folder - 1 file(s)" at bounding box center [211, 63] width 54 height 12
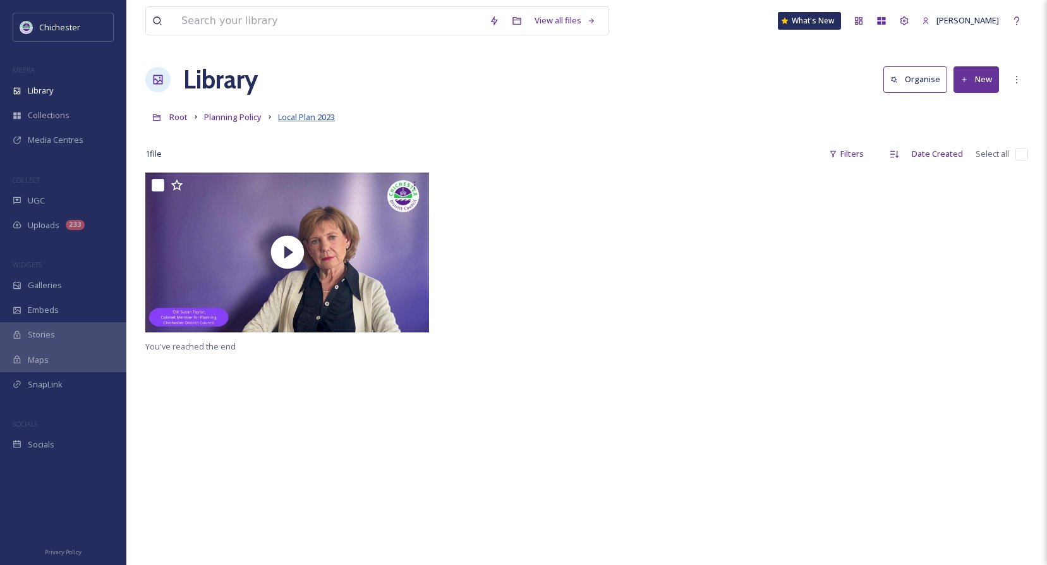
click at [309, 121] on span "Local Plan 2023" at bounding box center [306, 116] width 57 height 11
click at [227, 116] on span "Planning Policy" at bounding box center [232, 116] width 57 height 11
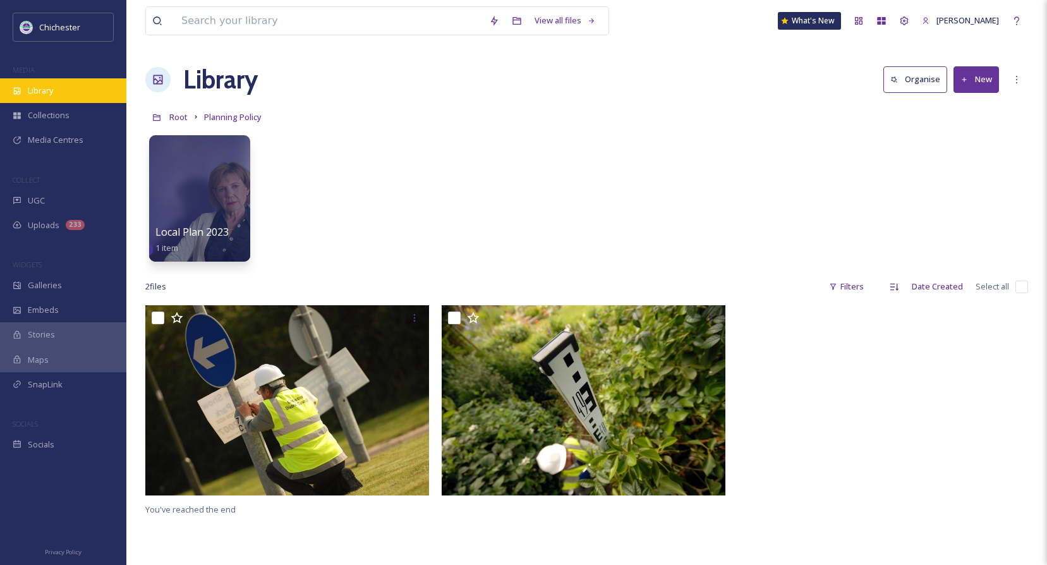
click at [37, 96] on span "Library" at bounding box center [40, 91] width 25 height 12
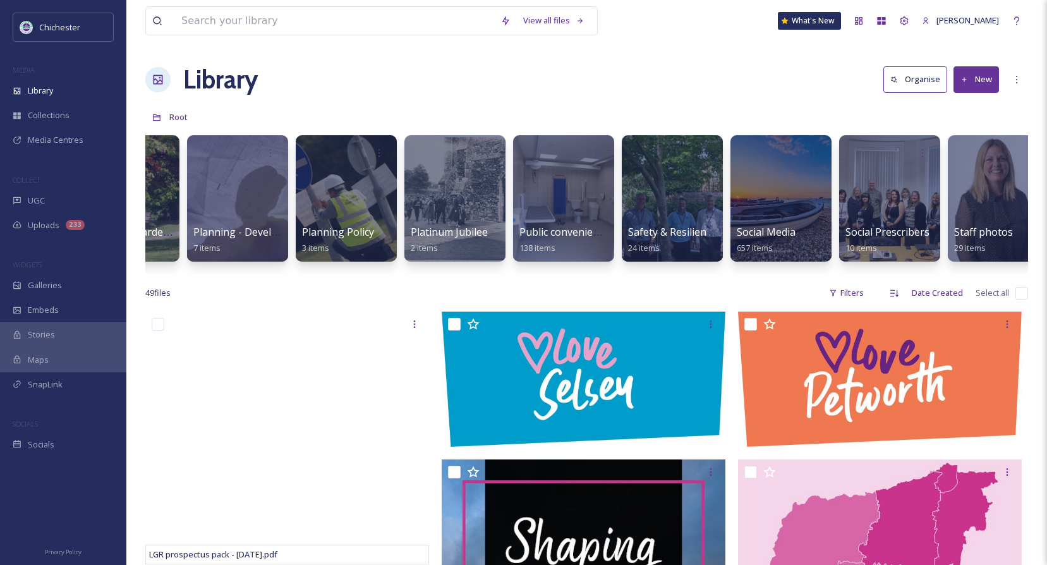
scroll to position [0, 4073]
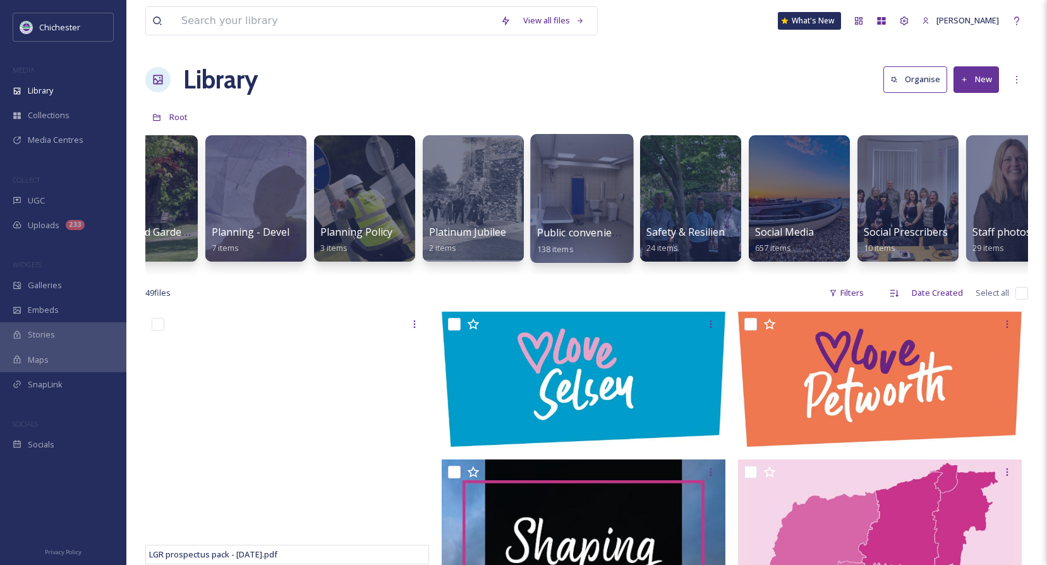
click at [610, 228] on span "Public conveniences" at bounding box center [585, 233] width 97 height 14
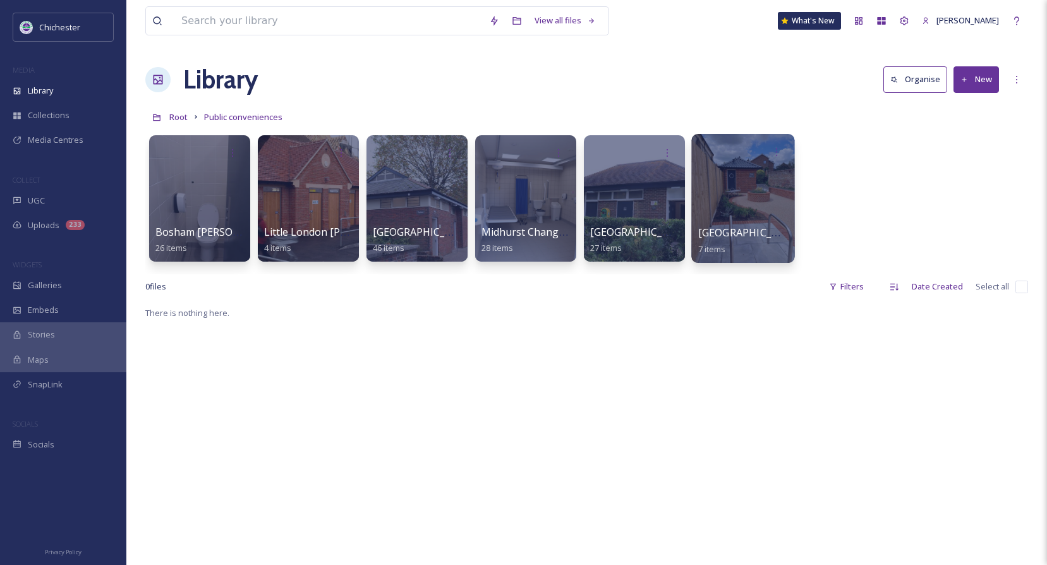
click at [738, 205] on div at bounding box center [742, 198] width 103 height 129
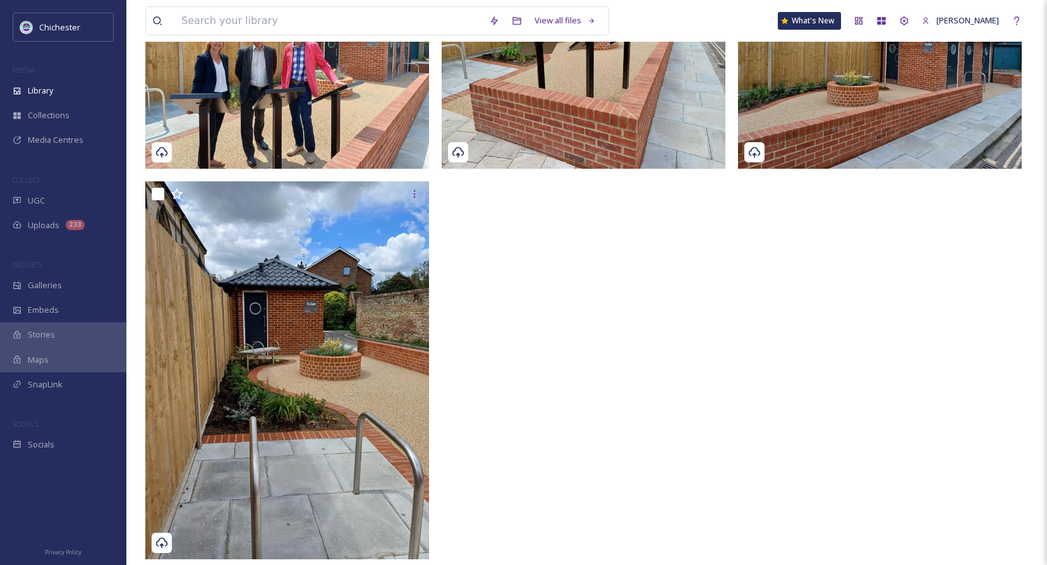
scroll to position [190, 0]
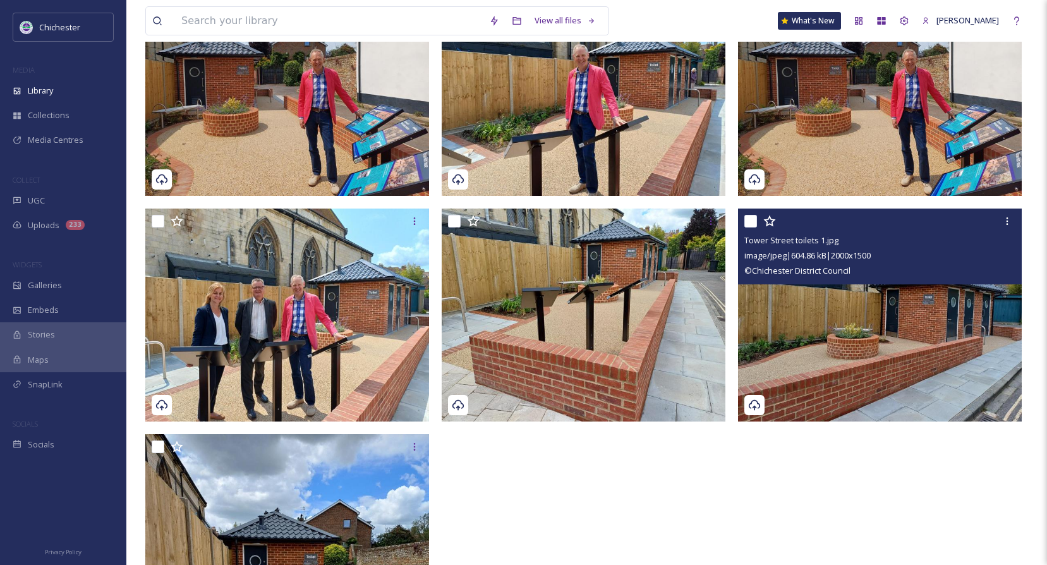
click at [903, 346] on img at bounding box center [880, 314] width 284 height 213
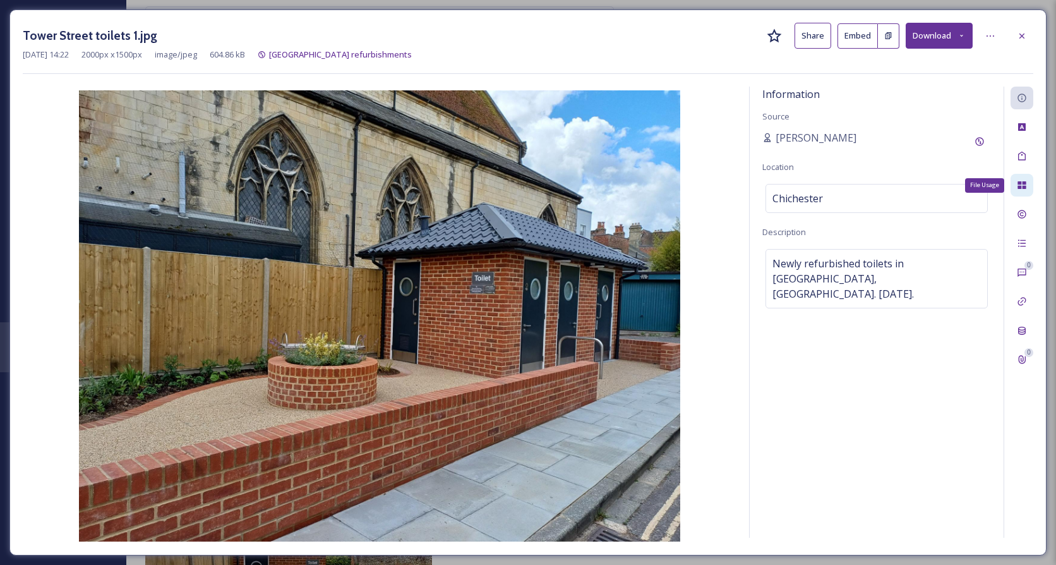
click at [1023, 186] on icon at bounding box center [1022, 185] width 8 height 8
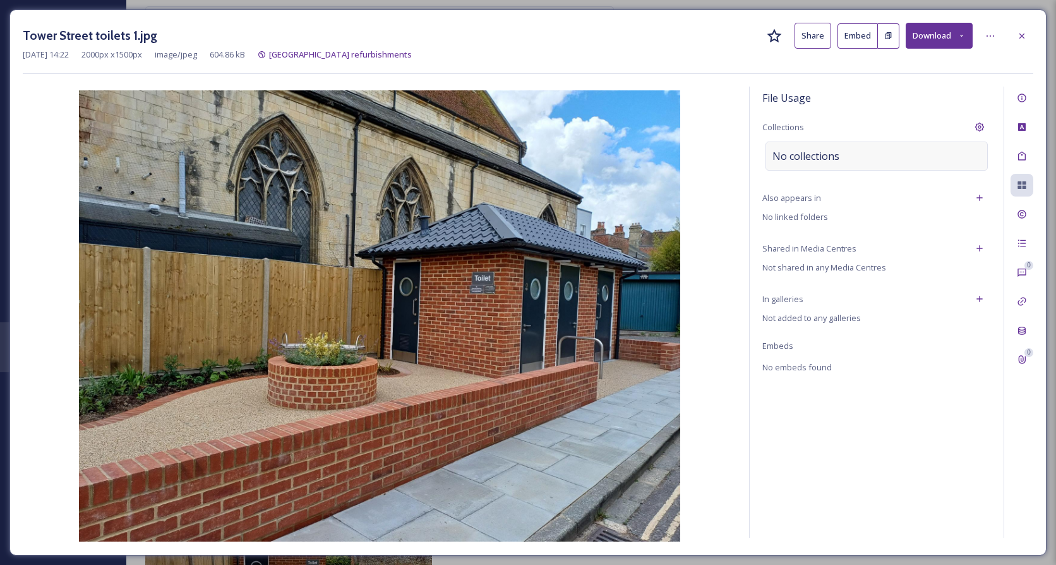
click at [865, 164] on div "No collections" at bounding box center [877, 156] width 222 height 29
click at [865, 160] on input at bounding box center [835, 156] width 139 height 28
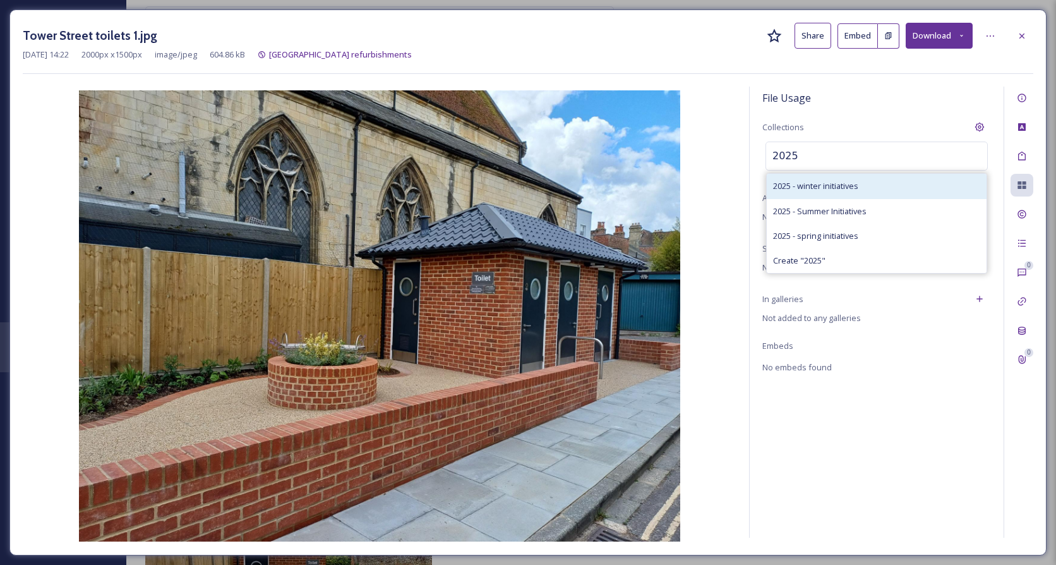
type input "2025"
click at [868, 185] on div "2025 - winter initiatives" at bounding box center [877, 186] width 220 height 25
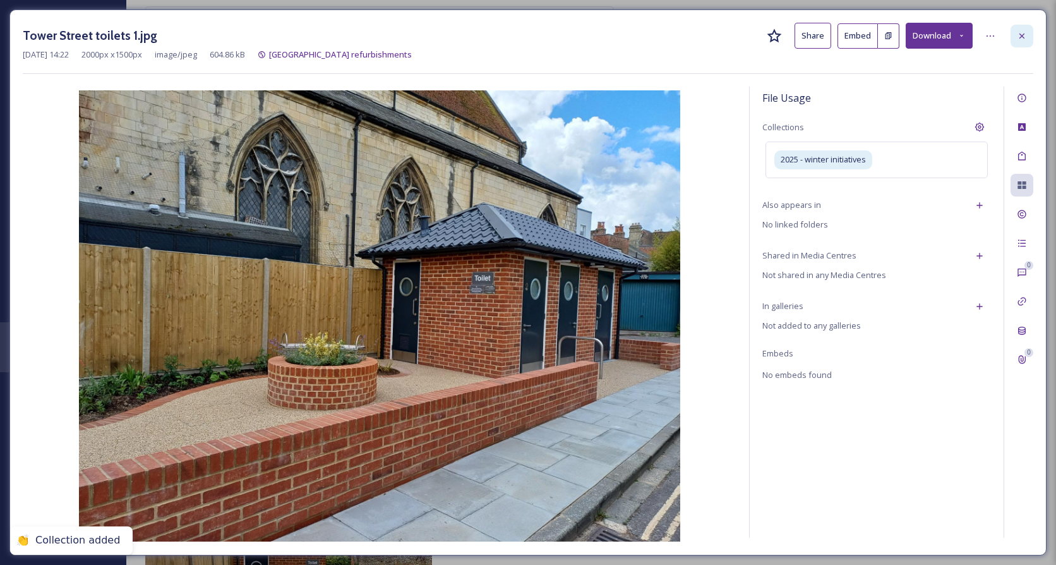
click at [1026, 42] on div at bounding box center [1022, 36] width 23 height 23
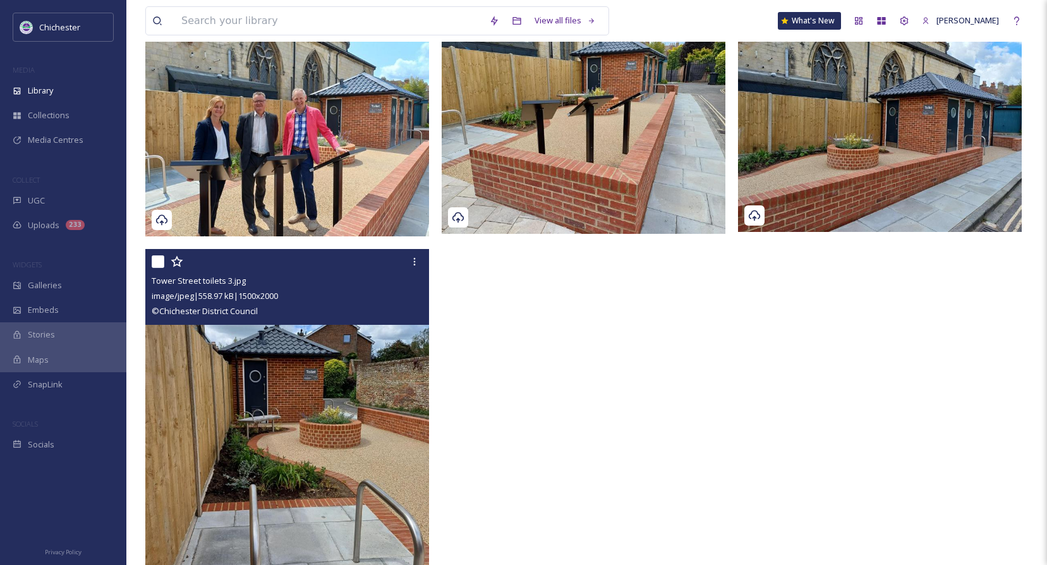
click at [311, 410] on img at bounding box center [287, 438] width 284 height 378
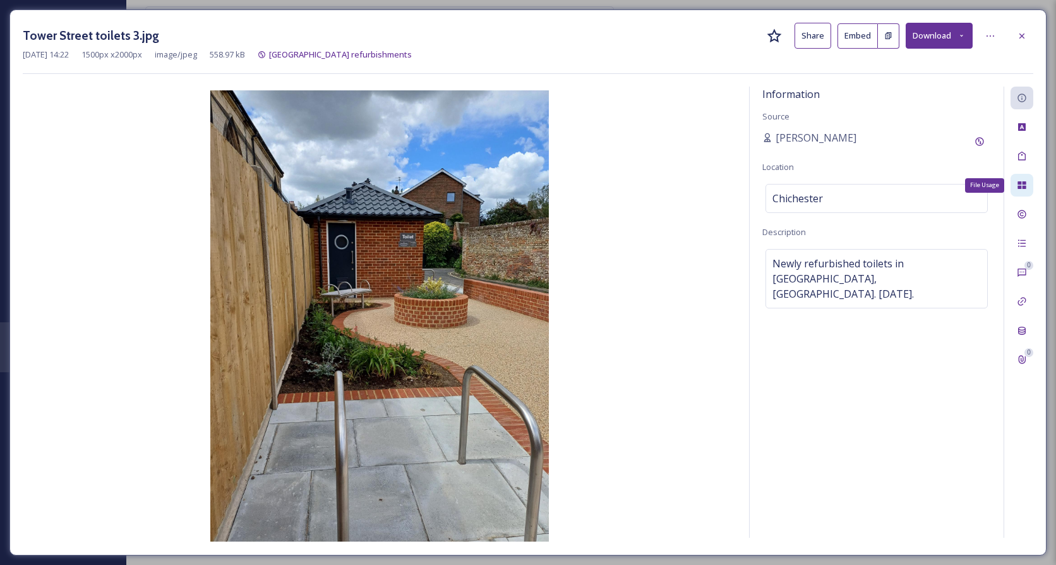
click at [1026, 181] on icon at bounding box center [1022, 185] width 10 height 10
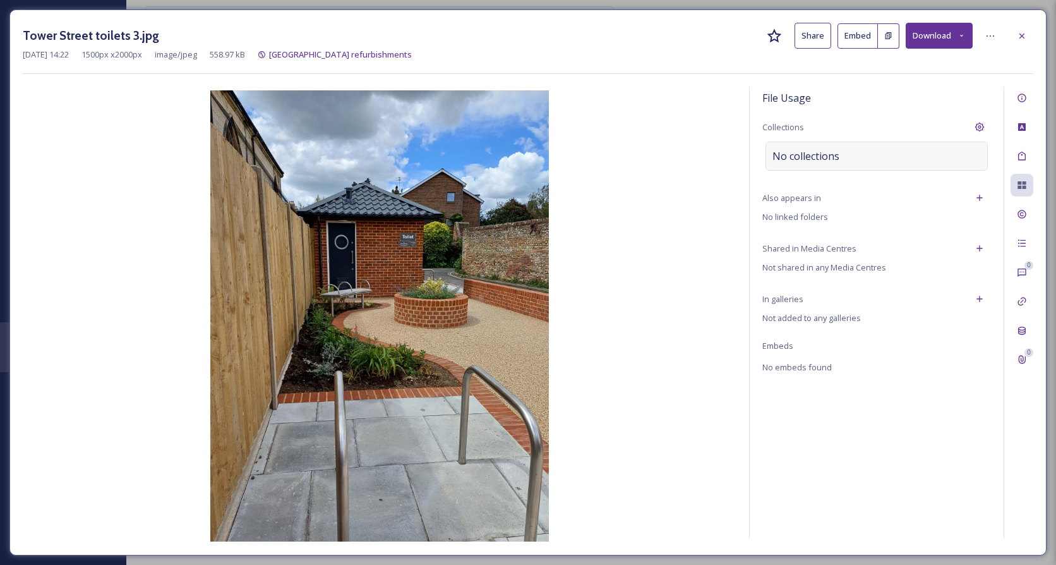
click at [889, 164] on div "No collections" at bounding box center [877, 156] width 222 height 29
click at [840, 153] on input at bounding box center [835, 156] width 139 height 28
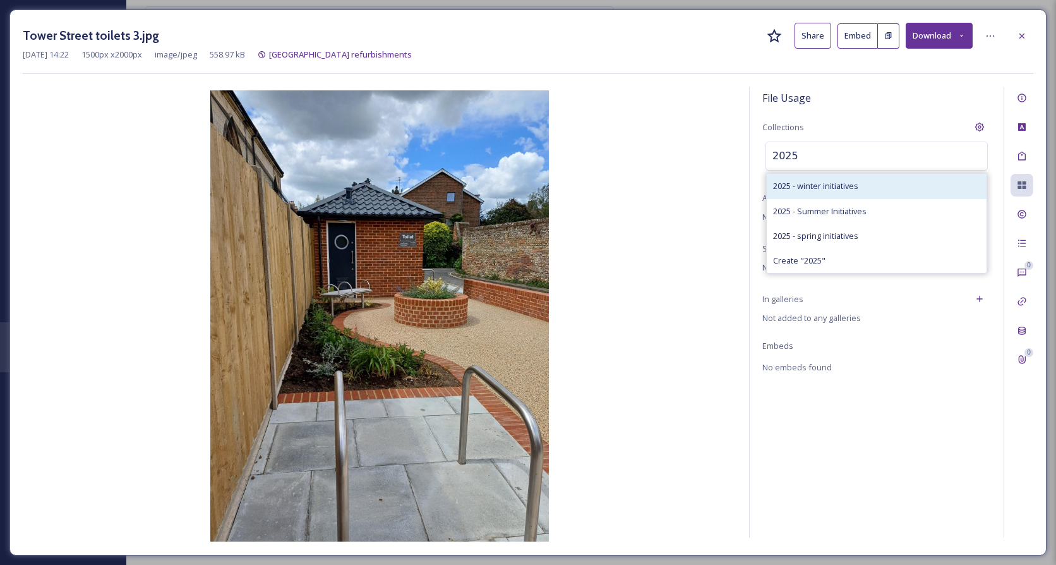
type input "2025"
click at [822, 182] on span "2025 - winter initiatives" at bounding box center [815, 186] width 85 height 12
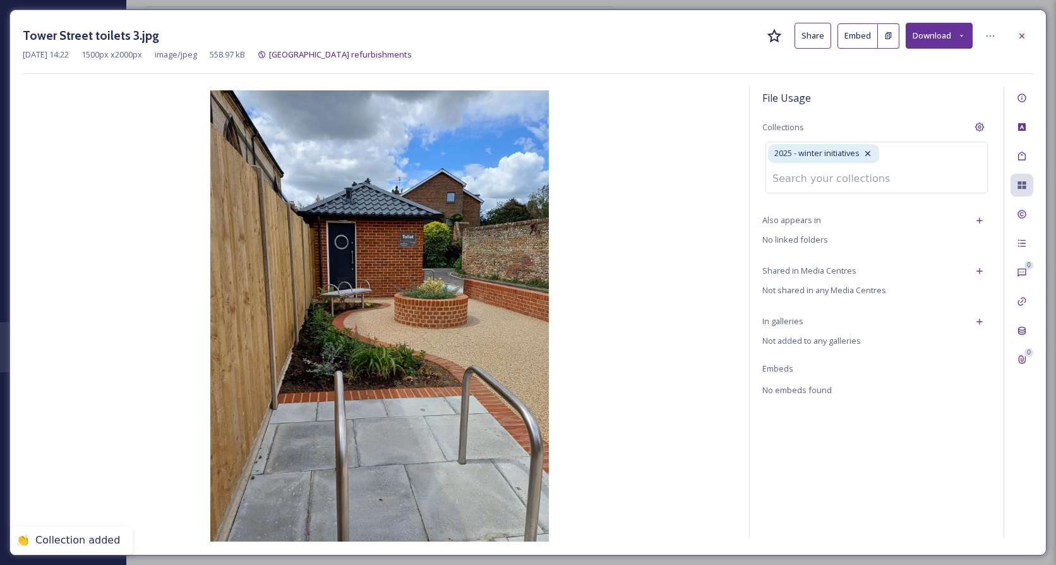
drag, startPoint x: 1023, startPoint y: 40, endPoint x: 1030, endPoint y: 44, distance: 7.9
click at [1025, 42] on div at bounding box center [1022, 36] width 23 height 23
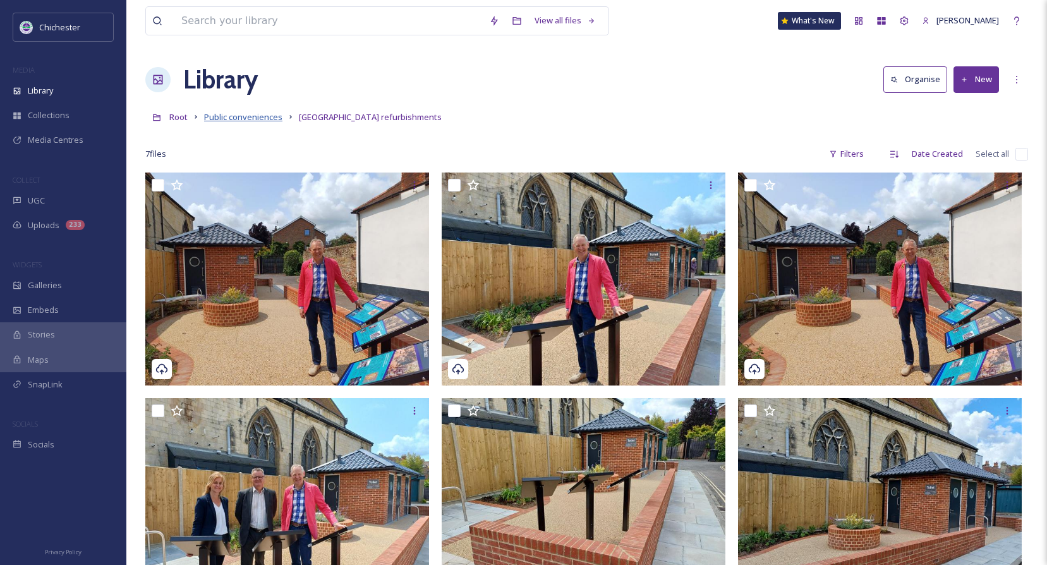
click at [248, 114] on span "Public conveniences" at bounding box center [243, 116] width 78 height 11
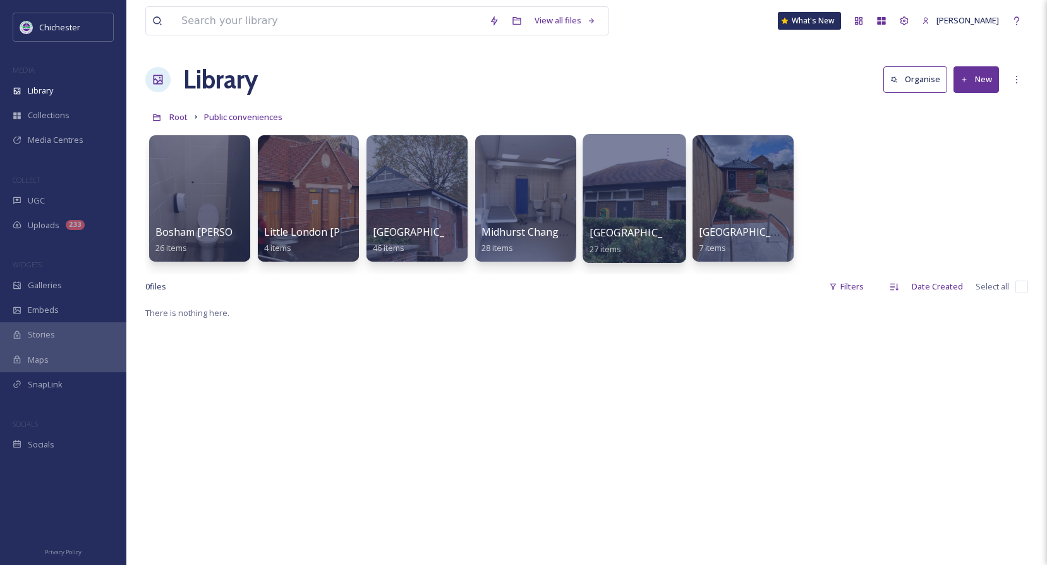
click at [626, 236] on span "[GEOGRAPHIC_DATA] refurbished conveniences" at bounding box center [704, 233] width 231 height 14
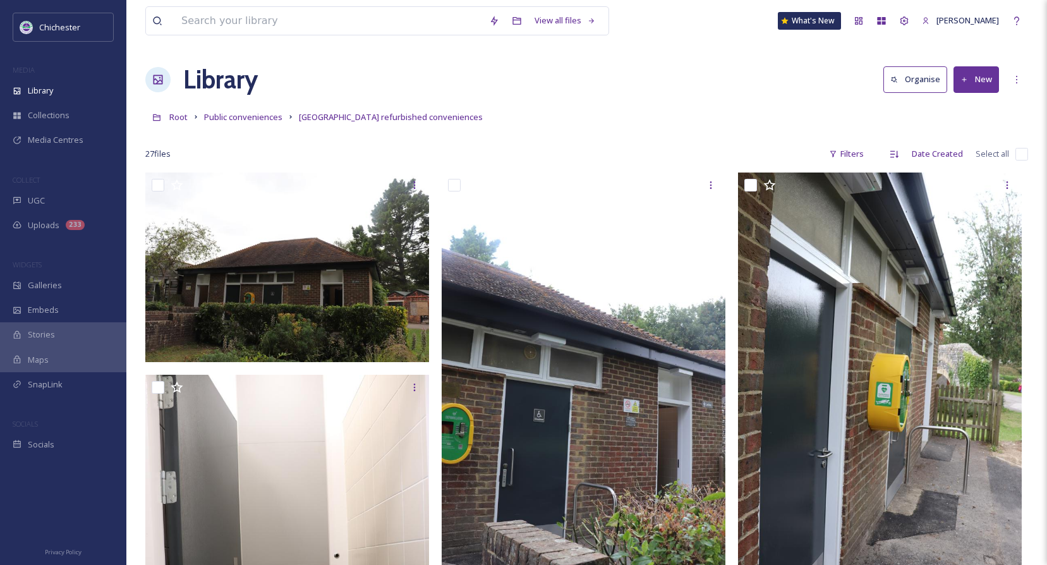
click at [236, 124] on link "Public conveniences" at bounding box center [243, 116] width 78 height 15
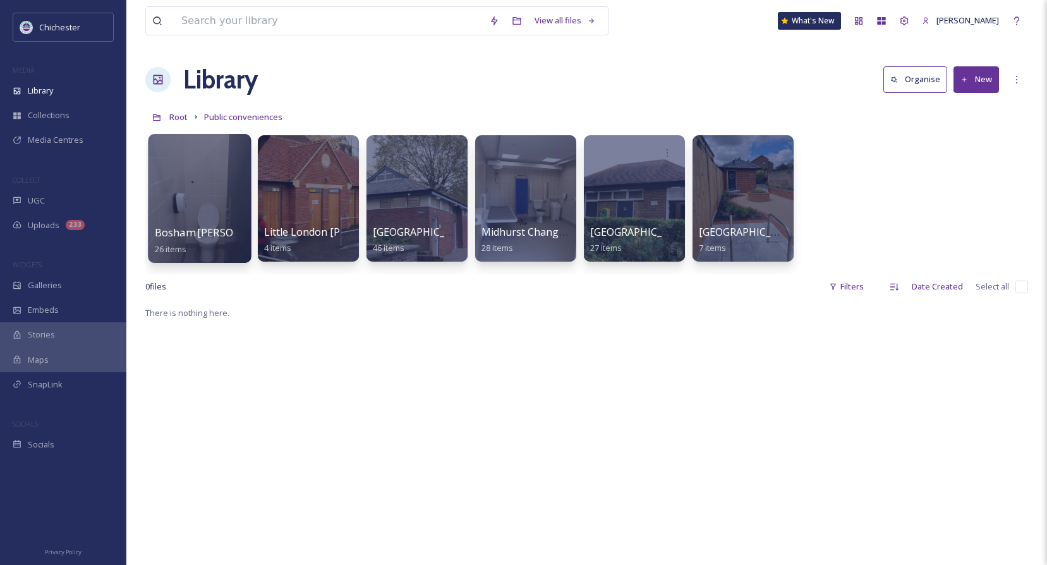
click at [189, 233] on span "Bosham [PERSON_NAME]" at bounding box center [217, 233] width 125 height 14
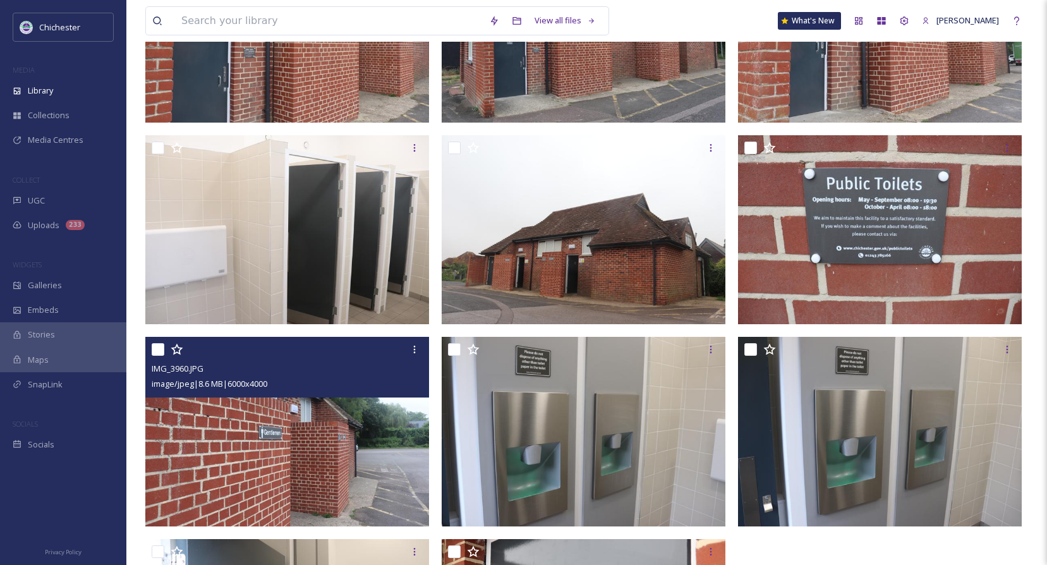
scroll to position [1243, 0]
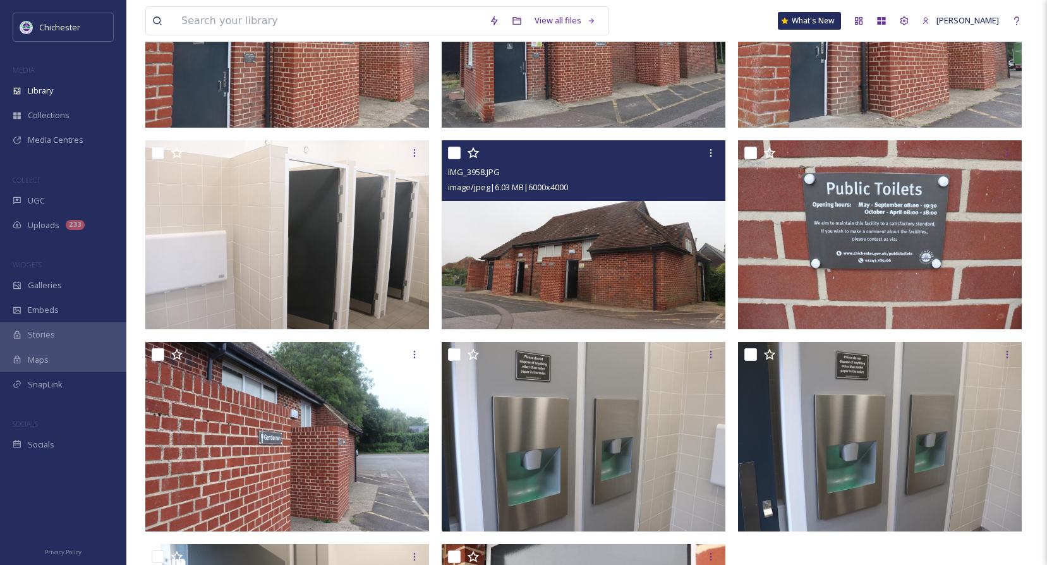
click at [625, 270] on img at bounding box center [584, 235] width 284 height 190
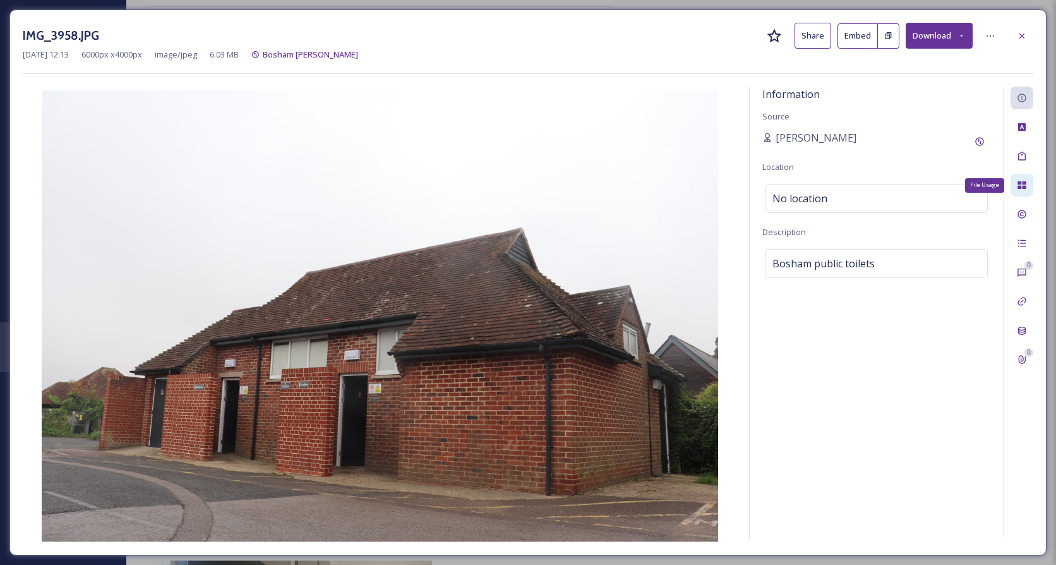
click at [1021, 188] on icon at bounding box center [1022, 185] width 8 height 8
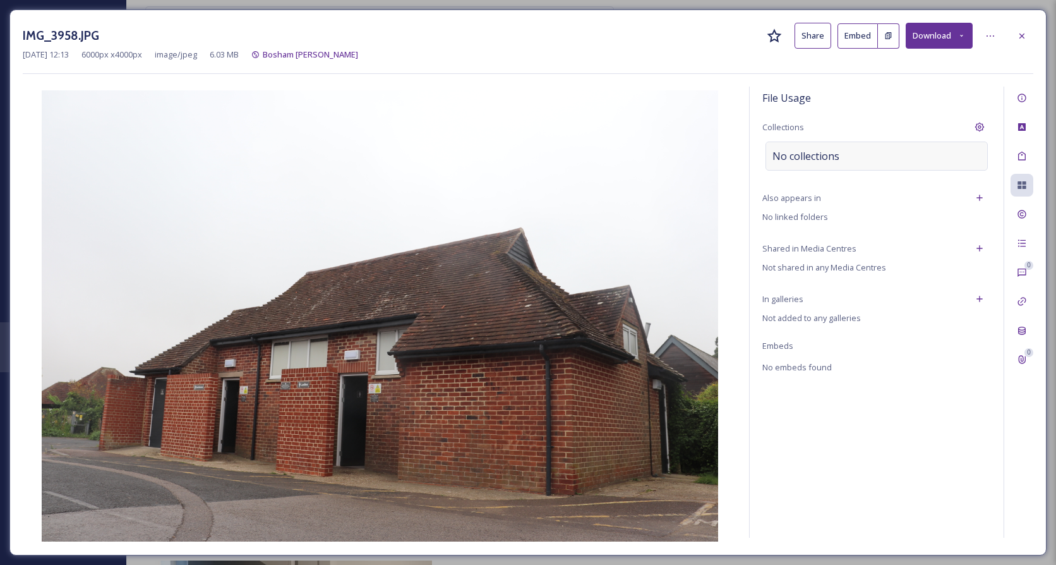
click at [912, 162] on div "No collections" at bounding box center [877, 156] width 222 height 29
click at [912, 162] on div at bounding box center [877, 156] width 222 height 29
click at [908, 156] on div at bounding box center [877, 156] width 222 height 29
drag, startPoint x: 908, startPoint y: 156, endPoint x: 883, endPoint y: 164, distance: 27.2
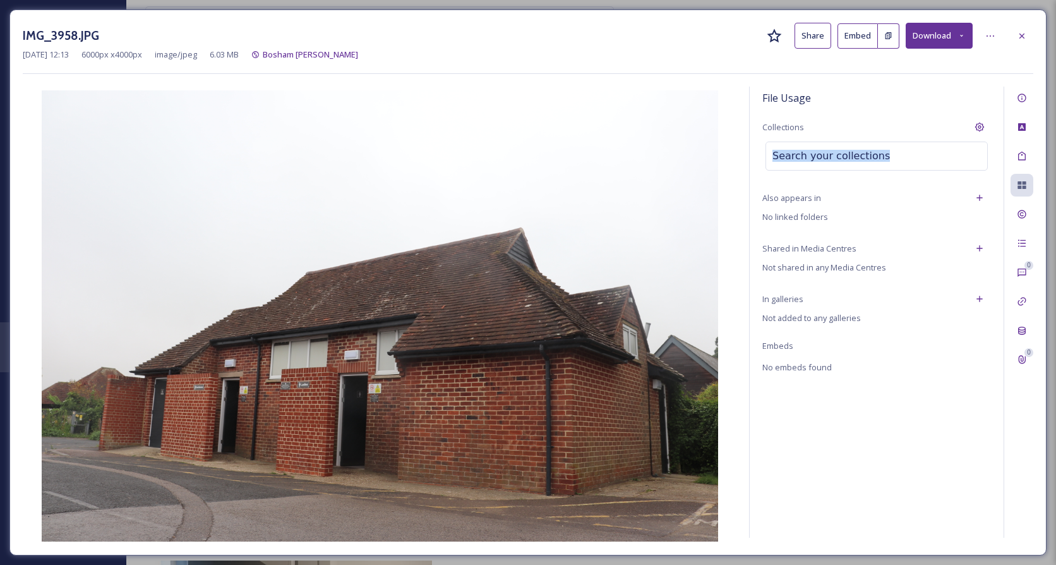
click at [883, 164] on input at bounding box center [835, 156] width 139 height 28
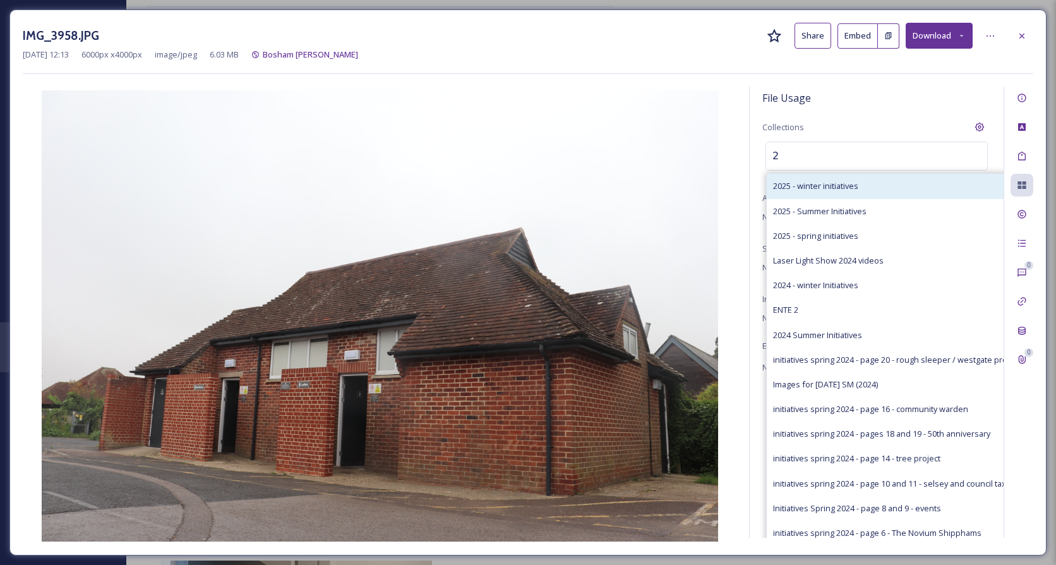
type input "2"
click at [850, 183] on span "2025 - winter initiatives" at bounding box center [815, 186] width 85 height 12
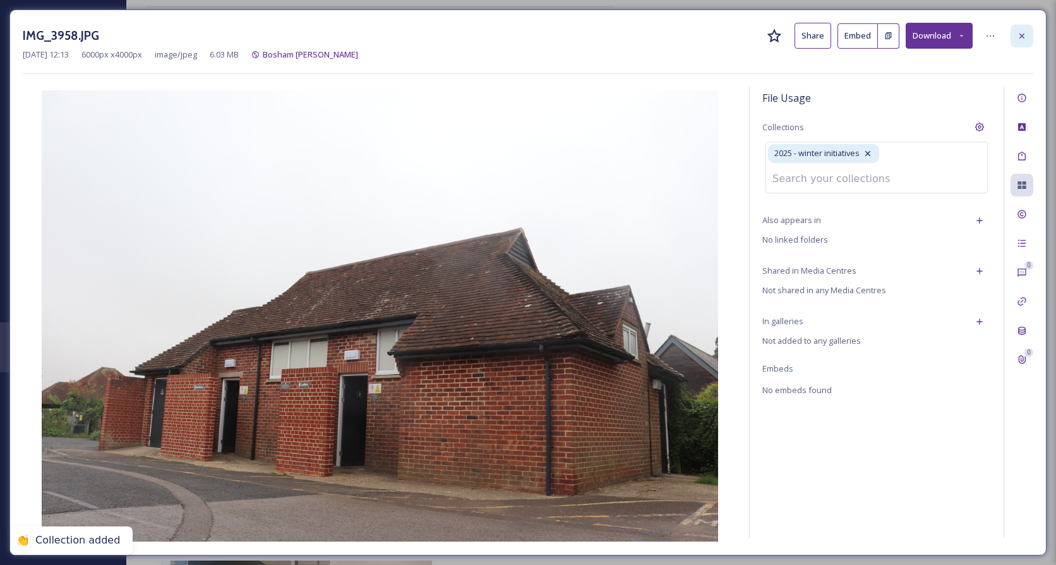
click at [1025, 39] on icon at bounding box center [1022, 36] width 10 height 10
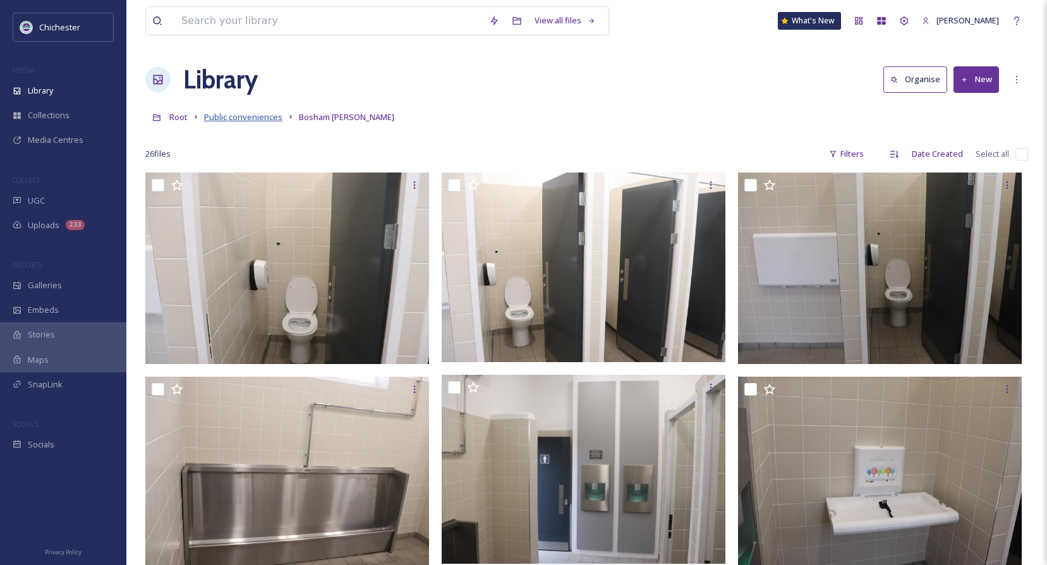
click at [231, 117] on span "Public conveniences" at bounding box center [243, 116] width 78 height 11
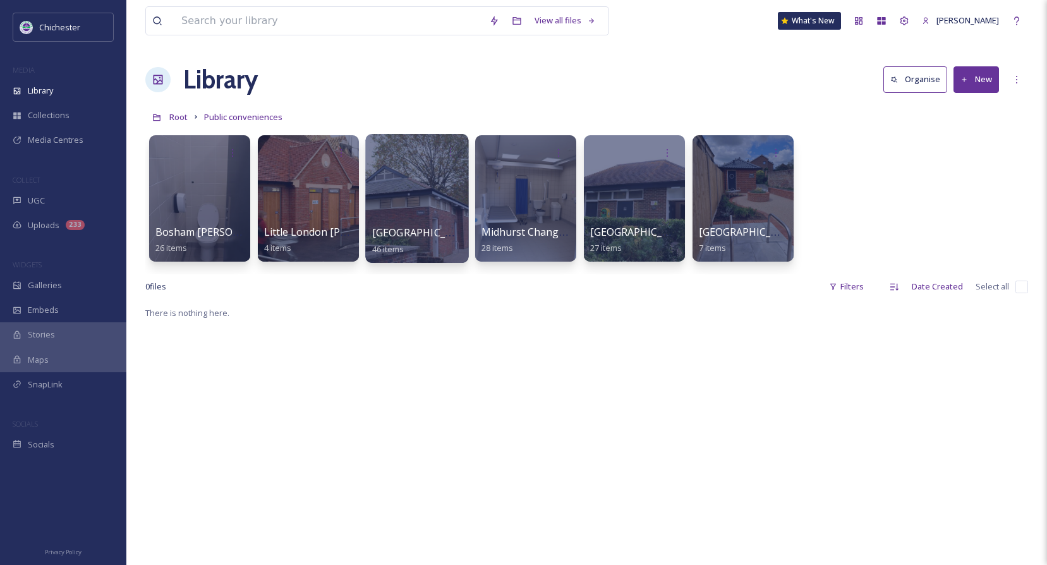
click at [428, 234] on span "[GEOGRAPHIC_DATA]" at bounding box center [424, 233] width 104 height 14
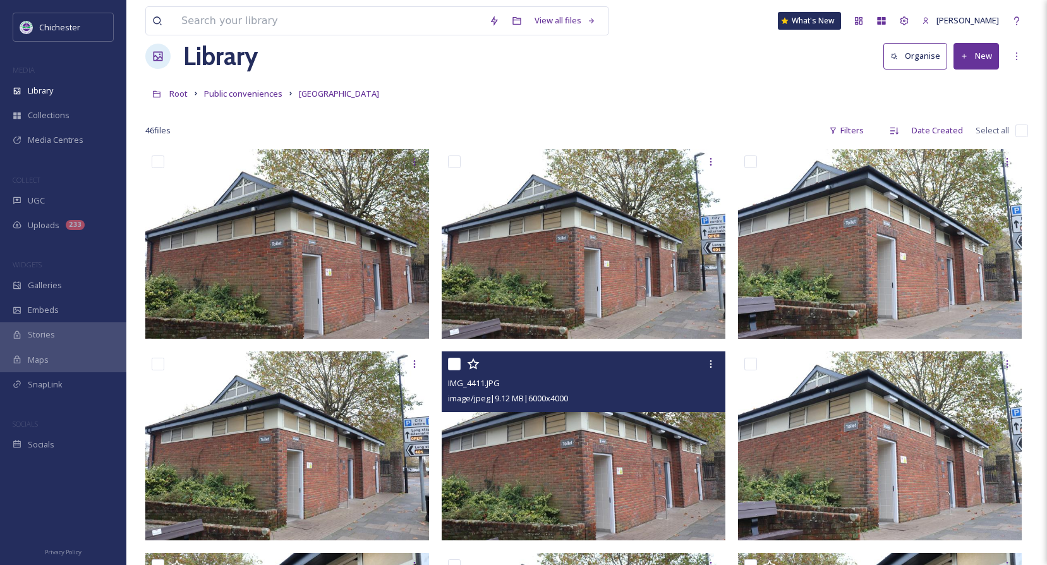
scroll to position [1, 0]
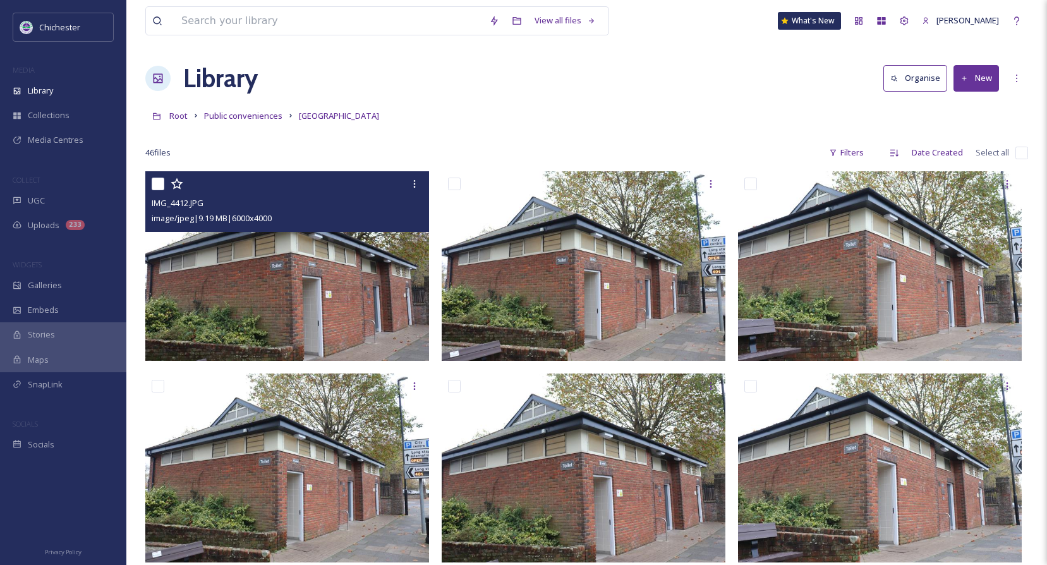
click at [368, 312] on img at bounding box center [287, 266] width 284 height 190
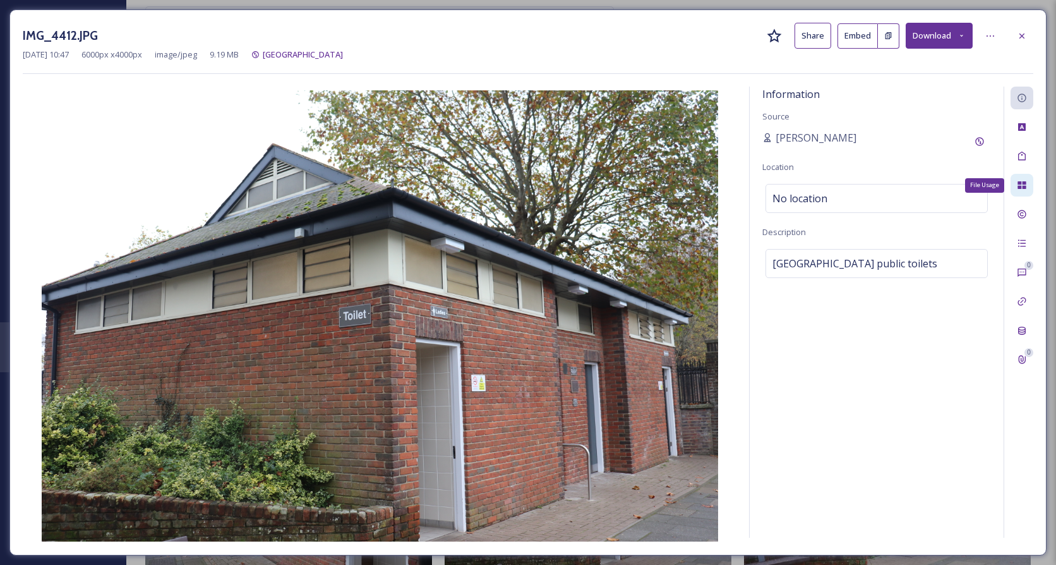
click at [1020, 183] on icon at bounding box center [1022, 185] width 8 height 8
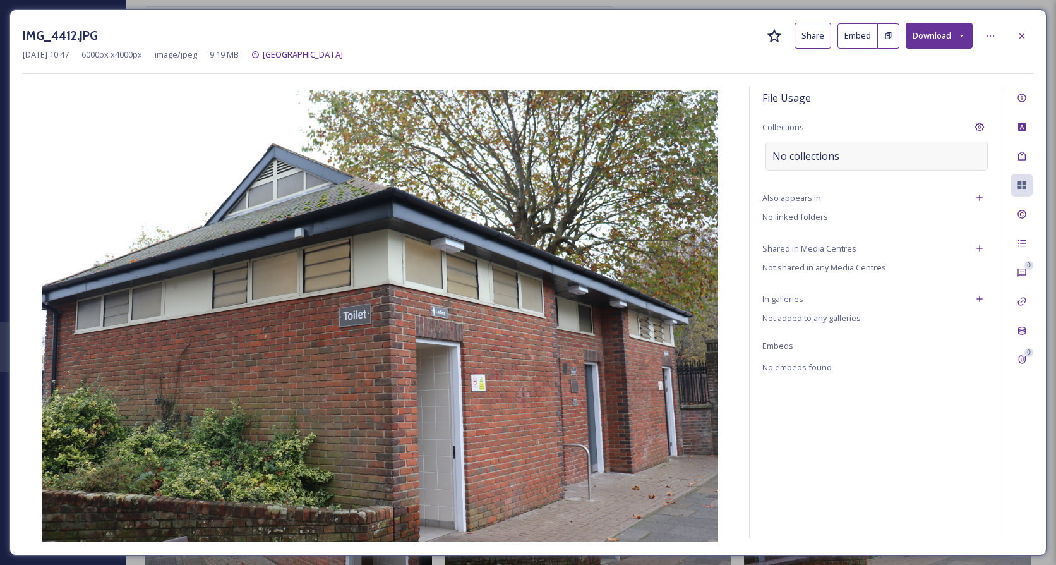
click at [840, 161] on div "No collections" at bounding box center [877, 156] width 222 height 29
click at [839, 159] on input at bounding box center [835, 156] width 139 height 28
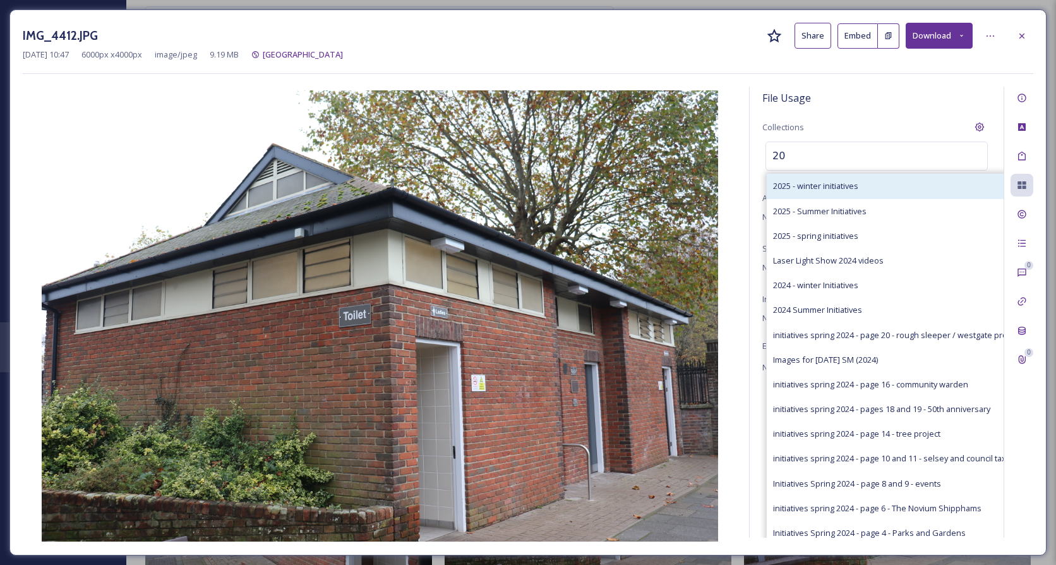
type input "20"
click at [800, 190] on span "2025 - winter initiatives" at bounding box center [815, 186] width 85 height 12
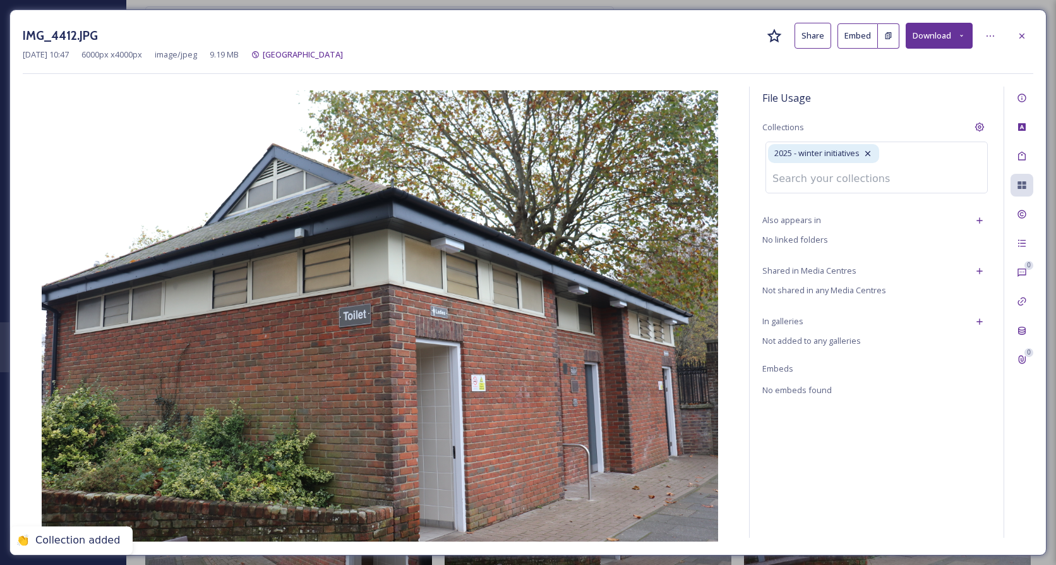
click at [916, 93] on div "File Usage" at bounding box center [876, 98] width 229 height 23
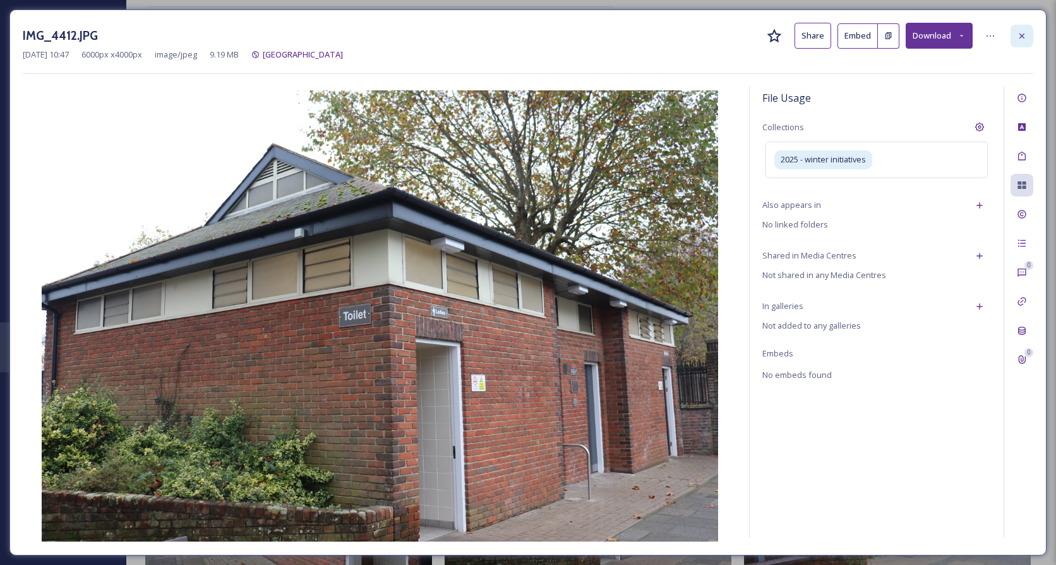
click at [1024, 36] on icon at bounding box center [1022, 36] width 10 height 10
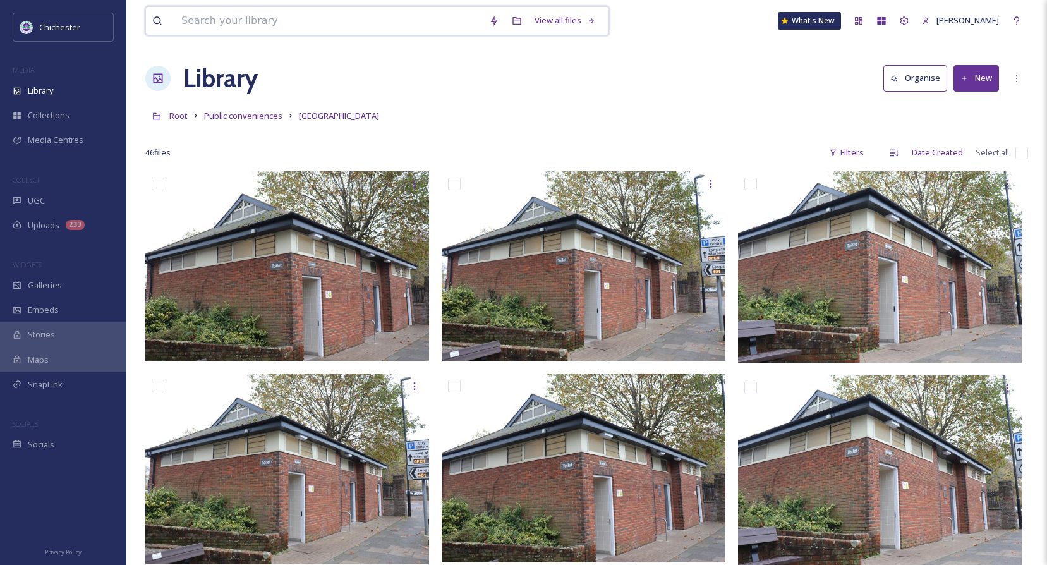
click at [241, 17] on input at bounding box center [329, 21] width 308 height 28
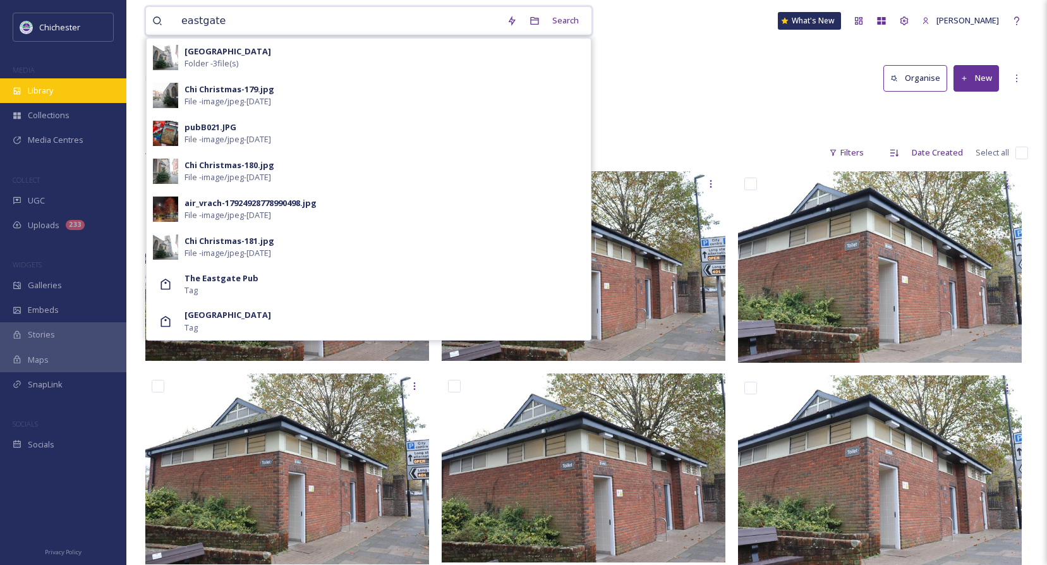
type input "eastgate"
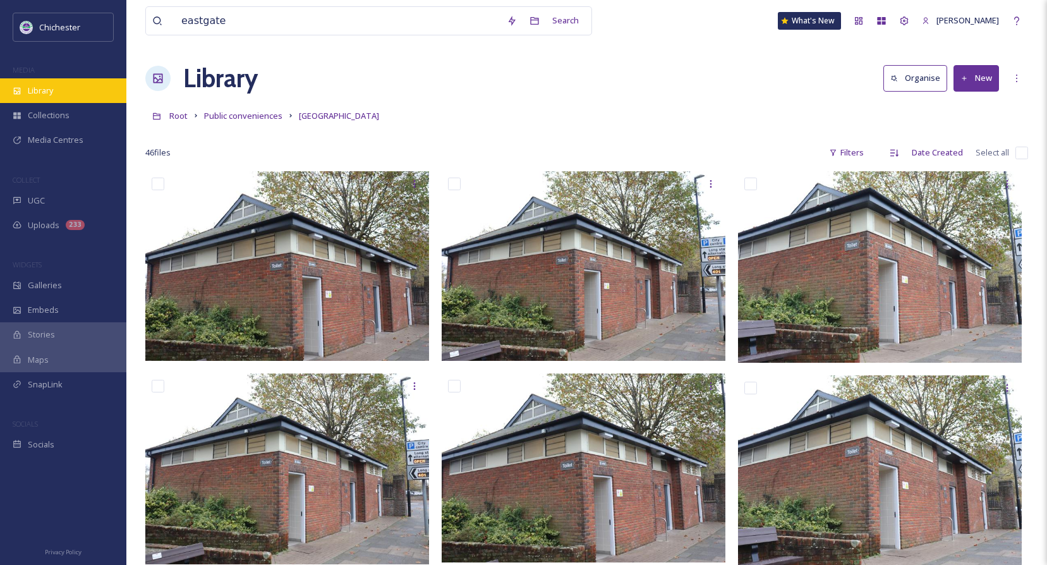
click at [40, 93] on span "Library" at bounding box center [40, 91] width 25 height 12
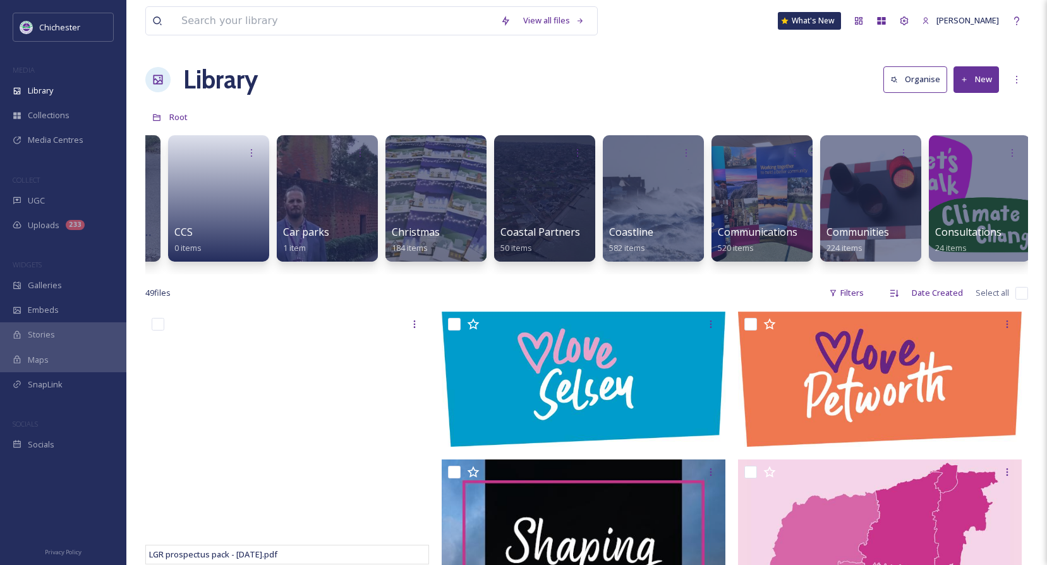
scroll to position [0, 601]
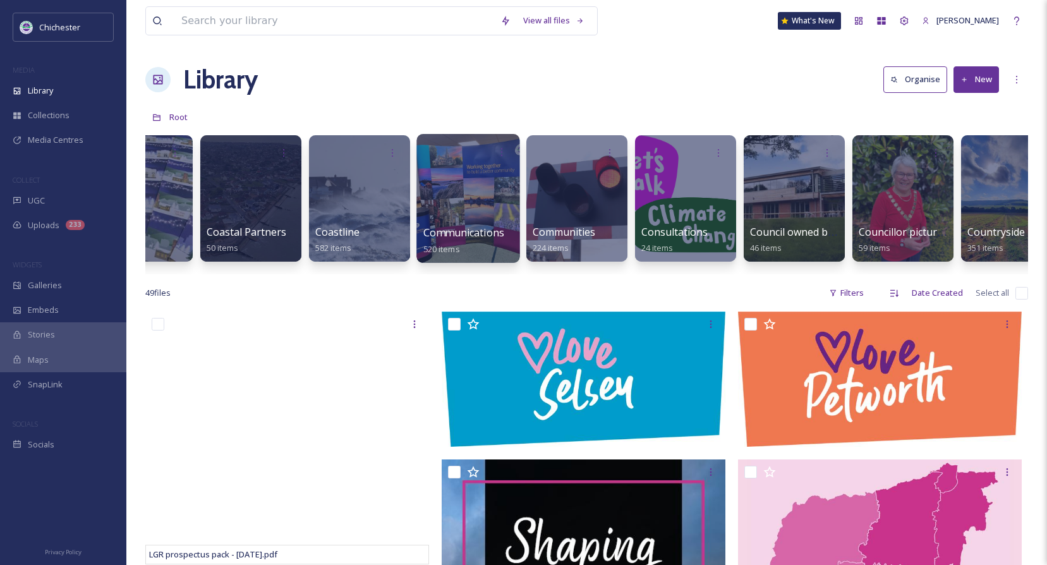
click at [471, 226] on div "Communications 520 items" at bounding box center [467, 198] width 103 height 129
click at [470, 232] on span "Communications" at bounding box center [463, 233] width 81 height 14
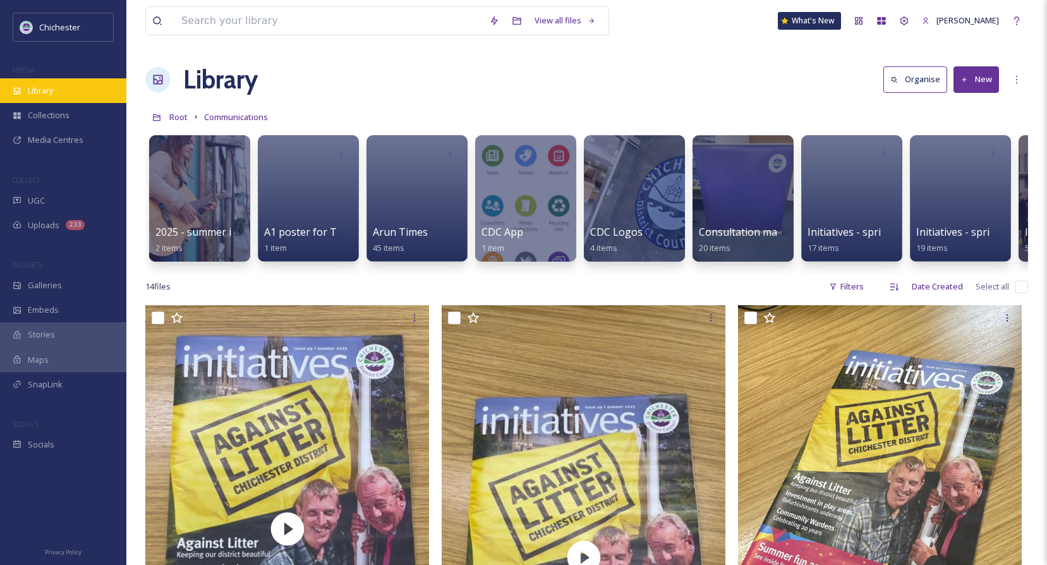
click at [45, 90] on span "Library" at bounding box center [40, 91] width 25 height 12
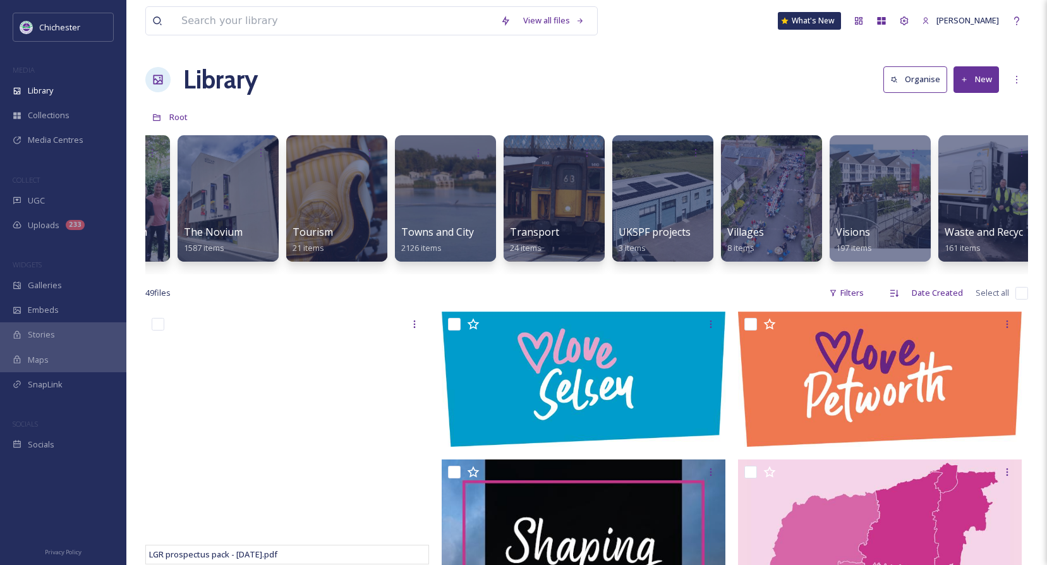
scroll to position [0, 5311]
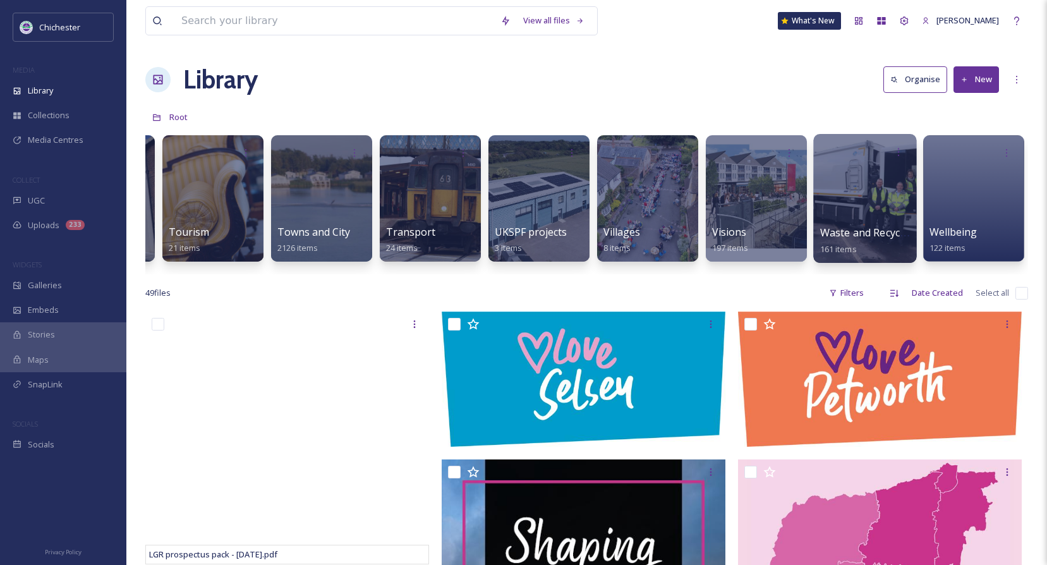
click at [848, 230] on span "Waste and Recycling" at bounding box center [869, 233] width 98 height 14
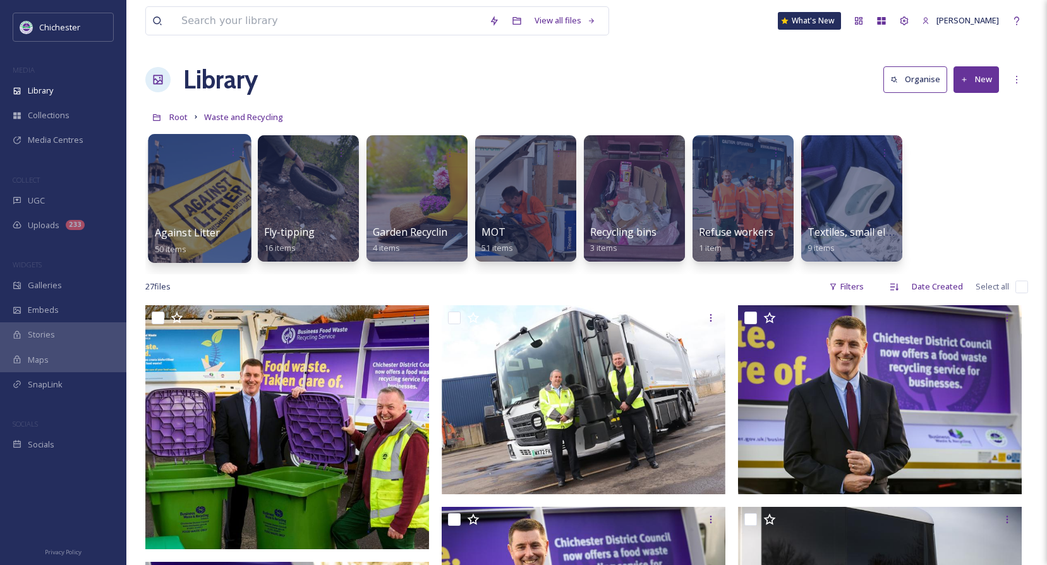
click at [180, 232] on span "Against Litter" at bounding box center [188, 233] width 66 height 14
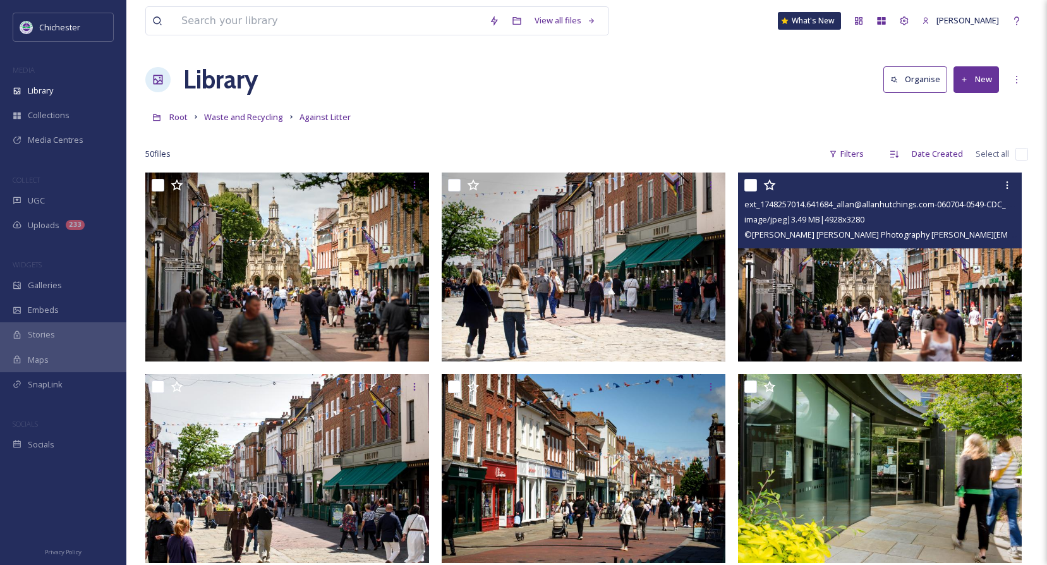
click at [826, 267] on img at bounding box center [880, 266] width 284 height 189
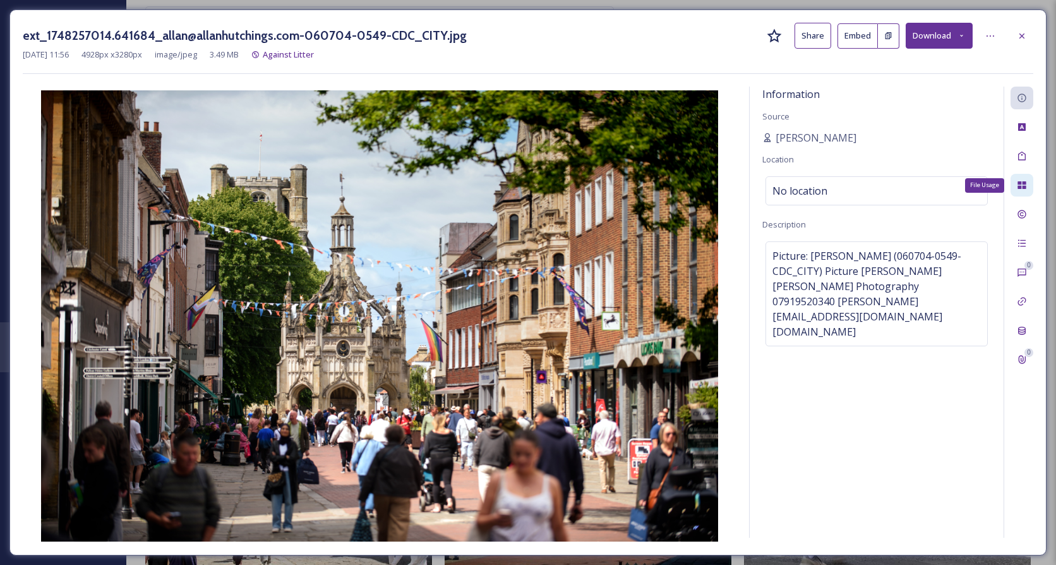
click at [1018, 186] on icon at bounding box center [1022, 185] width 8 height 8
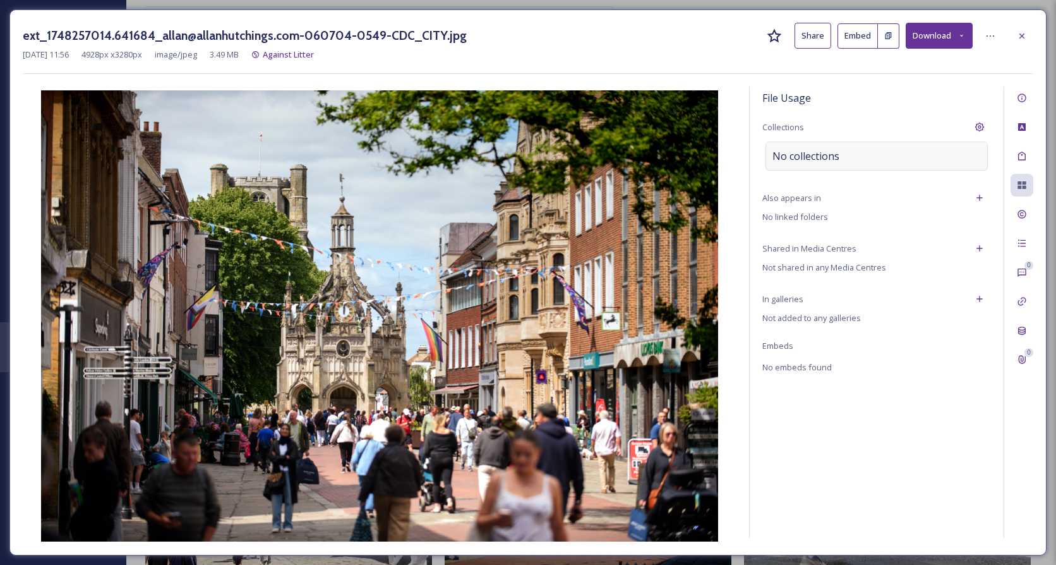
click at [848, 154] on div "No collections" at bounding box center [877, 156] width 222 height 29
click at [793, 166] on input at bounding box center [835, 156] width 139 height 28
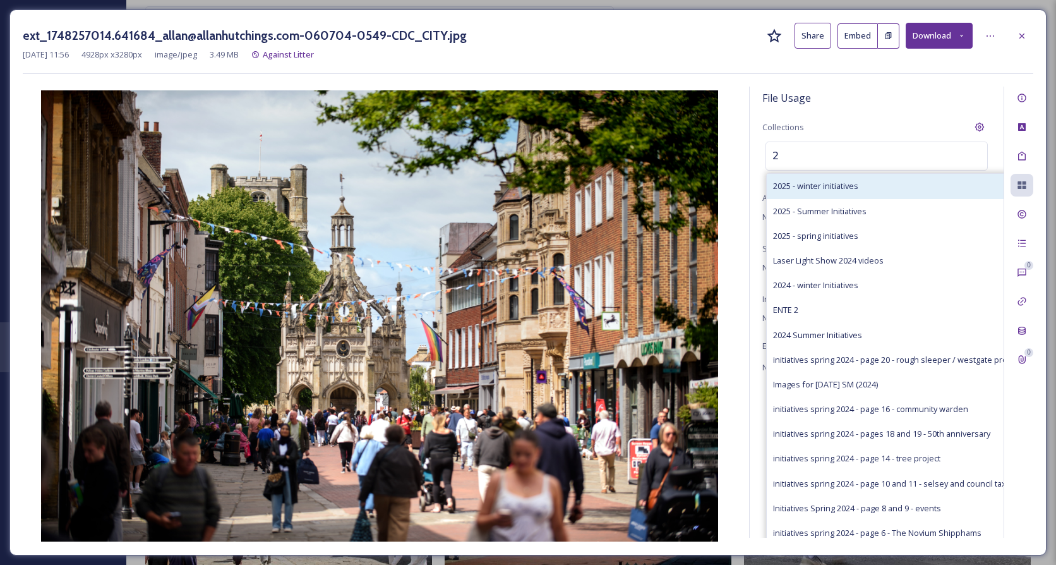
type input "2"
click at [804, 183] on span "2025 - winter initiatives" at bounding box center [815, 186] width 85 height 12
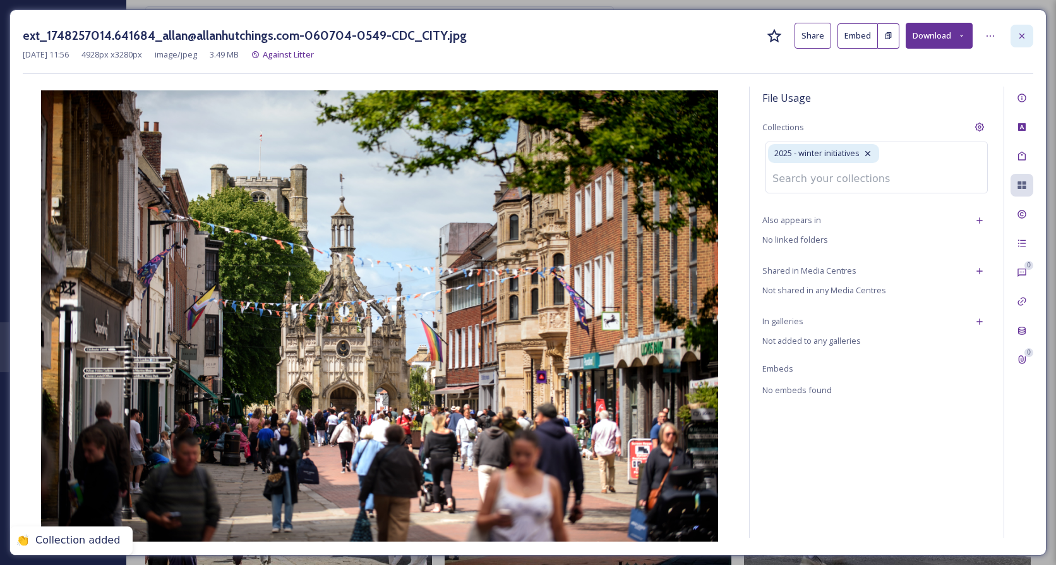
click at [1025, 41] on div at bounding box center [1022, 36] width 23 height 23
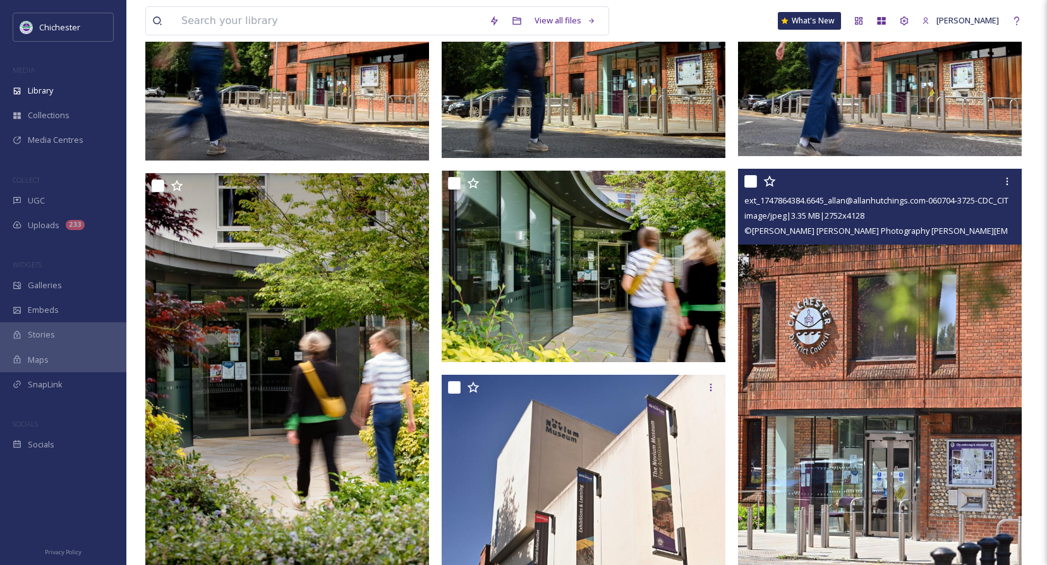
scroll to position [695, 0]
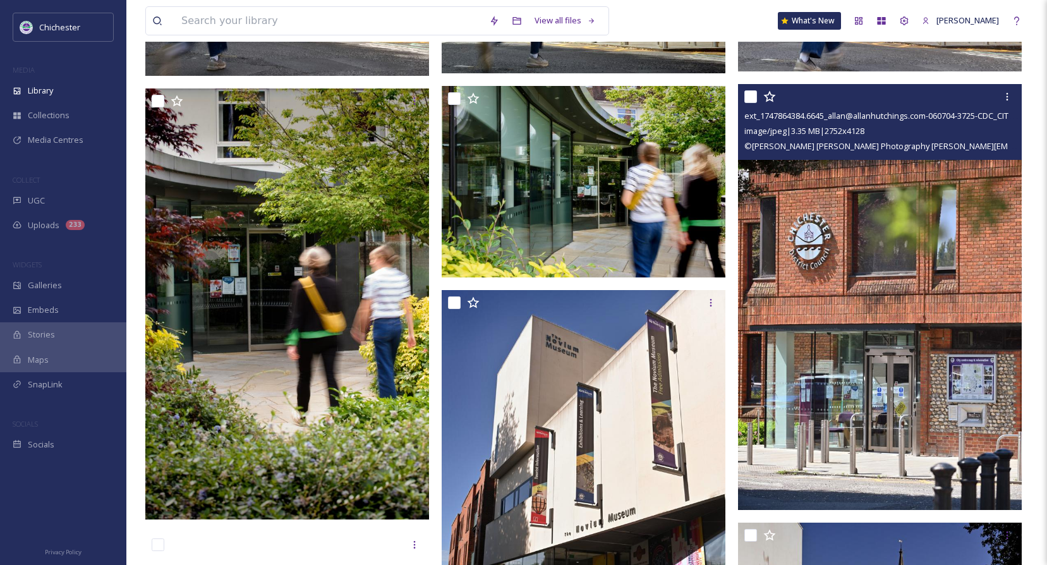
click at [881, 325] on img at bounding box center [880, 297] width 284 height 426
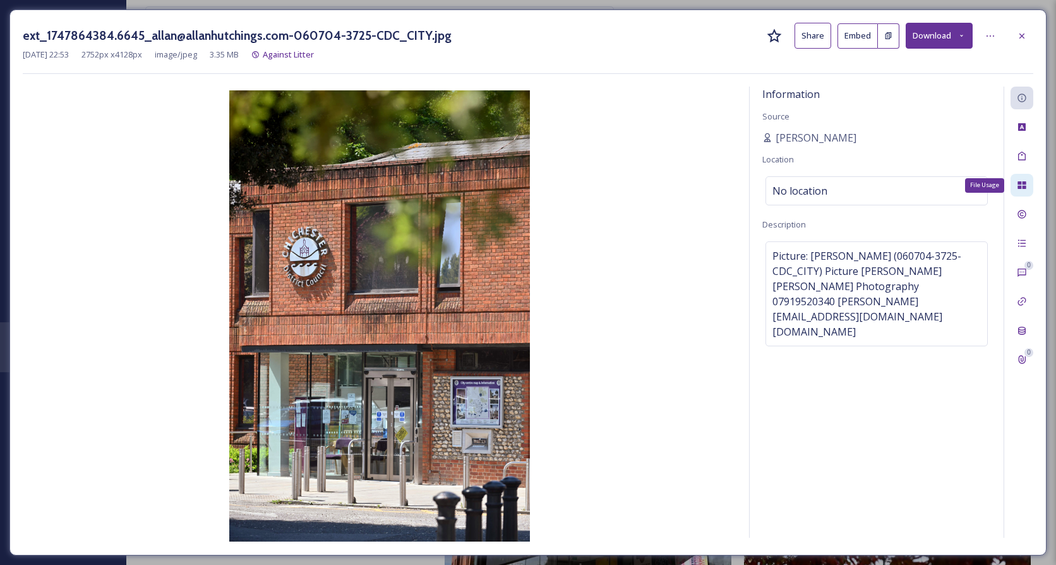
click at [1021, 178] on div "File Usage" at bounding box center [1022, 185] width 23 height 23
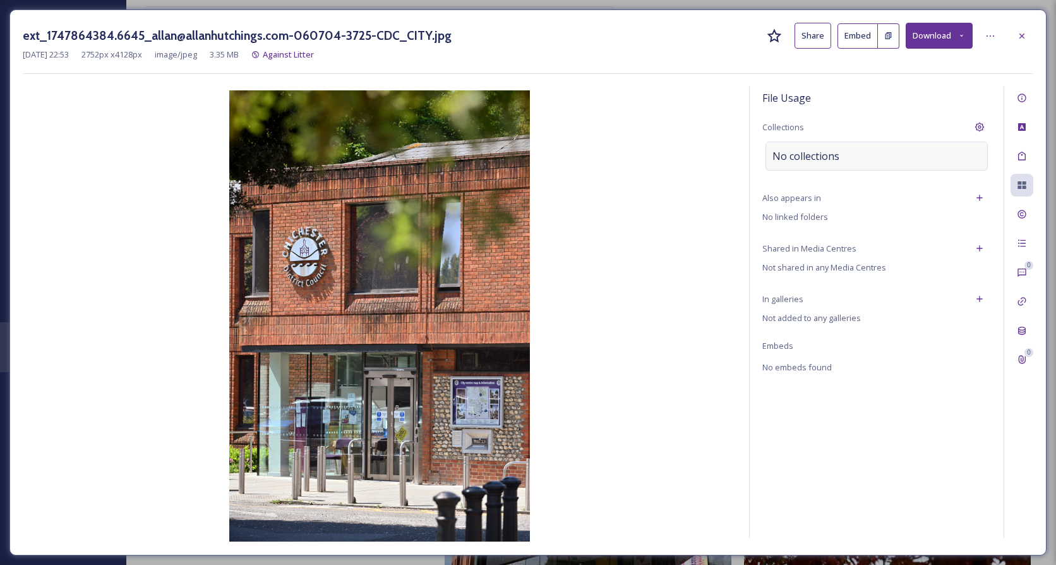
click at [942, 156] on div "No collections" at bounding box center [877, 156] width 222 height 29
click at [913, 156] on div at bounding box center [877, 156] width 222 height 29
click at [898, 163] on div at bounding box center [877, 156] width 222 height 29
click at [841, 163] on input at bounding box center [835, 156] width 139 height 28
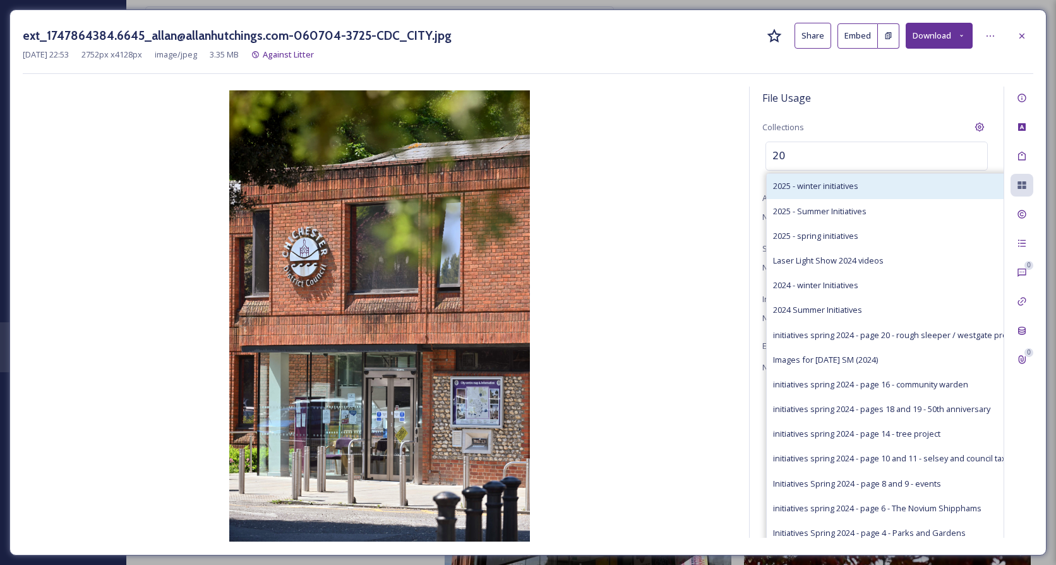
type input "20"
click at [831, 177] on div "2025 - winter initiatives" at bounding box center [897, 186] width 260 height 25
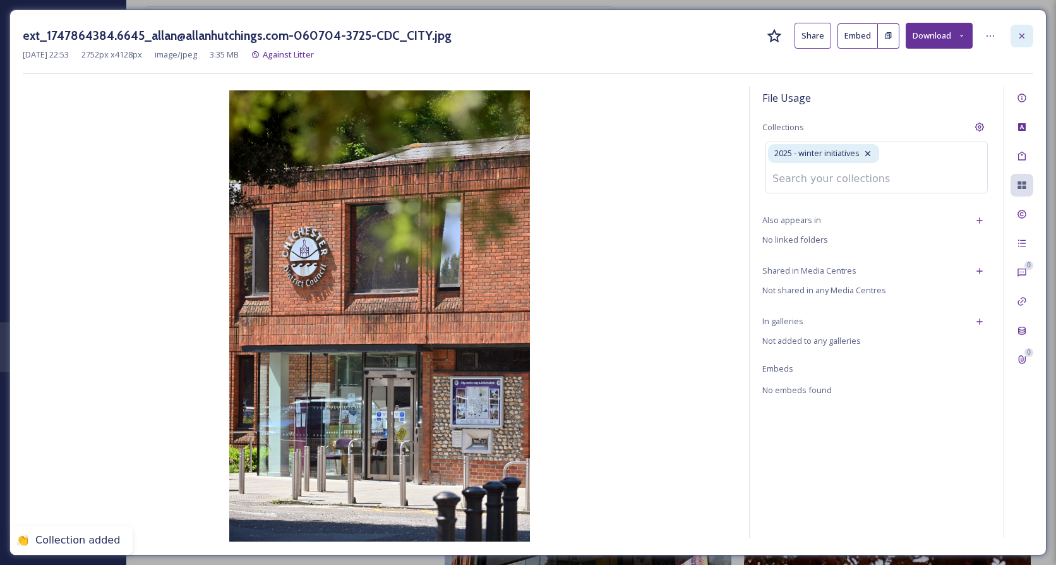
click at [1030, 39] on div at bounding box center [1022, 36] width 23 height 23
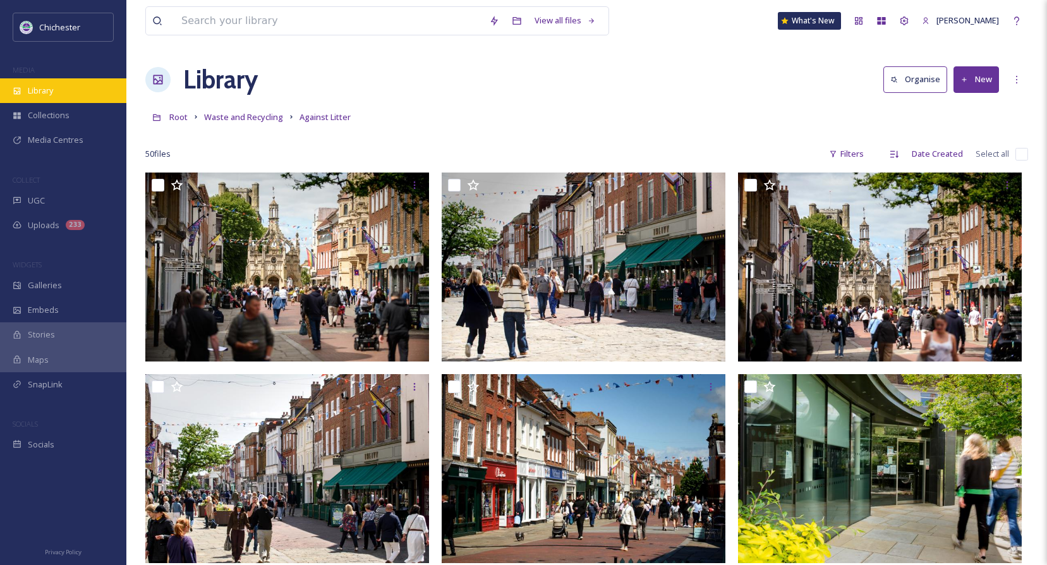
click at [35, 92] on span "Library" at bounding box center [40, 91] width 25 height 12
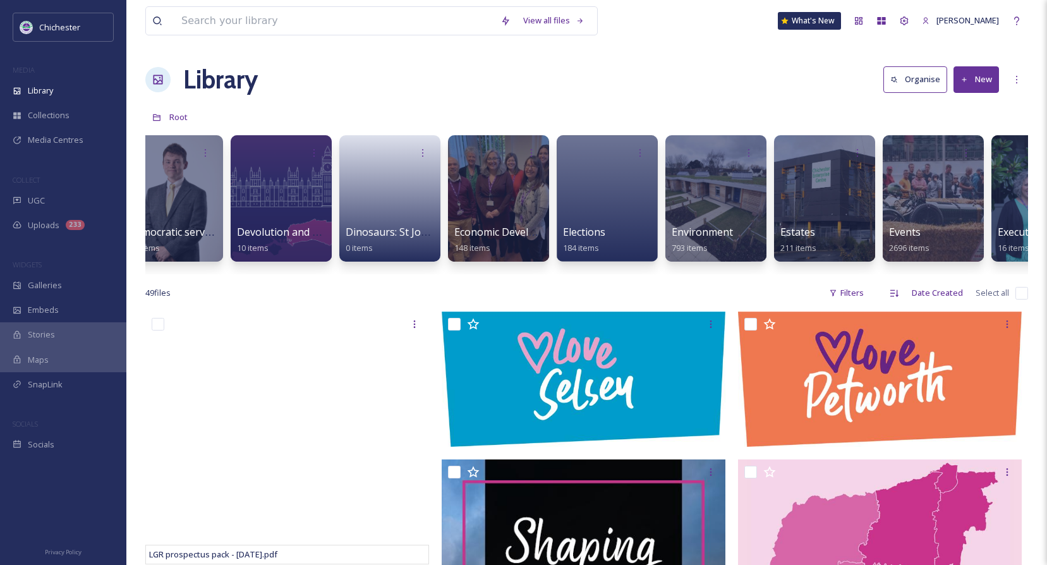
scroll to position [0, 1825]
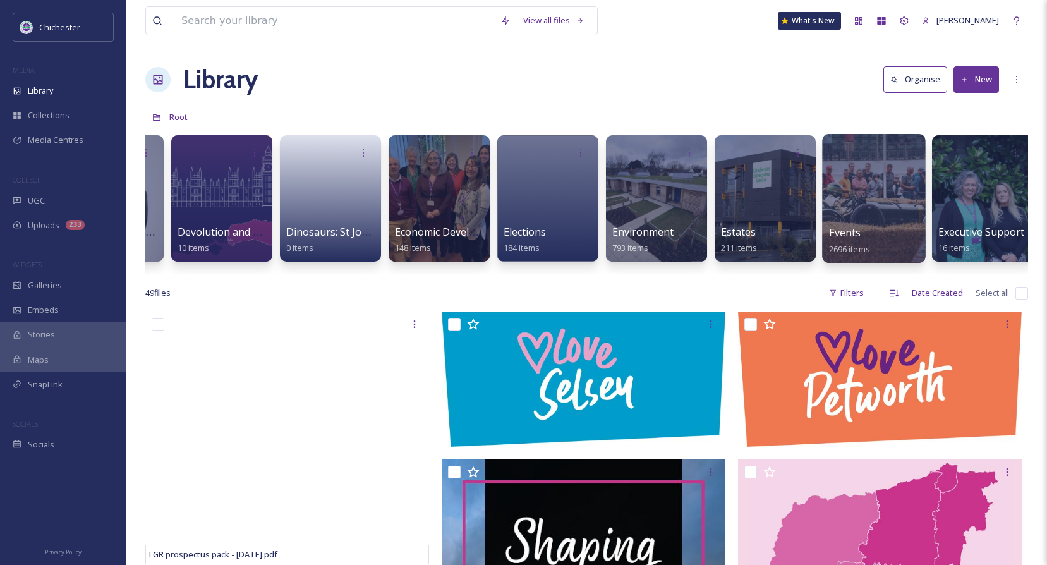
click at [865, 210] on div at bounding box center [873, 198] width 103 height 129
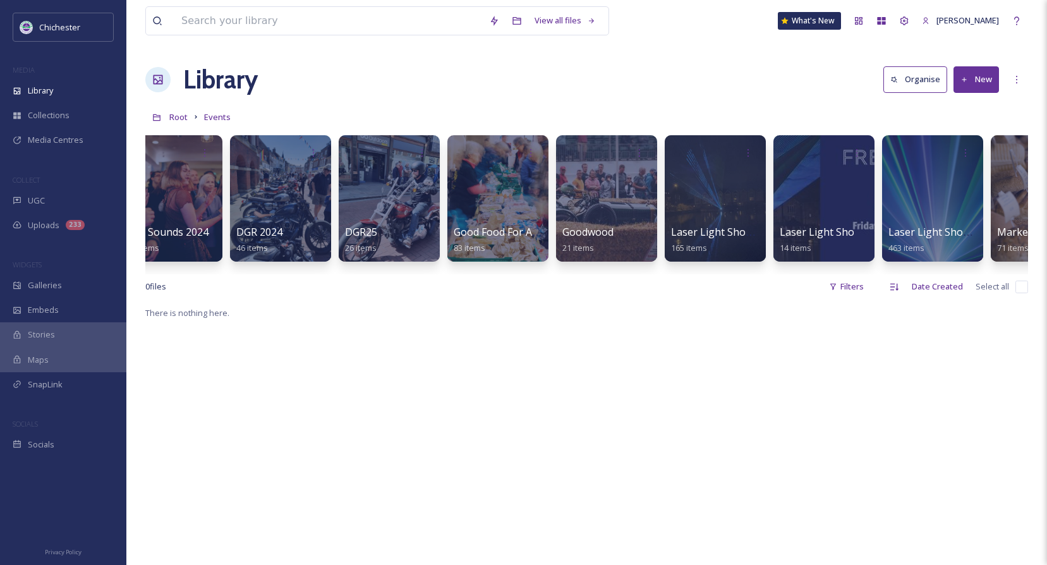
scroll to position [0, 912]
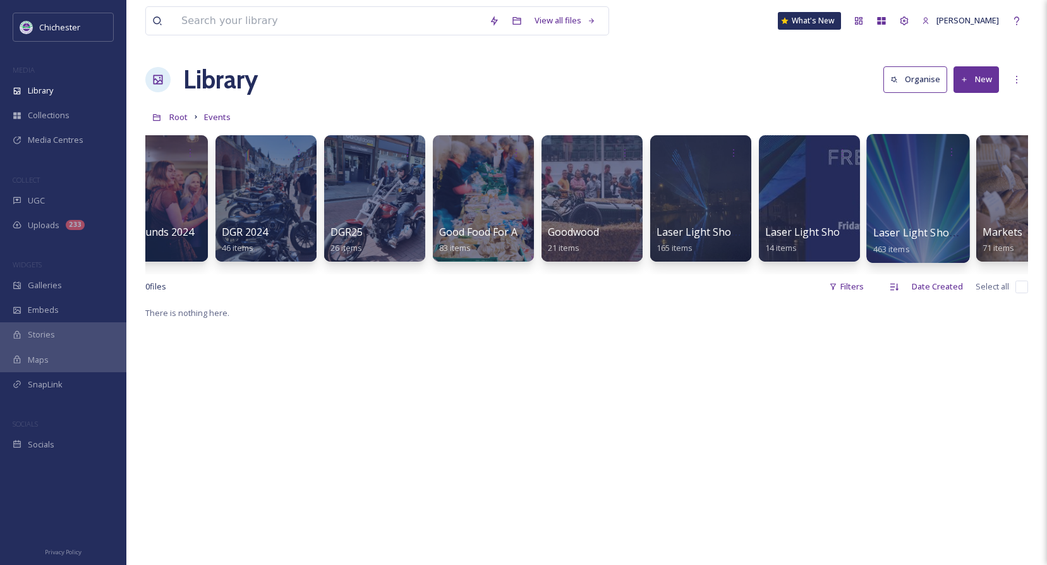
click at [883, 234] on span "Laser Light Shows 2025" at bounding box center [930, 233] width 115 height 14
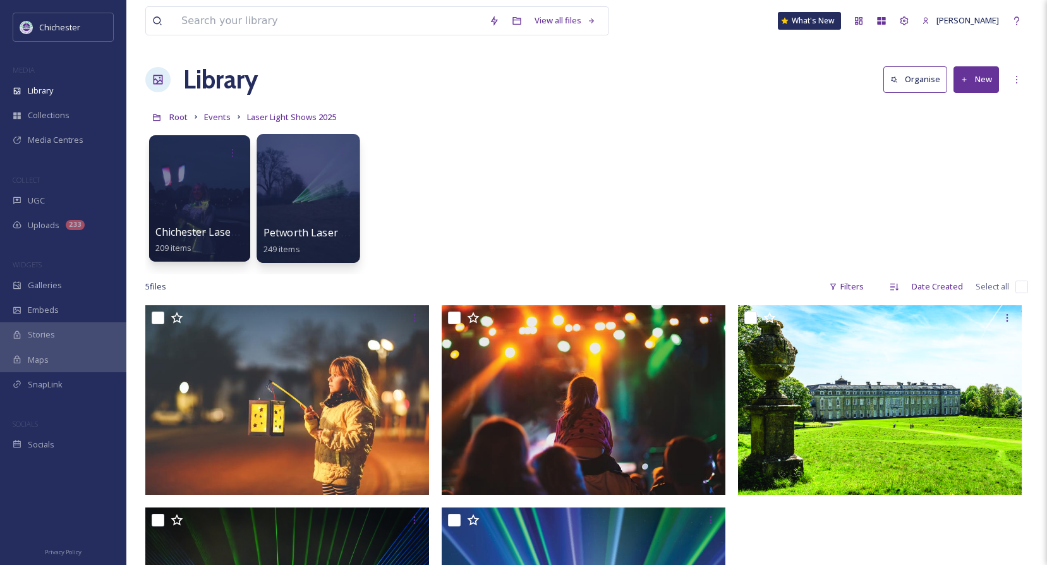
click at [318, 229] on span "Petworth Laser Light Show 2025" at bounding box center [341, 233] width 157 height 14
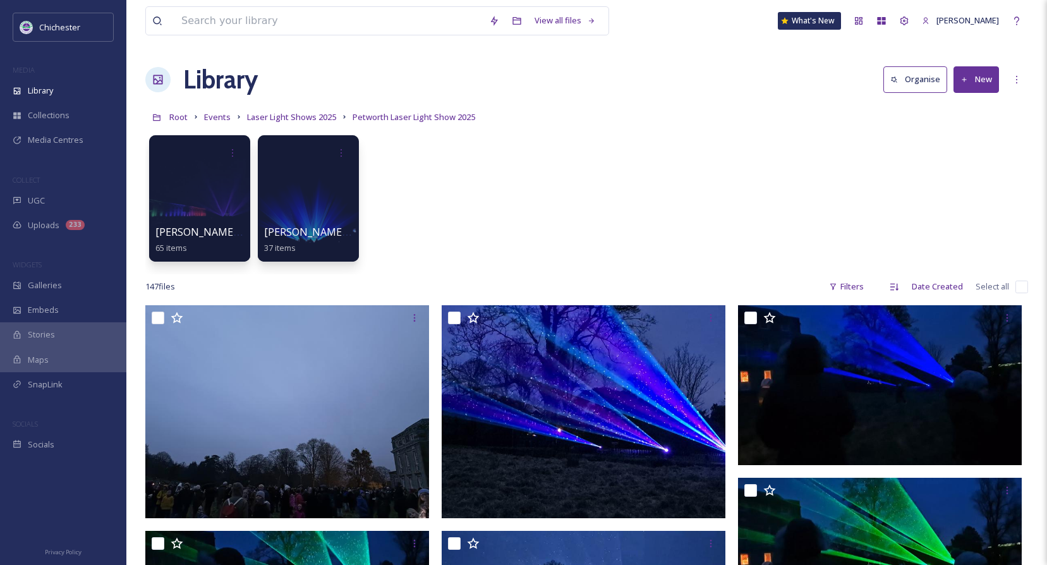
click at [315, 111] on link "Laser Light Shows 2025" at bounding box center [291, 116] width 89 height 15
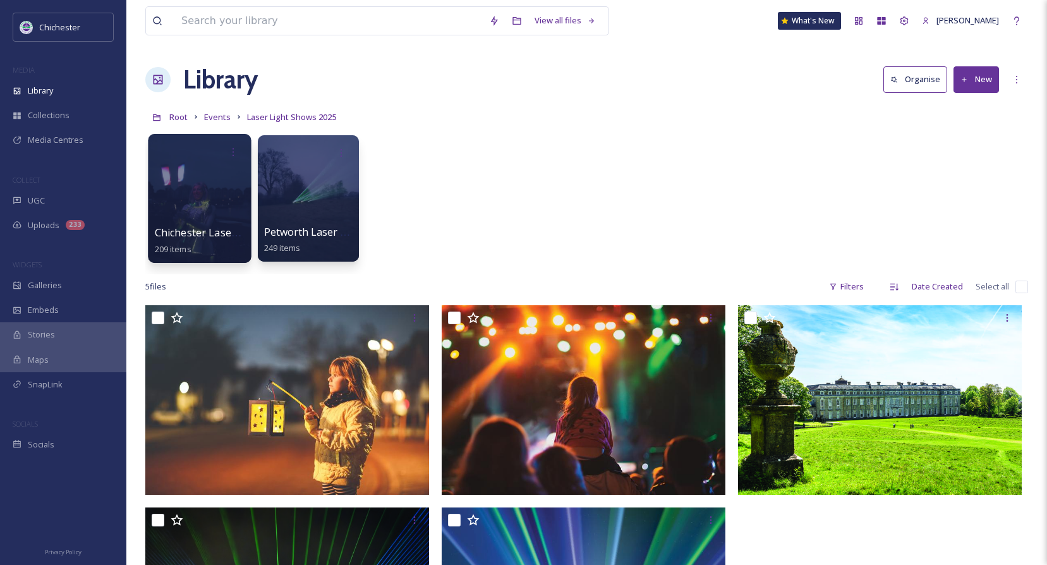
click at [220, 202] on div at bounding box center [199, 198] width 103 height 129
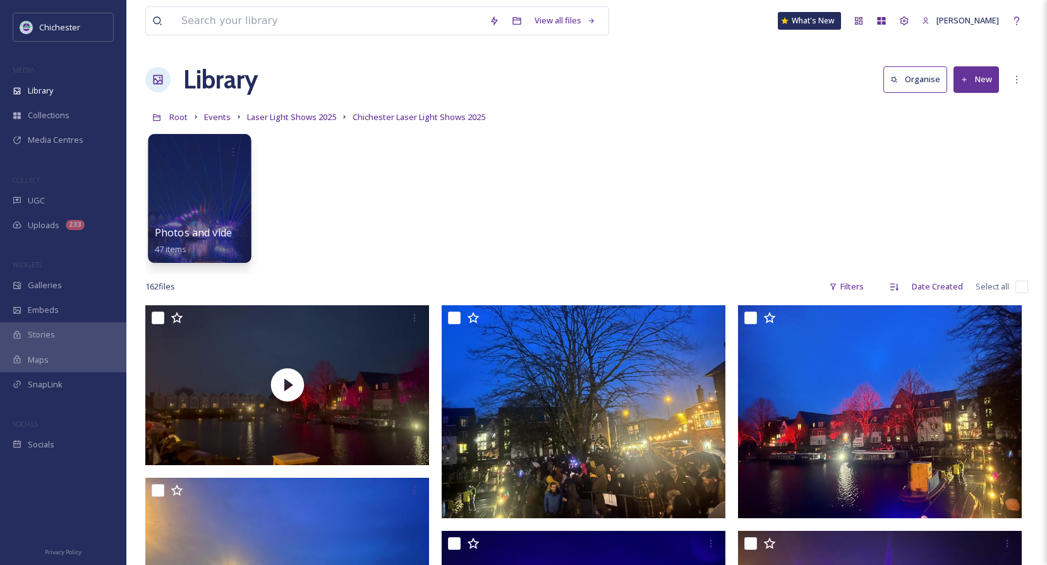
click at [201, 234] on span "Photos and video from [PERSON_NAME]" at bounding box center [252, 233] width 195 height 14
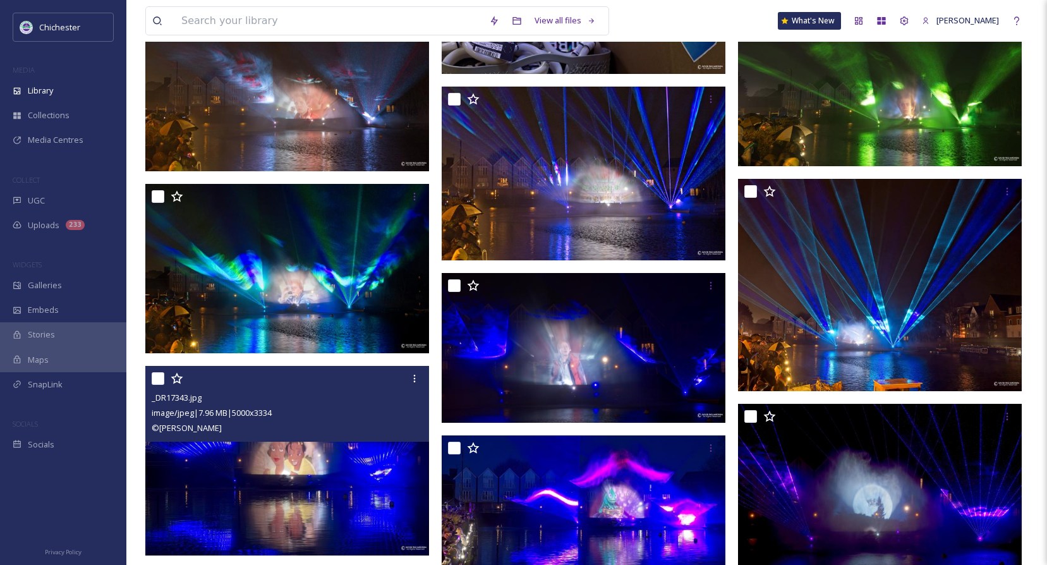
scroll to position [1579, 0]
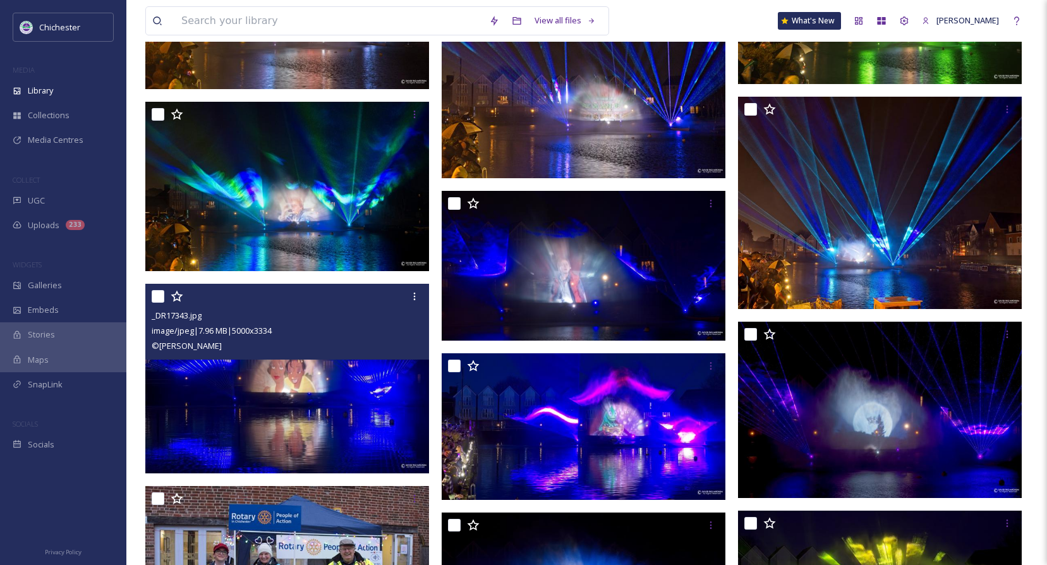
click at [339, 403] on img at bounding box center [287, 379] width 284 height 190
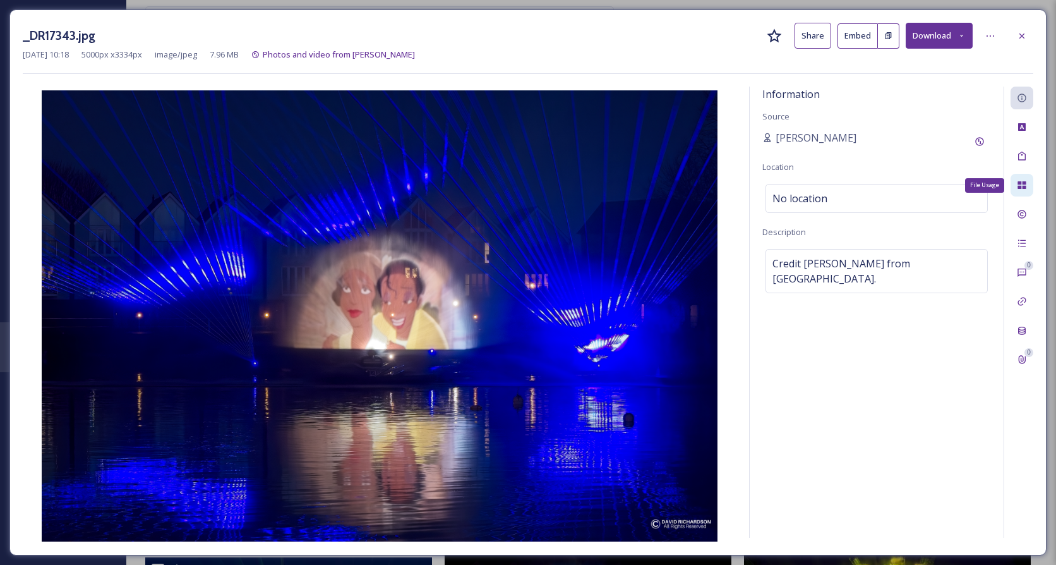
click at [1015, 188] on div "File Usage" at bounding box center [1022, 185] width 23 height 23
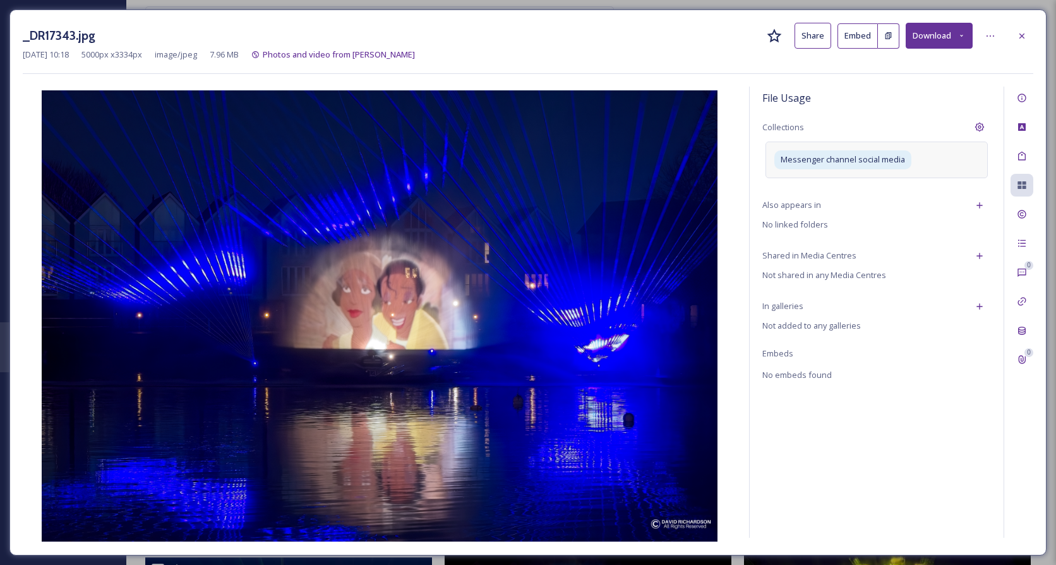
click at [934, 154] on div "Messenger channel social media" at bounding box center [877, 160] width 222 height 36
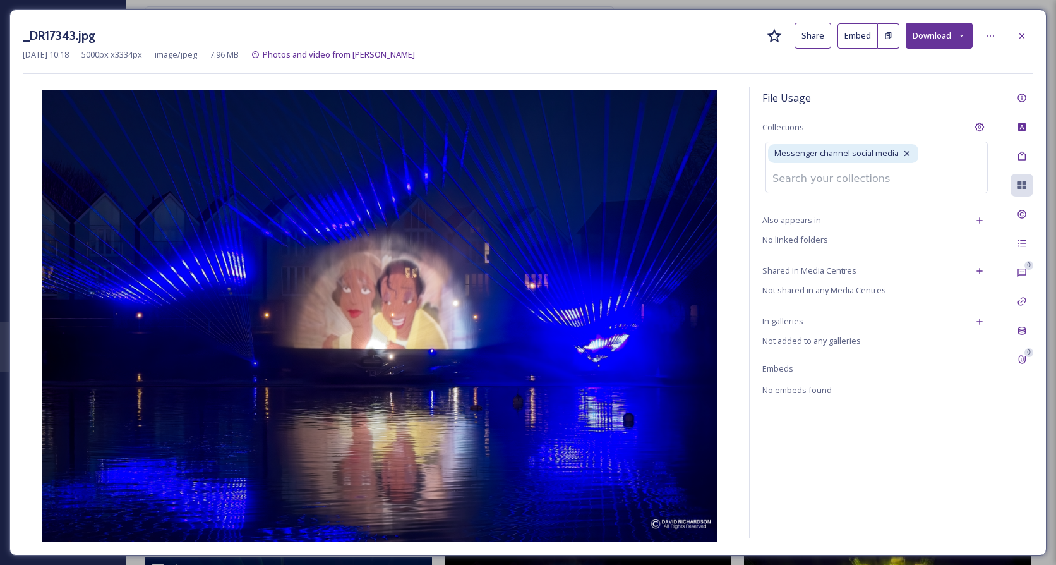
click at [934, 154] on div "Messenger channel social media" at bounding box center [877, 167] width 222 height 51
click at [917, 180] on div "Messenger channel social media" at bounding box center [877, 167] width 222 height 51
click at [859, 175] on input at bounding box center [835, 179] width 139 height 28
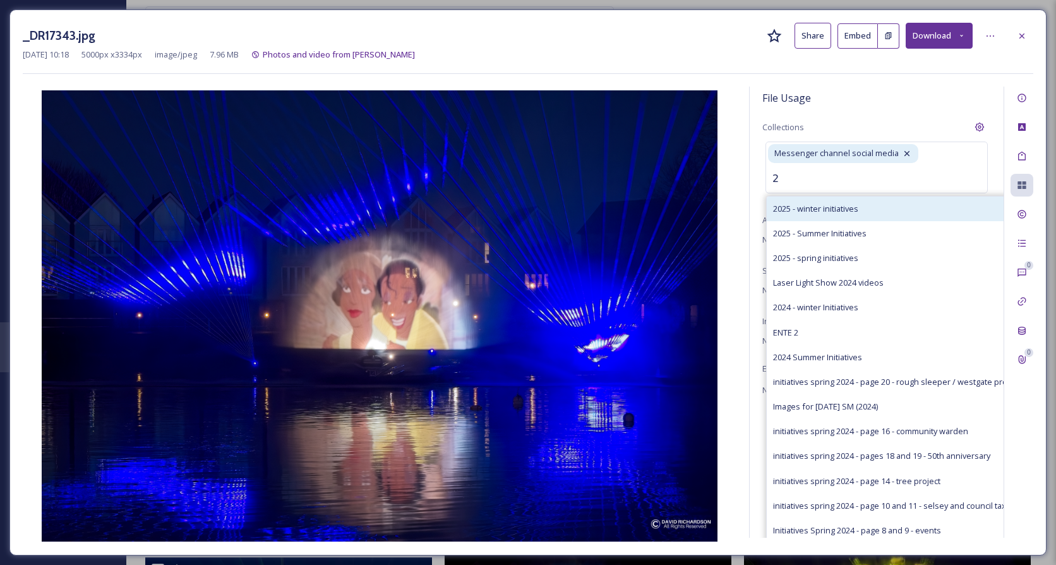
type input "2"
click at [850, 210] on span "2025 - winter initiatives" at bounding box center [815, 209] width 85 height 12
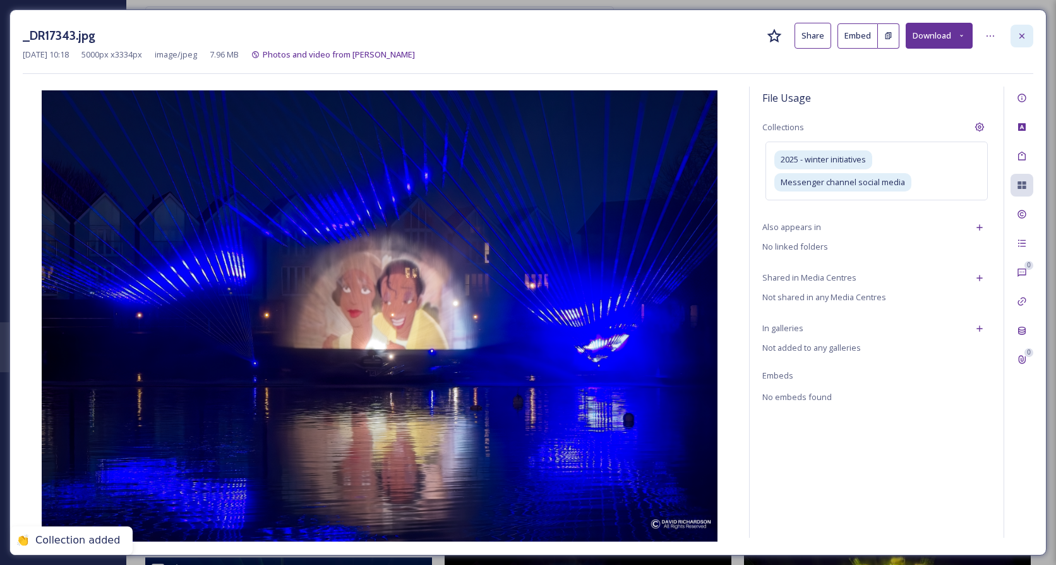
click at [1027, 39] on icon at bounding box center [1022, 36] width 10 height 10
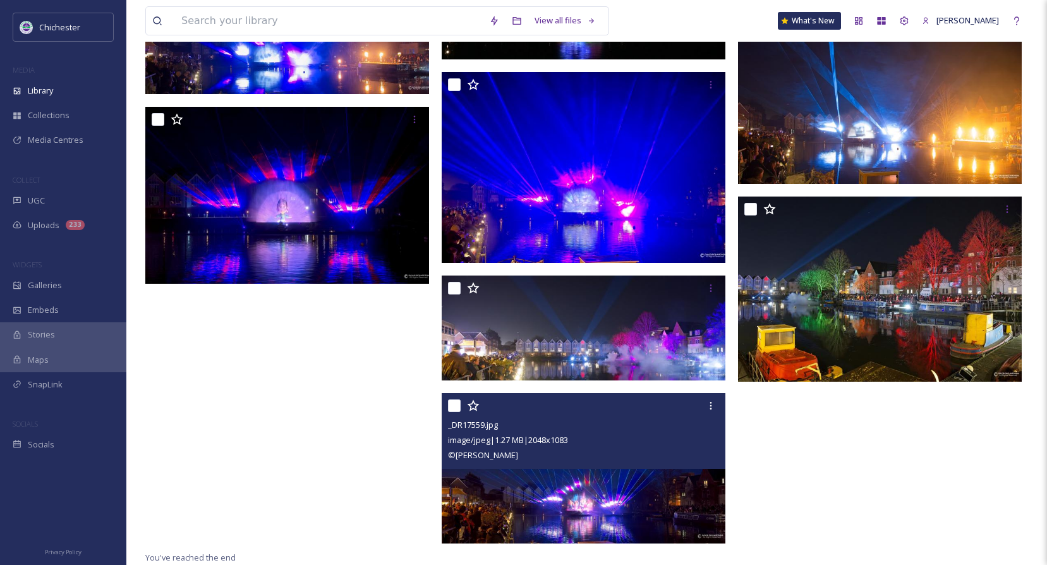
scroll to position [3068, 0]
click at [593, 499] on img at bounding box center [584, 469] width 284 height 150
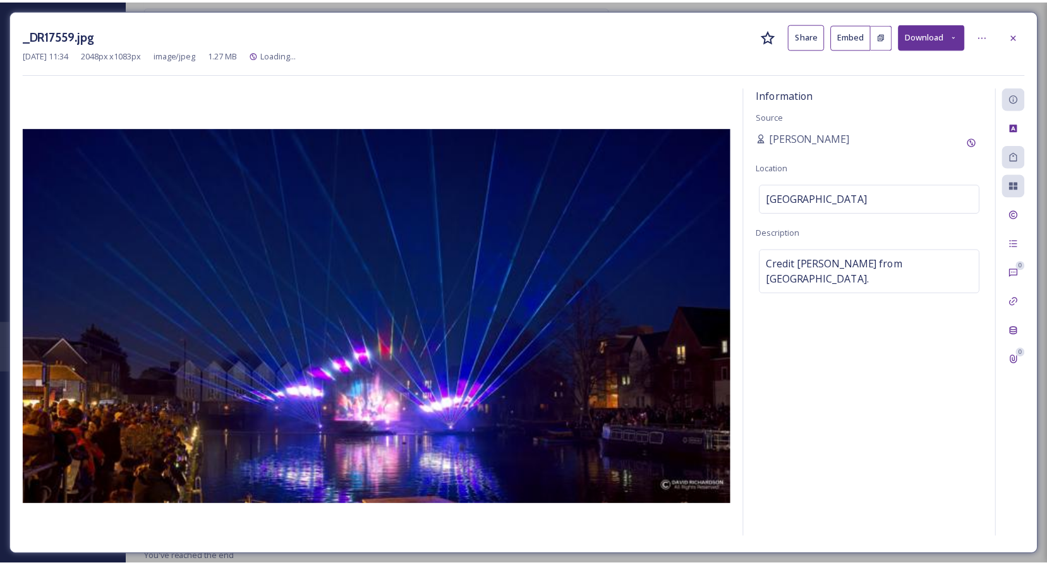
scroll to position [2920, 0]
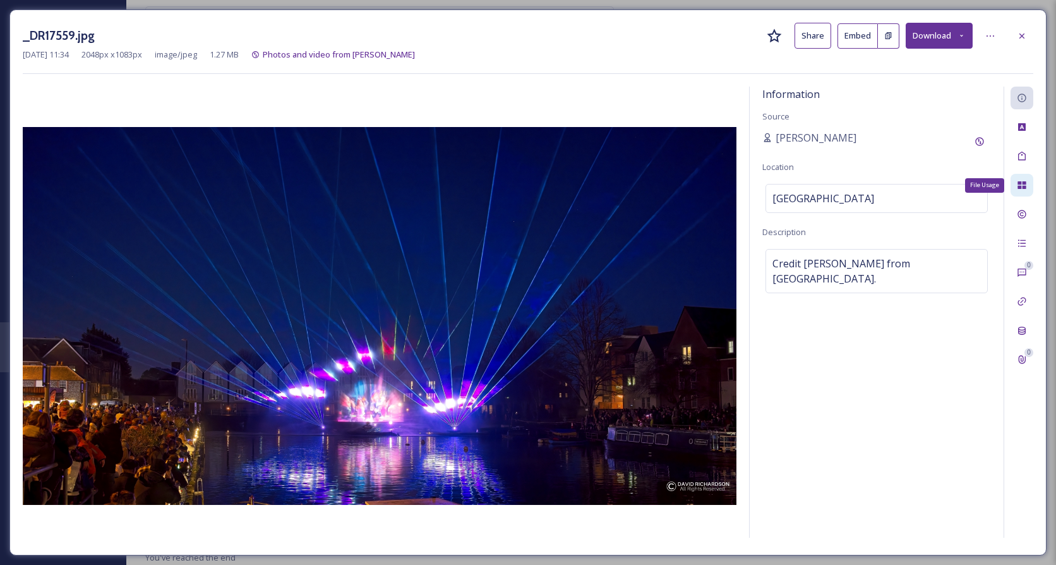
click at [1019, 187] on icon at bounding box center [1022, 185] width 8 height 8
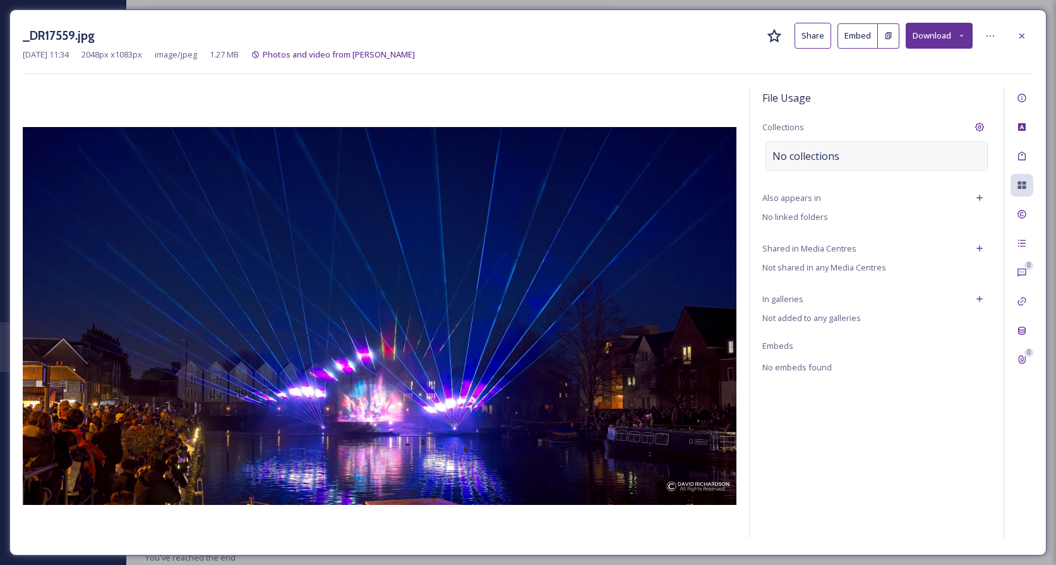
click at [804, 161] on span "No collections" at bounding box center [806, 155] width 67 height 15
click at [804, 159] on input at bounding box center [835, 156] width 139 height 28
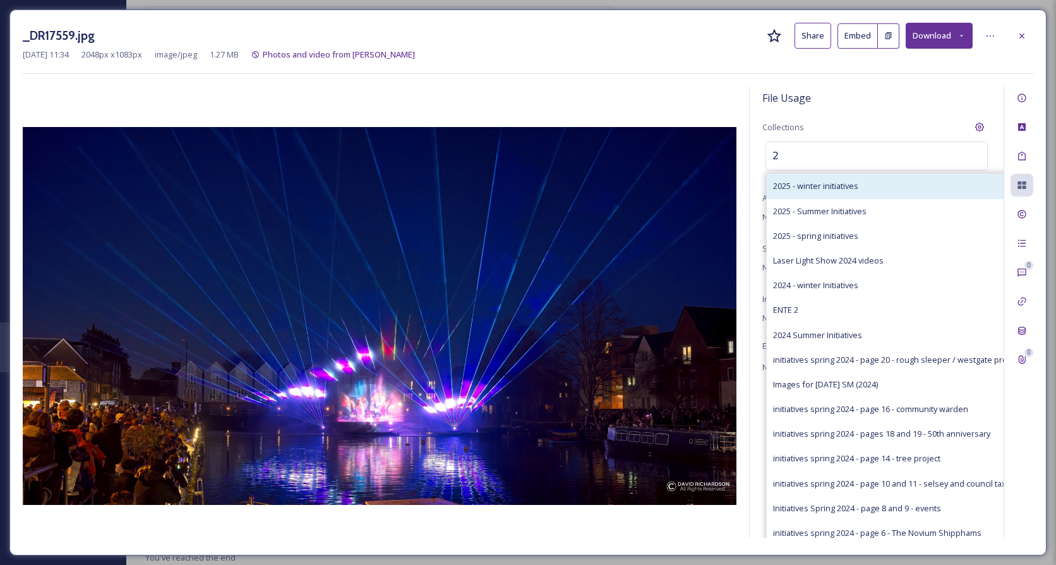
type input "2"
click at [799, 181] on span "2025 - winter initiatives" at bounding box center [815, 186] width 85 height 12
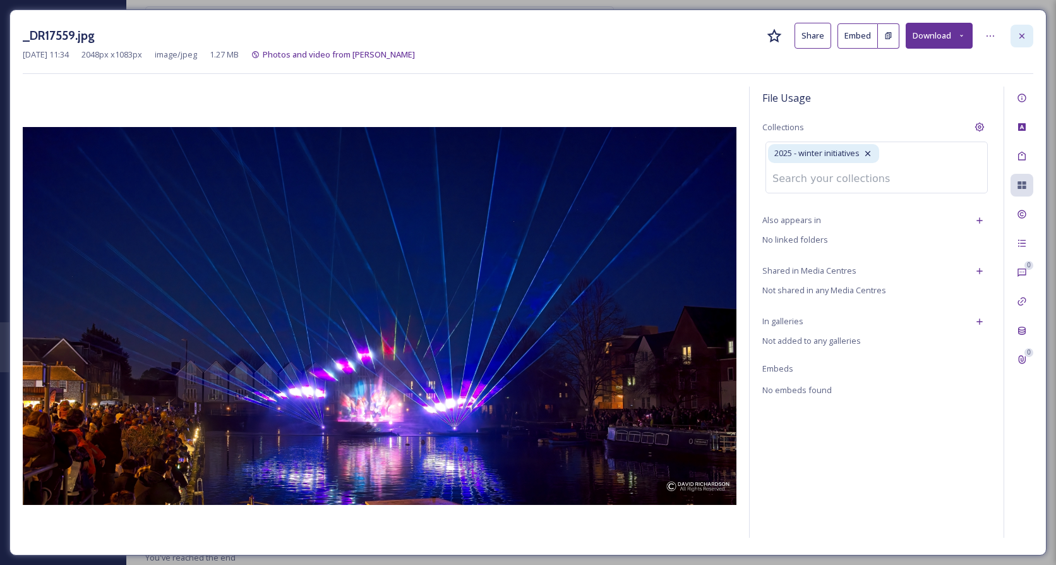
click at [1016, 37] on div at bounding box center [1022, 36] width 23 height 23
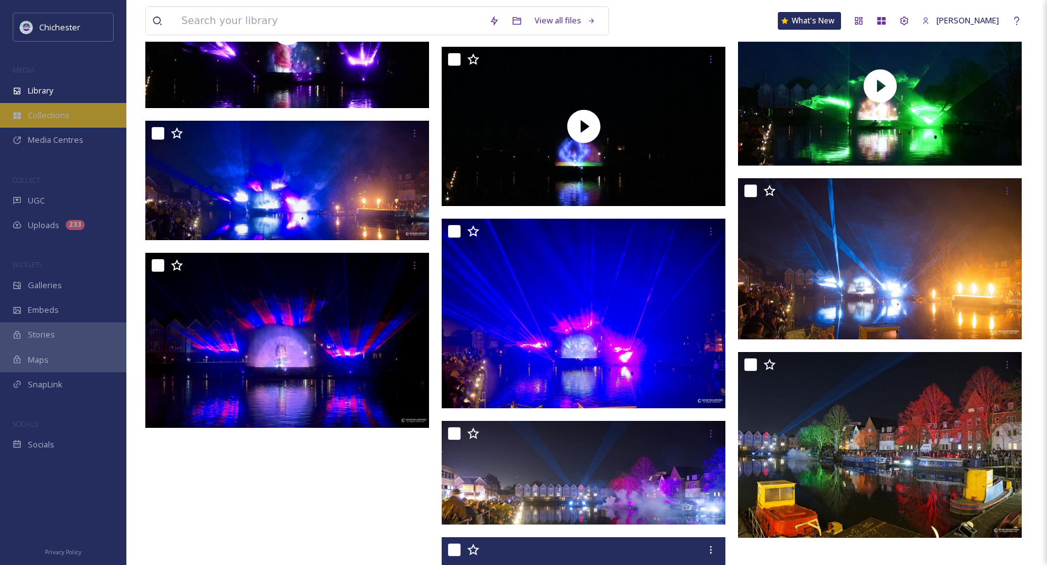
click at [35, 109] on div "Collections" at bounding box center [63, 115] width 126 height 25
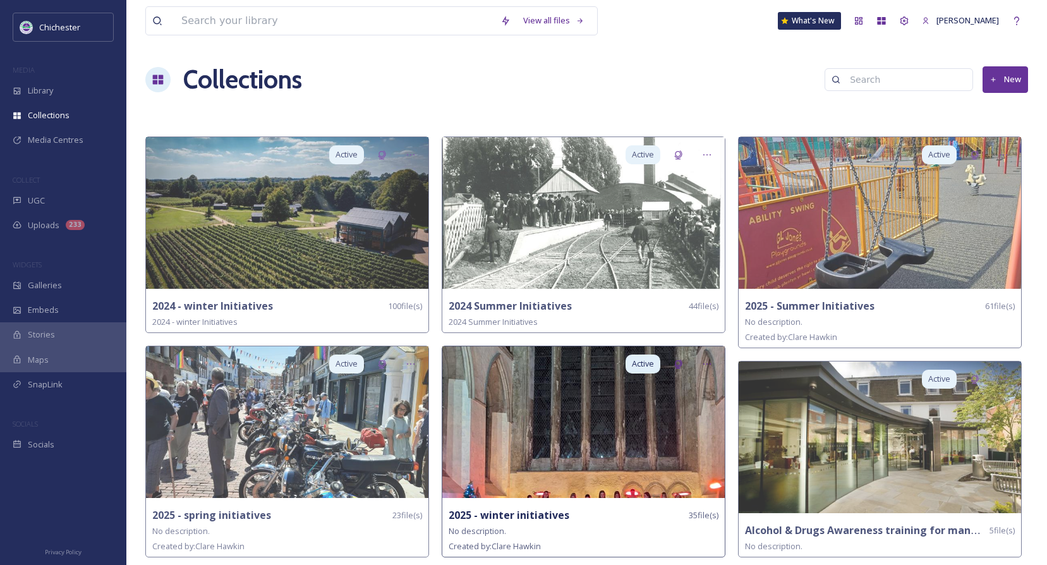
click at [551, 500] on div "Active 2025 - winter initiatives 35 file(s) No description. Created by: [PERSON…" at bounding box center [584, 452] width 284 height 212
click at [541, 514] on strong "2025 - winter initiatives" at bounding box center [509, 515] width 121 height 14
click at [557, 409] on img at bounding box center [583, 422] width 282 height 152
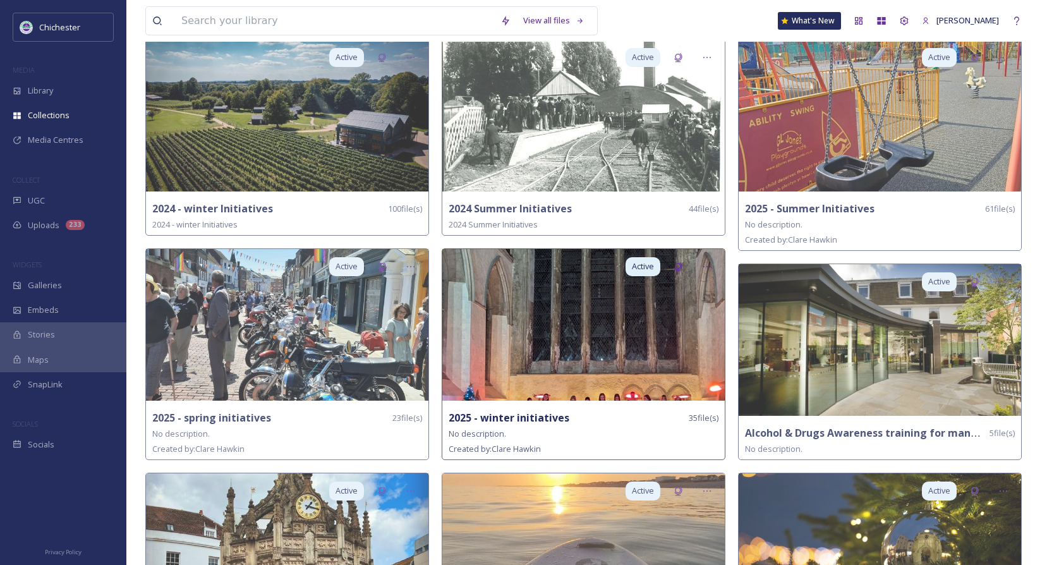
scroll to position [190, 0]
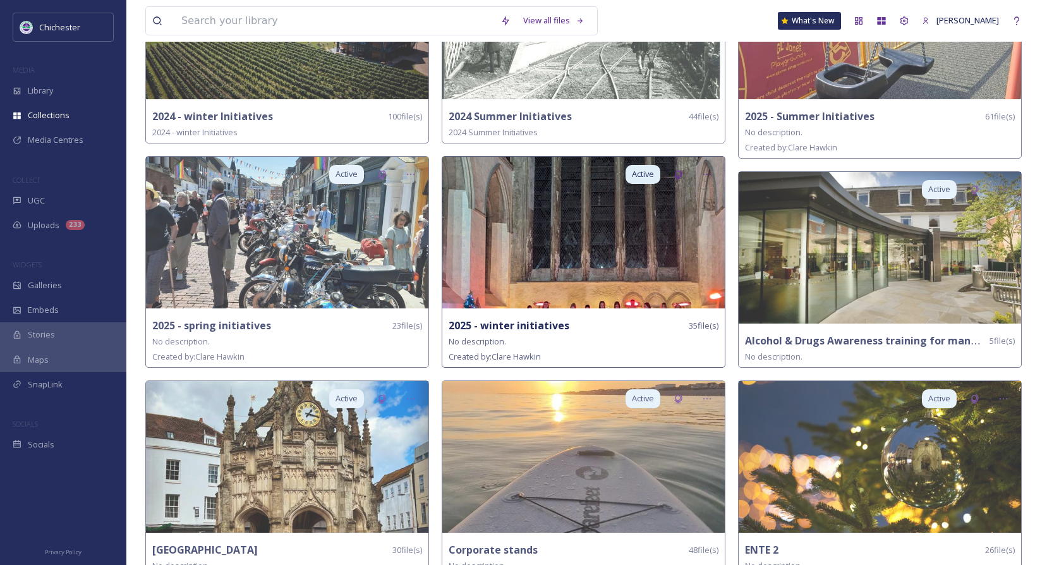
click at [666, 339] on div "No description." at bounding box center [584, 341] width 270 height 15
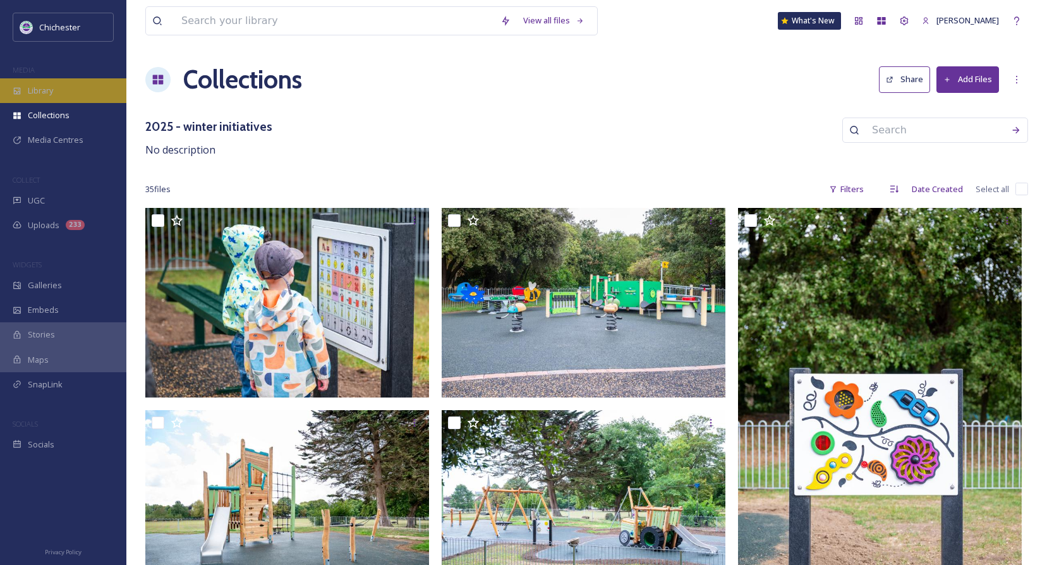
click at [55, 92] on div "Library" at bounding box center [63, 90] width 126 height 25
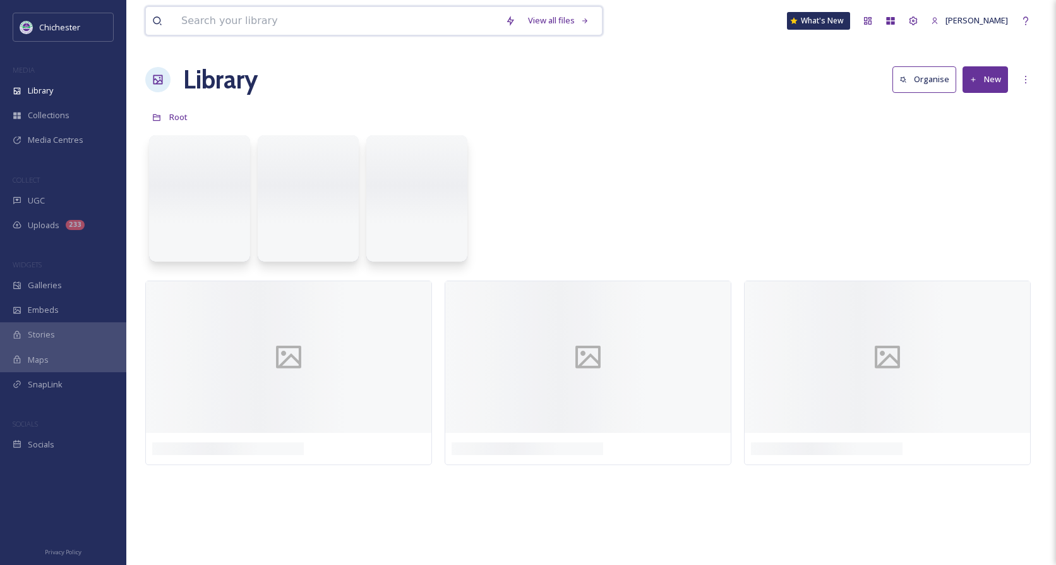
click at [246, 16] on input at bounding box center [337, 21] width 324 height 28
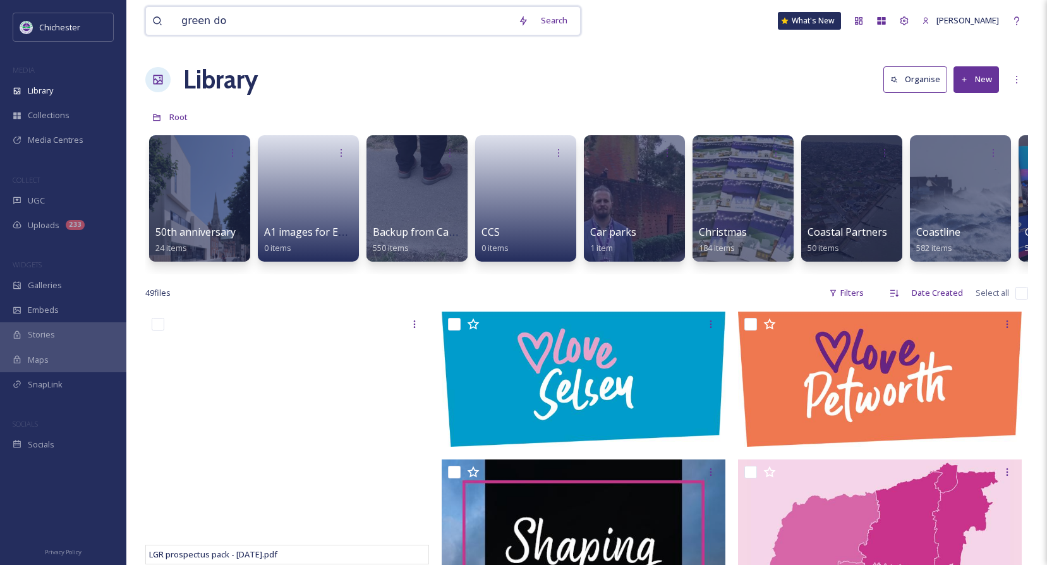
type input "green dog"
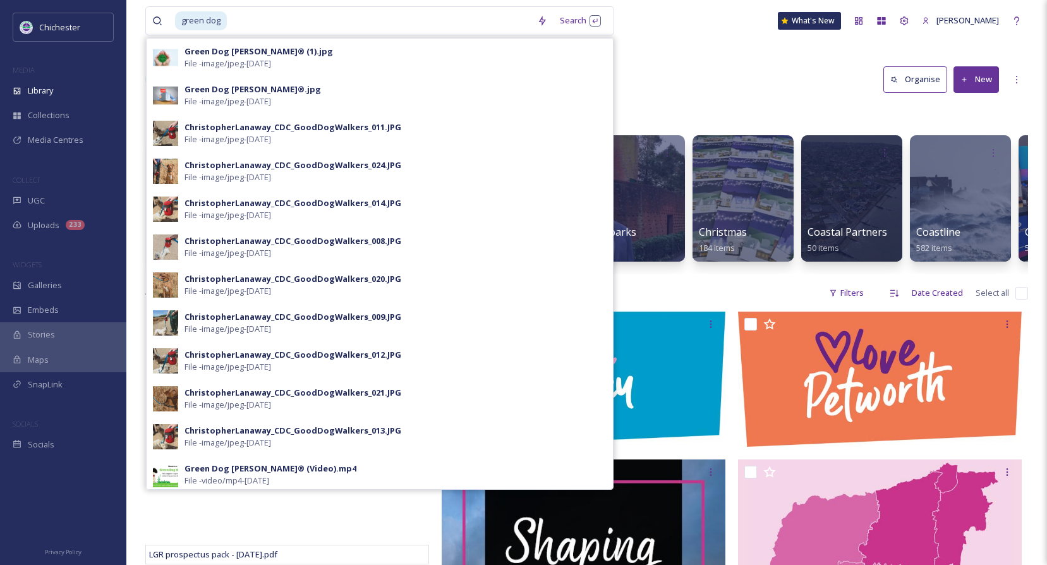
click at [757, 31] on div "green dog Search Green Dog [PERSON_NAME]® (1).jpg File - image/jpeg - [DATE] Gr…" at bounding box center [586, 21] width 883 height 42
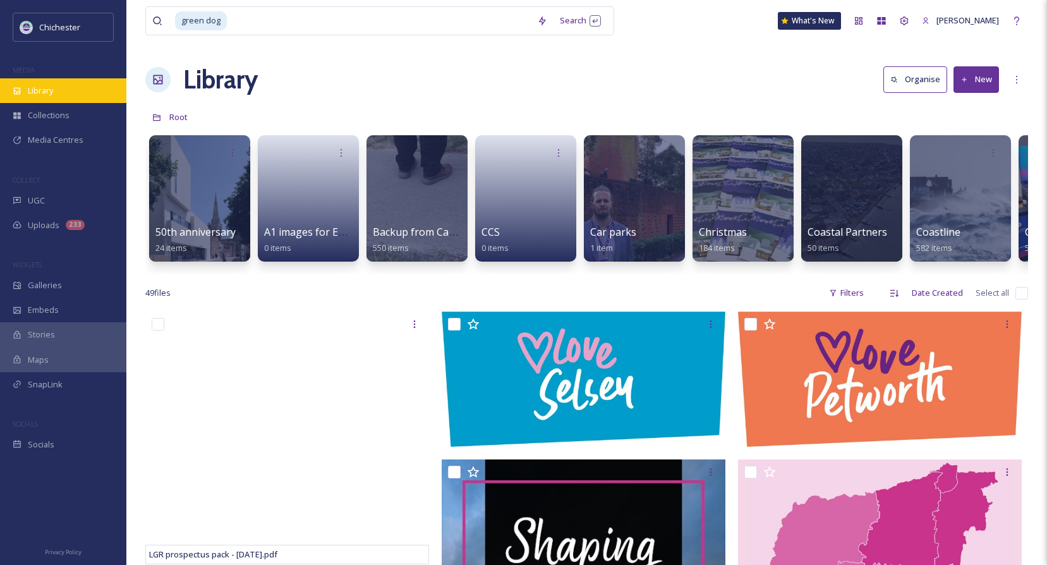
click at [45, 93] on span "Library" at bounding box center [40, 91] width 25 height 12
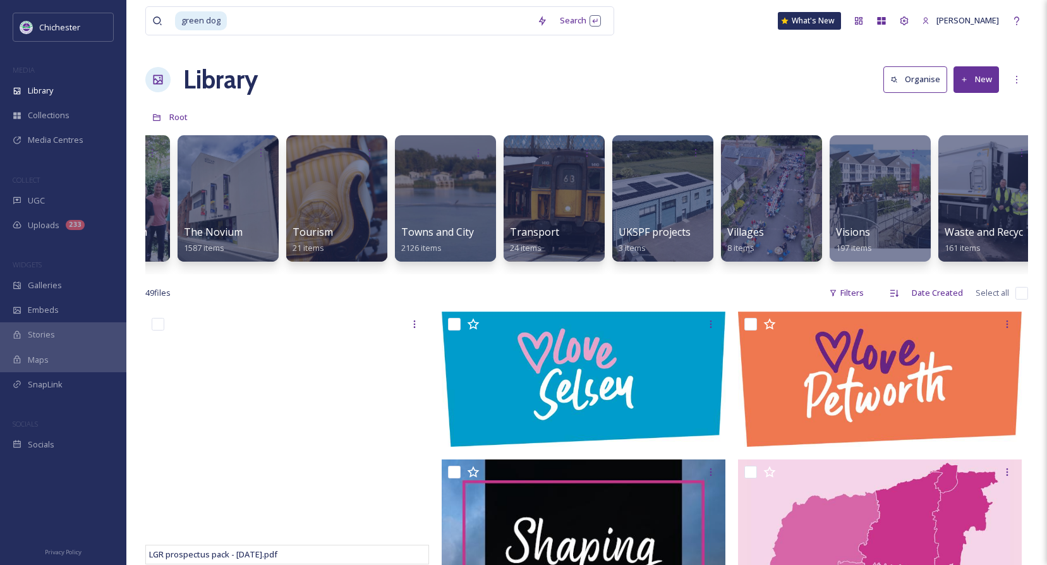
scroll to position [0, 5311]
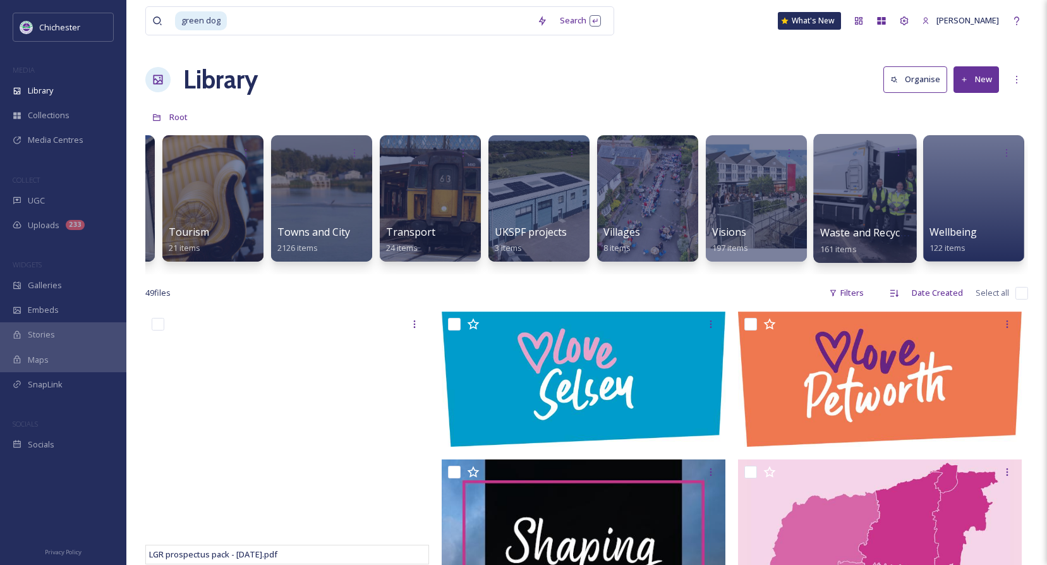
click at [890, 232] on span "Waste and Recycling" at bounding box center [869, 233] width 98 height 14
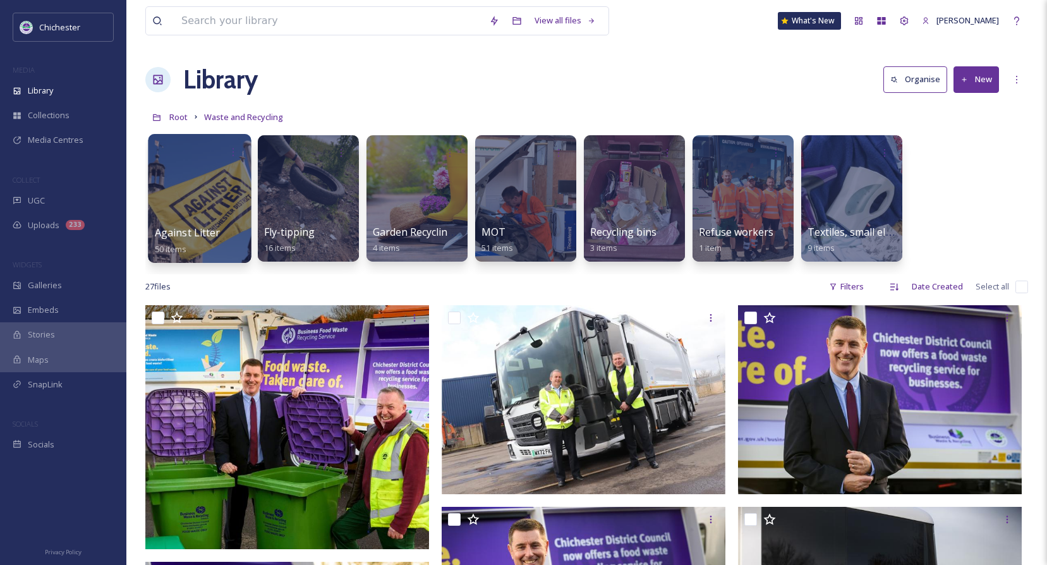
click at [205, 229] on span "Against Litter" at bounding box center [188, 233] width 66 height 14
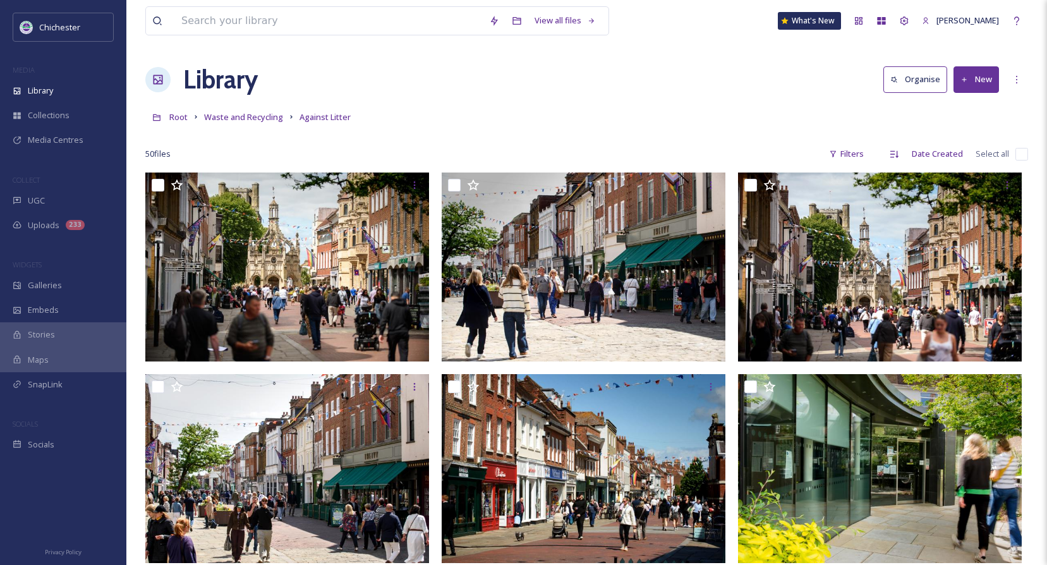
click at [967, 85] on button "New" at bounding box center [975, 79] width 45 height 26
click at [961, 106] on span "File Upload" at bounding box center [970, 109] width 42 height 12
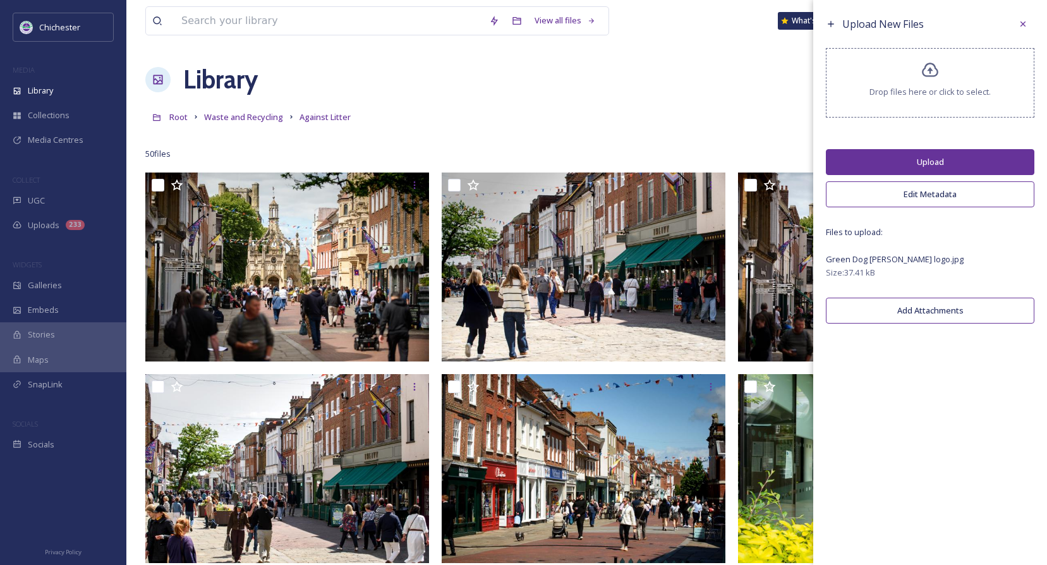
click at [950, 160] on button "Upload" at bounding box center [930, 162] width 208 height 26
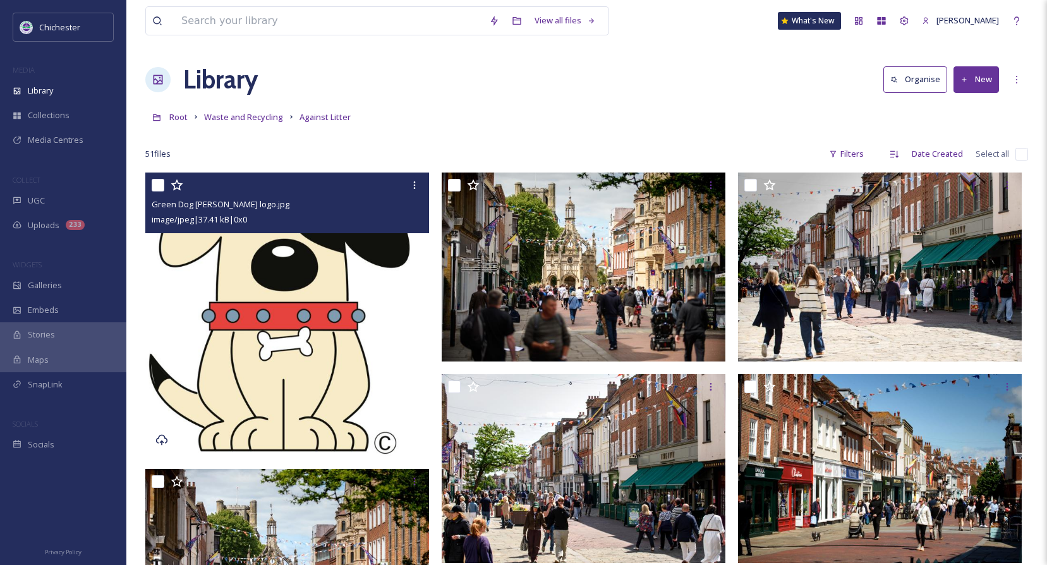
click at [338, 320] on img at bounding box center [287, 314] width 284 height 284
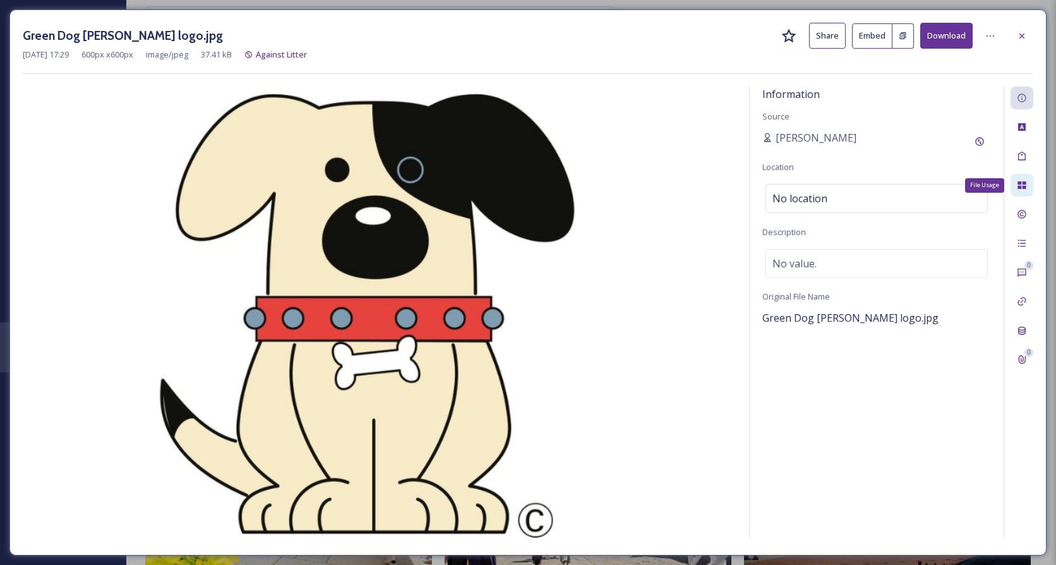
click at [1020, 184] on icon at bounding box center [1022, 185] width 8 height 8
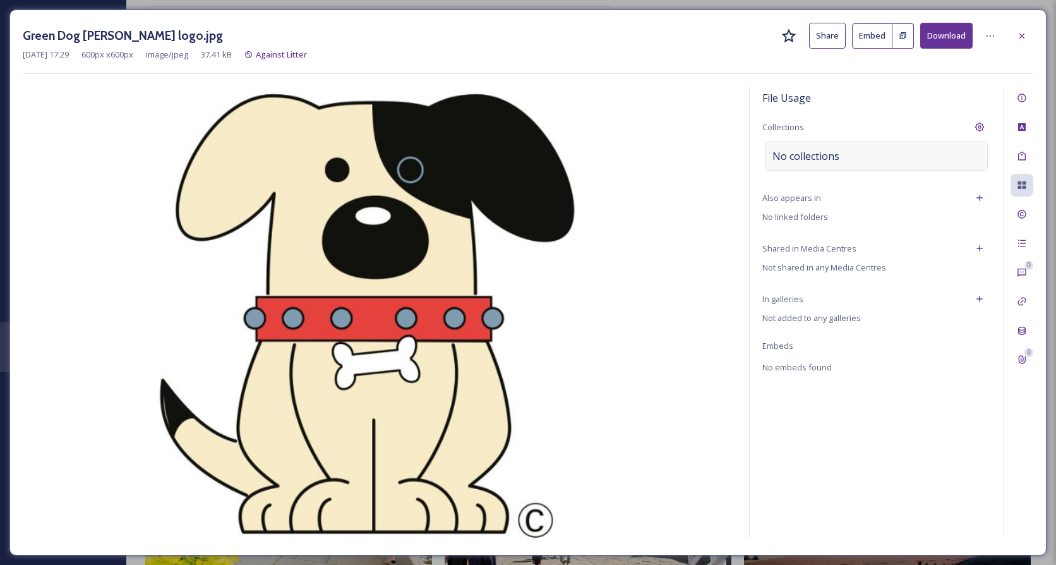
click at [809, 157] on span "No collections" at bounding box center [806, 155] width 67 height 15
click at [809, 157] on input at bounding box center [835, 156] width 139 height 28
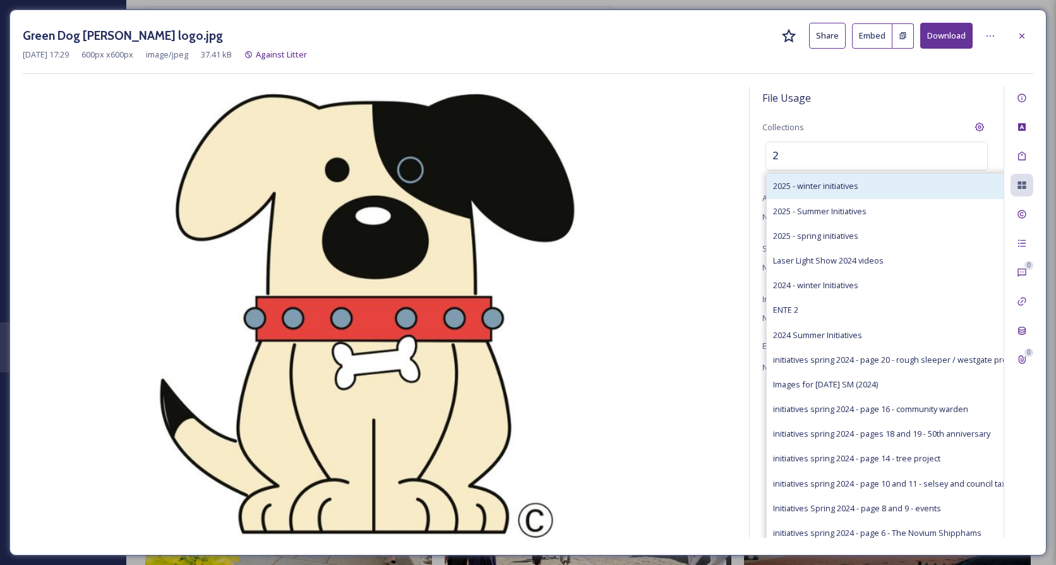
type input "2"
click at [806, 187] on span "2025 - winter initiatives" at bounding box center [815, 186] width 85 height 12
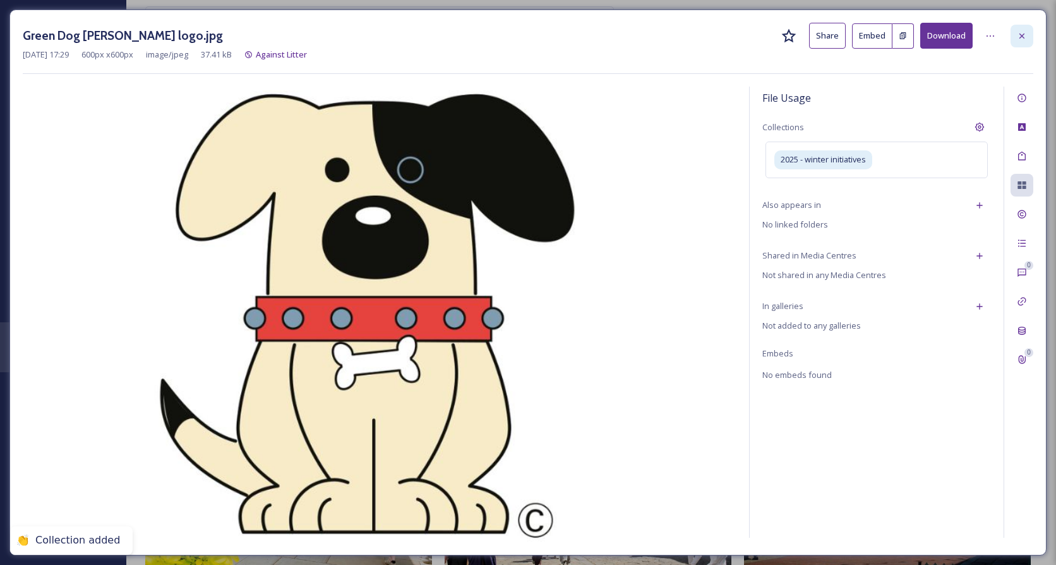
click at [1018, 31] on icon at bounding box center [1022, 36] width 10 height 10
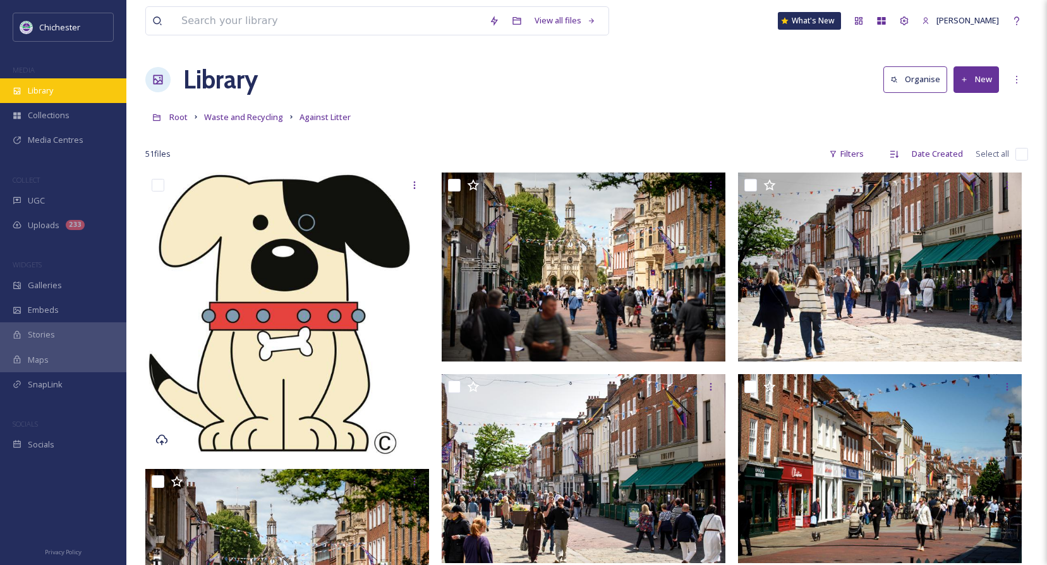
click at [49, 88] on span "Library" at bounding box center [40, 91] width 25 height 12
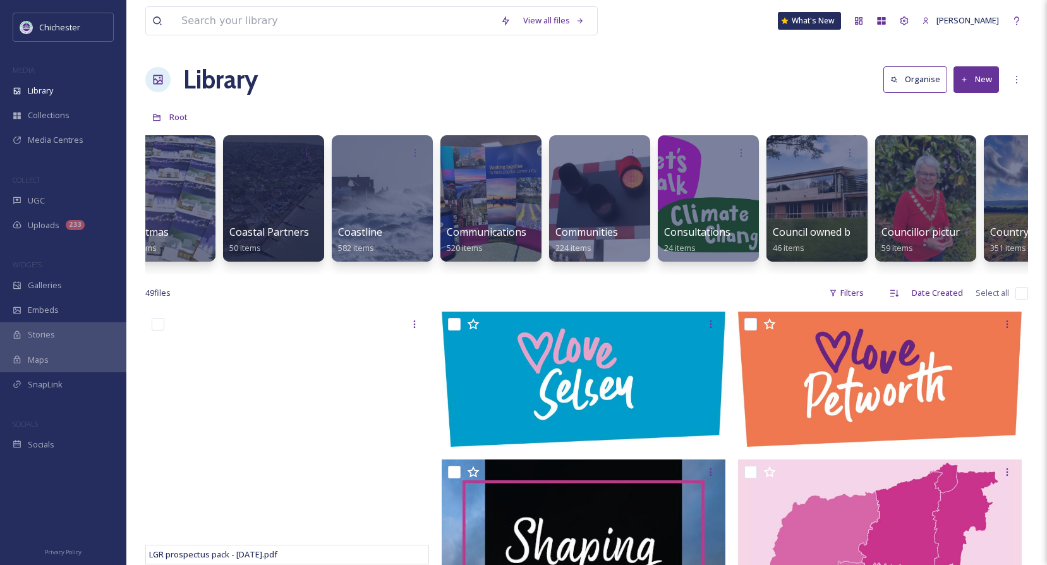
scroll to position [0, 834]
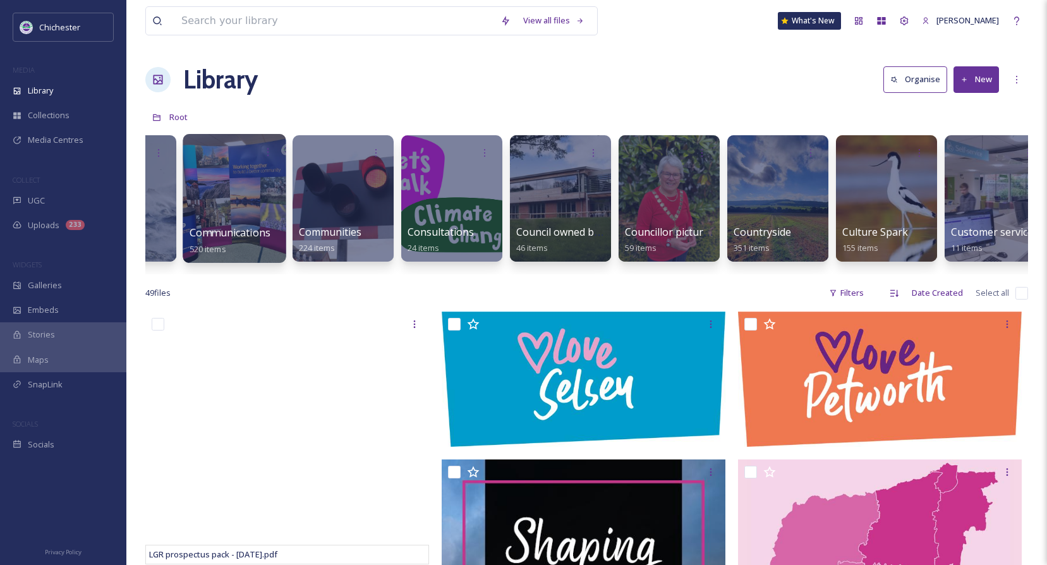
click at [234, 236] on span "Communications" at bounding box center [230, 233] width 81 height 14
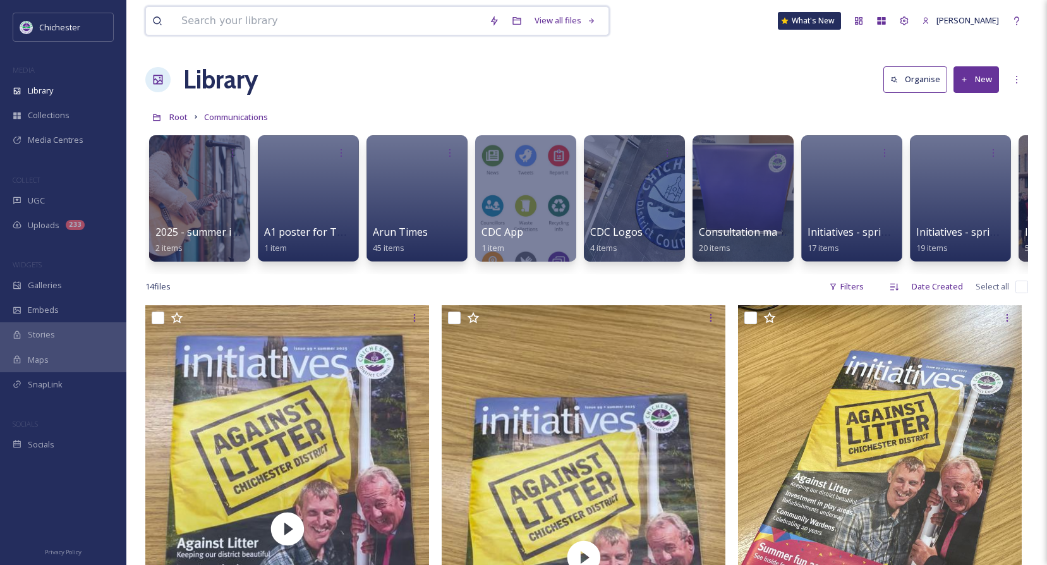
click at [190, 27] on input at bounding box center [329, 21] width 308 height 28
type input "dogs"
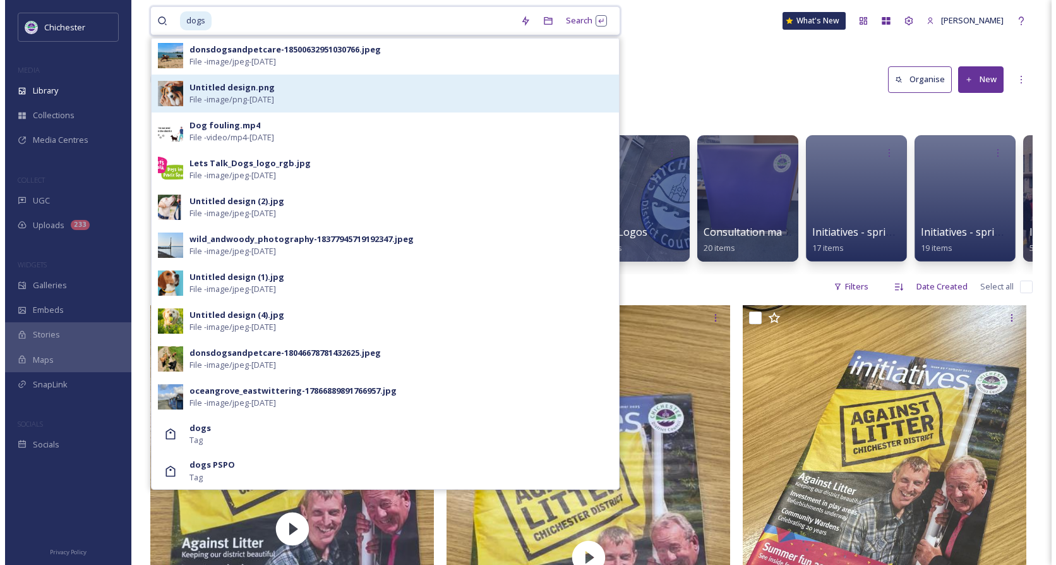
scroll to position [382, 0]
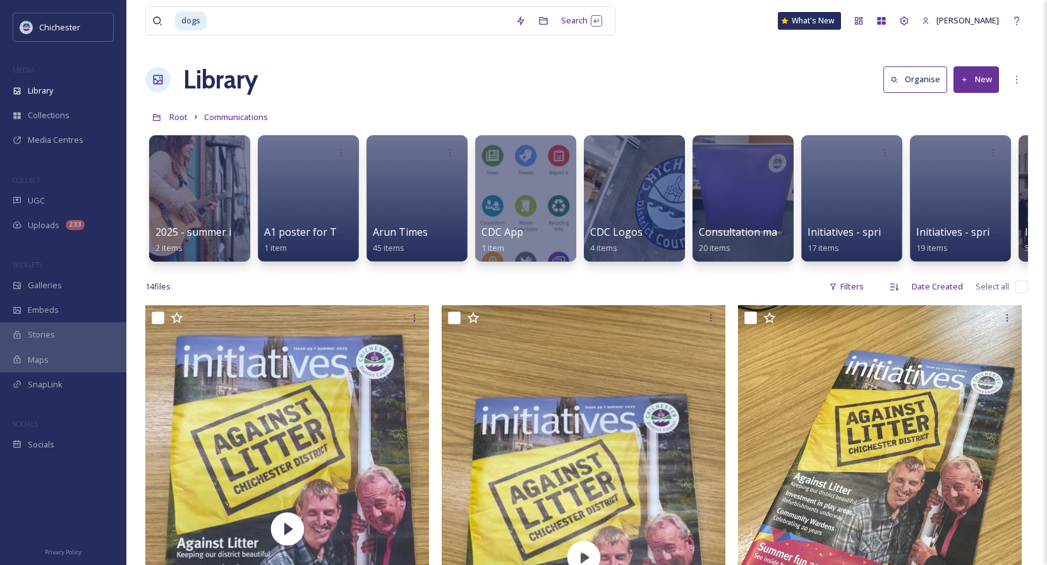
click at [688, 32] on div "dogs Search What's New [PERSON_NAME]" at bounding box center [586, 21] width 883 height 42
click at [33, 85] on span "Library" at bounding box center [40, 91] width 25 height 12
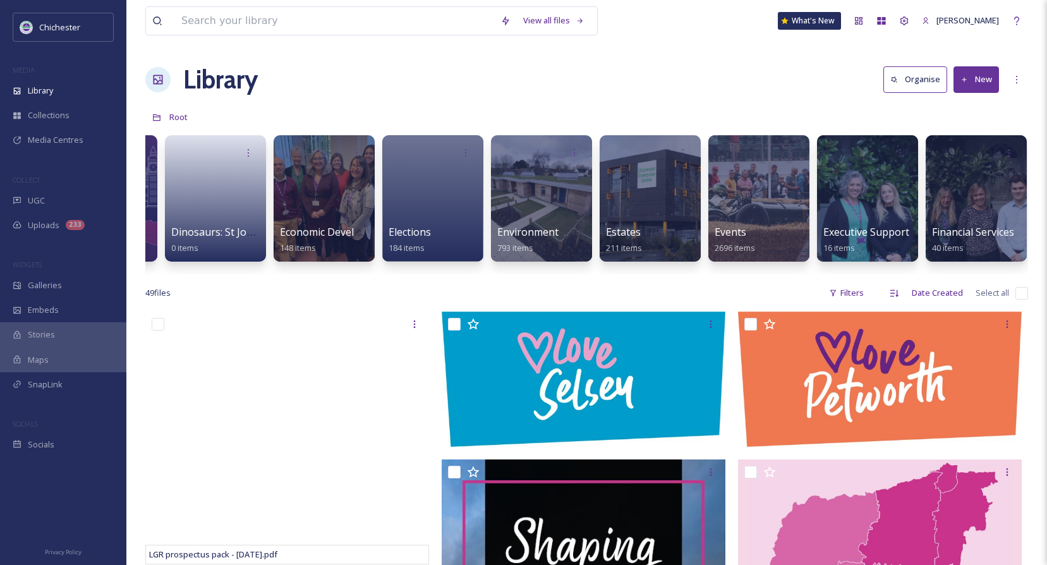
scroll to position [0, 1931]
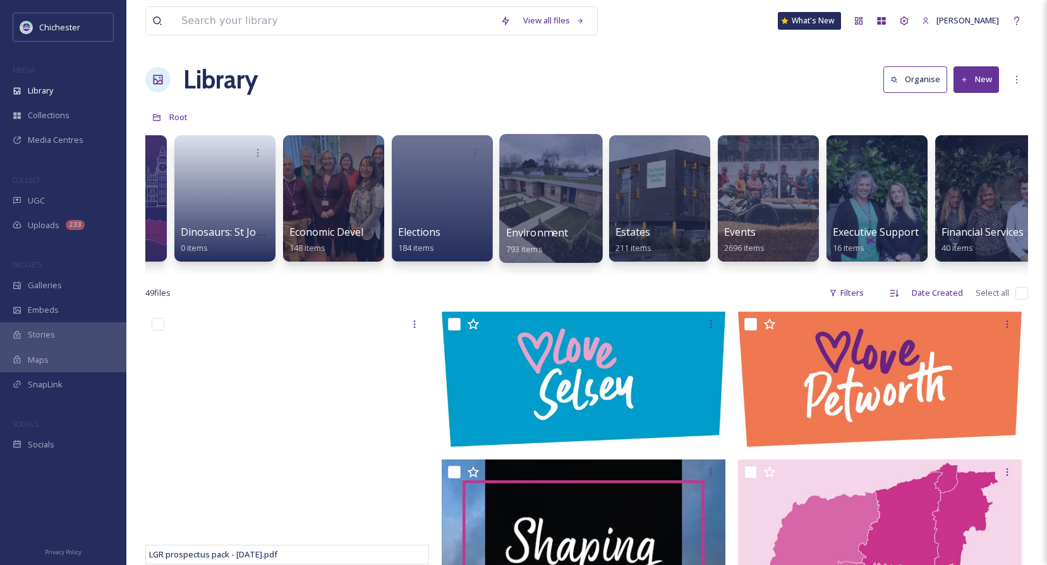
click at [557, 243] on div "Environment 793 items" at bounding box center [551, 241] width 90 height 32
click at [556, 231] on span "Environment" at bounding box center [537, 233] width 63 height 14
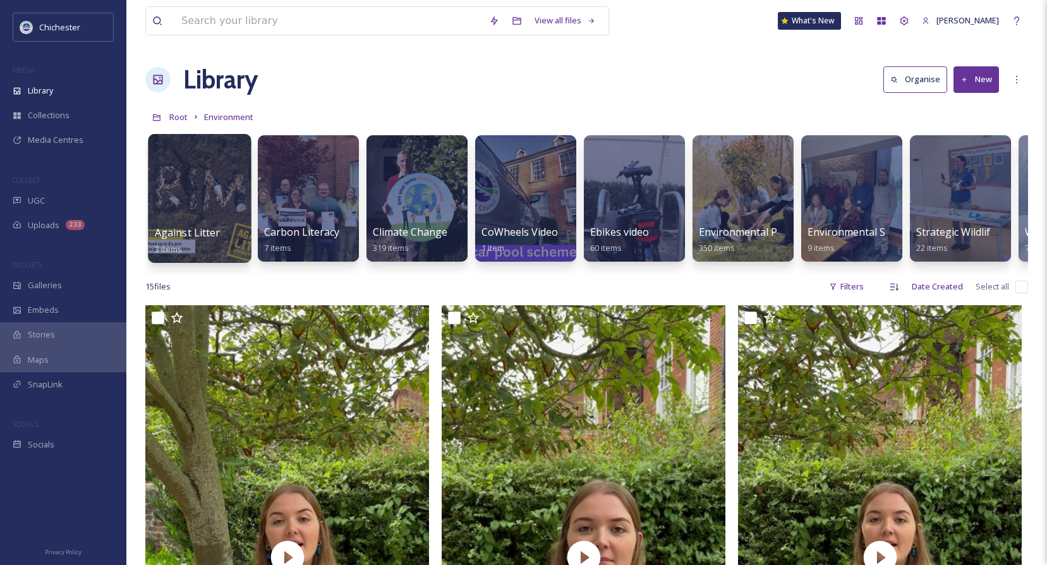
click at [215, 198] on div at bounding box center [199, 198] width 103 height 129
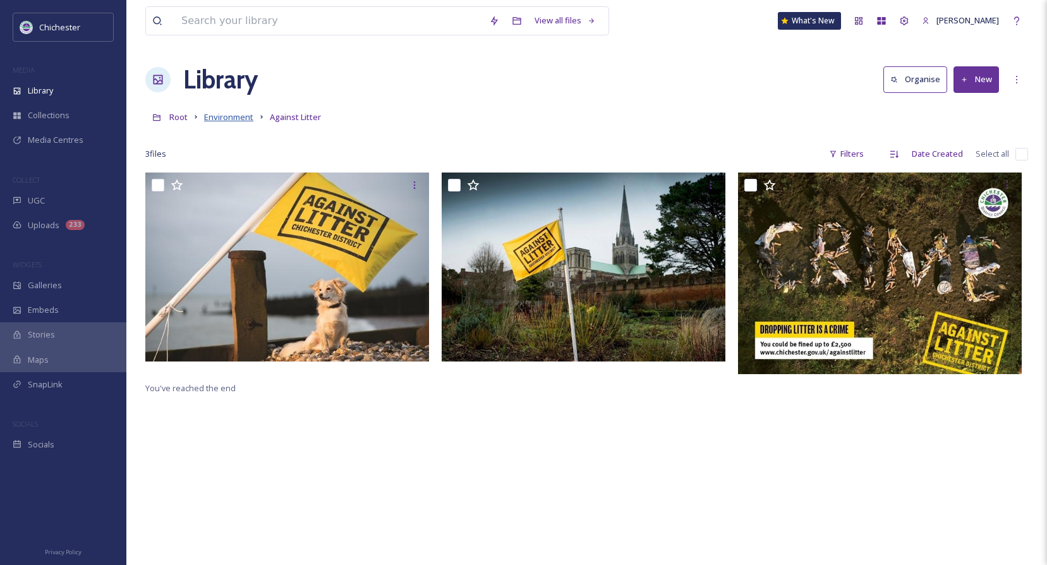
click at [226, 123] on span "Environment" at bounding box center [228, 116] width 49 height 11
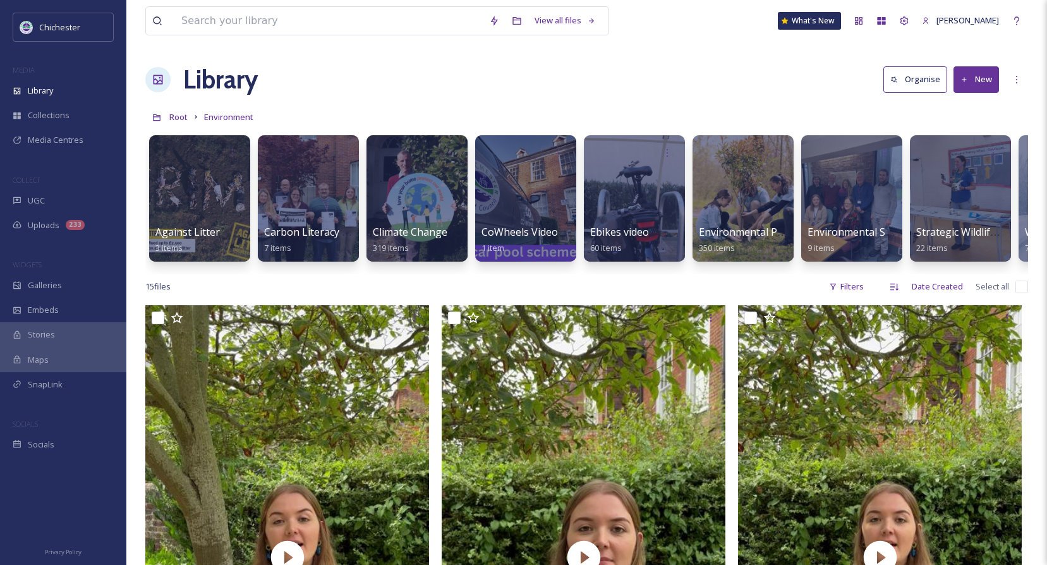
click at [979, 76] on button "New" at bounding box center [975, 79] width 45 height 26
click at [963, 162] on span "Folder" at bounding box center [961, 158] width 24 height 12
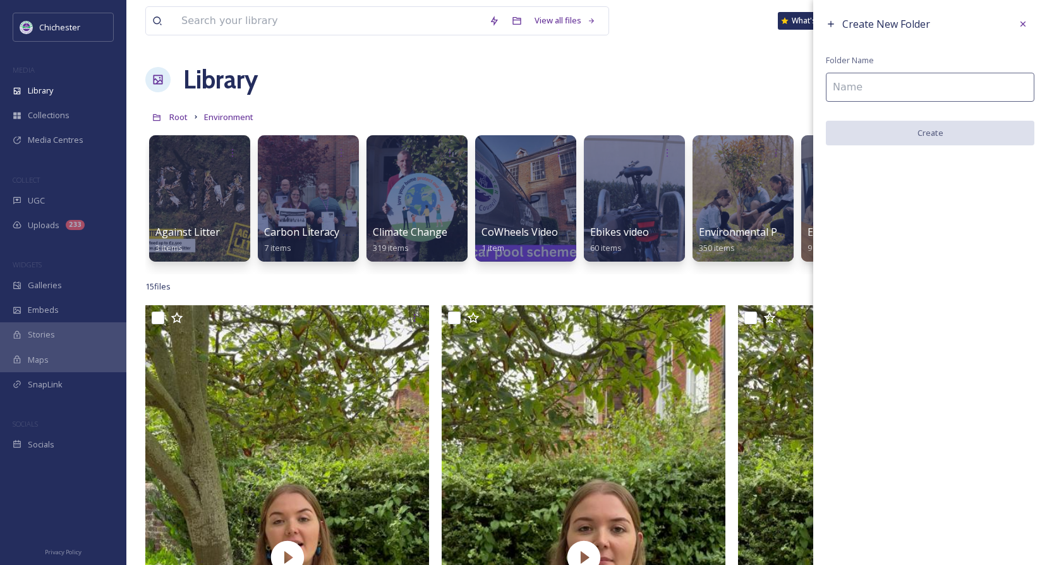
click at [1000, 97] on input at bounding box center [930, 87] width 208 height 29
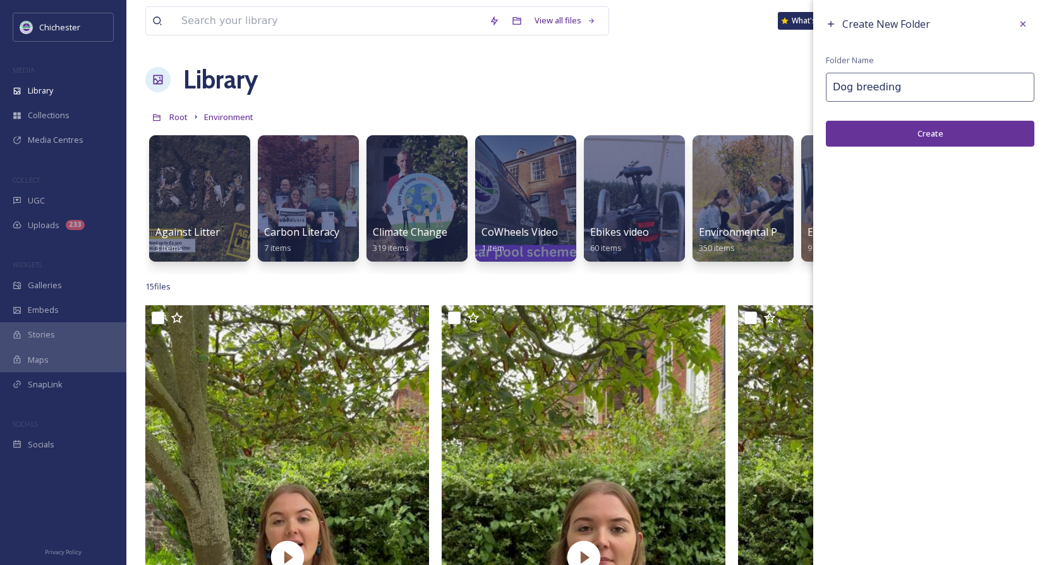
type input "Dog breeding"
click at [977, 127] on button "Create" at bounding box center [930, 134] width 208 height 26
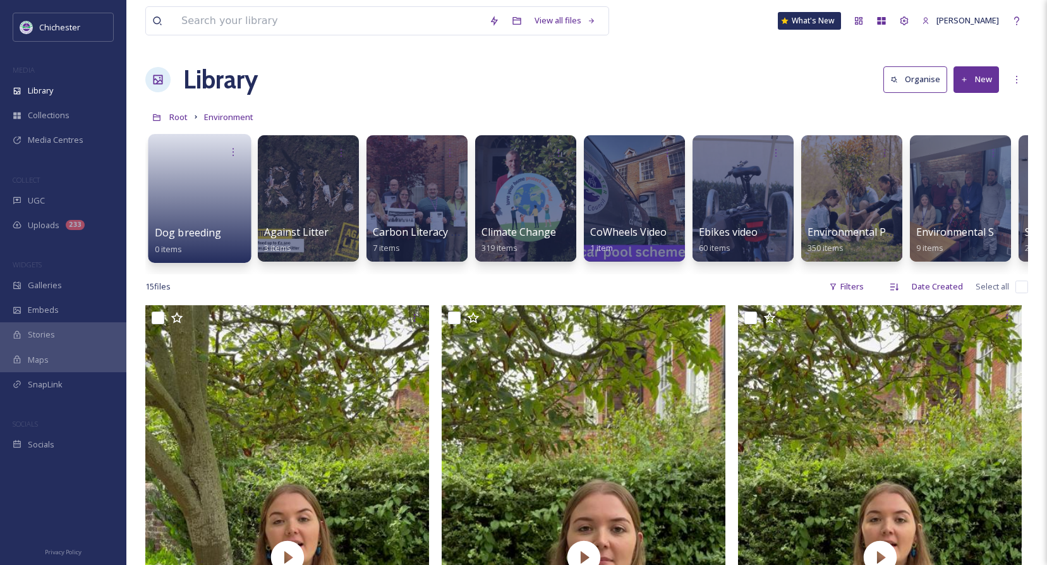
click at [214, 226] on span "Dog breeding" at bounding box center [188, 233] width 67 height 14
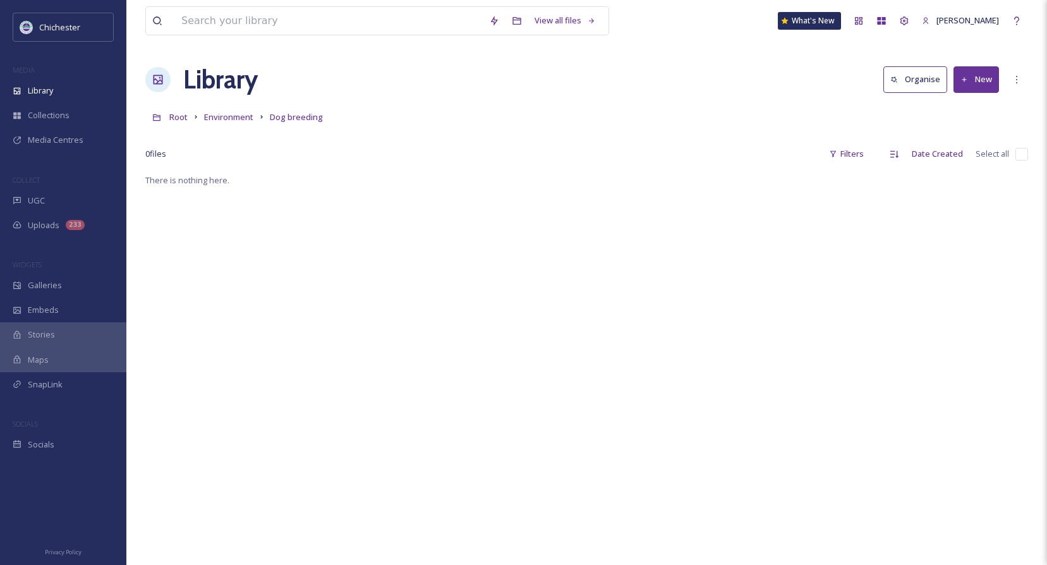
click at [951, 80] on link "Organise" at bounding box center [918, 79] width 70 height 26
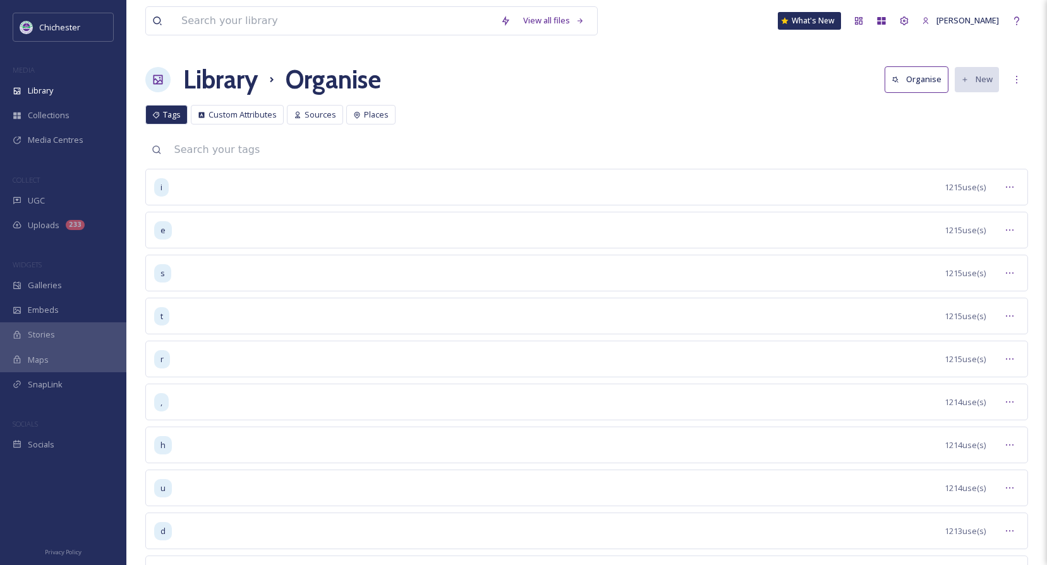
click at [780, 102] on div "View all files What's [GEOGRAPHIC_DATA][PERSON_NAME] Organise Organise New Your…" at bounding box center [586, 529] width 920 height 1059
click at [212, 84] on h1 "Library" at bounding box center [220, 80] width 75 height 38
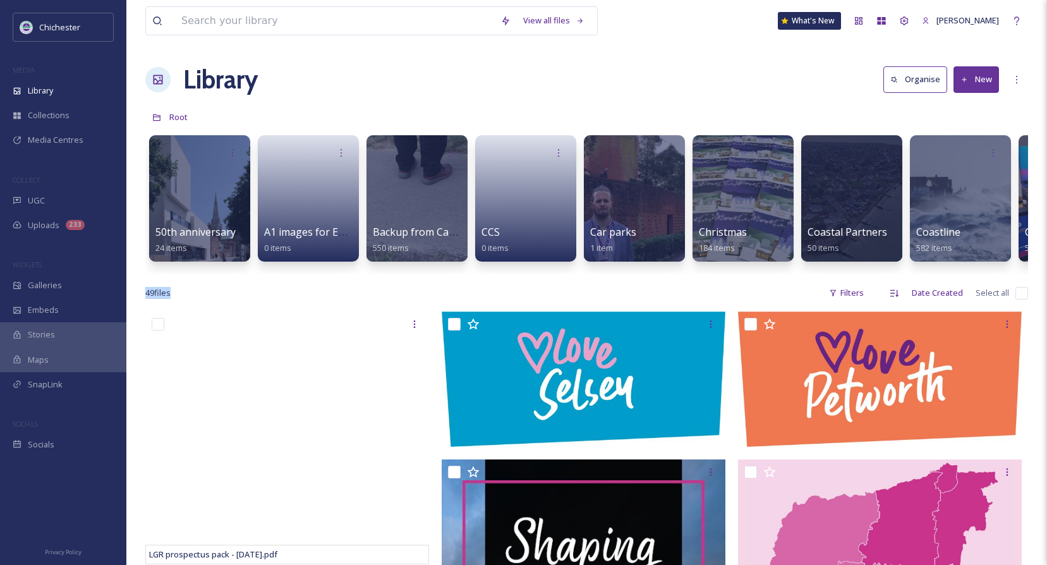
drag, startPoint x: 245, startPoint y: 286, endPoint x: 362, endPoint y: 288, distance: 116.9
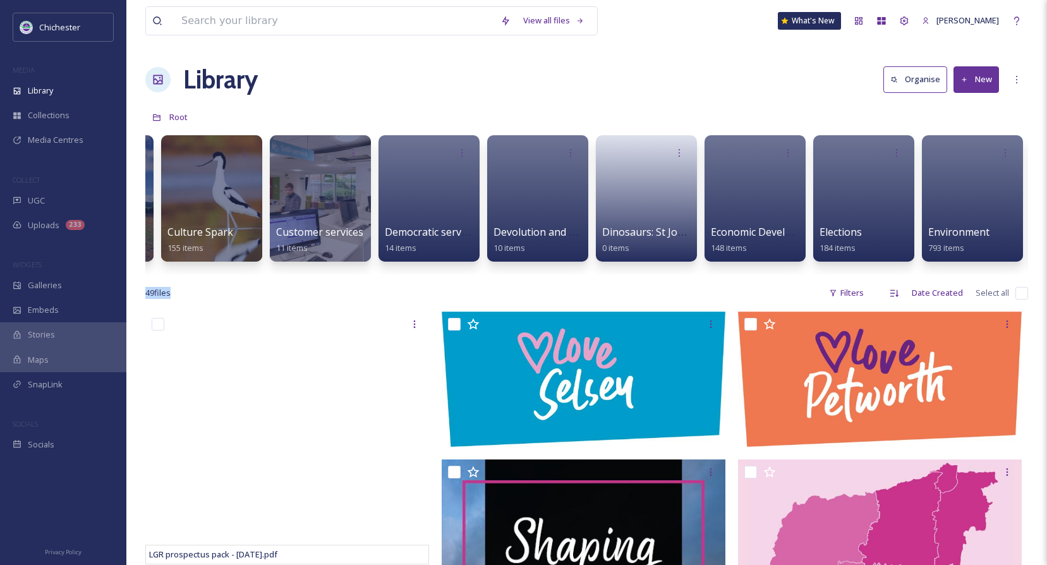
scroll to position [0, 1711]
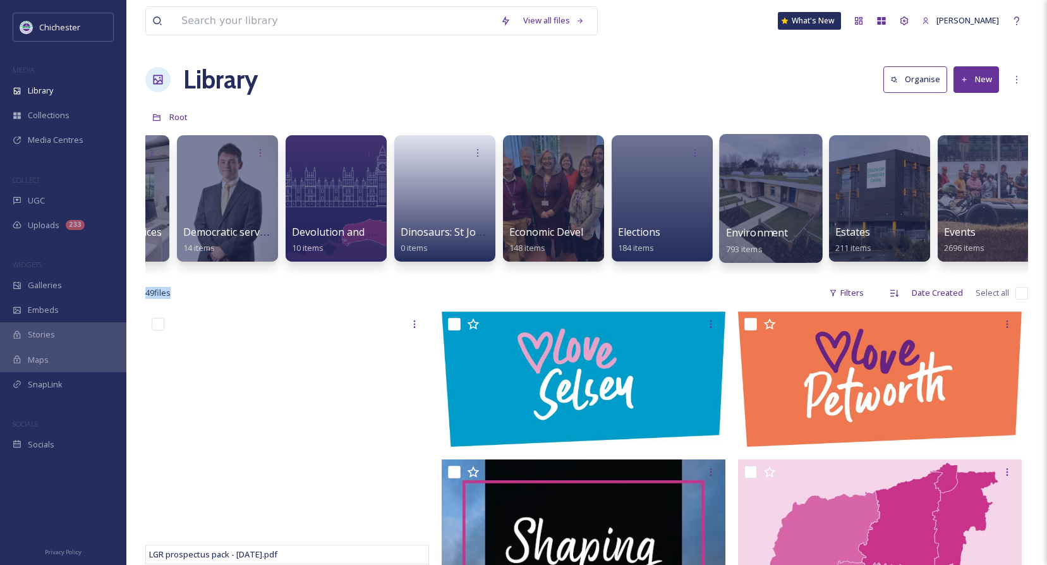
click at [792, 216] on div at bounding box center [770, 198] width 103 height 129
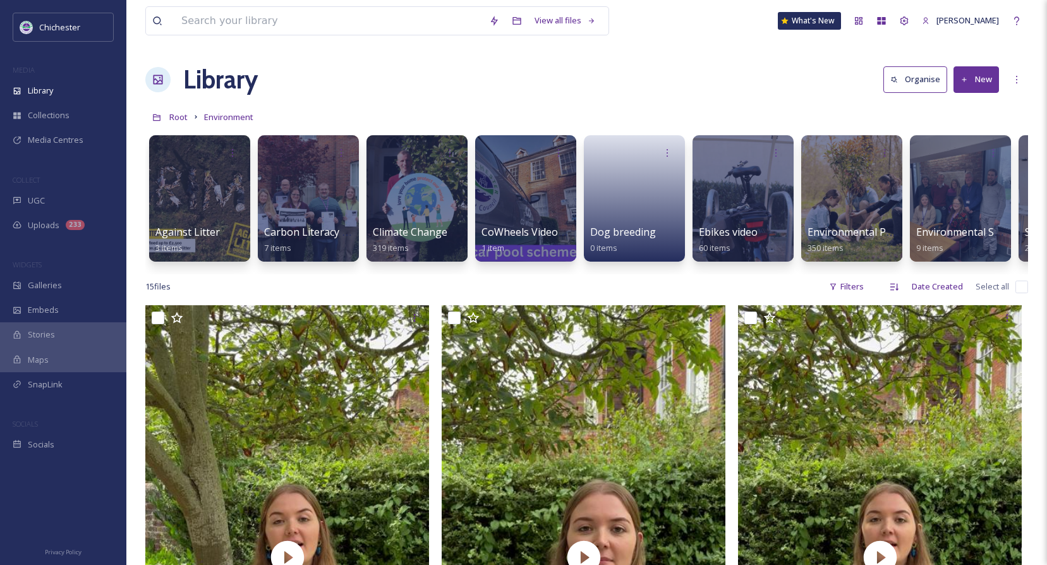
scroll to position [0, 1]
click at [604, 215] on link at bounding box center [634, 194] width 90 height 61
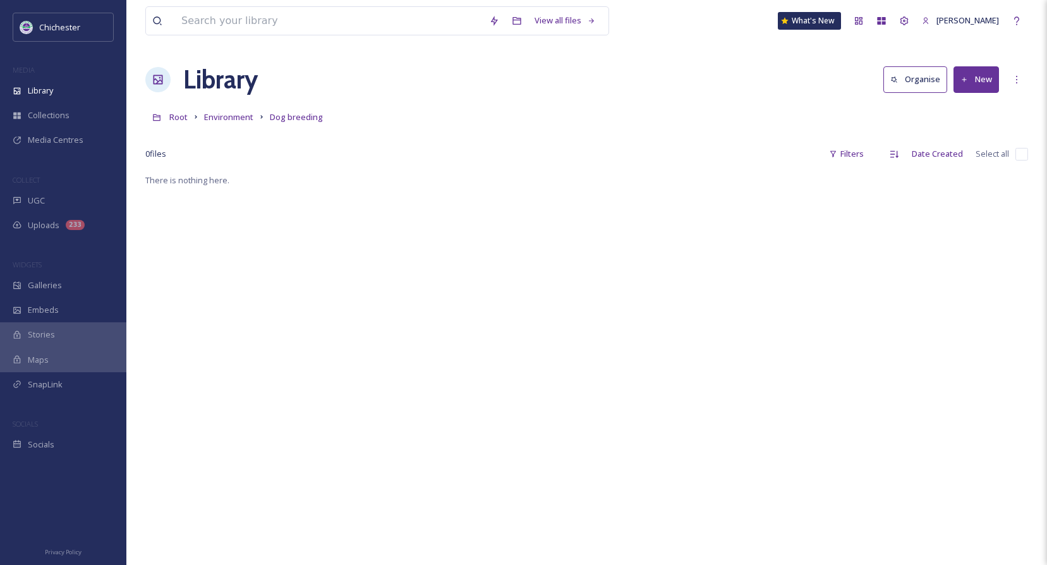
click at [975, 77] on button "New" at bounding box center [975, 79] width 45 height 26
click at [968, 104] on span "File Upload" at bounding box center [970, 109] width 42 height 12
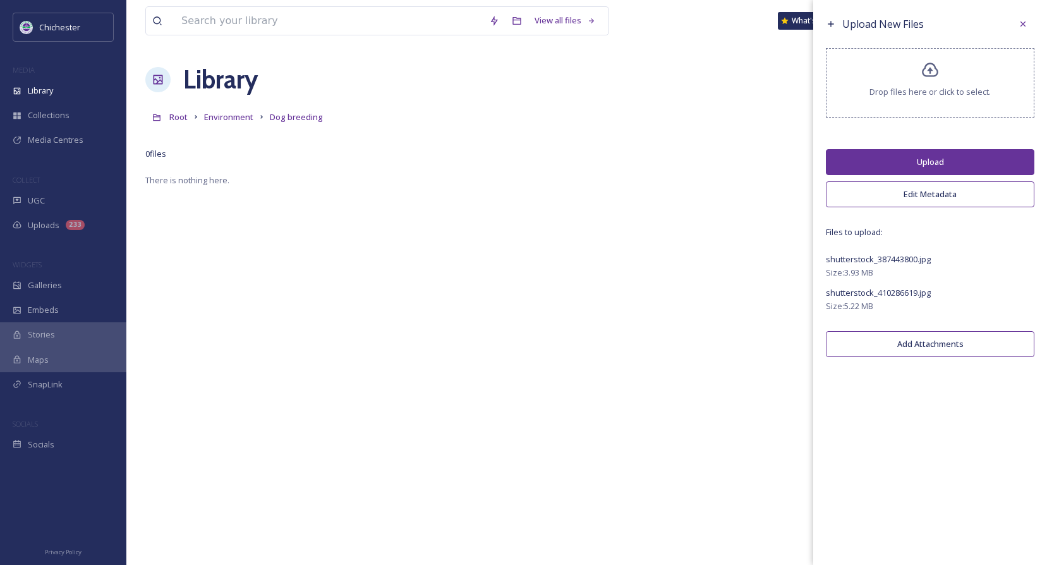
click at [950, 160] on button "Upload" at bounding box center [930, 162] width 208 height 26
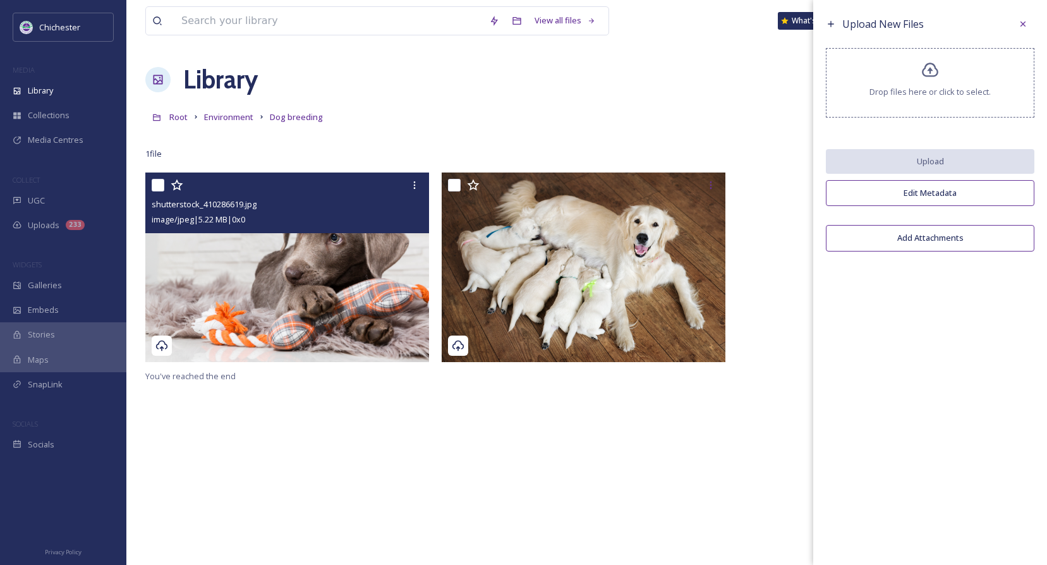
click at [321, 278] on img at bounding box center [287, 266] width 284 height 189
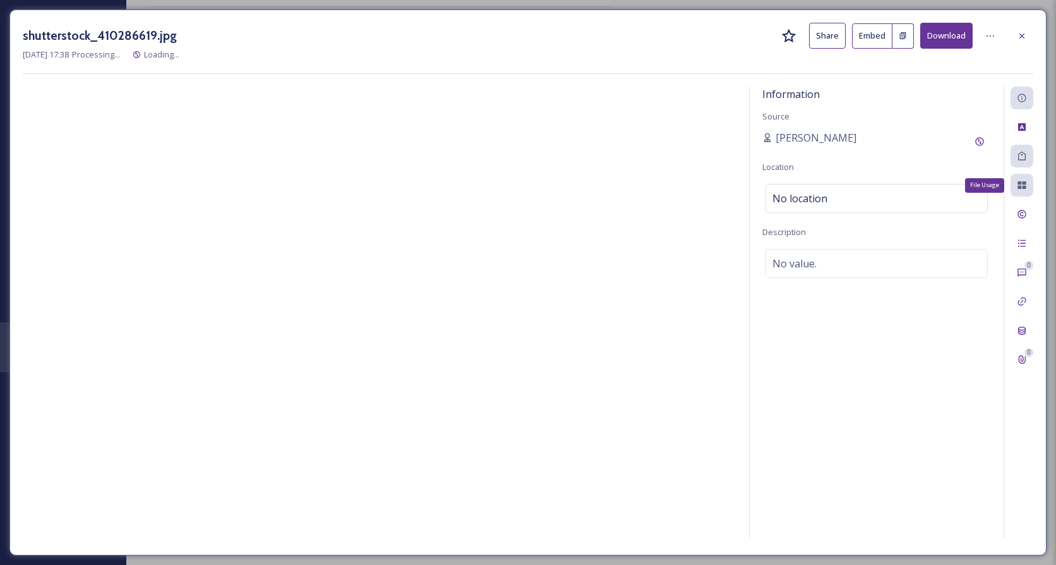
click at [1025, 188] on icon at bounding box center [1022, 185] width 8 height 8
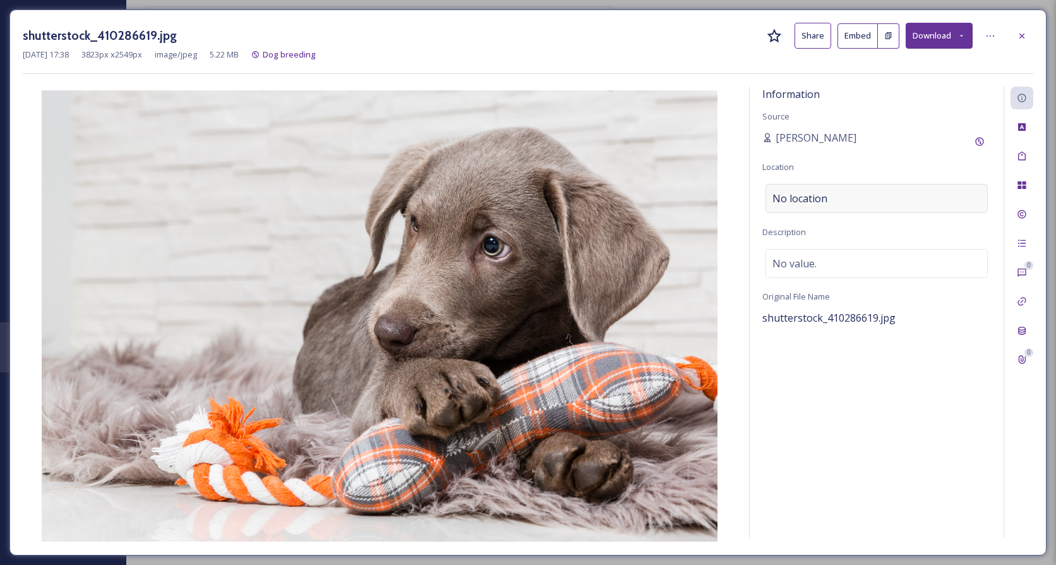
click at [880, 196] on div "No location" at bounding box center [877, 198] width 222 height 29
click at [858, 196] on input at bounding box center [876, 198] width 221 height 28
type input "2"
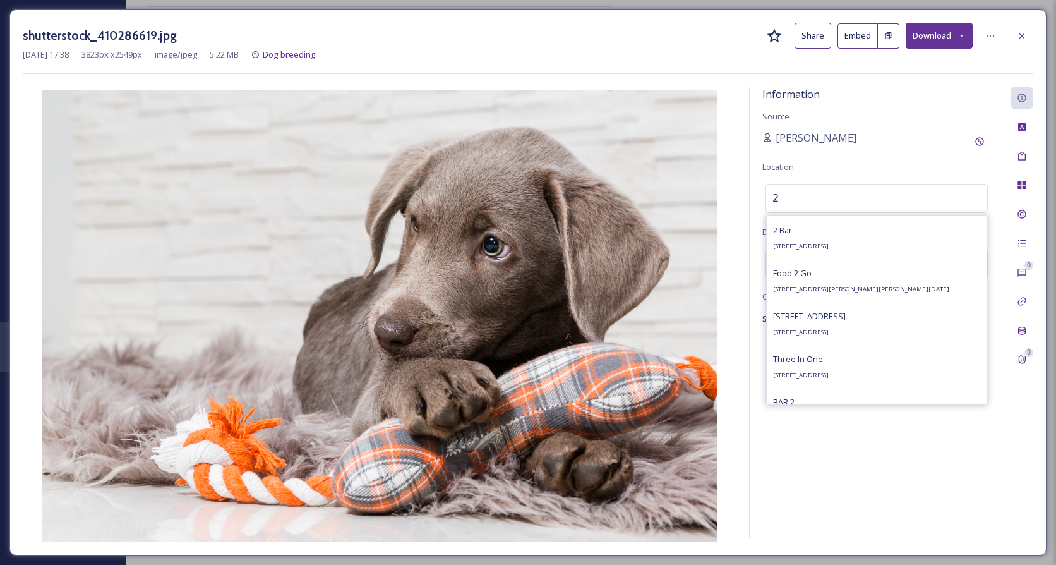
click at [806, 198] on input "2" at bounding box center [876, 198] width 221 height 28
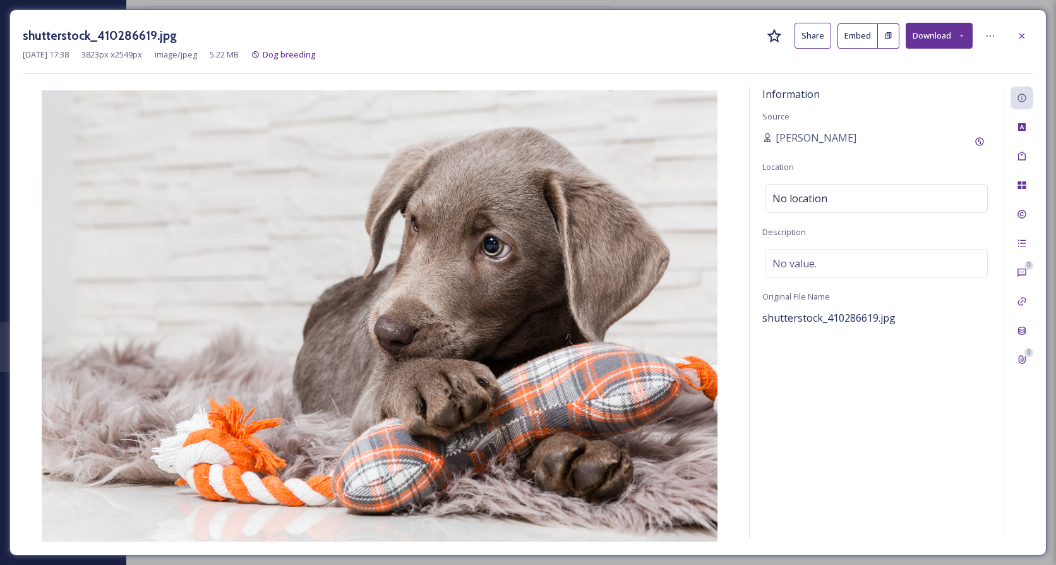
click at [917, 145] on div "[PERSON_NAME]" at bounding box center [876, 141] width 229 height 23
click at [822, 189] on div "No location" at bounding box center [877, 198] width 222 height 29
click at [1018, 182] on icon at bounding box center [1022, 185] width 8 height 8
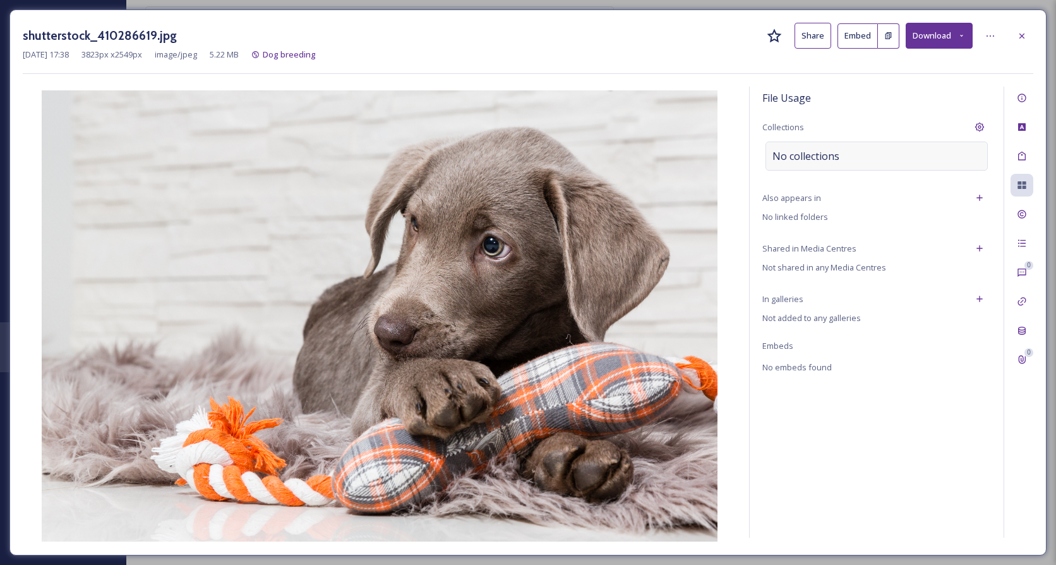
click at [904, 159] on div "No collections" at bounding box center [877, 156] width 222 height 29
click at [850, 165] on input at bounding box center [835, 156] width 139 height 28
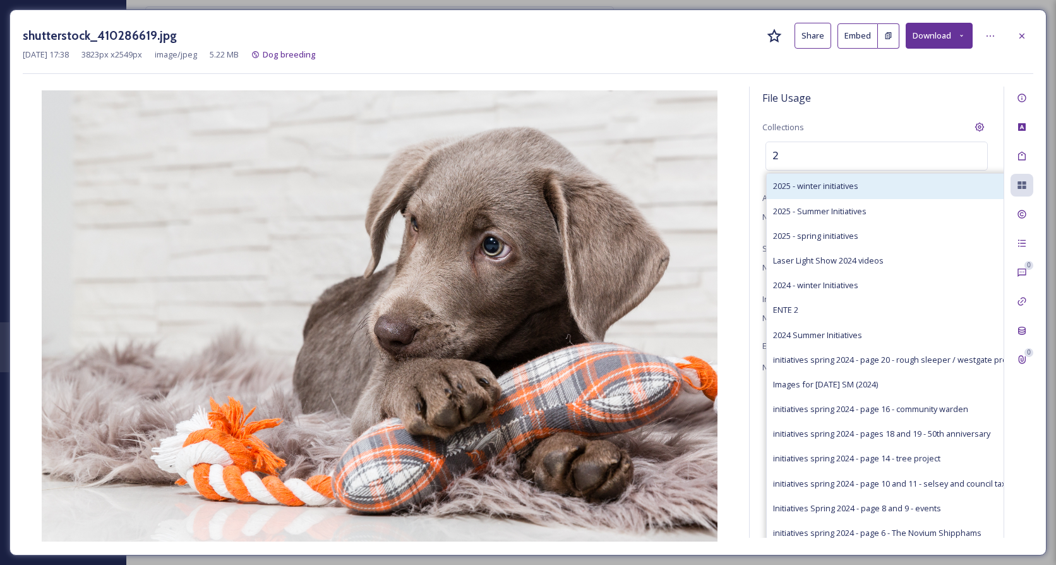
type input "2"
click at [840, 198] on div "2025 - winter initiatives" at bounding box center [897, 186] width 260 height 25
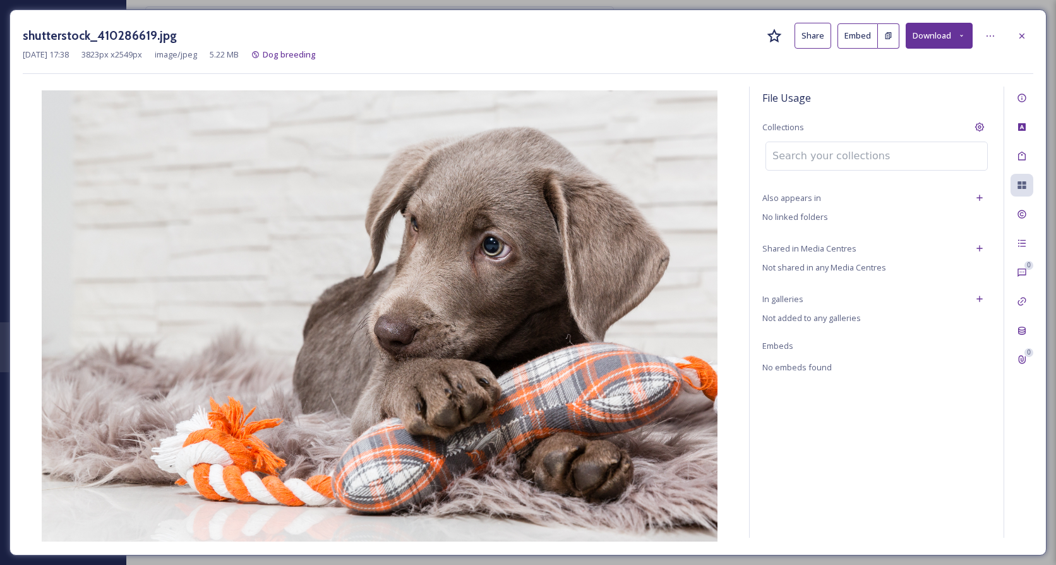
click at [881, 170] on input at bounding box center [835, 156] width 139 height 28
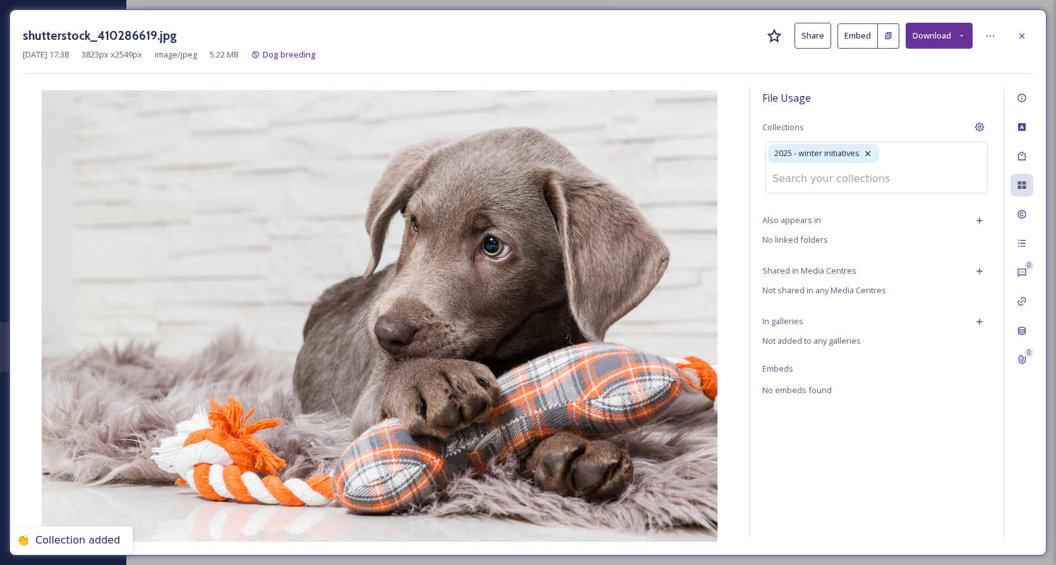
click at [903, 103] on div "File Usage" at bounding box center [876, 98] width 229 height 23
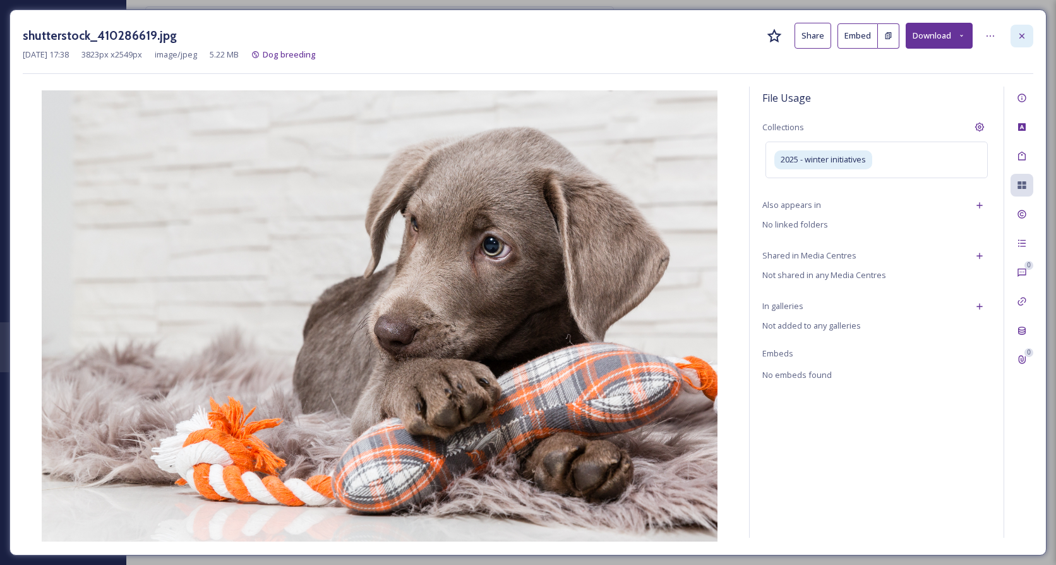
click at [1027, 37] on icon at bounding box center [1022, 36] width 10 height 10
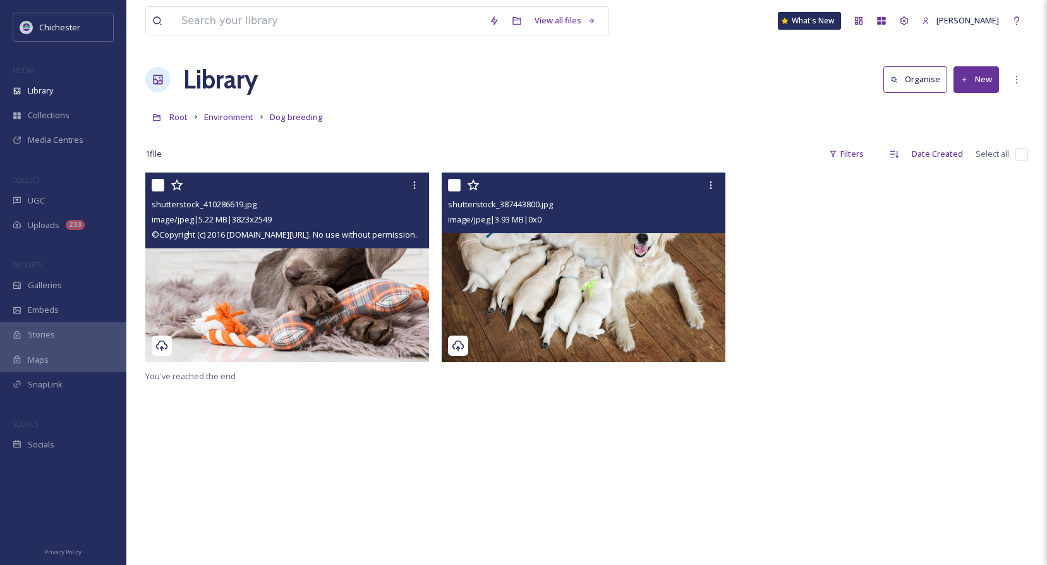
click at [629, 272] on img at bounding box center [584, 267] width 284 height 190
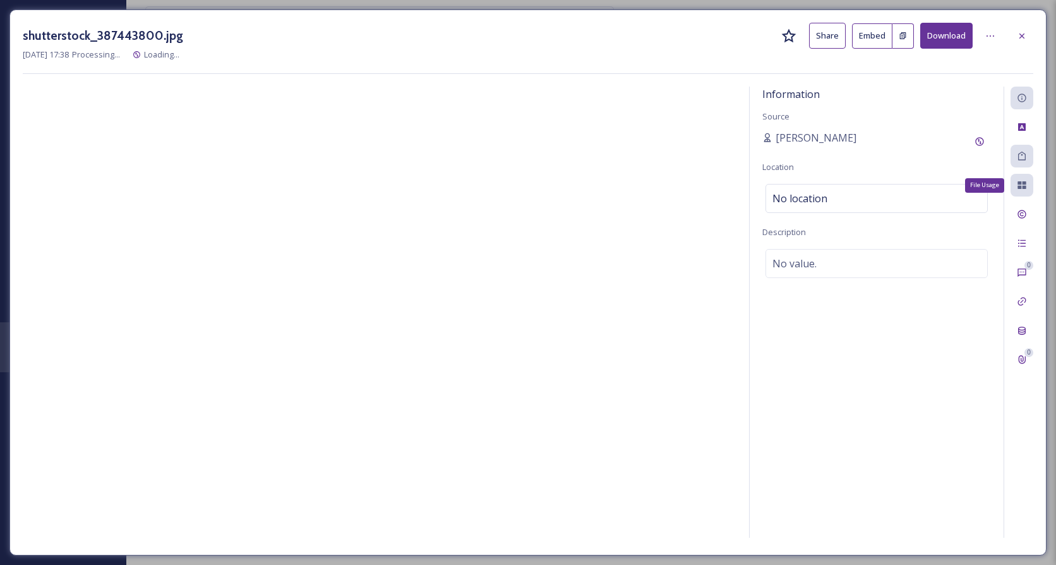
click at [1027, 189] on icon at bounding box center [1022, 185] width 10 height 10
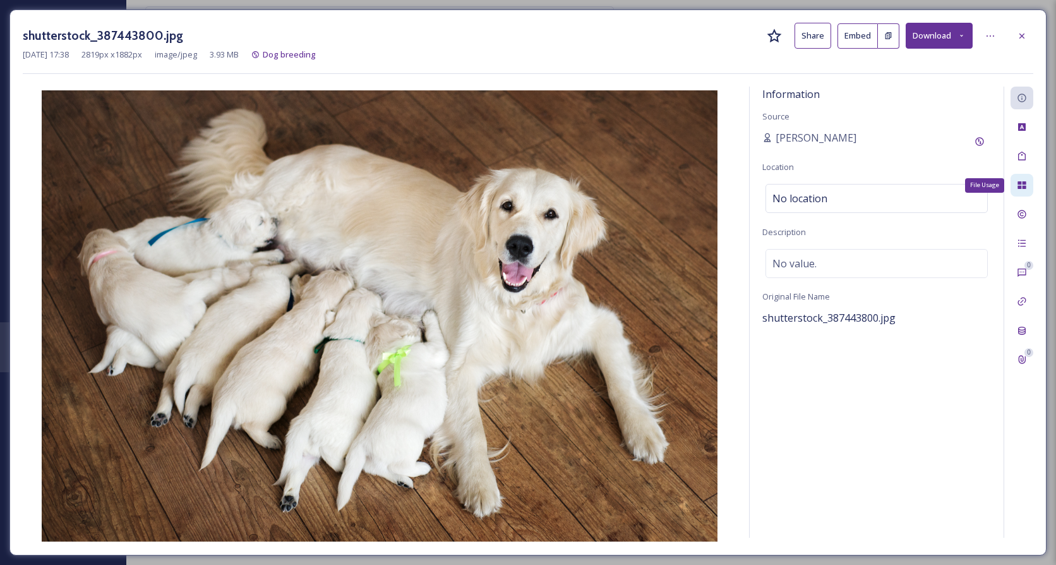
click at [1016, 189] on div "File Usage" at bounding box center [1022, 185] width 23 height 23
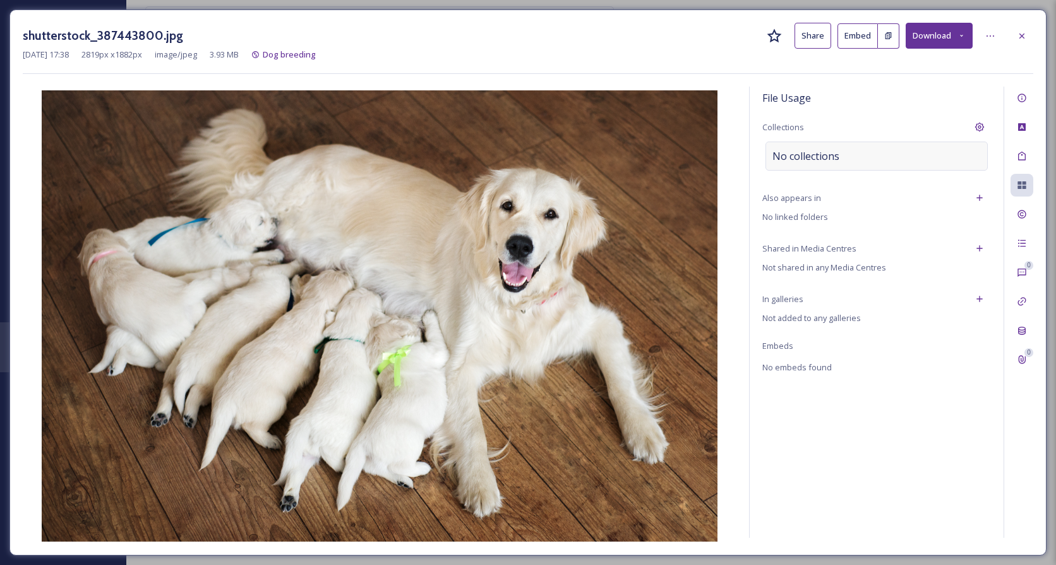
click at [898, 161] on div "No collections" at bounding box center [877, 156] width 222 height 29
click at [873, 156] on input at bounding box center [835, 156] width 139 height 28
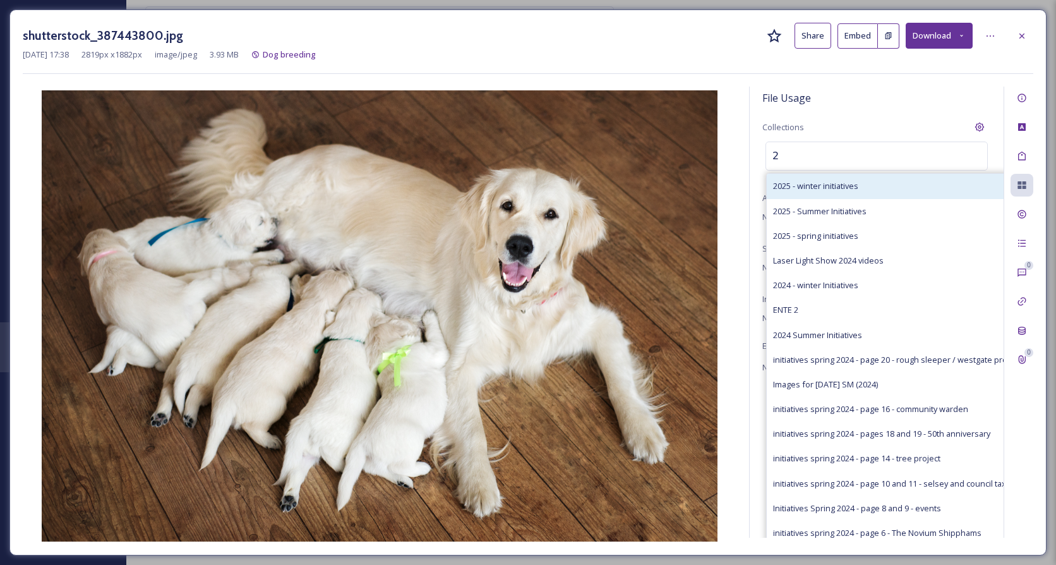
type input "2"
click at [831, 188] on span "2025 - winter initiatives" at bounding box center [815, 186] width 85 height 12
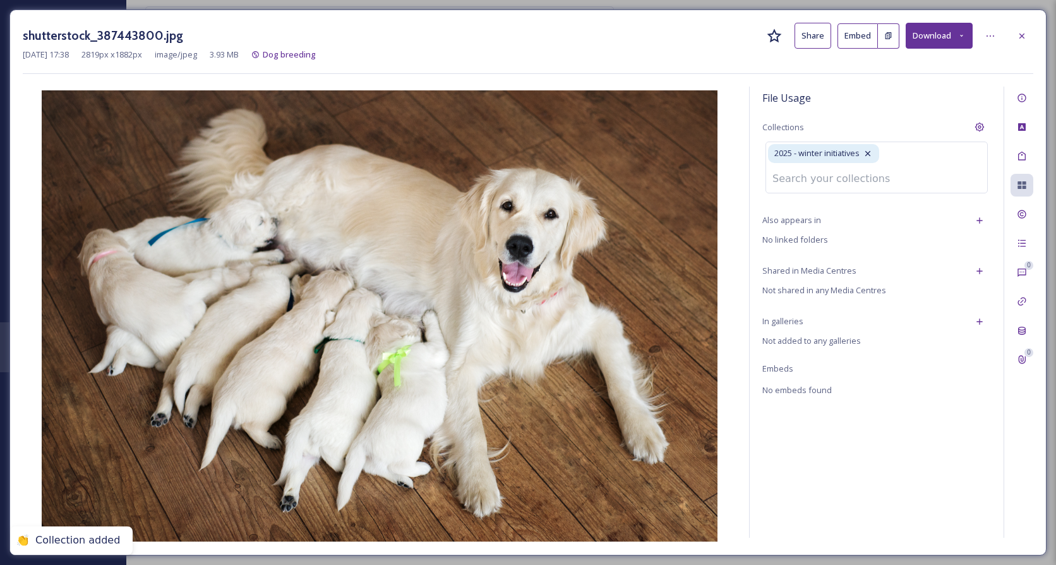
click at [905, 105] on div "File Usage" at bounding box center [876, 98] width 229 height 23
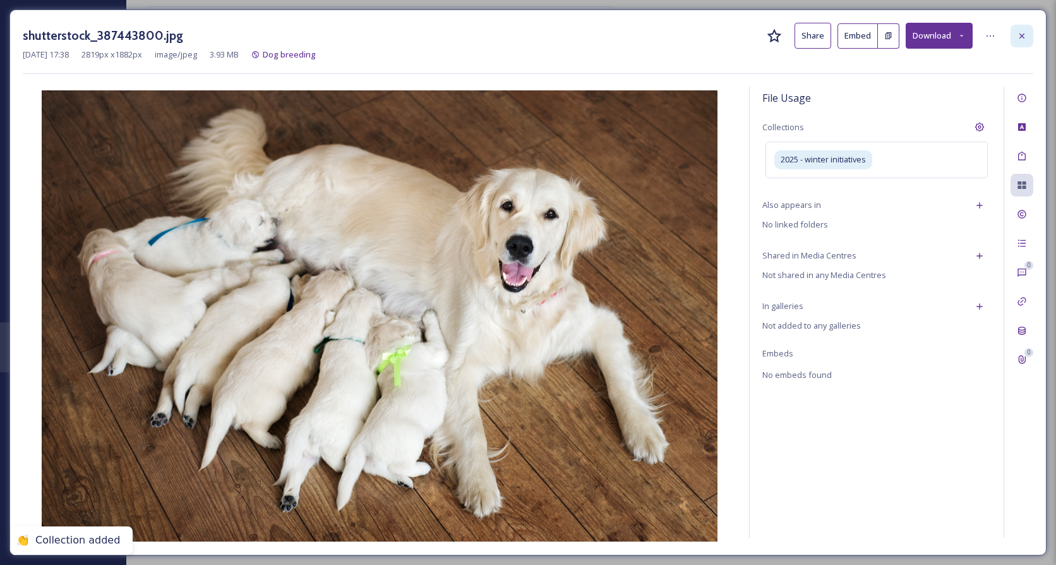
click at [1023, 35] on icon at bounding box center [1022, 35] width 5 height 5
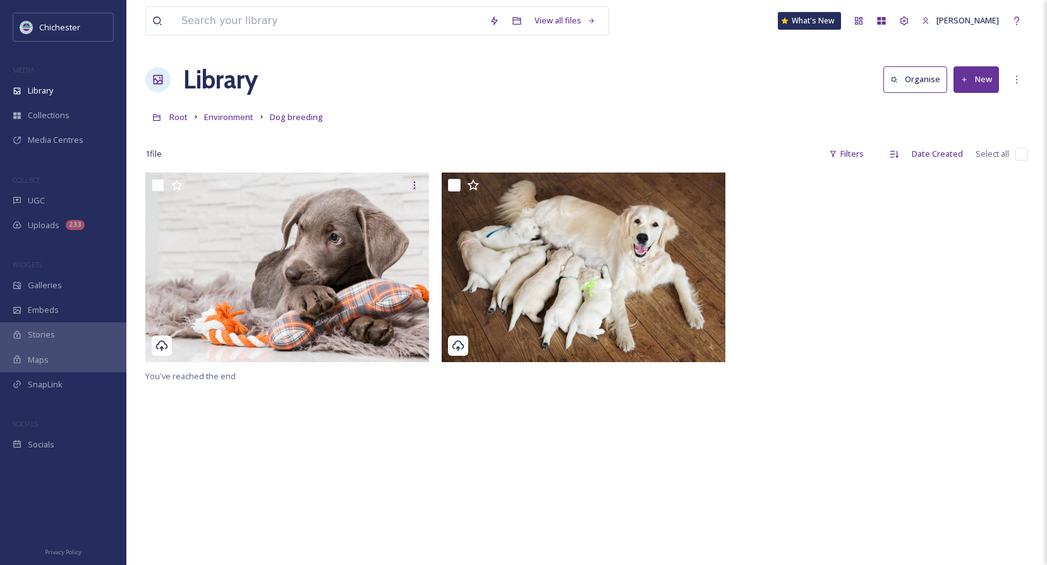
click at [691, 45] on div "View all files What's [GEOGRAPHIC_DATA][PERSON_NAME] Organise New Root Environm…" at bounding box center [586, 368] width 920 height 737
click at [60, 87] on div "Library" at bounding box center [63, 90] width 126 height 25
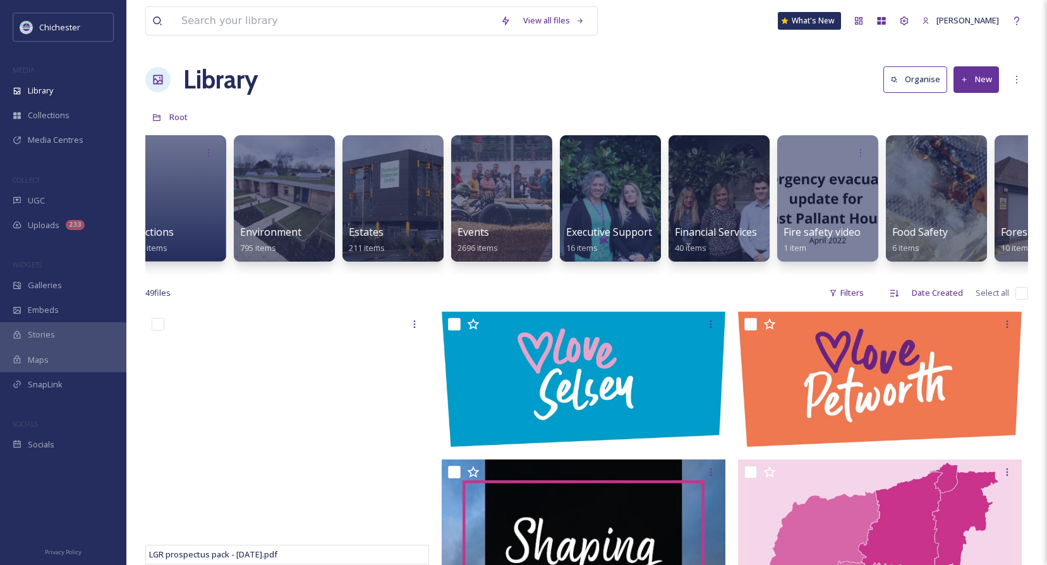
scroll to position [0, 2348]
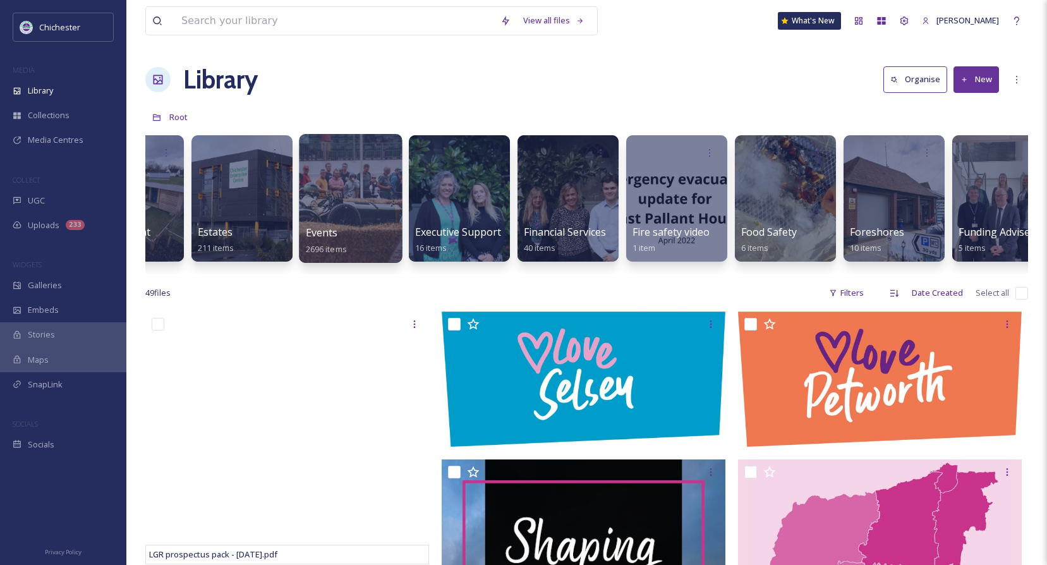
click at [370, 194] on div at bounding box center [350, 198] width 103 height 129
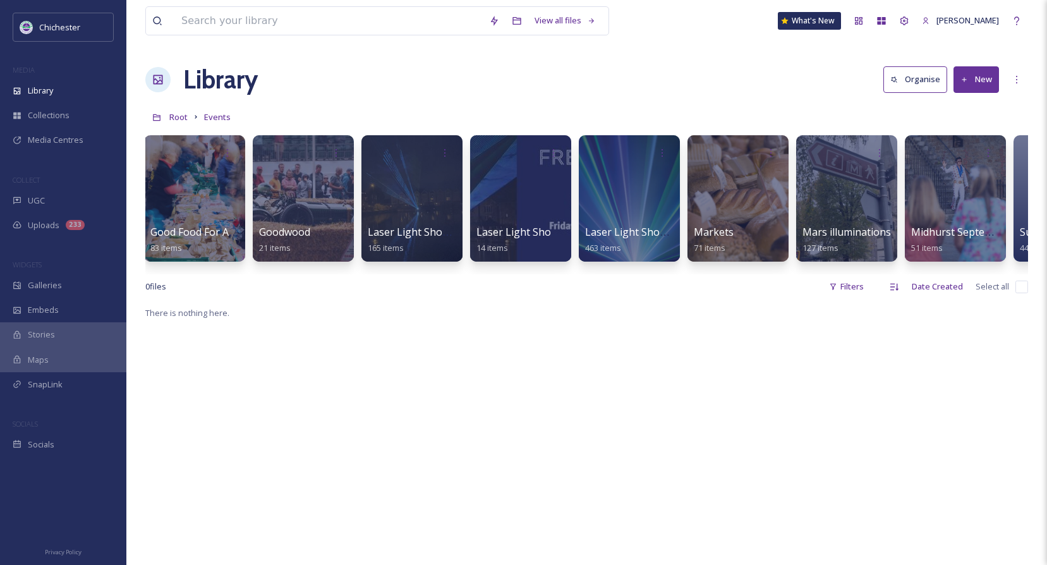
scroll to position [0, 1219]
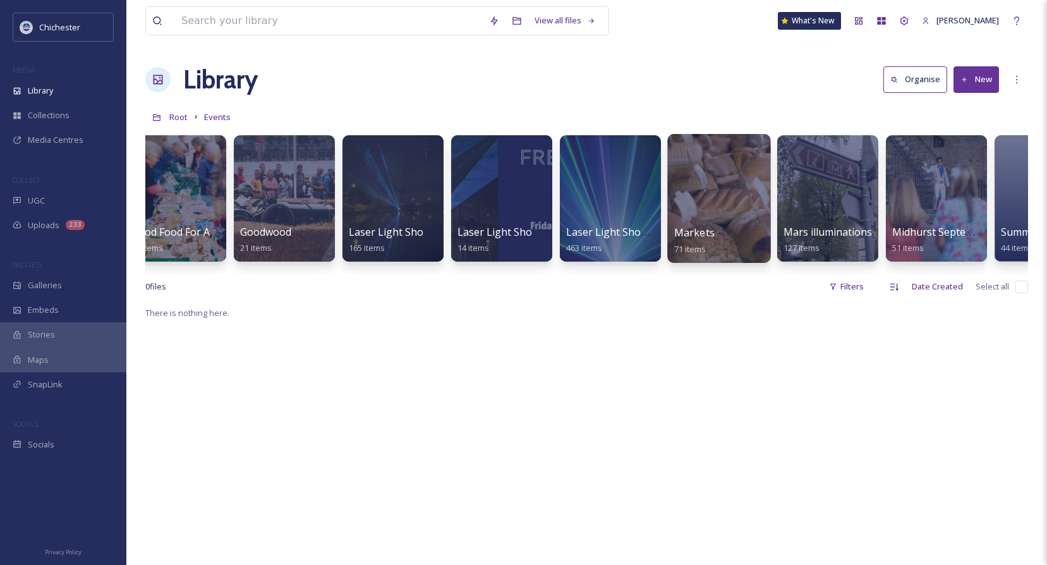
click at [720, 226] on div "Markets 71 items" at bounding box center [719, 241] width 90 height 32
click at [723, 234] on div "Markets 71 items" at bounding box center [719, 241] width 90 height 32
click at [719, 170] on div at bounding box center [718, 198] width 103 height 129
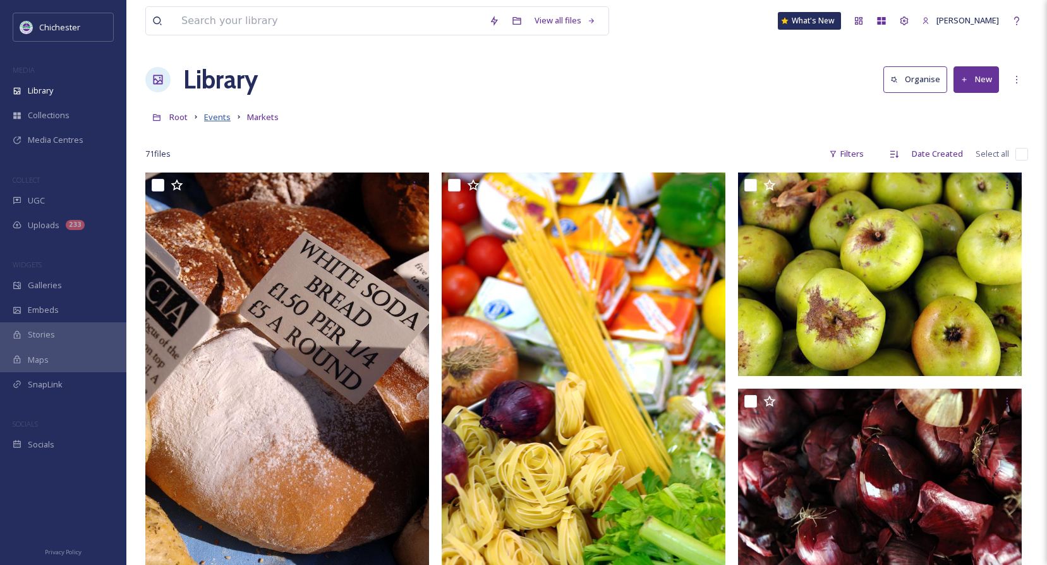
click at [220, 118] on span "Events" at bounding box center [217, 116] width 27 height 11
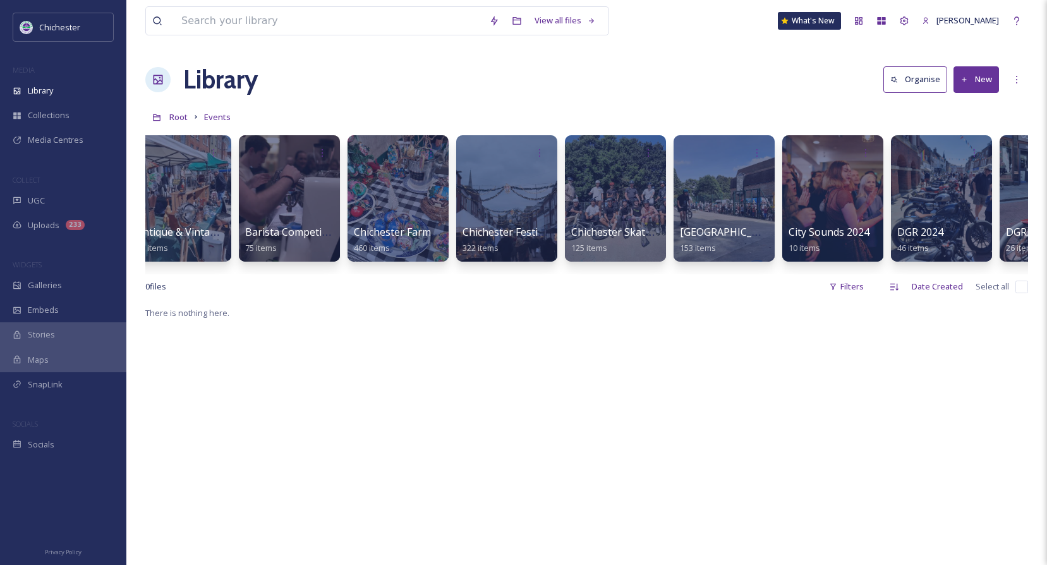
scroll to position [0, 238]
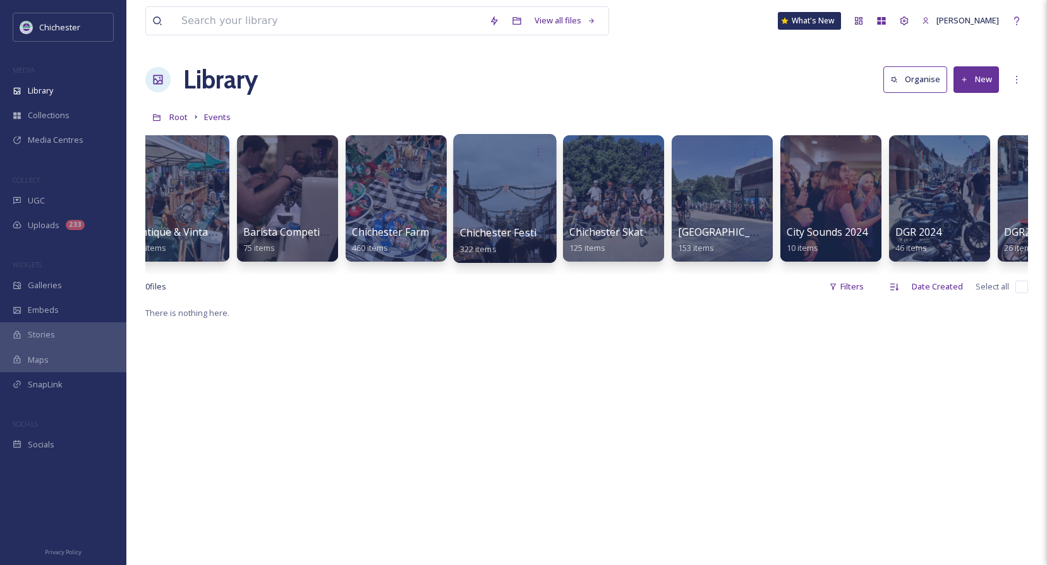
click at [480, 231] on span "Chichester Festive Market 2024" at bounding box center [536, 233] width 152 height 14
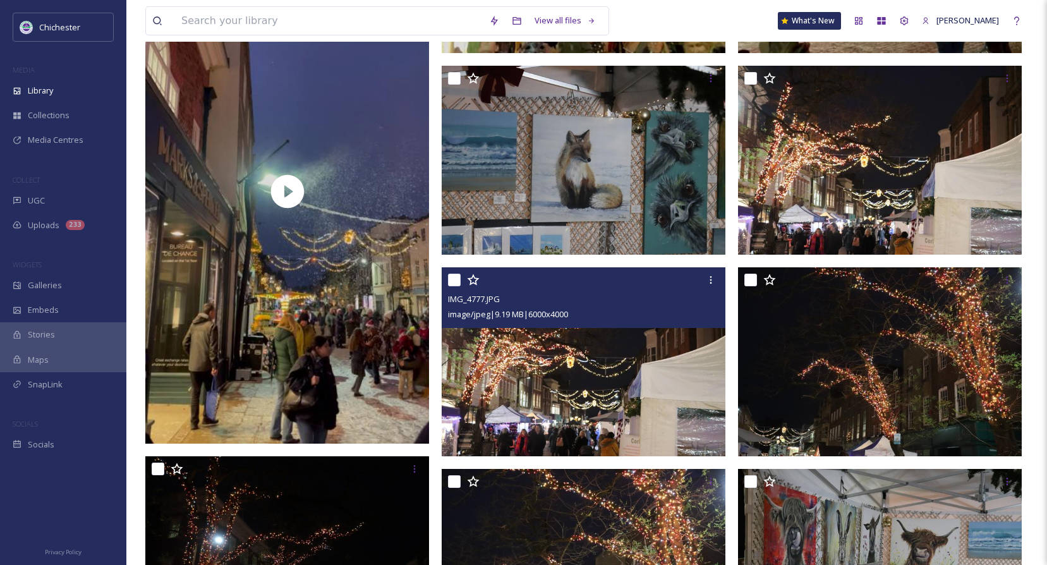
scroll to position [3222, 0]
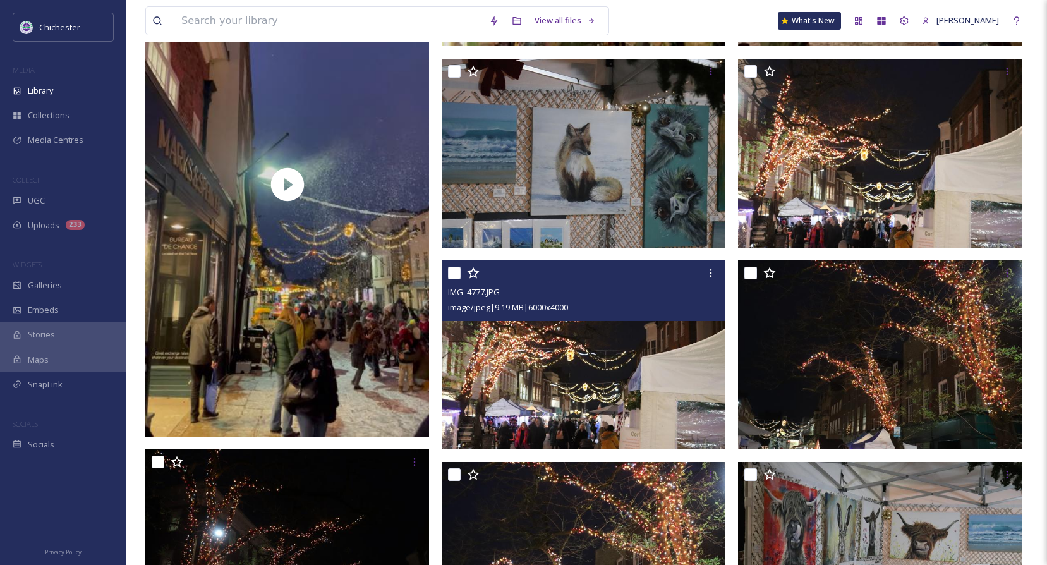
click at [551, 390] on img at bounding box center [584, 355] width 284 height 190
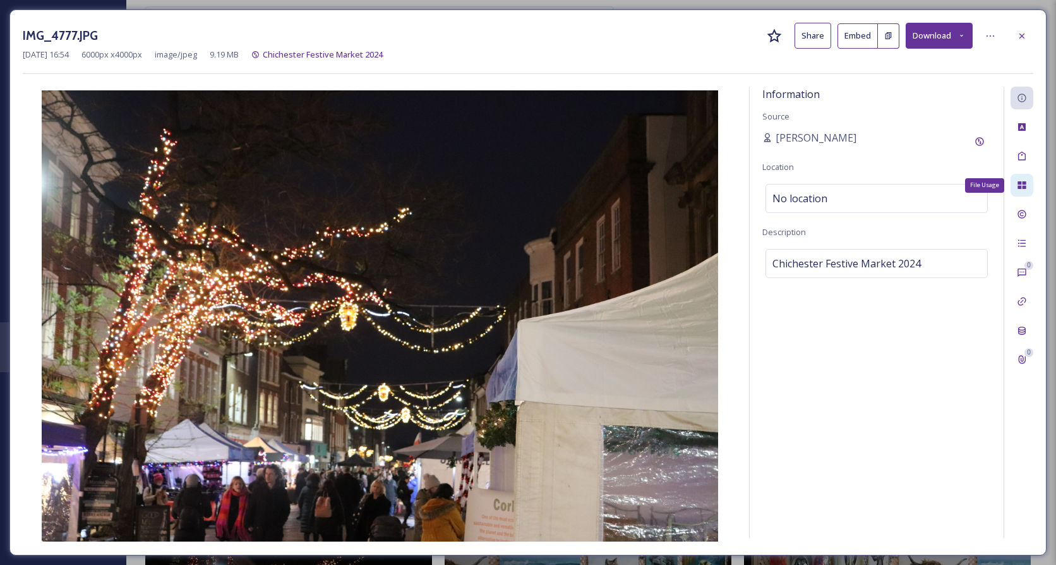
click at [1021, 181] on icon at bounding box center [1022, 185] width 10 height 10
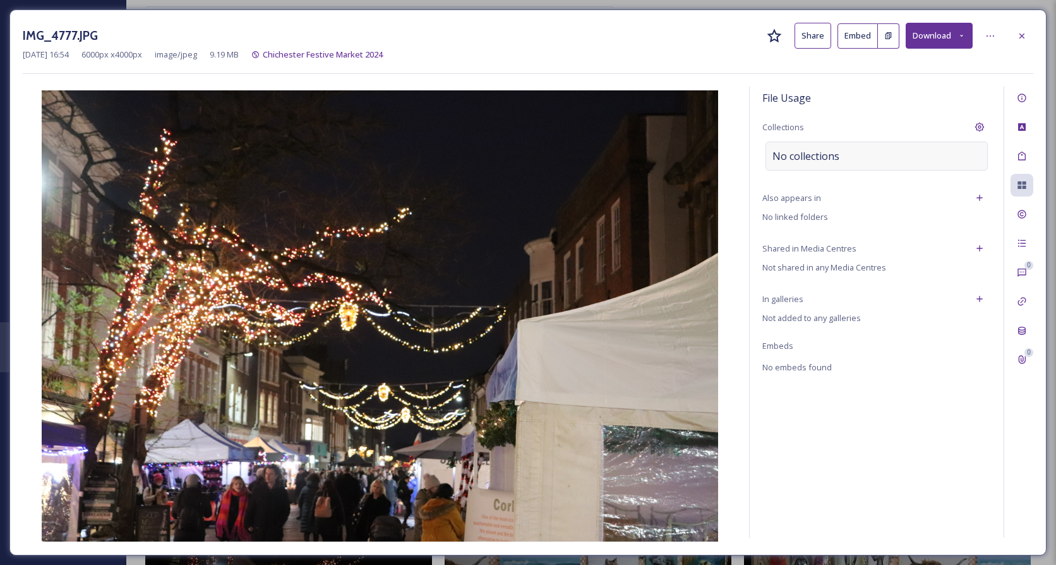
click at [807, 165] on div "No collections" at bounding box center [877, 156] width 222 height 29
drag, startPoint x: 803, startPoint y: 164, endPoint x: 783, endPoint y: 162, distance: 20.3
click at [793, 168] on input at bounding box center [835, 156] width 139 height 28
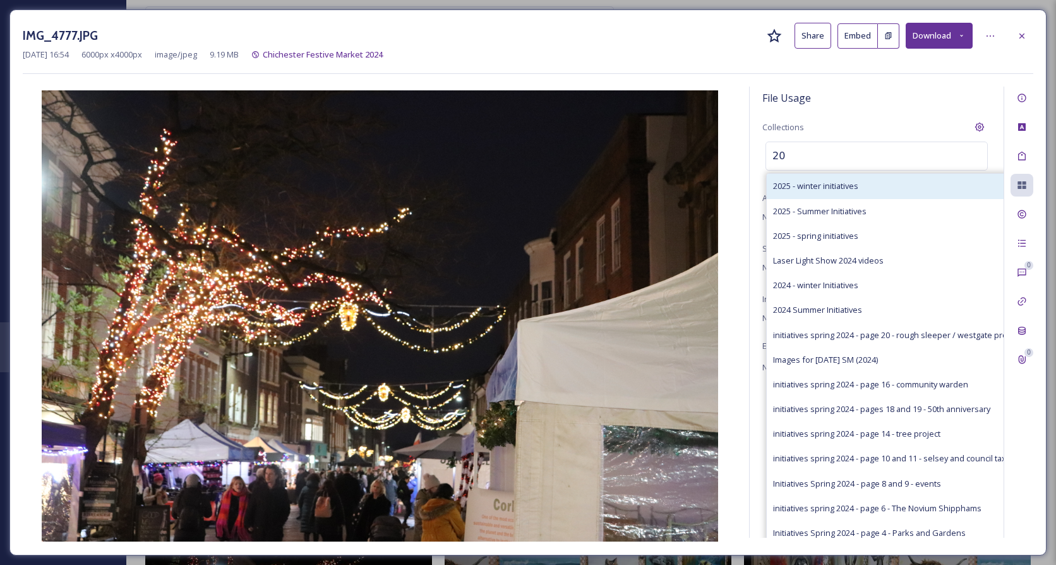
type input "20"
click at [792, 184] on span "2025 - winter initiatives" at bounding box center [815, 186] width 85 height 12
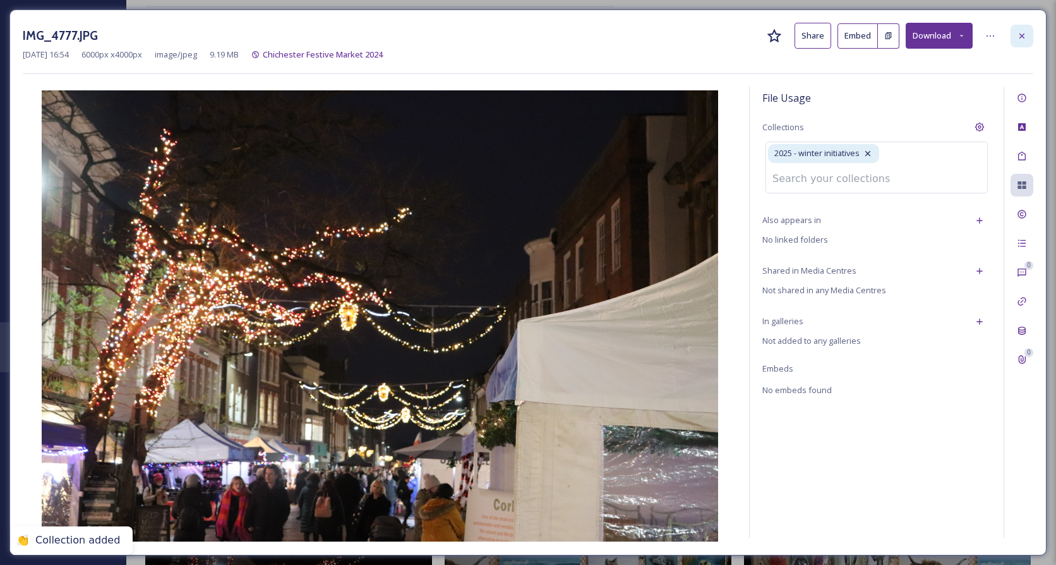
click at [1025, 32] on icon at bounding box center [1022, 36] width 10 height 10
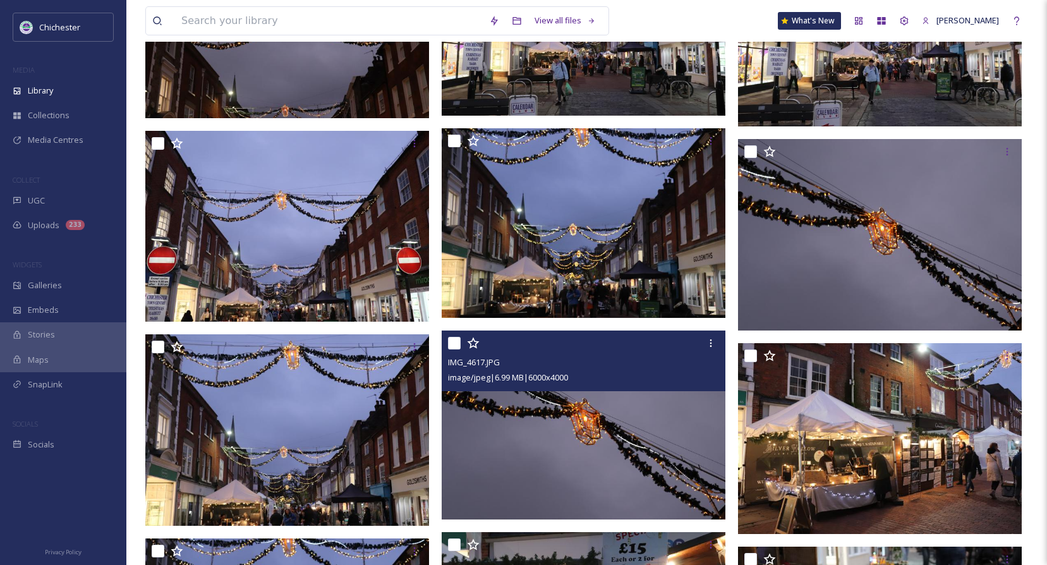
scroll to position [4864, 0]
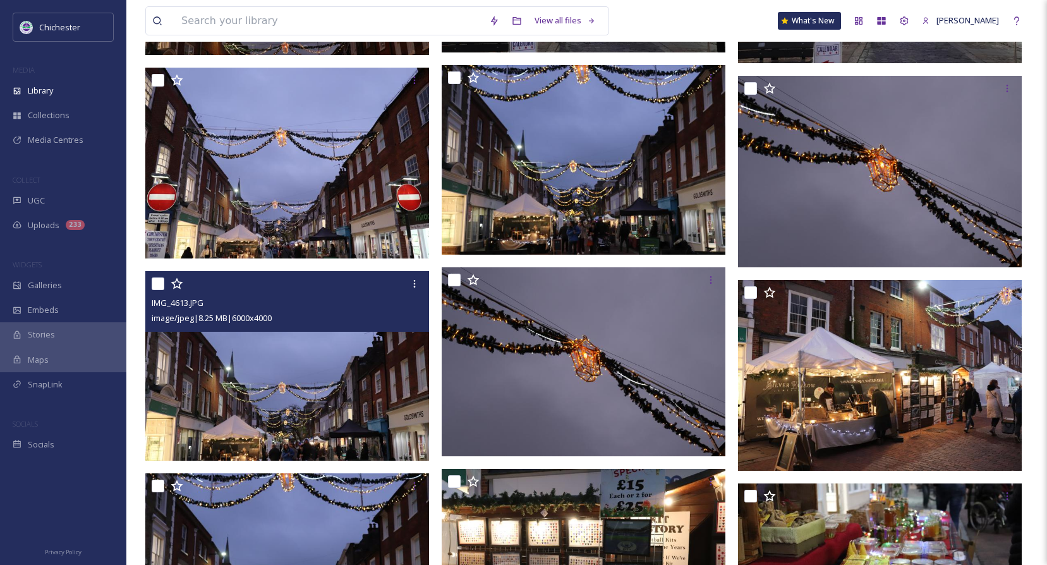
click at [273, 395] on img at bounding box center [287, 366] width 284 height 190
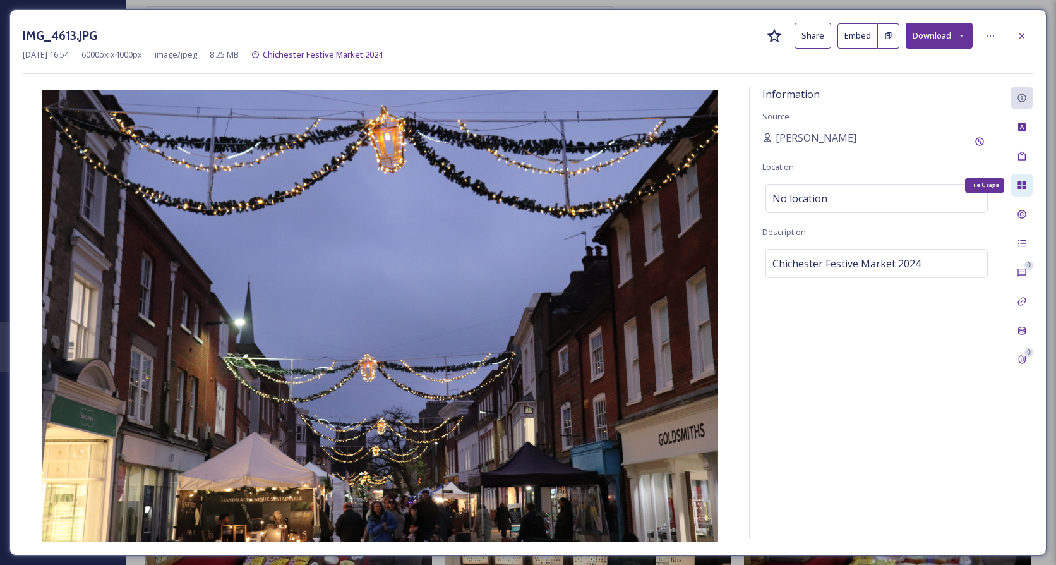
click at [1021, 187] on icon at bounding box center [1022, 185] width 8 height 8
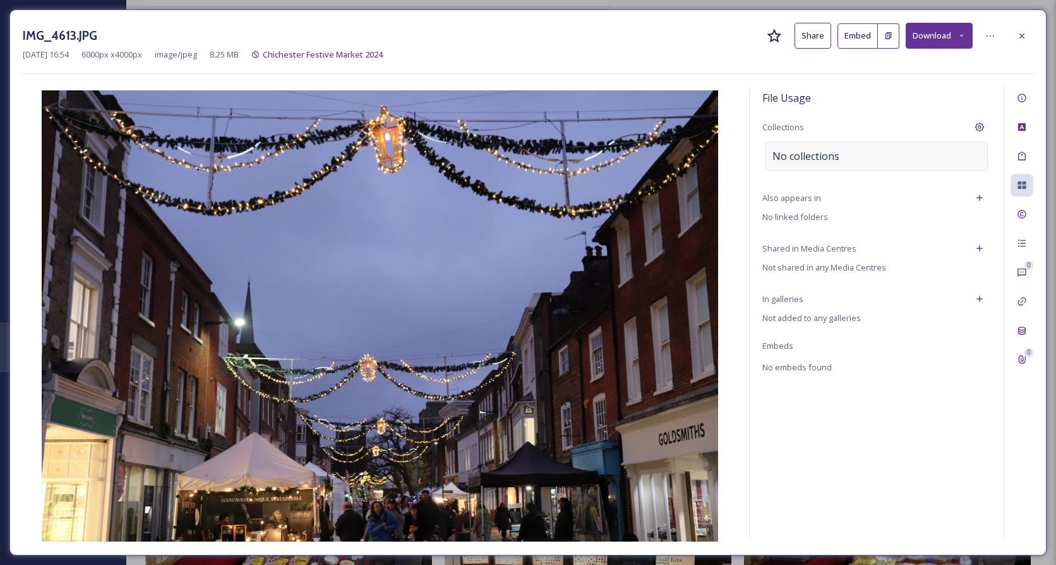
click at [927, 163] on div "No collections" at bounding box center [877, 156] width 222 height 29
click at [931, 138] on div "Collections" at bounding box center [876, 127] width 229 height 23
click at [928, 150] on div "No collections" at bounding box center [877, 156] width 222 height 29
click at [926, 150] on div at bounding box center [877, 156] width 222 height 29
click at [829, 158] on input at bounding box center [835, 156] width 139 height 28
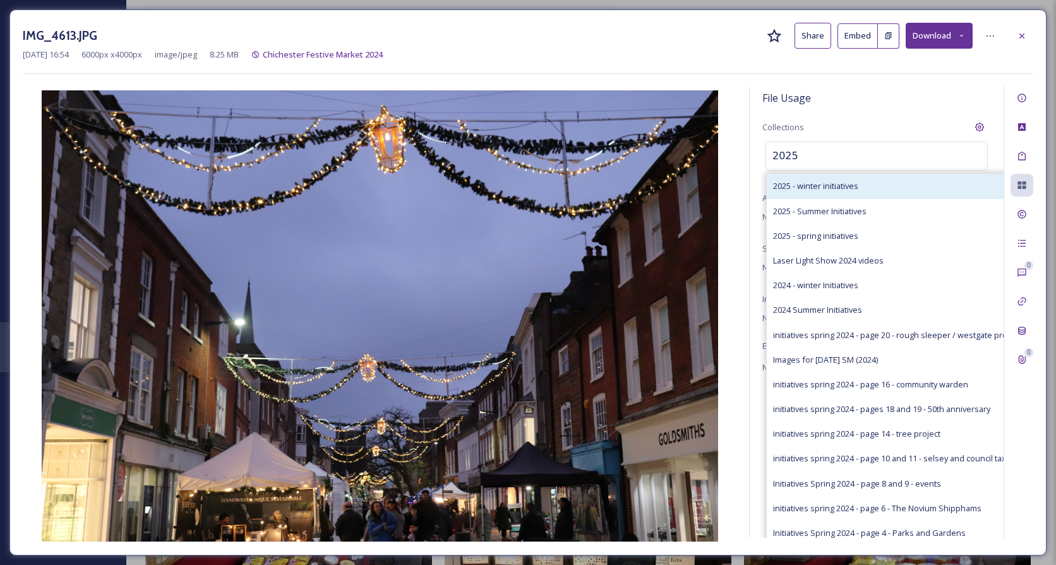
type input "2025"
click at [832, 184] on span "2025 - winter initiatives" at bounding box center [815, 186] width 85 height 12
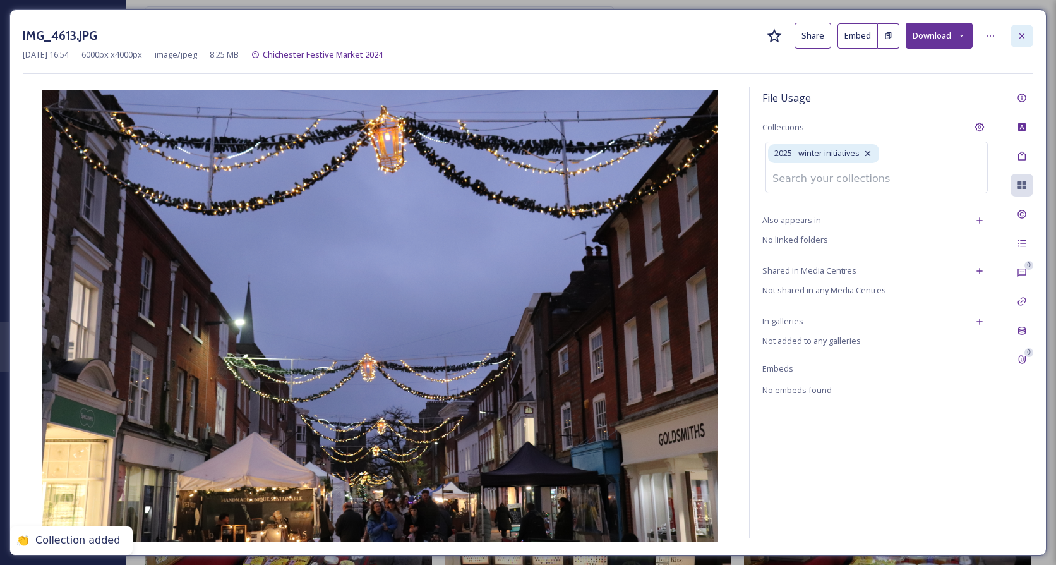
click at [1020, 36] on icon at bounding box center [1022, 36] width 10 height 10
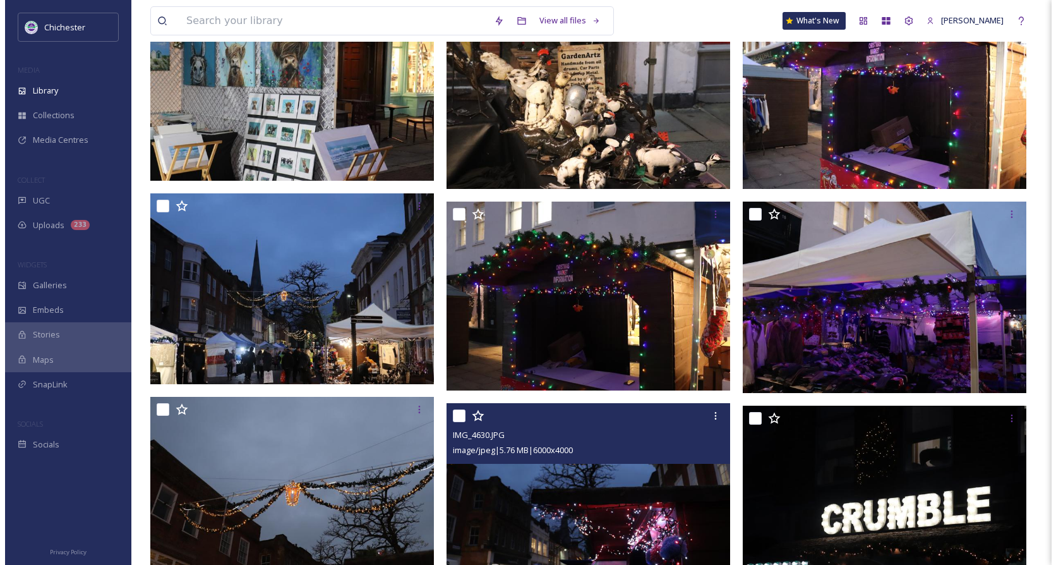
scroll to position [5749, 0]
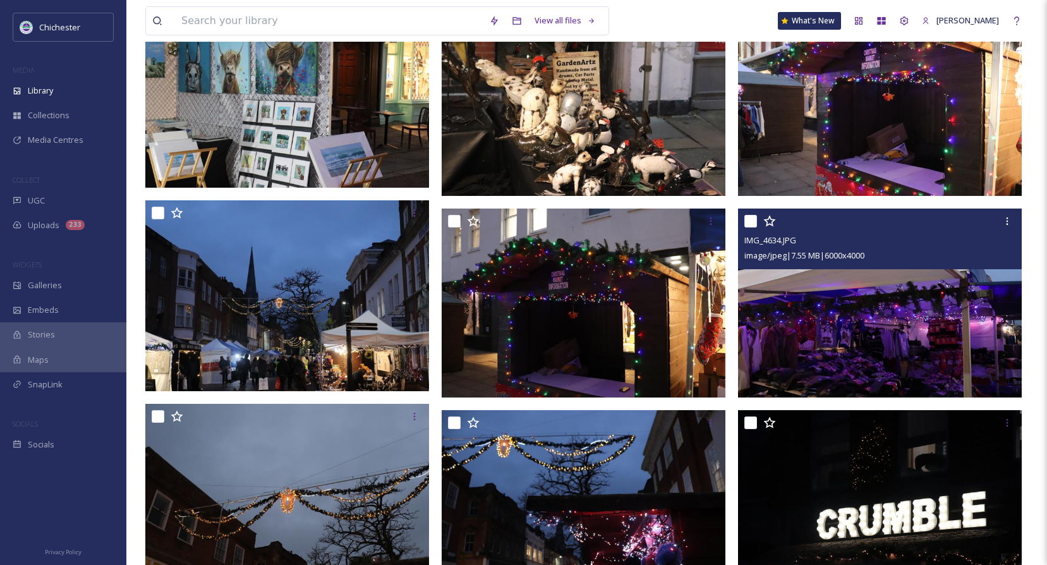
click at [903, 342] on img at bounding box center [880, 303] width 284 height 190
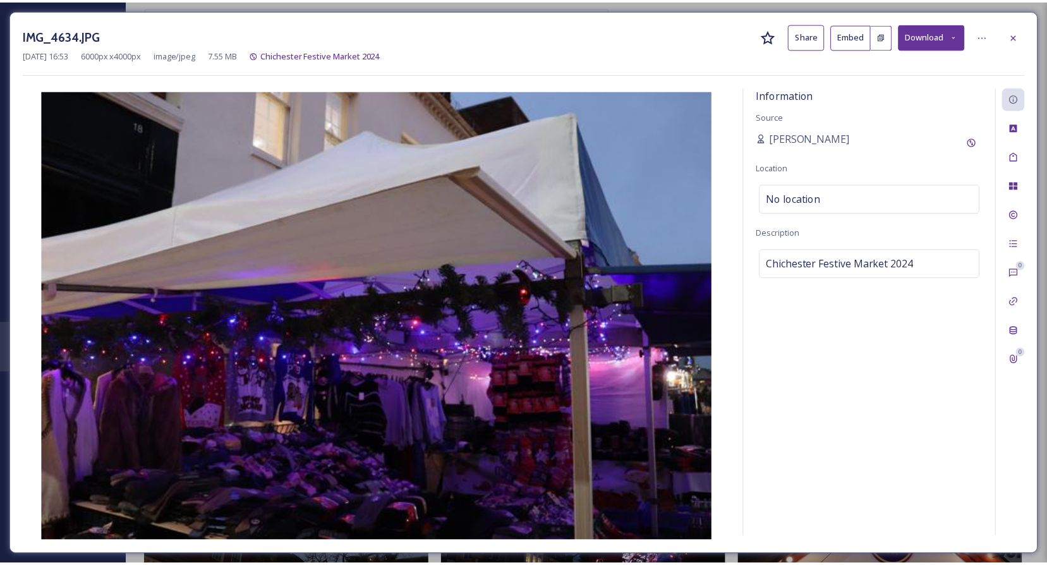
scroll to position [5751, 0]
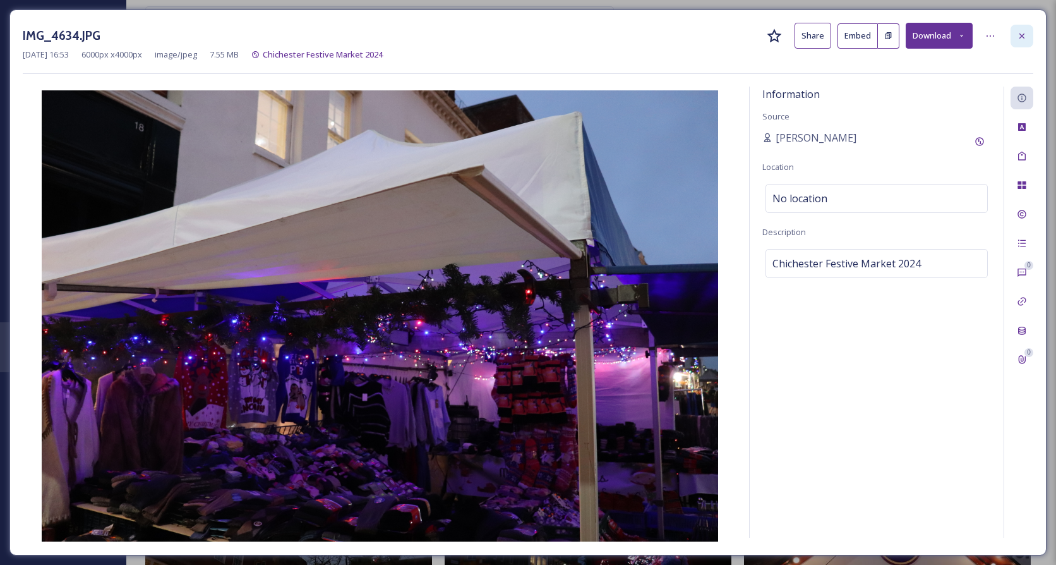
click at [1027, 41] on div at bounding box center [1022, 36] width 23 height 23
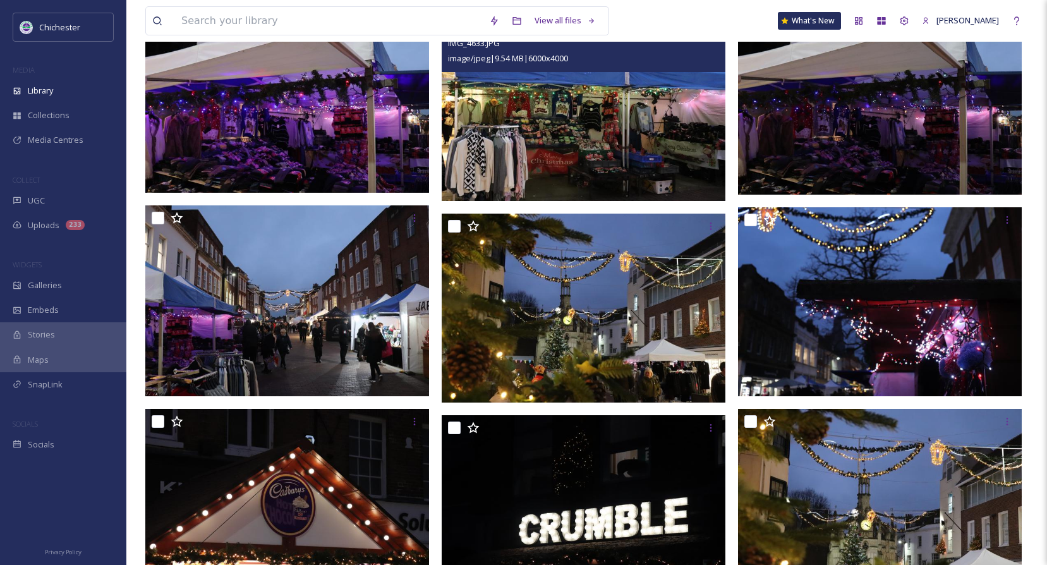
scroll to position [6572, 0]
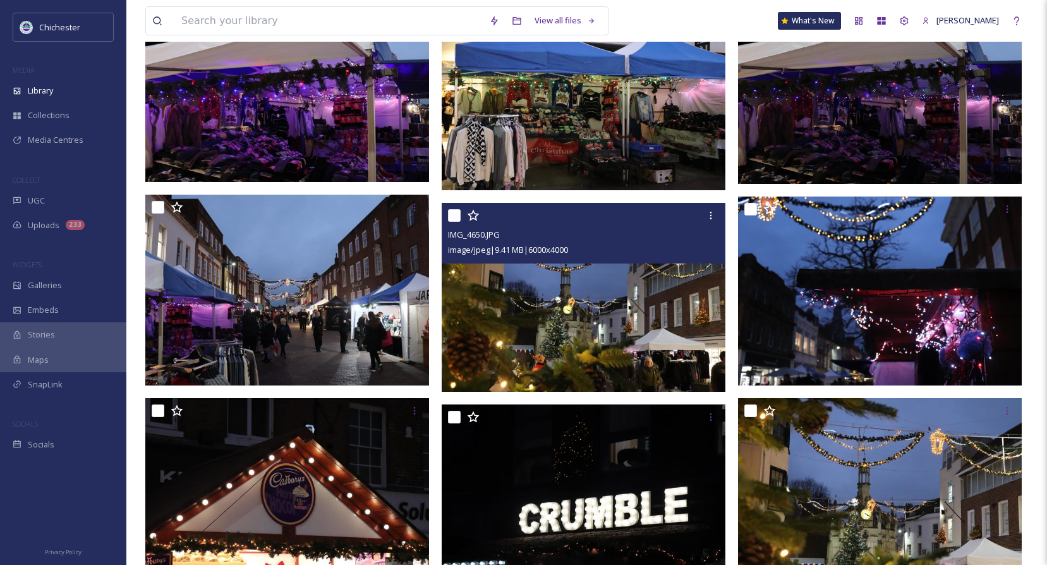
click at [563, 344] on img at bounding box center [584, 298] width 284 height 190
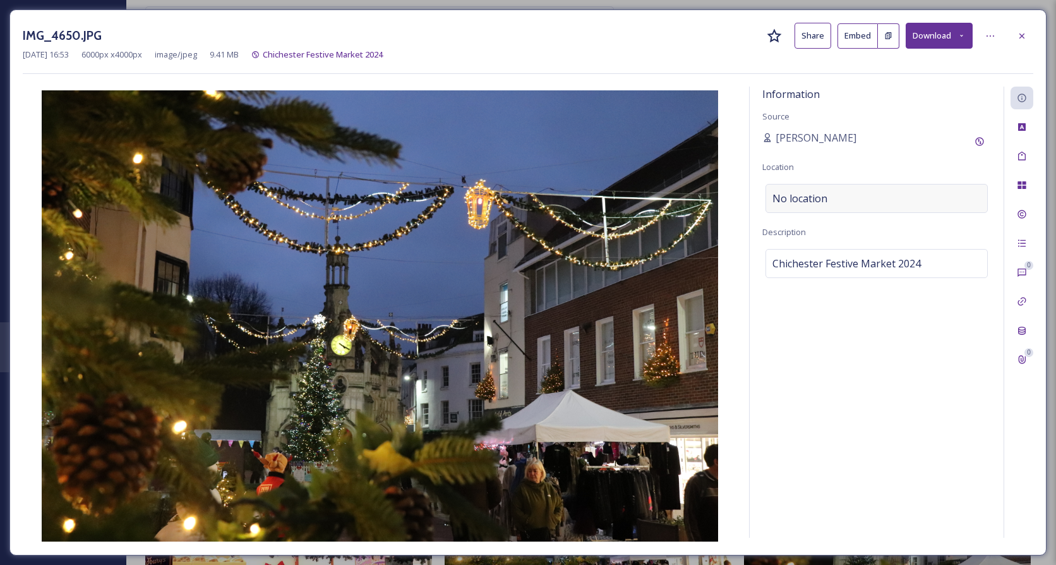
click at [853, 196] on div "No location" at bounding box center [877, 198] width 222 height 29
click at [1022, 183] on icon at bounding box center [1022, 185] width 10 height 10
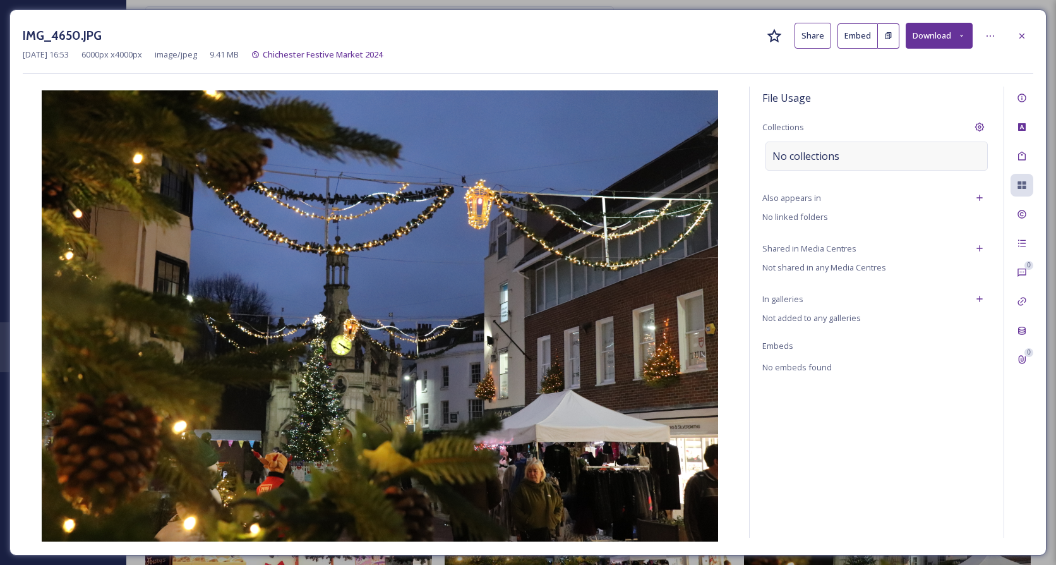
click at [788, 161] on span "No collections" at bounding box center [806, 155] width 67 height 15
drag, startPoint x: 790, startPoint y: 159, endPoint x: 789, endPoint y: 150, distance: 8.9
click at [790, 159] on input at bounding box center [835, 156] width 139 height 28
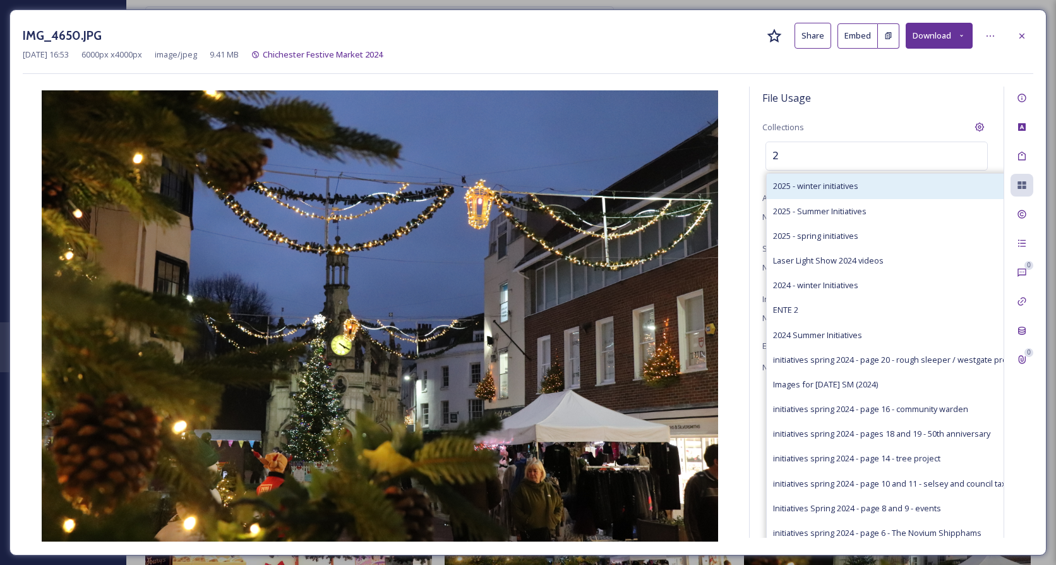
type input "2"
click at [781, 183] on span "2025 - winter initiatives" at bounding box center [815, 186] width 85 height 12
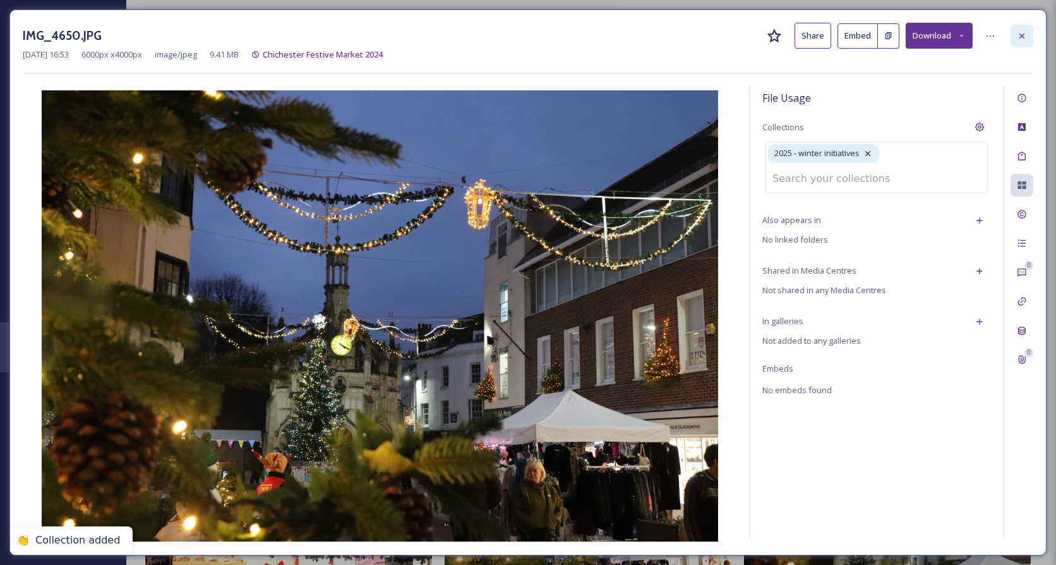
click at [1021, 37] on icon at bounding box center [1022, 36] width 10 height 10
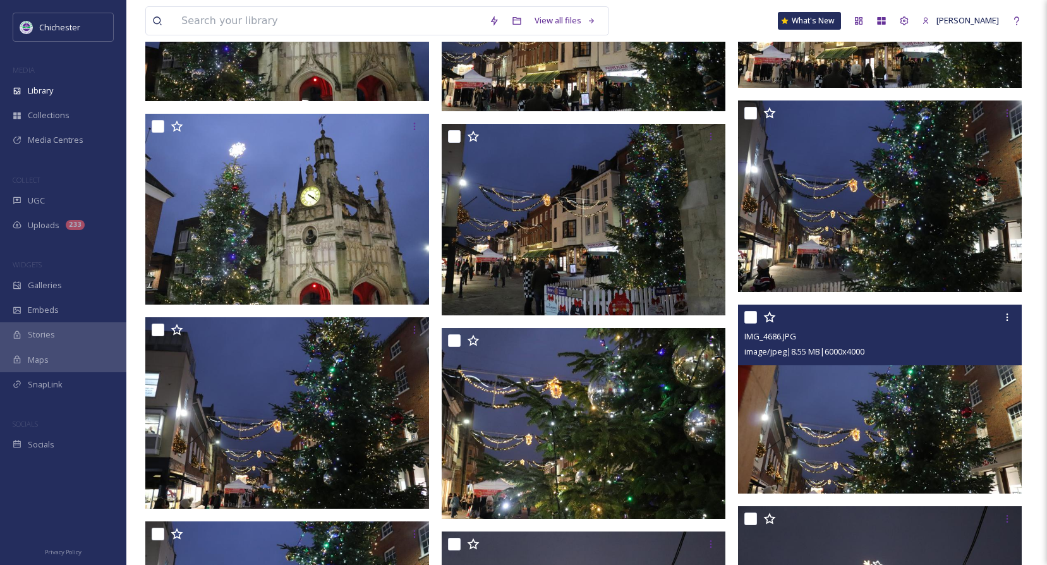
scroll to position [9162, 0]
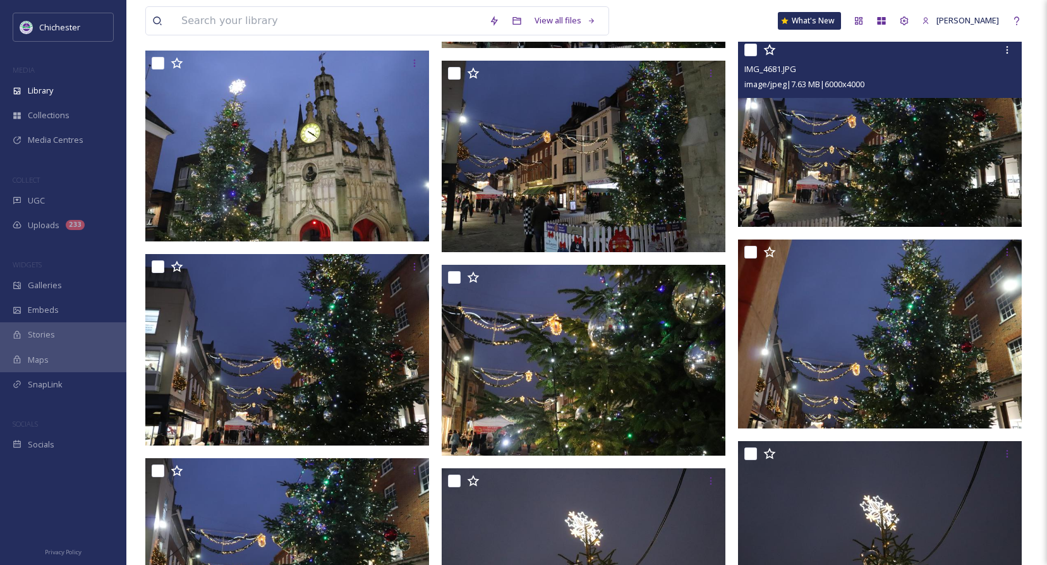
click at [917, 150] on img at bounding box center [880, 132] width 284 height 190
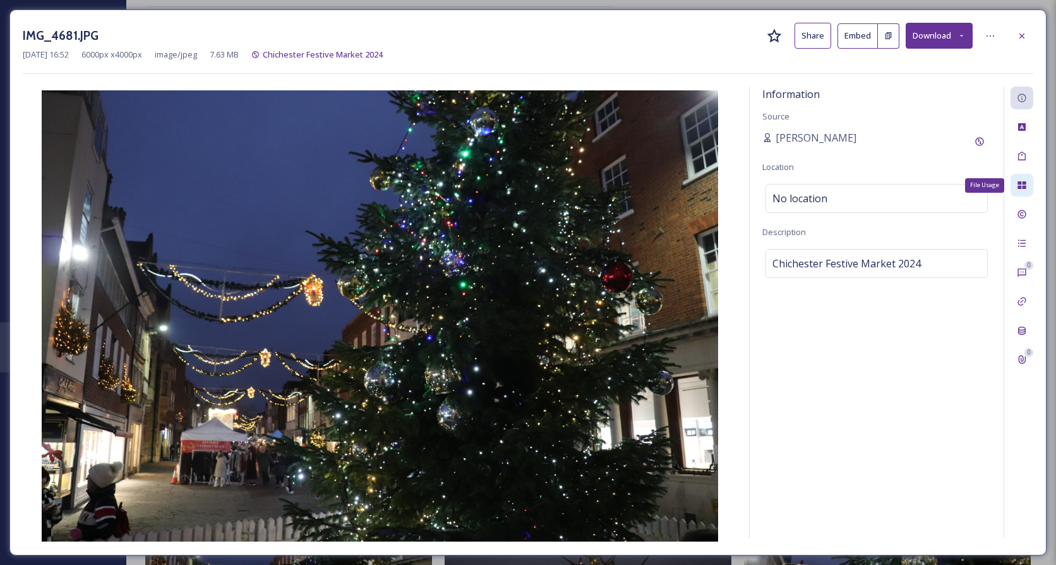
click at [1024, 190] on icon at bounding box center [1022, 185] width 10 height 10
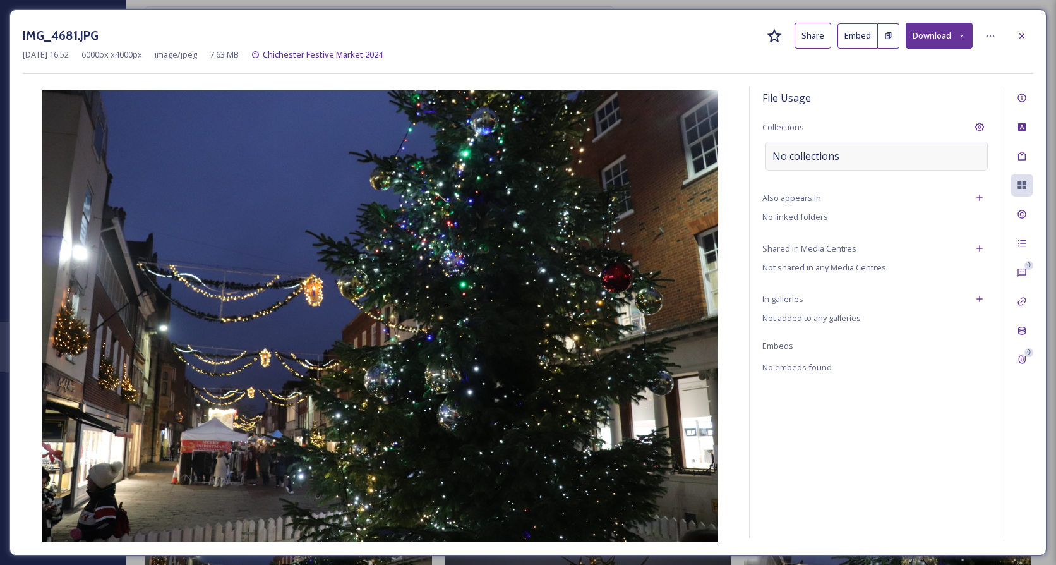
click at [873, 151] on div "No collections" at bounding box center [877, 156] width 222 height 29
click at [865, 140] on div "File Usage Collections No collections Also appears in No linked folders Shared …" at bounding box center [877, 312] width 254 height 451
click at [843, 168] on div "No collections" at bounding box center [877, 156] width 222 height 29
click at [841, 159] on input at bounding box center [835, 156] width 139 height 28
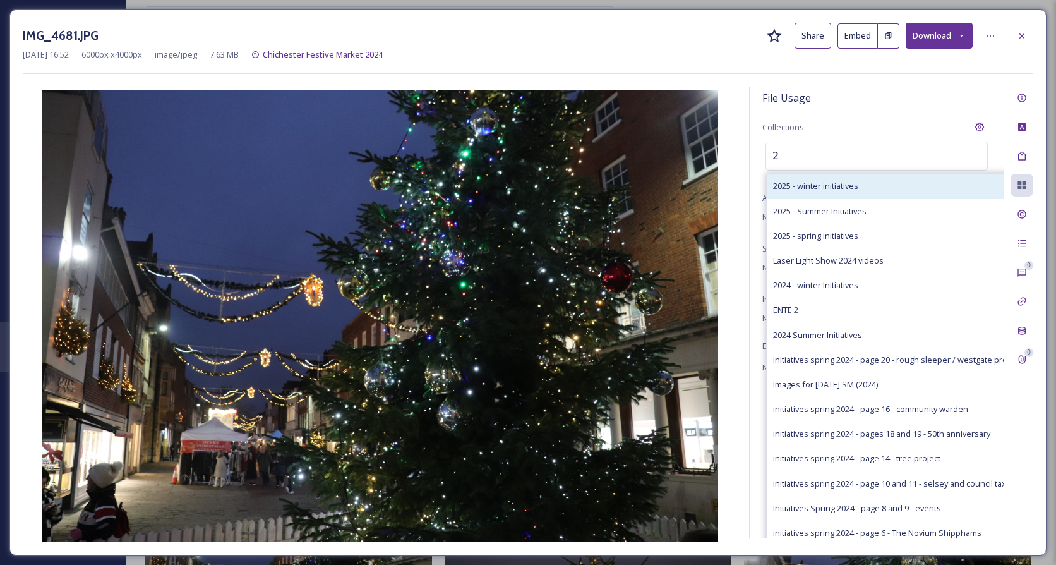
type input "2"
click at [828, 182] on span "2025 - winter initiatives" at bounding box center [815, 186] width 85 height 12
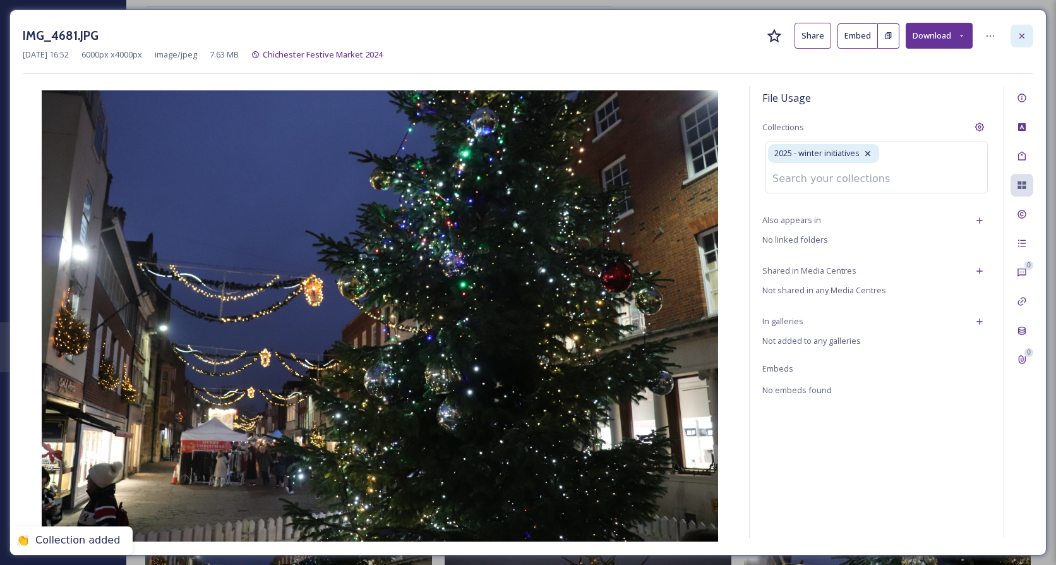
click at [1028, 42] on div at bounding box center [1022, 36] width 23 height 23
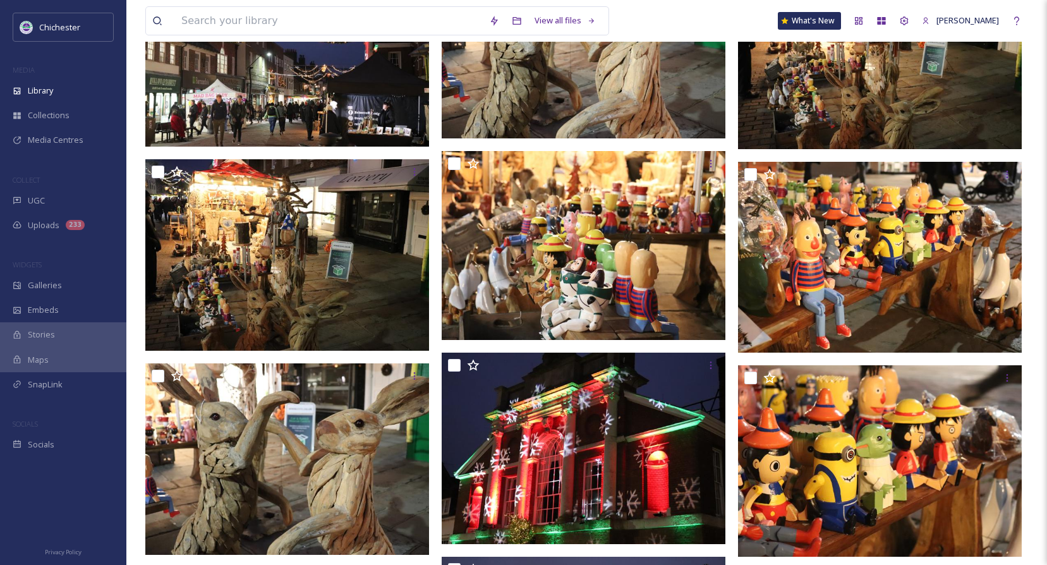
scroll to position [12131, 0]
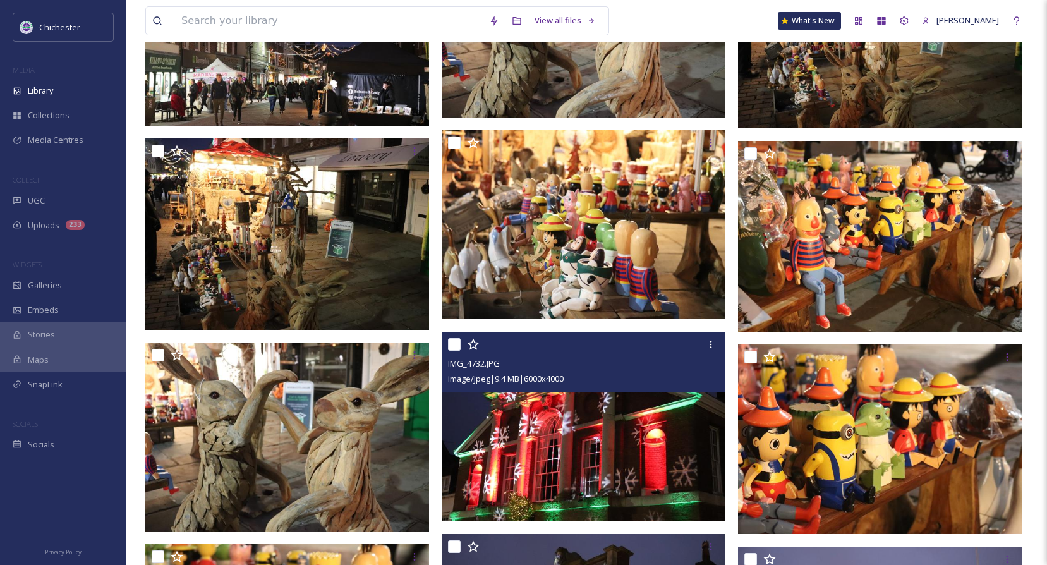
click at [562, 453] on img at bounding box center [584, 427] width 284 height 190
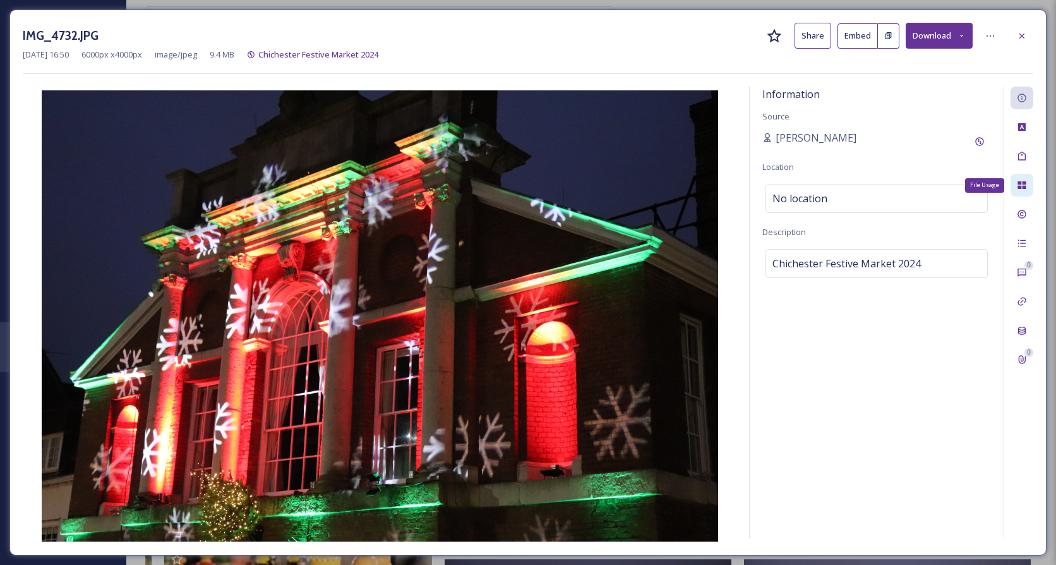
click at [1028, 183] on div "File Usage" at bounding box center [1022, 185] width 23 height 23
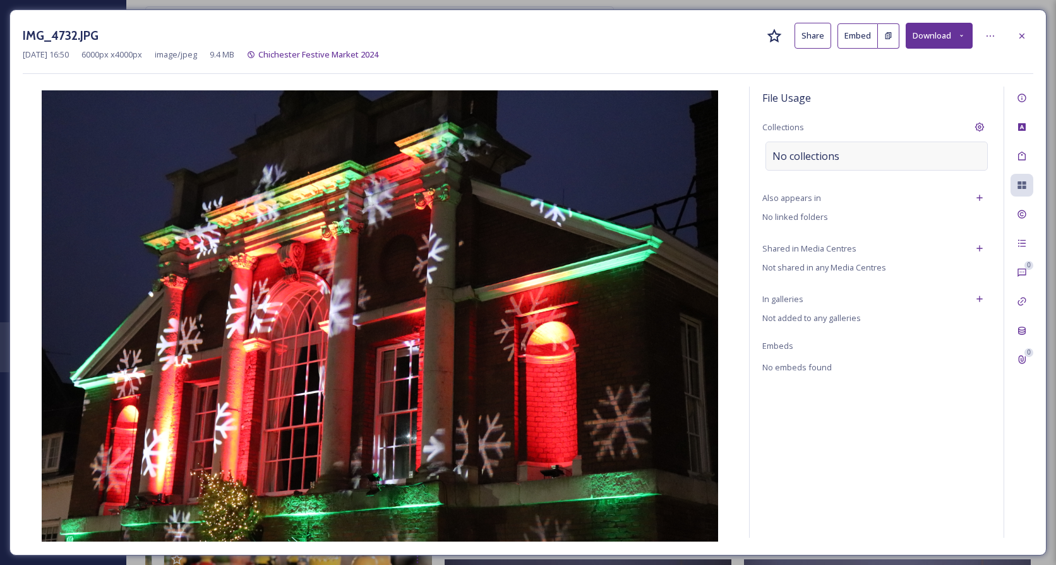
click at [903, 159] on div "No collections" at bounding box center [877, 156] width 222 height 29
click at [879, 159] on input at bounding box center [835, 156] width 139 height 28
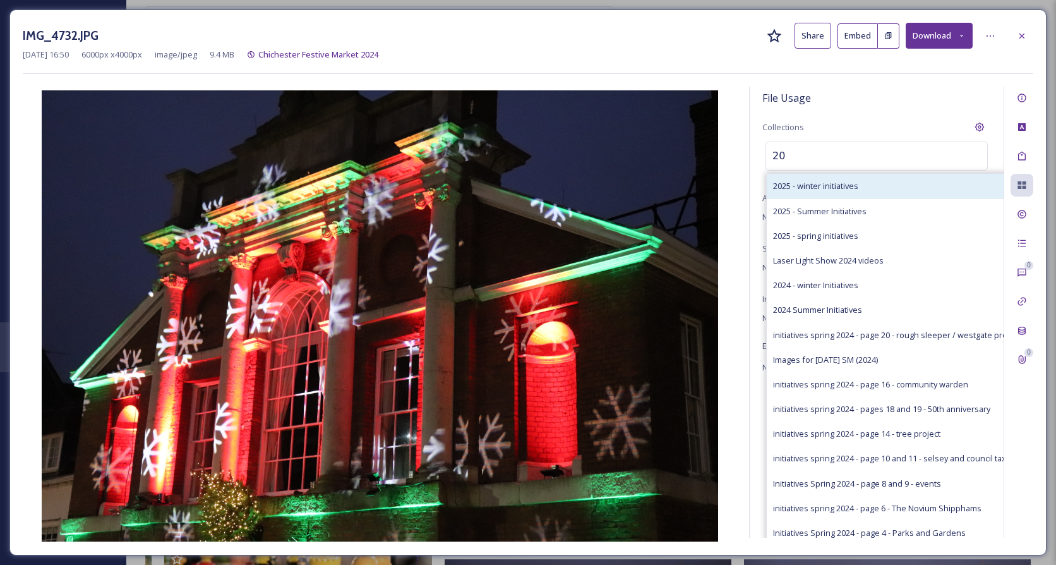
type input "20"
click at [831, 187] on span "2025 - winter initiatives" at bounding box center [815, 186] width 85 height 12
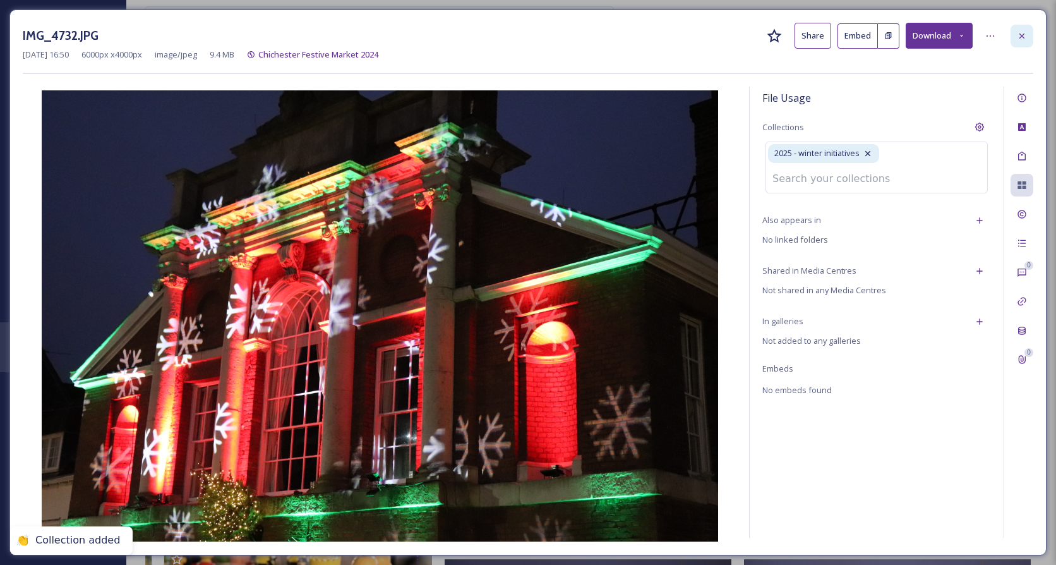
click at [1023, 44] on div at bounding box center [1022, 36] width 23 height 23
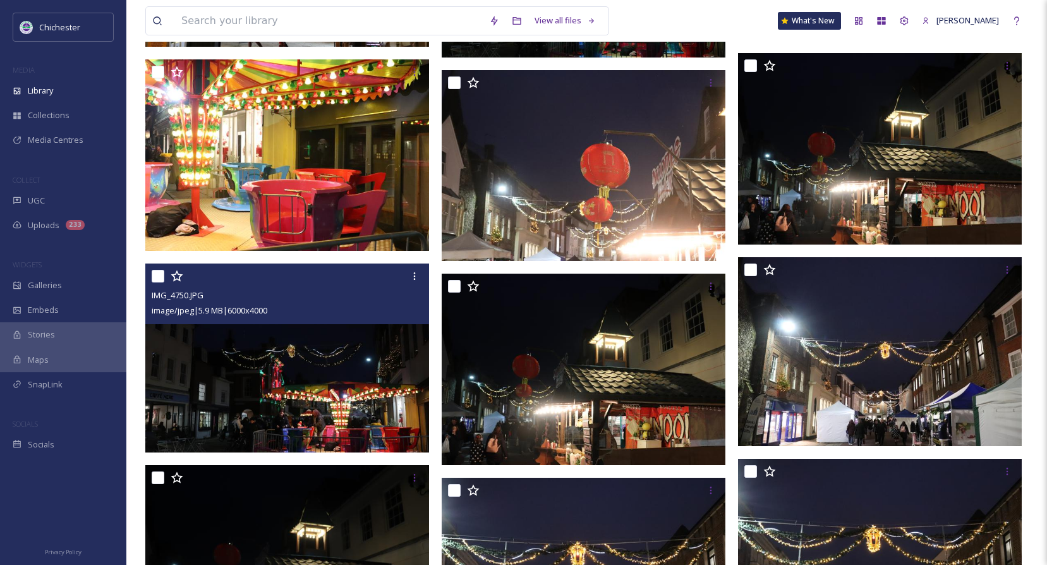
scroll to position [13900, 0]
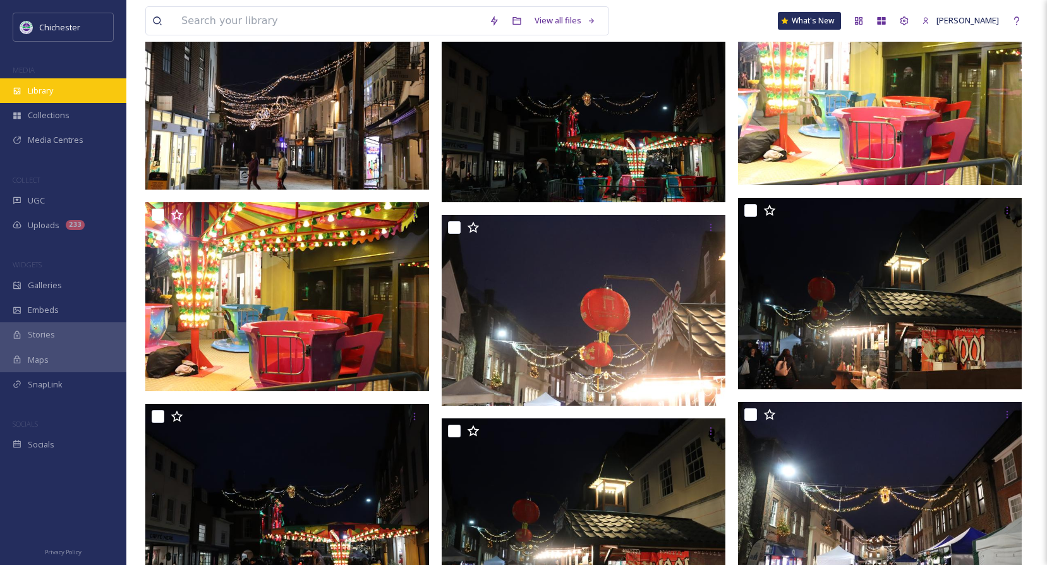
click at [57, 94] on div "Library" at bounding box center [63, 90] width 126 height 25
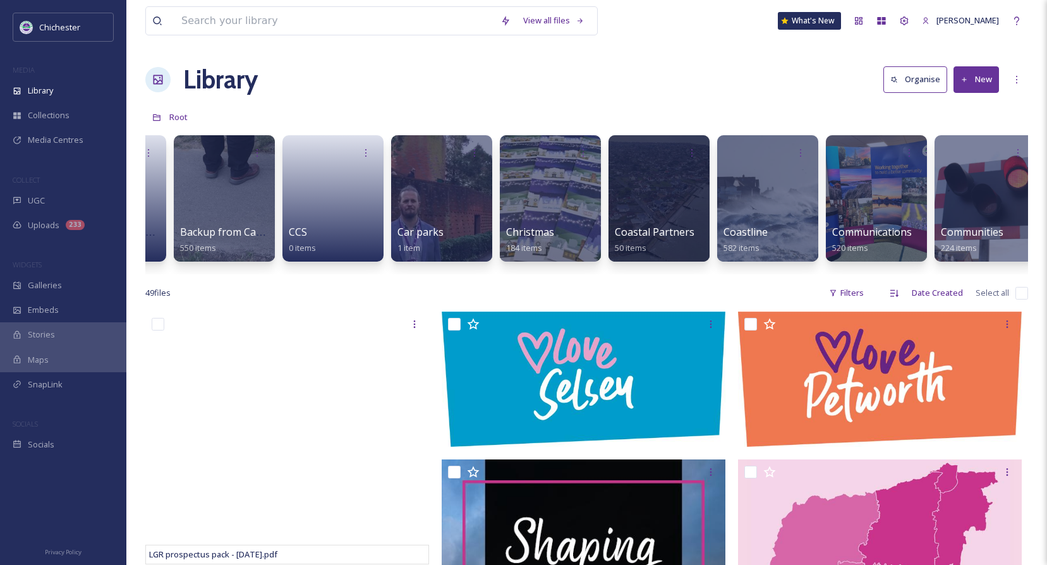
scroll to position [0, 170]
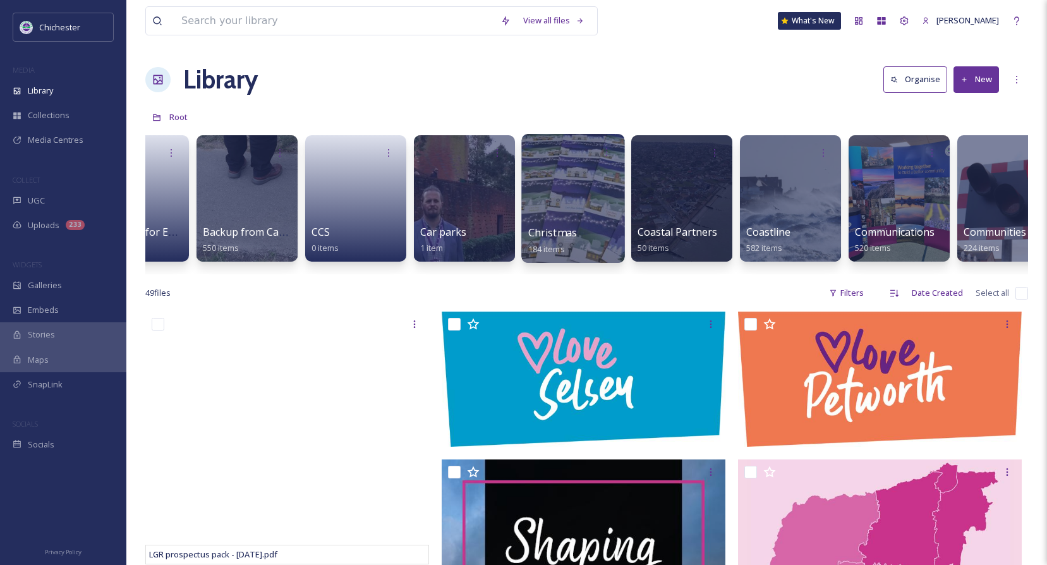
click at [565, 233] on span "Christmas" at bounding box center [552, 233] width 49 height 14
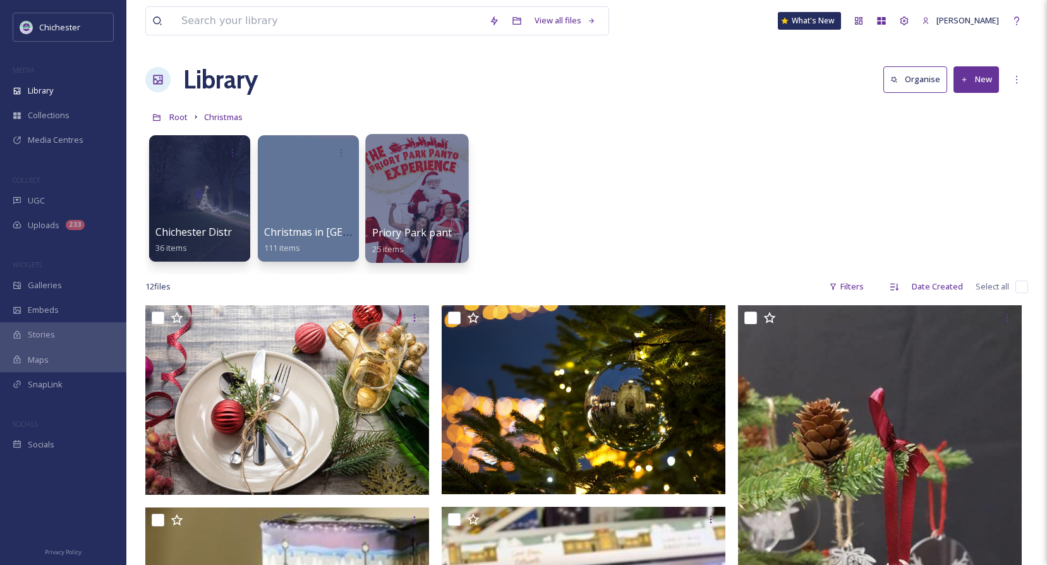
click at [442, 223] on div at bounding box center [416, 198] width 103 height 129
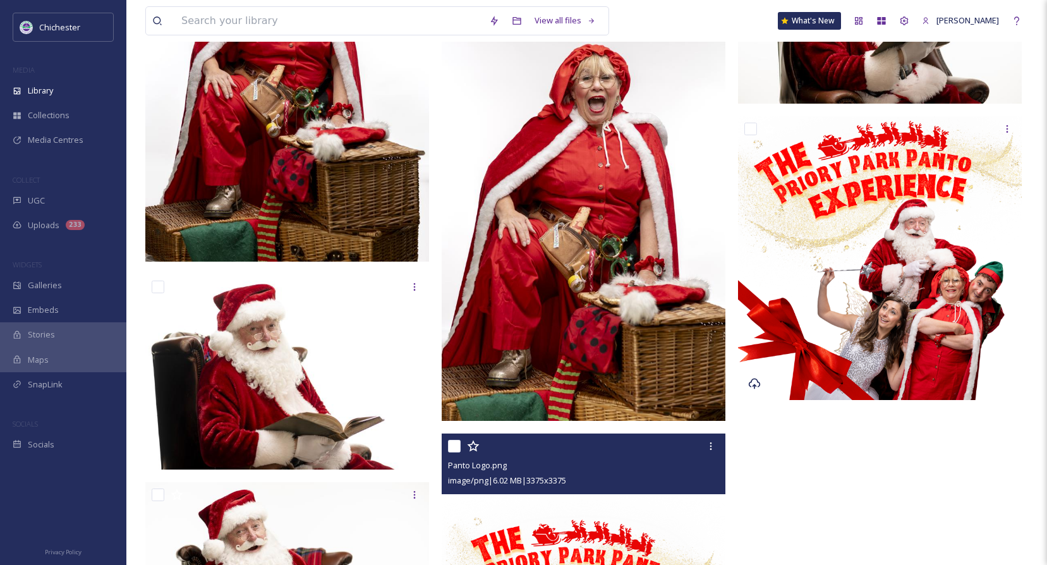
scroll to position [2211, 0]
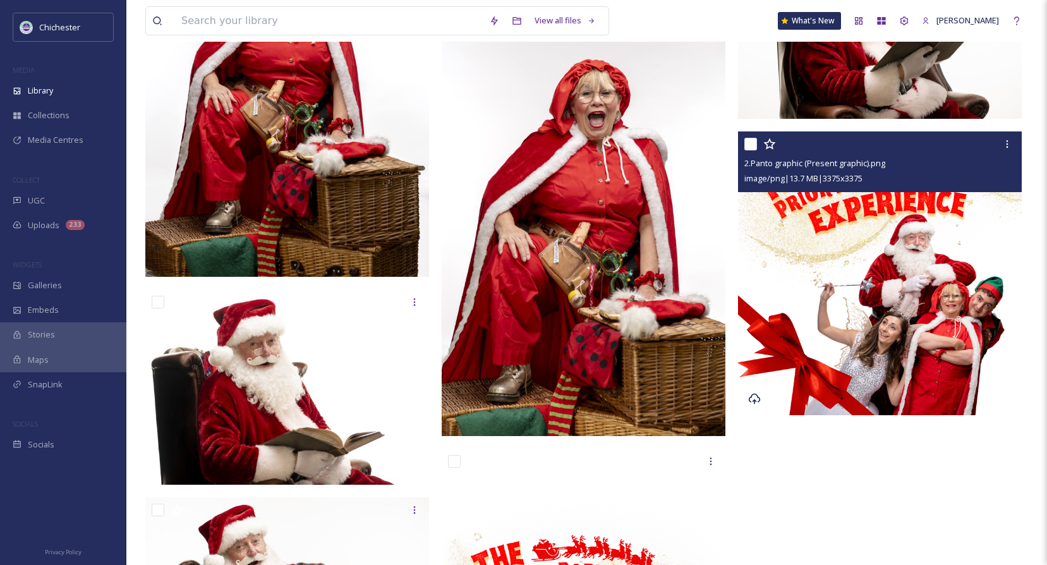
click at [829, 334] on img at bounding box center [880, 273] width 284 height 284
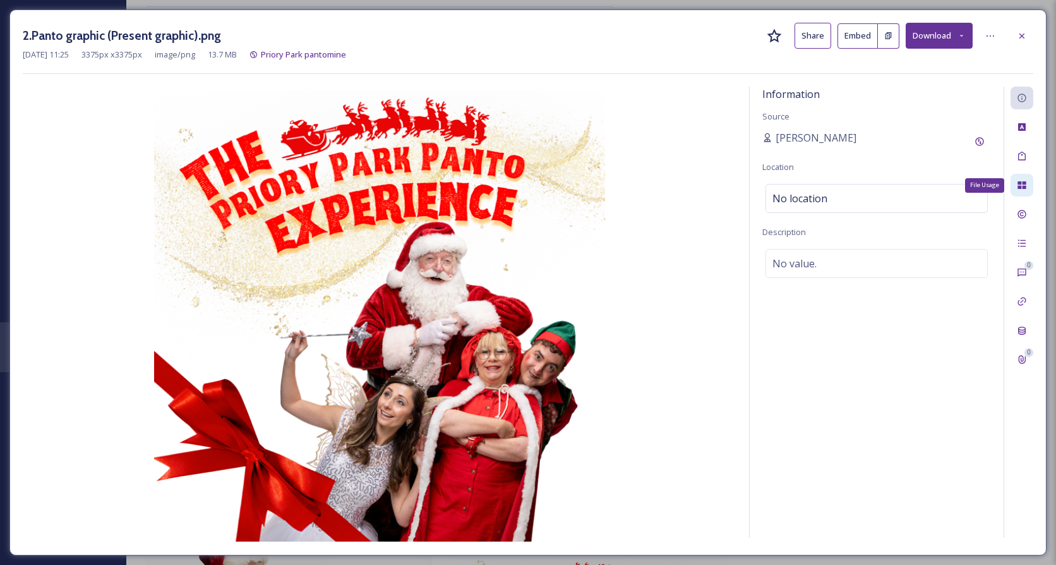
click at [1022, 184] on icon at bounding box center [1022, 185] width 10 height 10
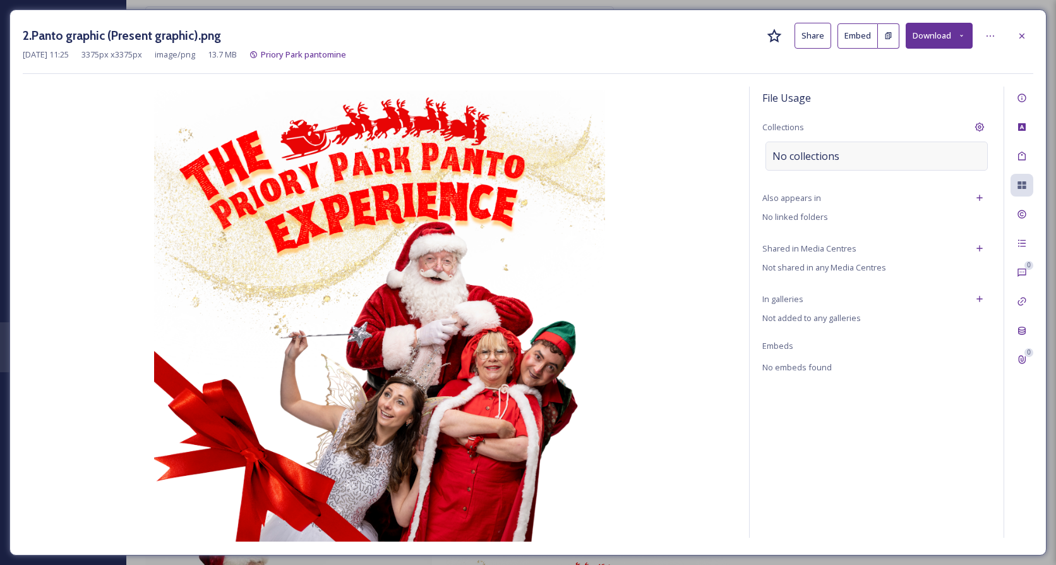
click at [881, 170] on div "No collections" at bounding box center [877, 156] width 222 height 29
click at [852, 152] on input at bounding box center [835, 156] width 139 height 28
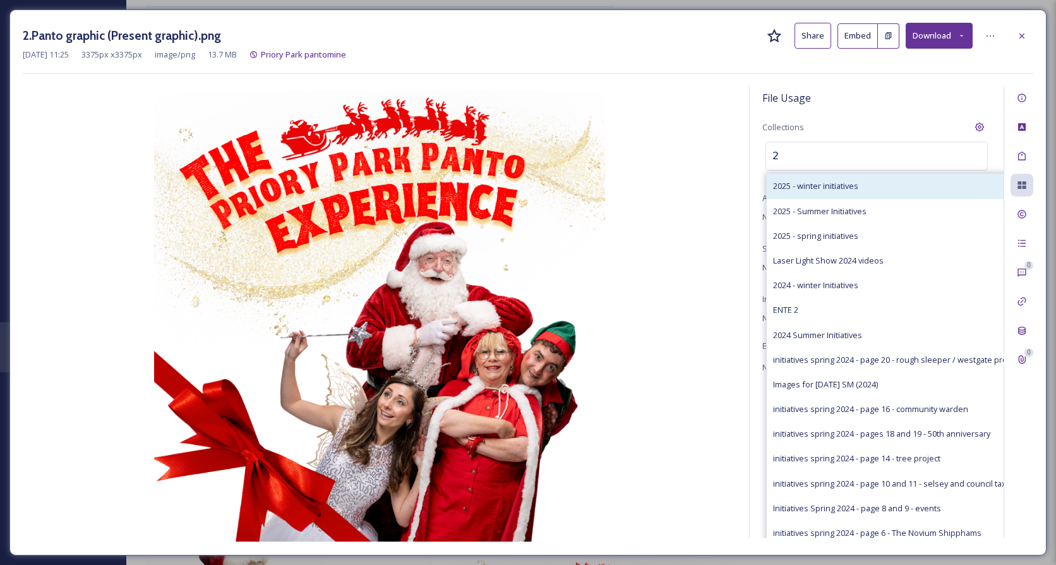
type input "2"
click at [804, 186] on span "2025 - winter initiatives" at bounding box center [815, 186] width 85 height 12
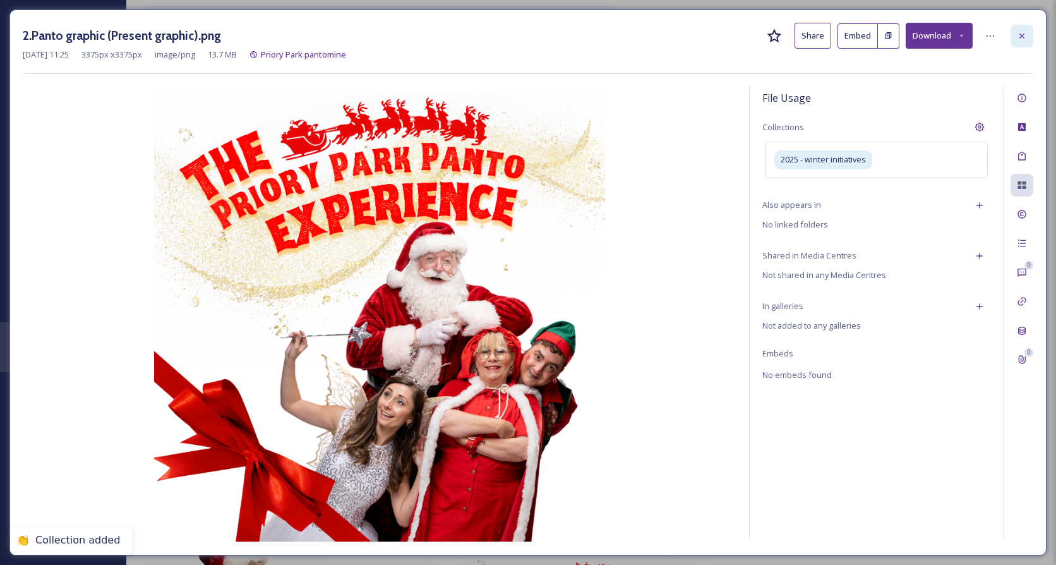
click at [1023, 35] on icon at bounding box center [1022, 35] width 5 height 5
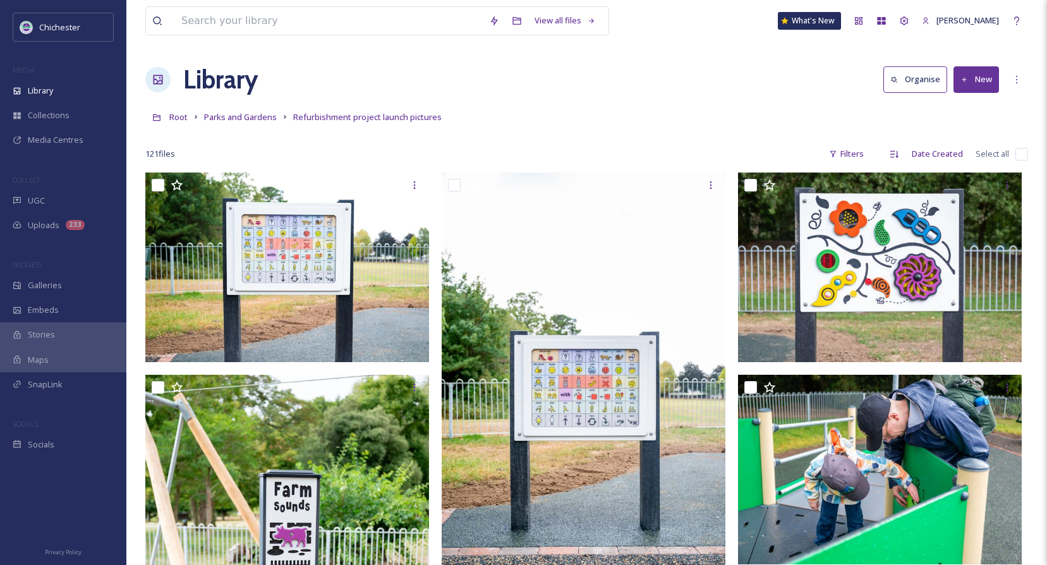
scroll to position [695, 0]
